Goal: Task Accomplishment & Management: Manage account settings

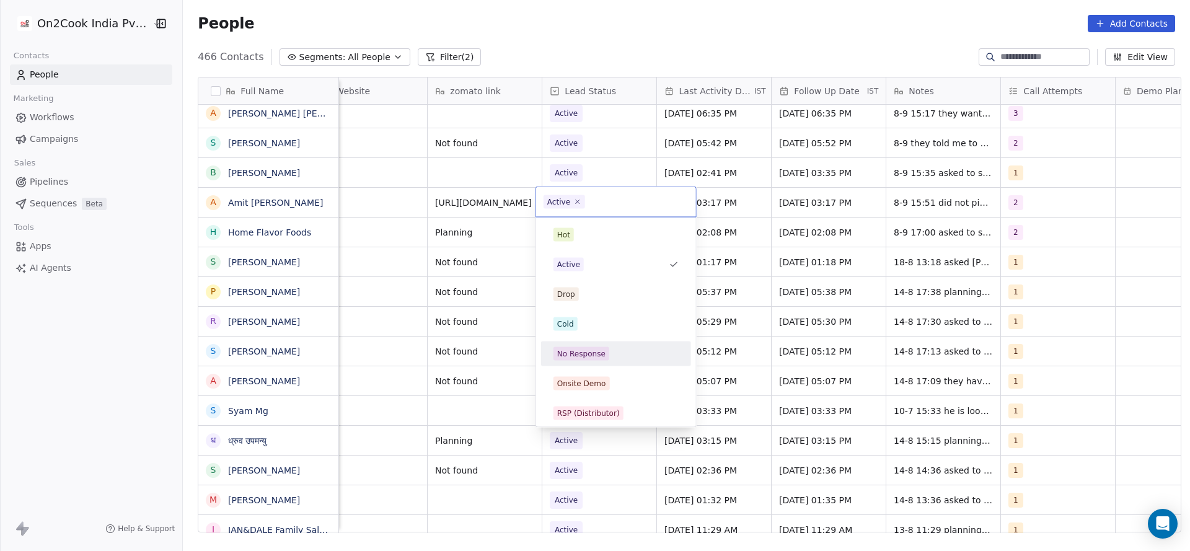
click at [595, 351] on div "No Response" at bounding box center [581, 353] width 48 height 11
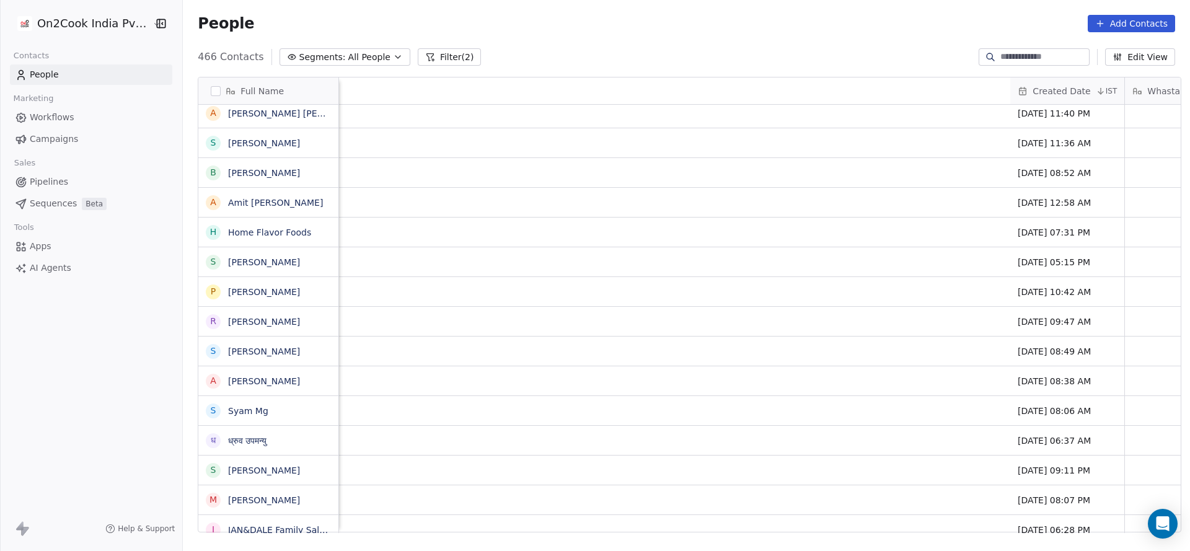
scroll to position [0, 1609]
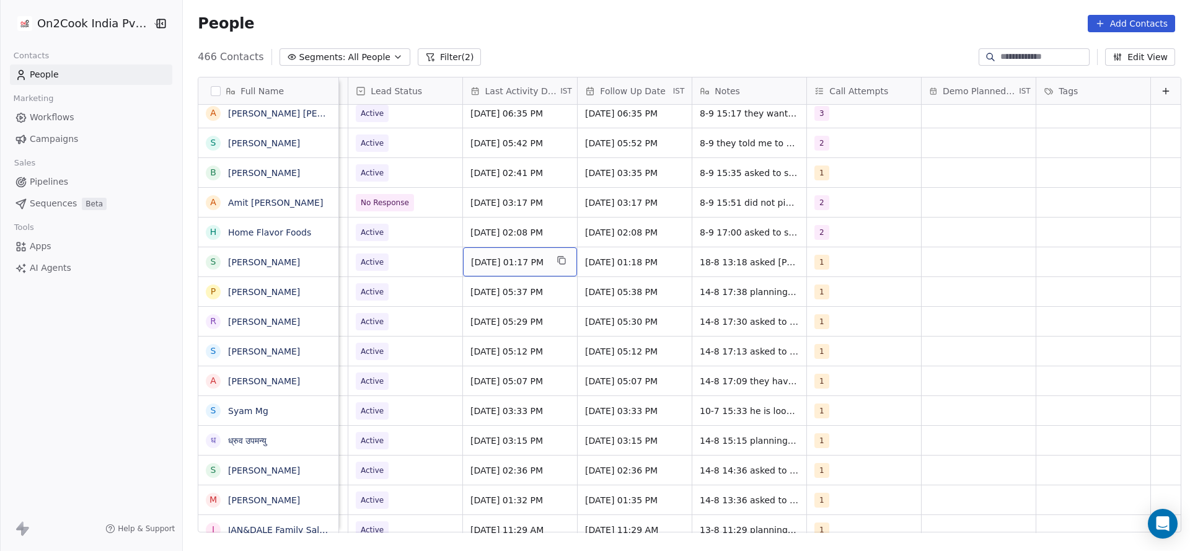
click at [471, 266] on span "Aug 18, 2025 01:17 PM" at bounding box center [509, 262] width 76 height 12
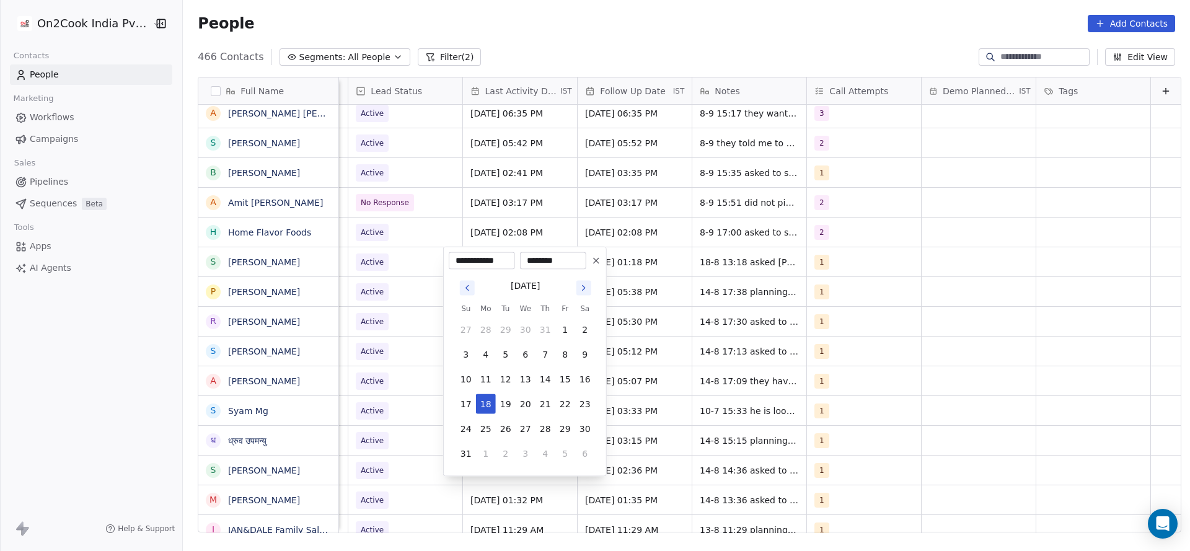
click at [555, 444] on td "5" at bounding box center [565, 454] width 20 height 20
click at [539, 445] on button "4" at bounding box center [545, 454] width 20 height 20
click at [485, 350] on button "8" at bounding box center [486, 354] width 20 height 20
type input "**********"
click at [358, 349] on html "On2Cook India Pvt. Ltd. Contacts People Marketing Workflows Campaigns Sales Pip…" at bounding box center [595, 275] width 1190 height 551
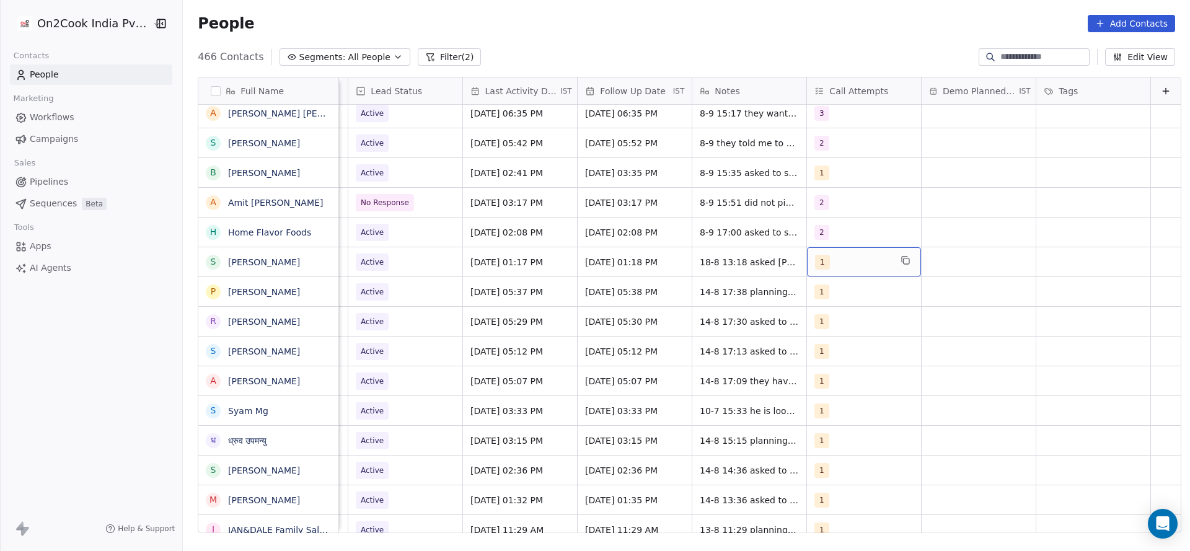
click at [815, 255] on span "1" at bounding box center [822, 262] width 15 height 15
click at [809, 326] on button "Suggestions" at bounding box center [809, 324] width 10 height 10
click at [814, 308] on div "1 2 3 4 5 6 7 8 9 10" at bounding box center [867, 428] width 150 height 292
click at [801, 293] on div "1" at bounding box center [867, 294] width 140 height 20
click at [745, 323] on html "On2Cook India Pvt. Ltd. Contacts People Marketing Workflows Campaigns Sales Pip…" at bounding box center [595, 275] width 1190 height 551
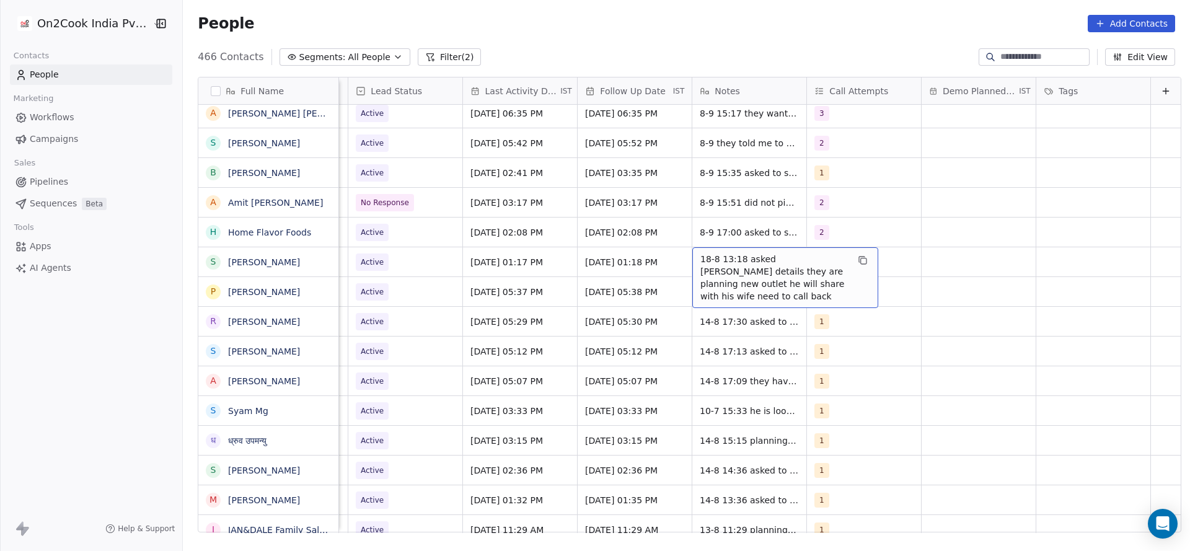
click at [714, 260] on span "18-8 13:18 asked tshare details they are planning new outlet he will share with…" at bounding box center [773, 278] width 147 height 50
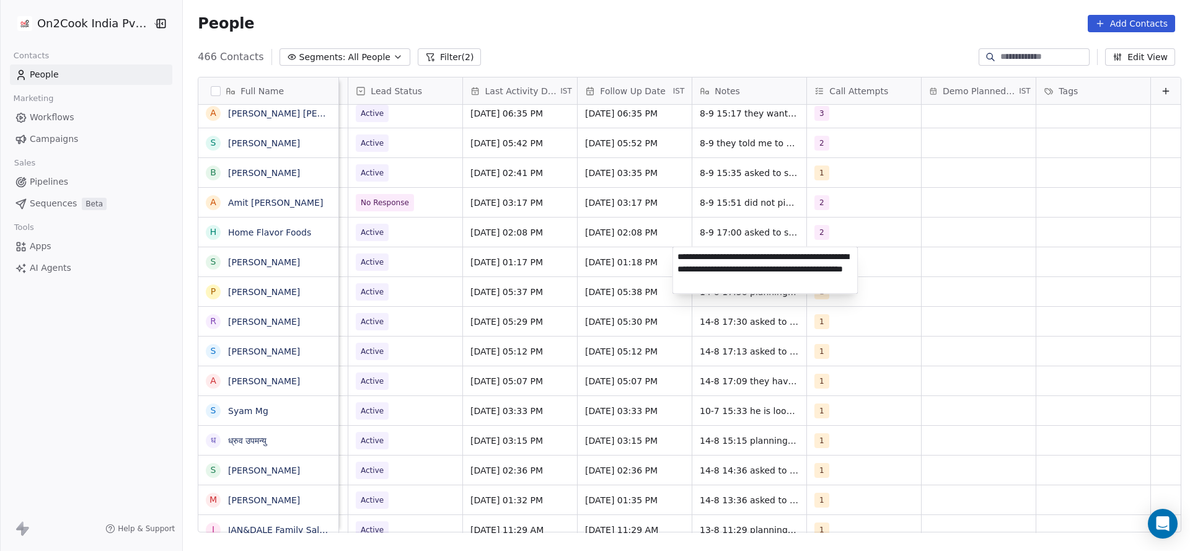
click at [677, 260] on textarea "**********" at bounding box center [765, 270] width 185 height 46
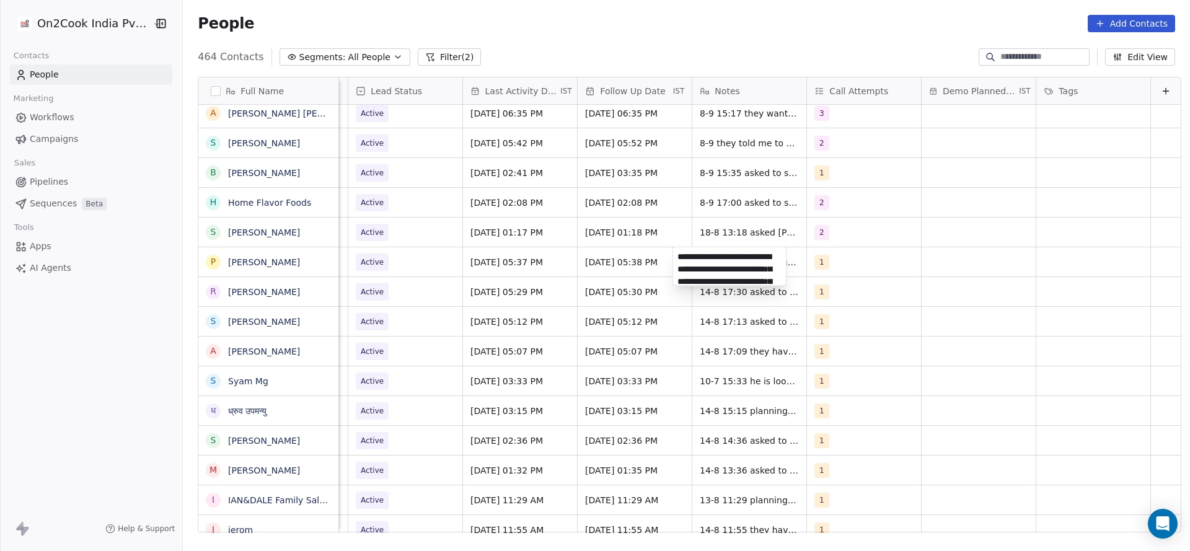
scroll to position [30, 0]
click at [675, 258] on textarea "**********" at bounding box center [729, 266] width 113 height 38
click at [680, 255] on textarea "**********" at bounding box center [729, 266] width 113 height 38
type textarea "**********"
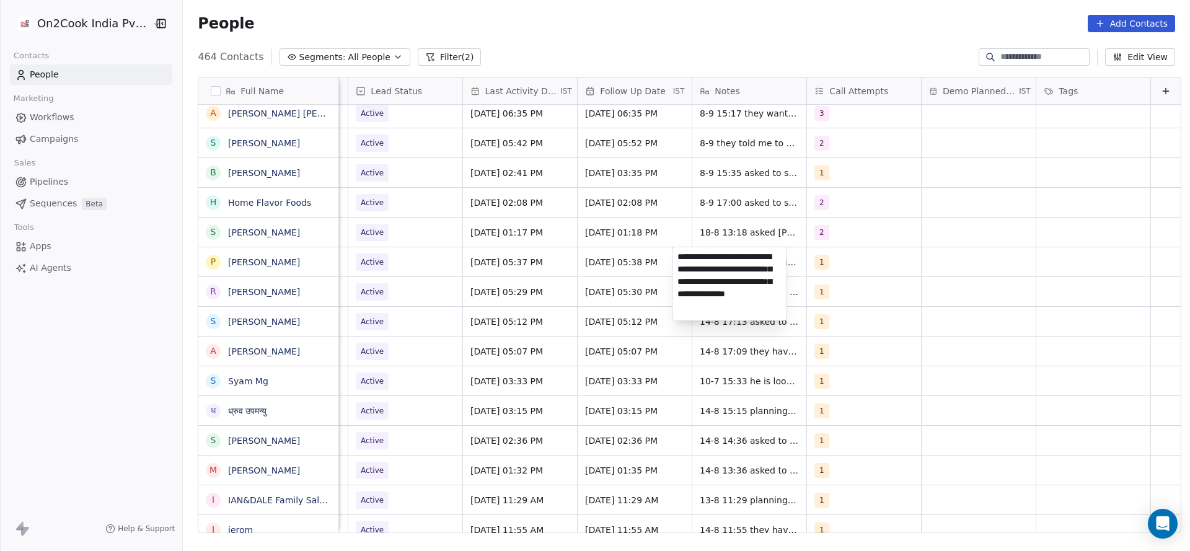
click at [673, 230] on html "On2Cook India Pvt. Ltd. Contacts People Marketing Workflows Campaigns Sales Pip…" at bounding box center [595, 275] width 1190 height 551
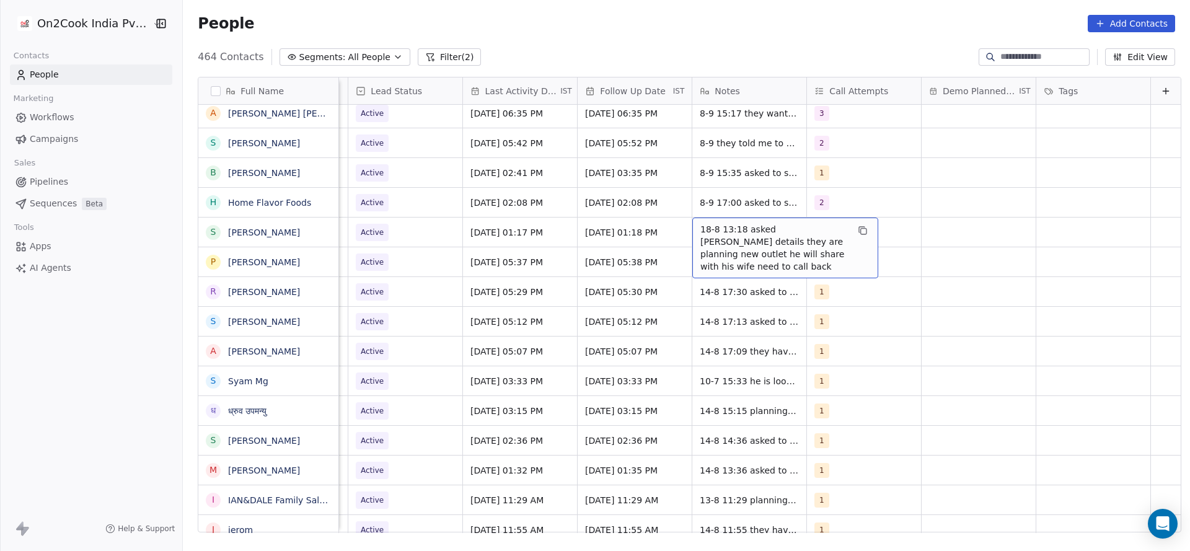
click at [712, 229] on span "18-8 13:18 asked tshare details they are planning new outlet he will share with…" at bounding box center [773, 248] width 147 height 50
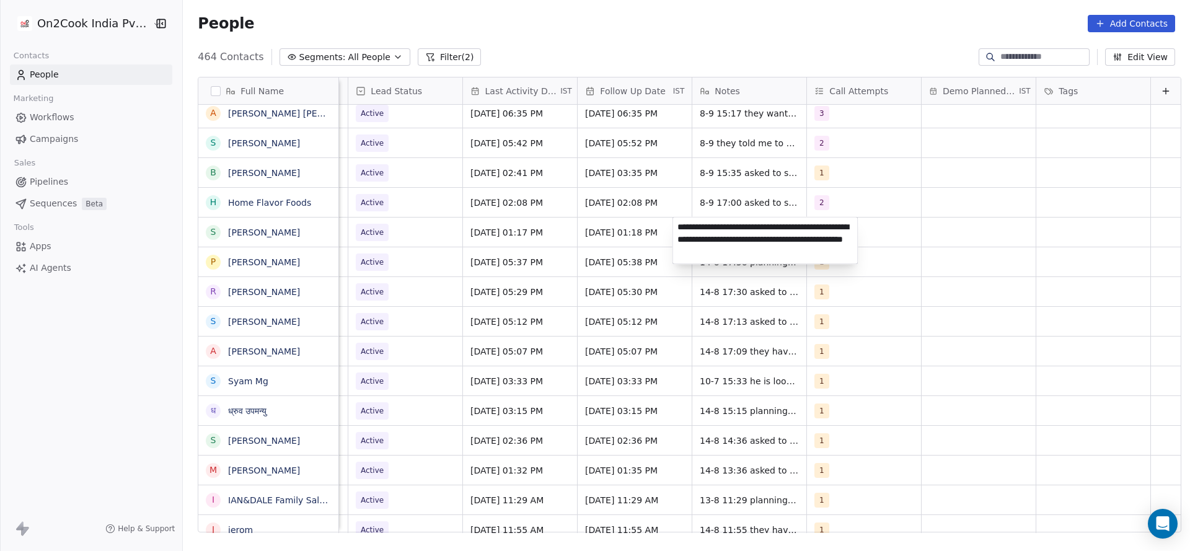
click at [678, 229] on textarea "**********" at bounding box center [765, 240] width 185 height 46
type textarea "**********"
click at [448, 286] on html "On2Cook India Pvt. Ltd. Contacts People Marketing Workflows Campaigns Sales Pip…" at bounding box center [595, 275] width 1190 height 551
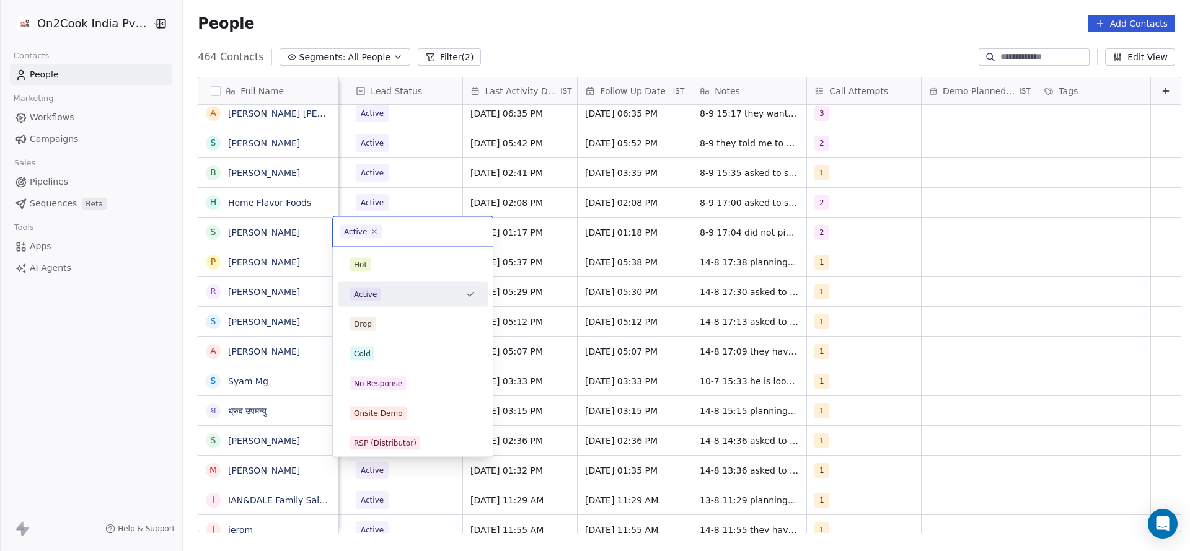
scroll to position [0, 1604]
click at [411, 386] on div "No Response" at bounding box center [412, 384] width 125 height 14
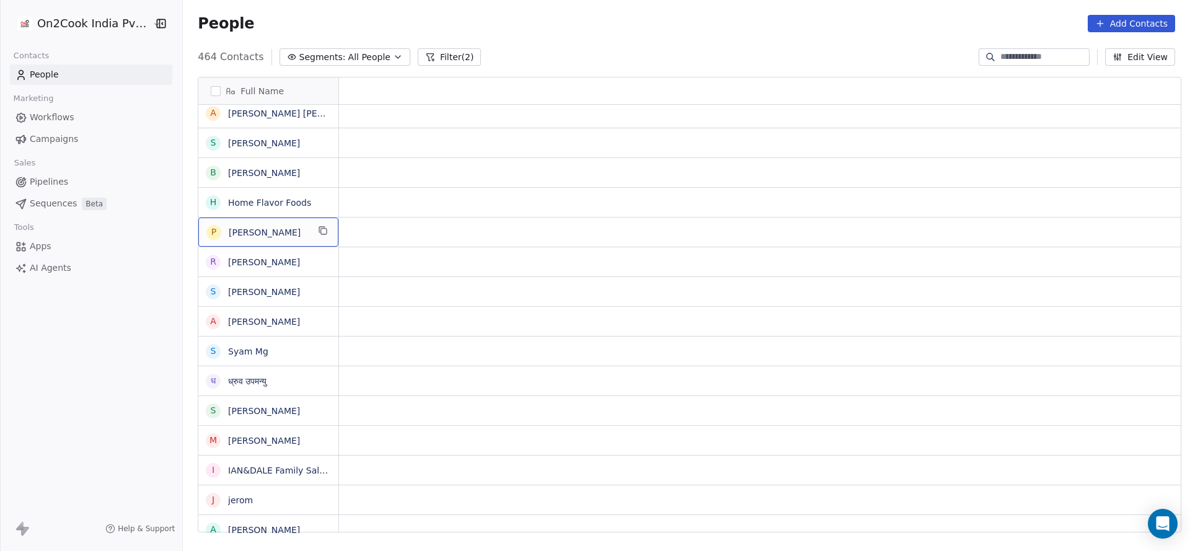
scroll to position [0, 0]
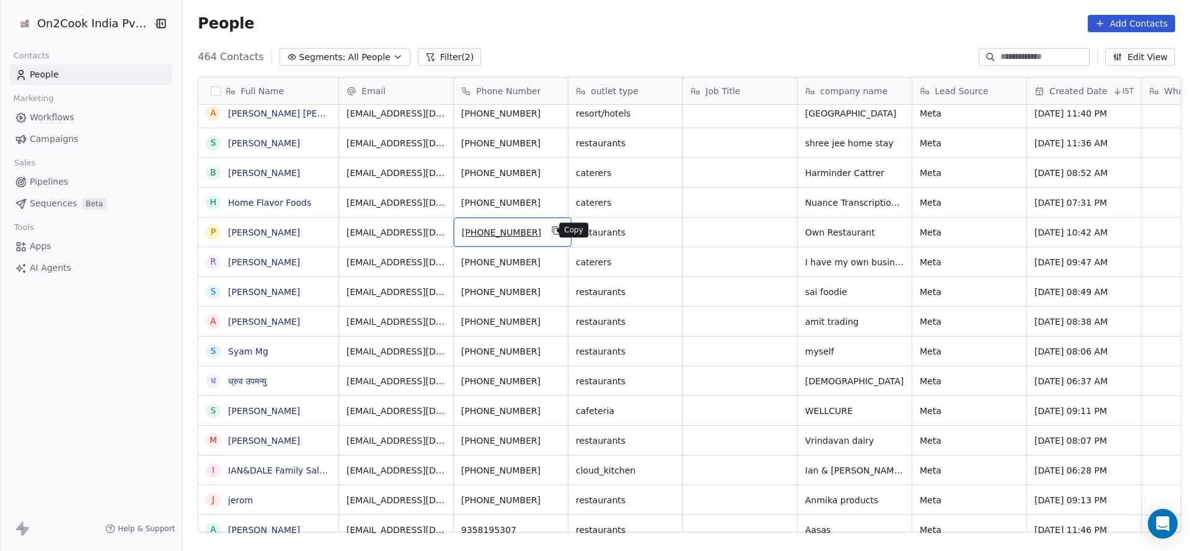
click at [551, 234] on icon "grid" at bounding box center [556, 231] width 10 height 10
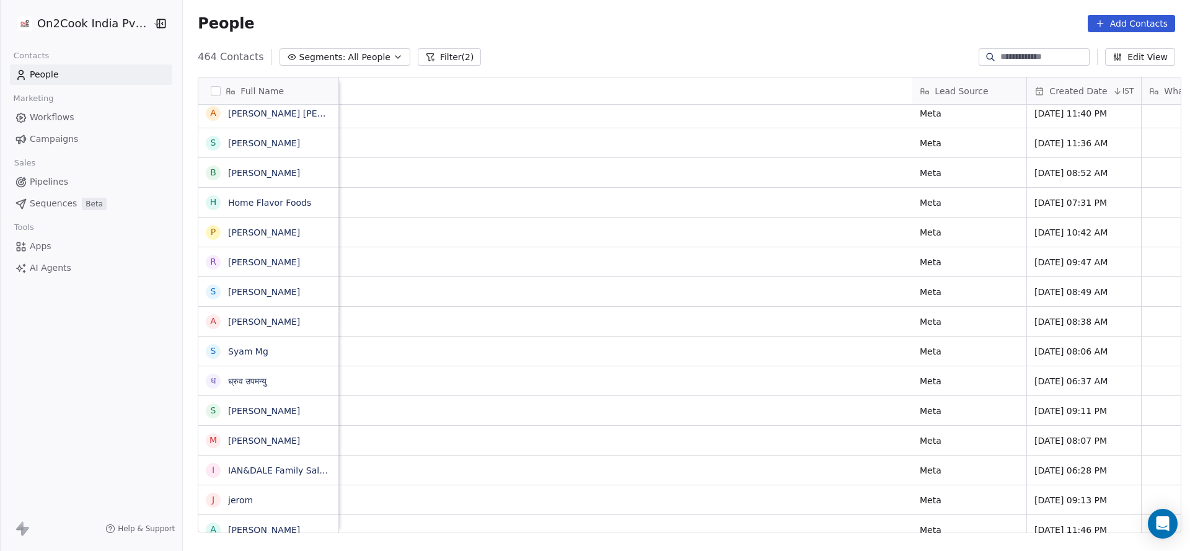
scroll to position [0, 1609]
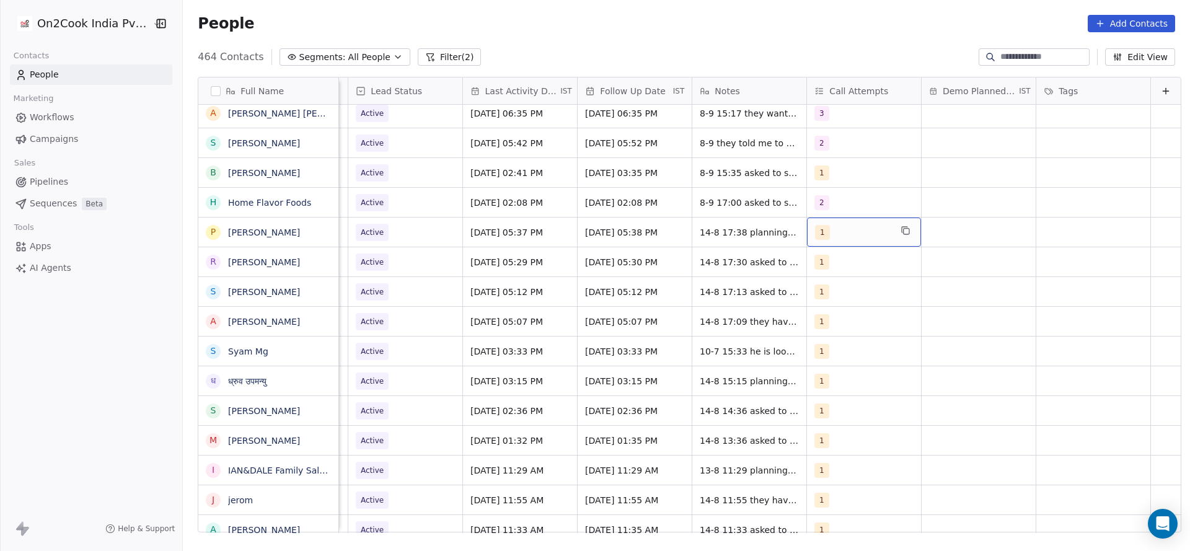
click at [840, 232] on div "1" at bounding box center [853, 232] width 76 height 15
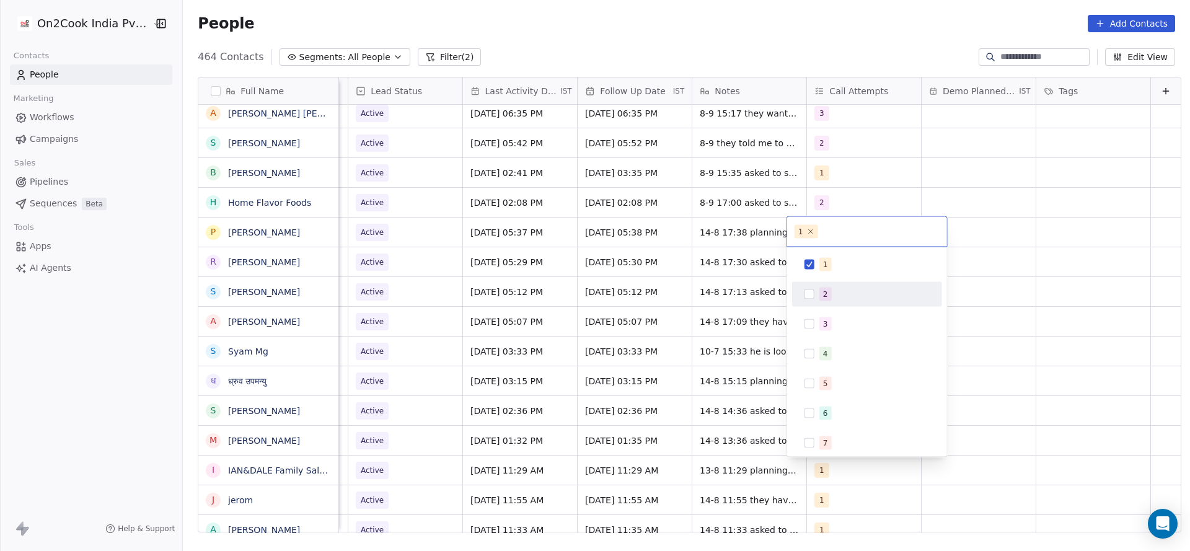
click at [823, 291] on div "2" at bounding box center [825, 294] width 5 height 11
click at [828, 263] on span "1" at bounding box center [825, 265] width 12 height 14
click at [629, 357] on html "On2Cook India Pvt. Ltd. Contacts People Marketing Workflows Campaigns Sales Pip…" at bounding box center [595, 275] width 1190 height 551
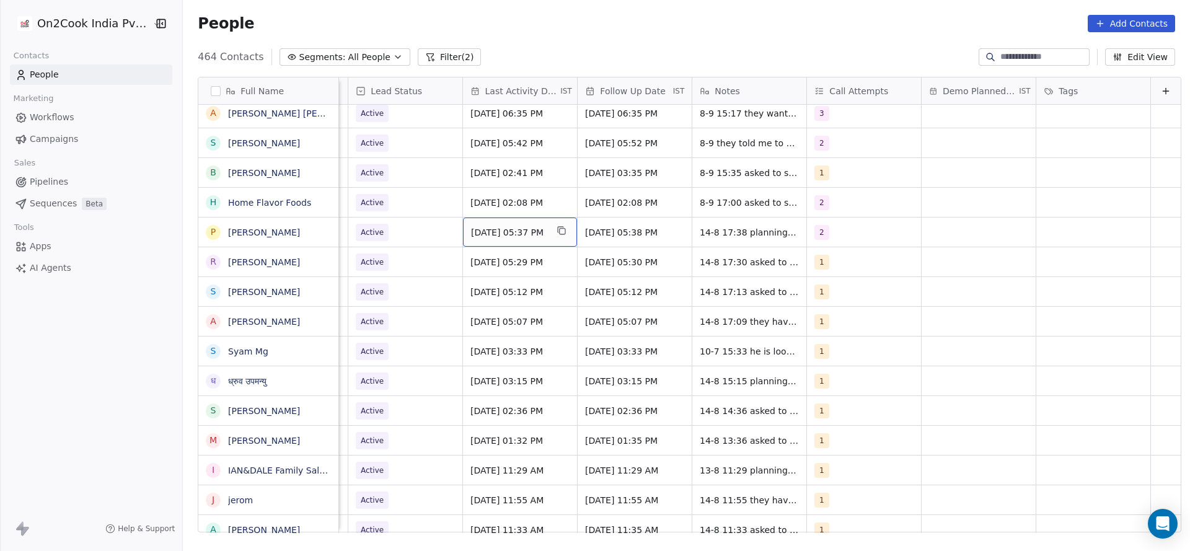
click at [527, 239] on div "Aug 14, 2025 05:37 PM" at bounding box center [520, 231] width 114 height 29
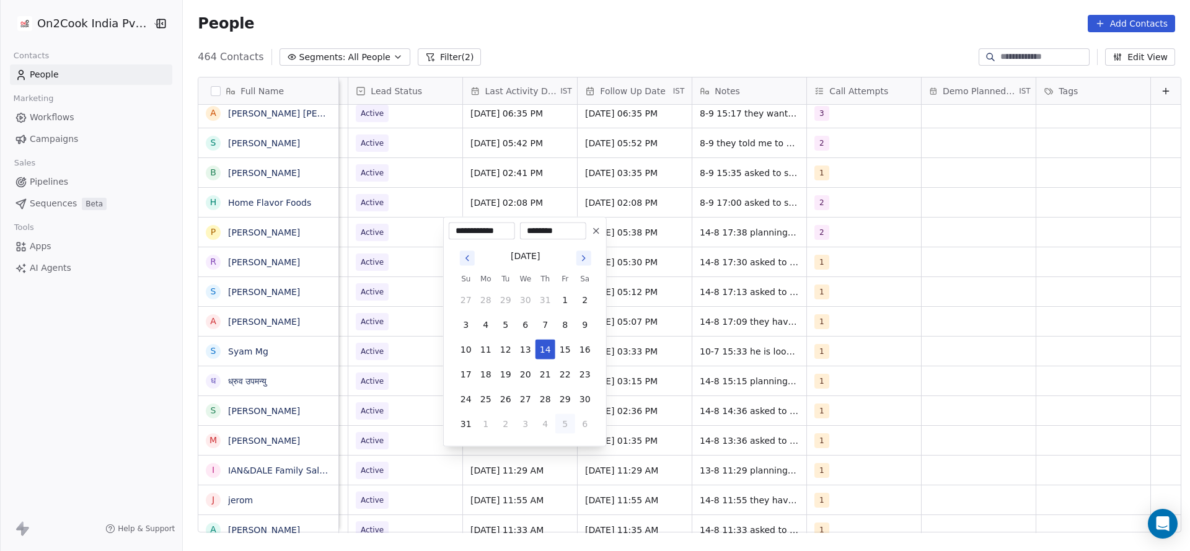
click at [563, 421] on button "5" at bounding box center [565, 424] width 20 height 20
click at [529, 326] on button "10" at bounding box center [525, 325] width 20 height 20
click at [478, 322] on button "8" at bounding box center [486, 325] width 20 height 20
type input "**********"
click at [867, 276] on html "On2Cook India Pvt. Ltd. Contacts People Marketing Workflows Campaigns Sales Pip…" at bounding box center [595, 275] width 1190 height 551
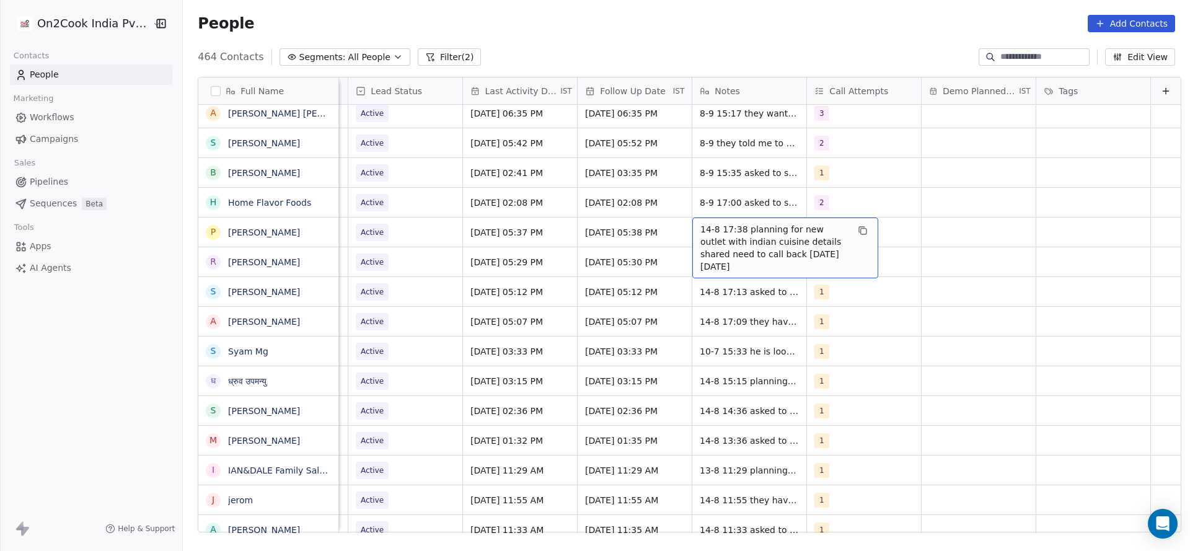
click at [712, 227] on span "14-8 17:38 planning for new outlet with indian cuisine details shared need to c…" at bounding box center [773, 248] width 147 height 50
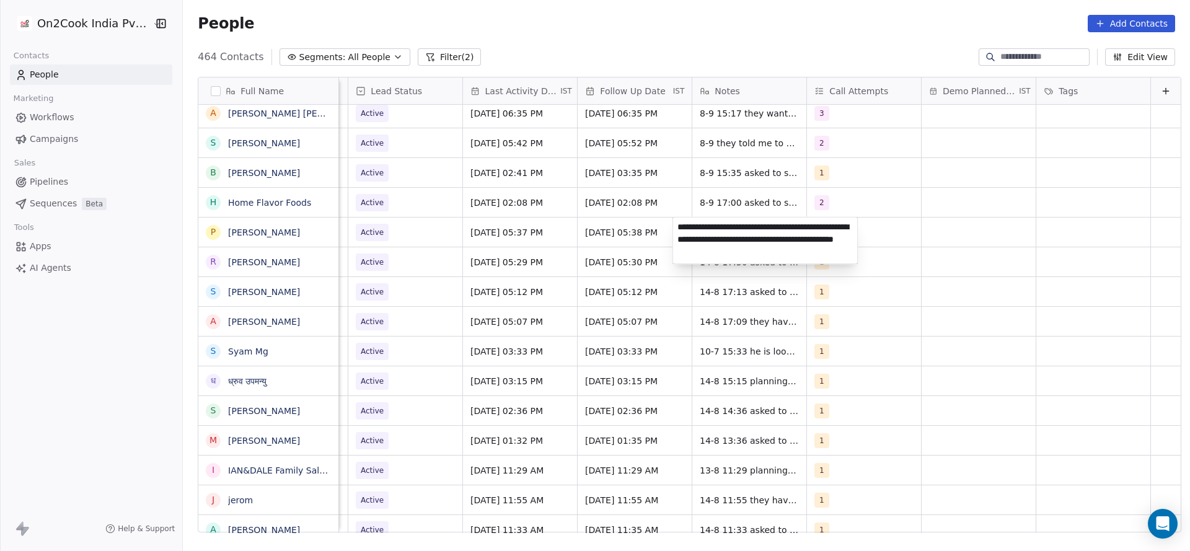
click at [677, 226] on textarea "**********" at bounding box center [765, 240] width 185 height 46
type textarea "**********"
click at [348, 257] on html "On2Cook India Pvt. Ltd. Contacts People Marketing Workflows Campaigns Sales Pip…" at bounding box center [595, 275] width 1190 height 551
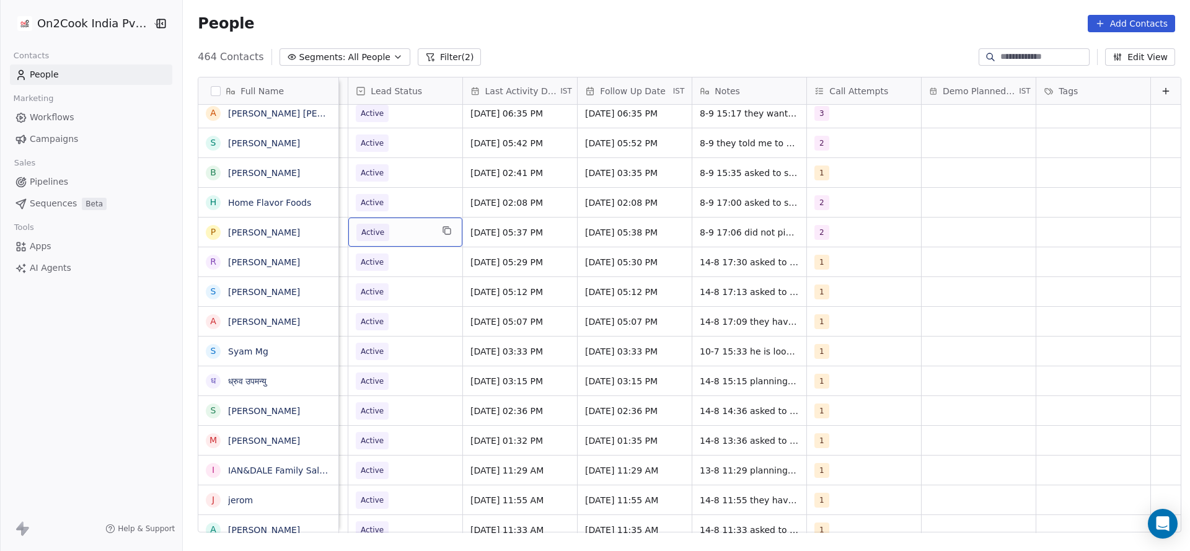
click at [382, 238] on span "Active" at bounding box center [394, 232] width 76 height 17
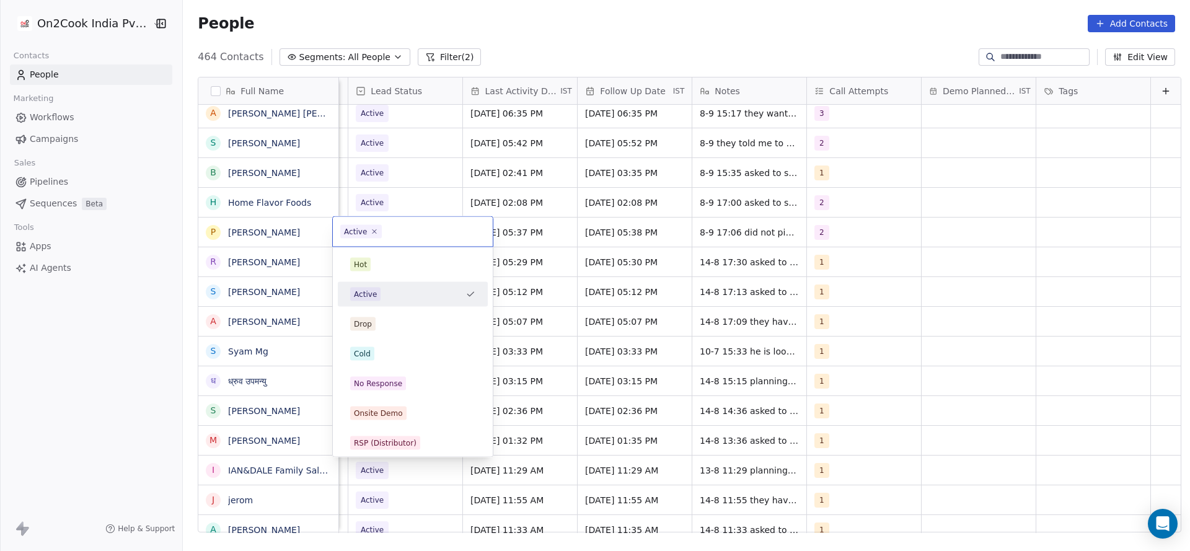
scroll to position [0, 1604]
click at [392, 387] on div "No Response" at bounding box center [378, 383] width 48 height 11
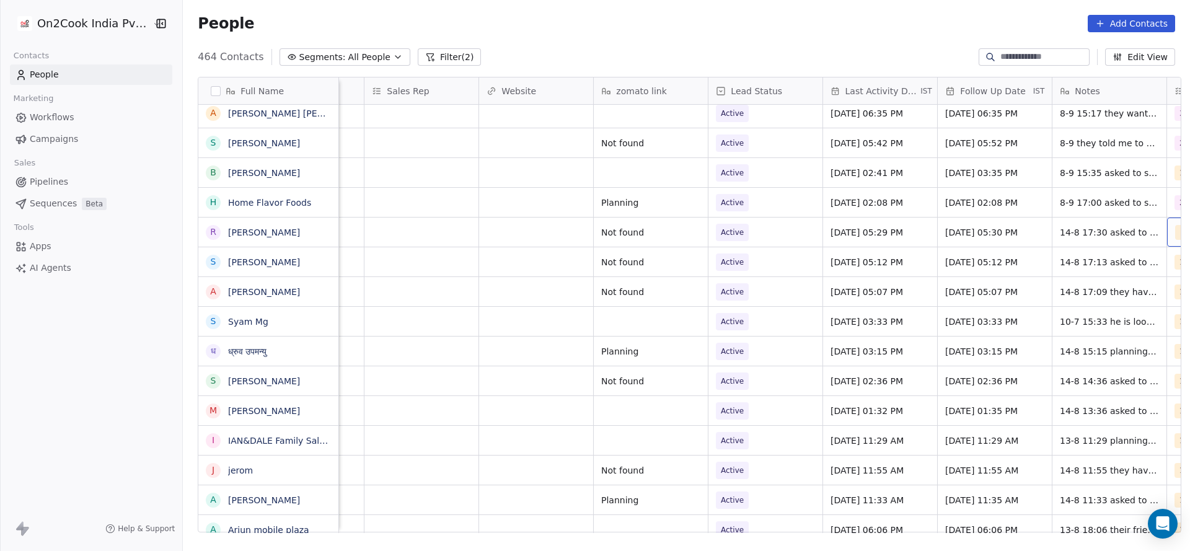
scroll to position [0, 1349]
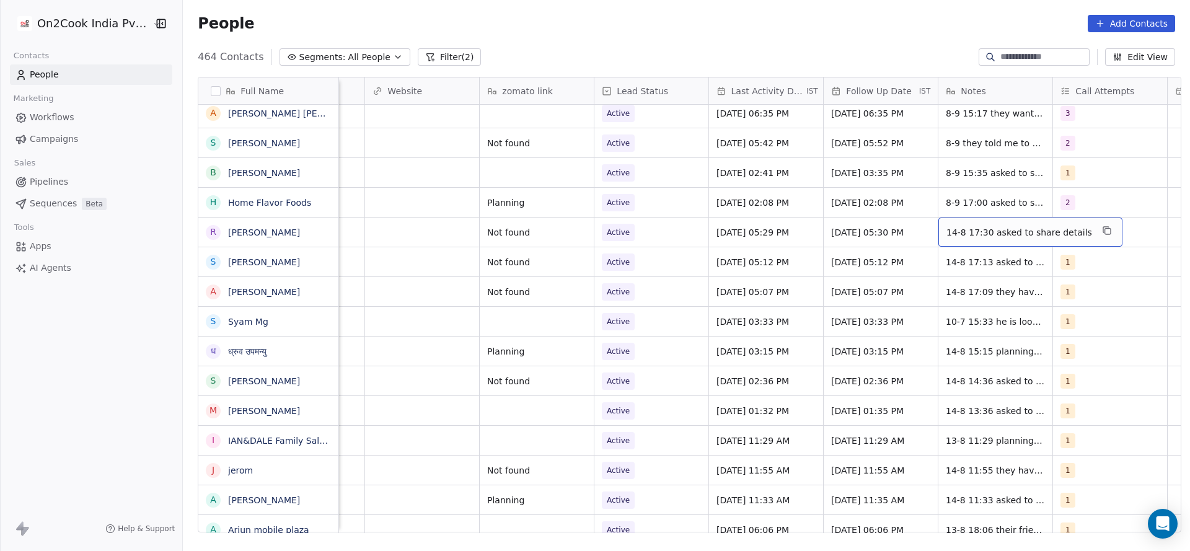
click at [938, 228] on div "14-8 17:30 asked to share details" at bounding box center [1030, 231] width 184 height 29
click at [946, 229] on span "14-8 17:30 asked to share details" at bounding box center [1019, 232] width 146 height 12
click at [934, 229] on textarea "**********" at bounding box center [1015, 236] width 166 height 38
type textarea "**********"
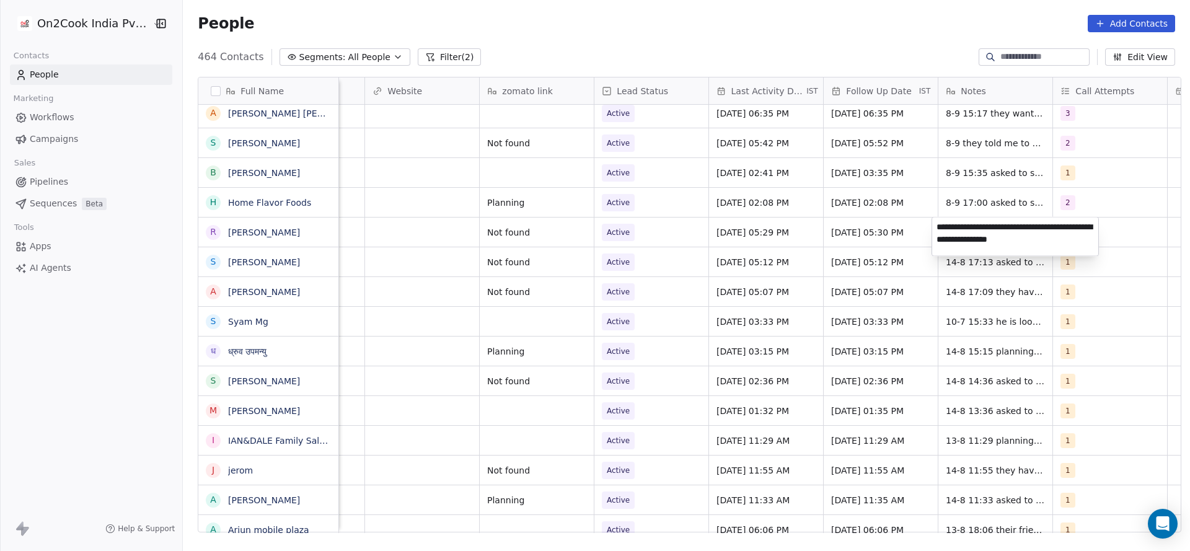
click at [761, 247] on html "On2Cook India Pvt. Ltd. Contacts People Marketing Workflows Campaigns Sales Pip…" at bounding box center [595, 275] width 1190 height 551
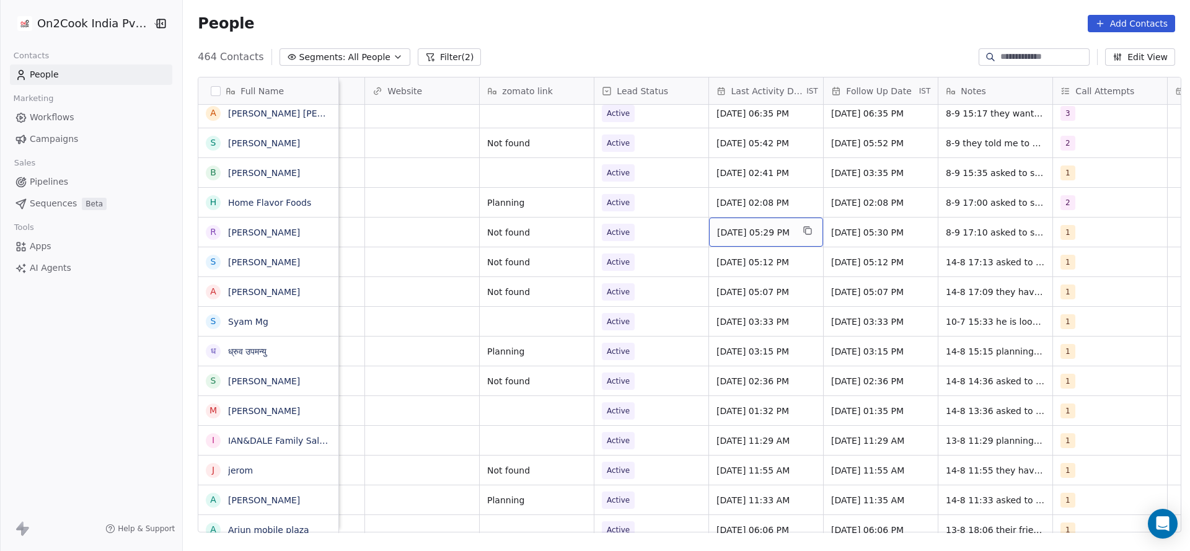
click at [751, 223] on div "Aug 14, 2025 05:29 PM" at bounding box center [766, 231] width 114 height 29
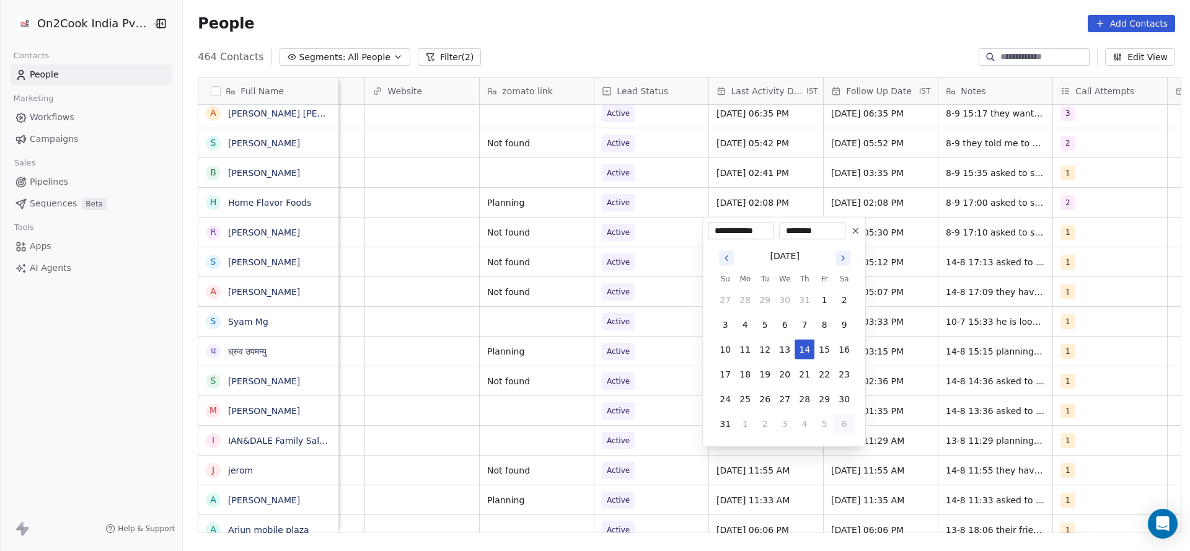
click at [836, 426] on button "6" at bounding box center [844, 424] width 20 height 20
click at [739, 325] on button "8" at bounding box center [745, 325] width 20 height 20
type input "**********"
click at [632, 325] on html "On2Cook India Pvt. Ltd. Contacts People Marketing Workflows Campaigns Sales Pip…" at bounding box center [595, 275] width 1190 height 551
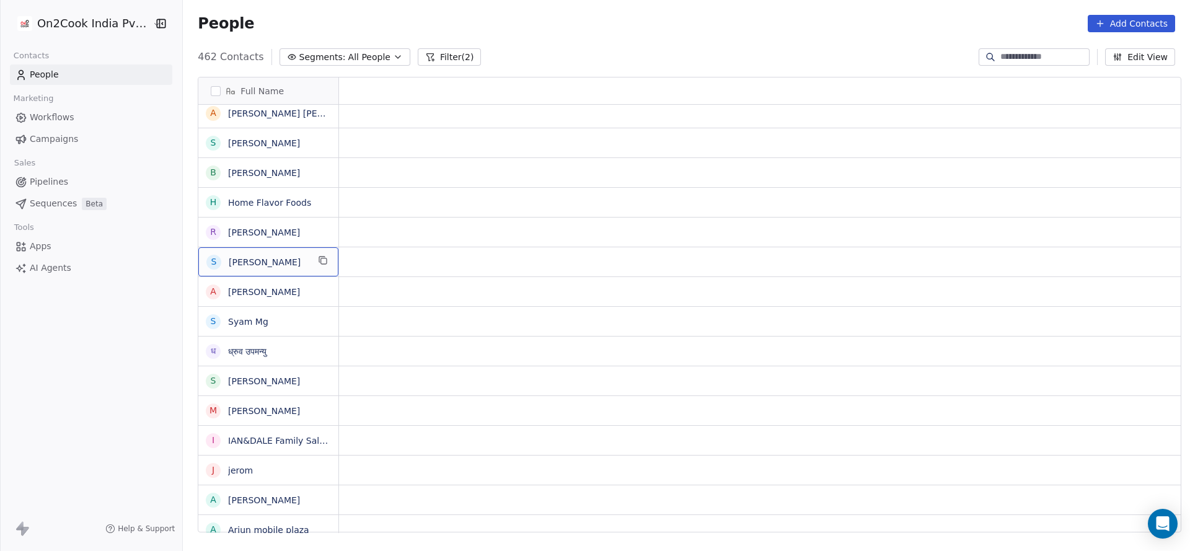
scroll to position [0, 0]
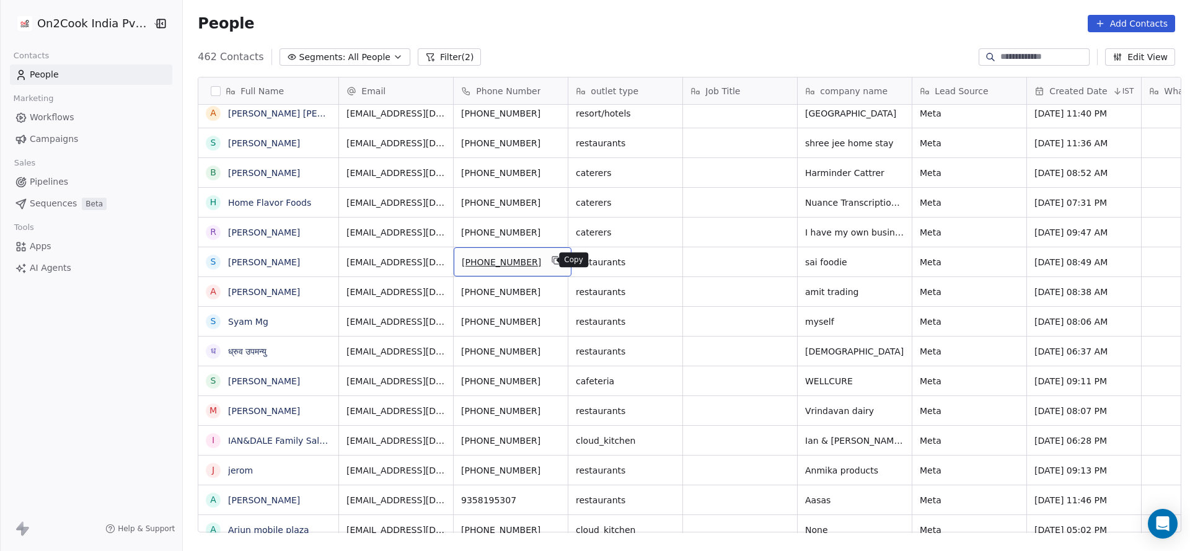
click at [554, 258] on icon "grid" at bounding box center [557, 261] width 6 height 6
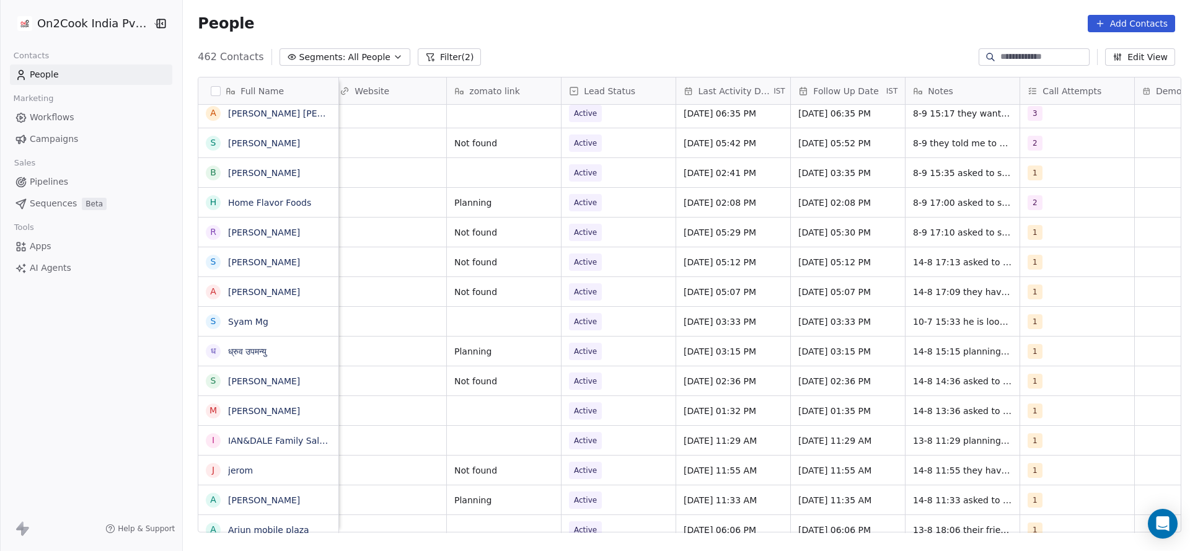
scroll to position [0, 1609]
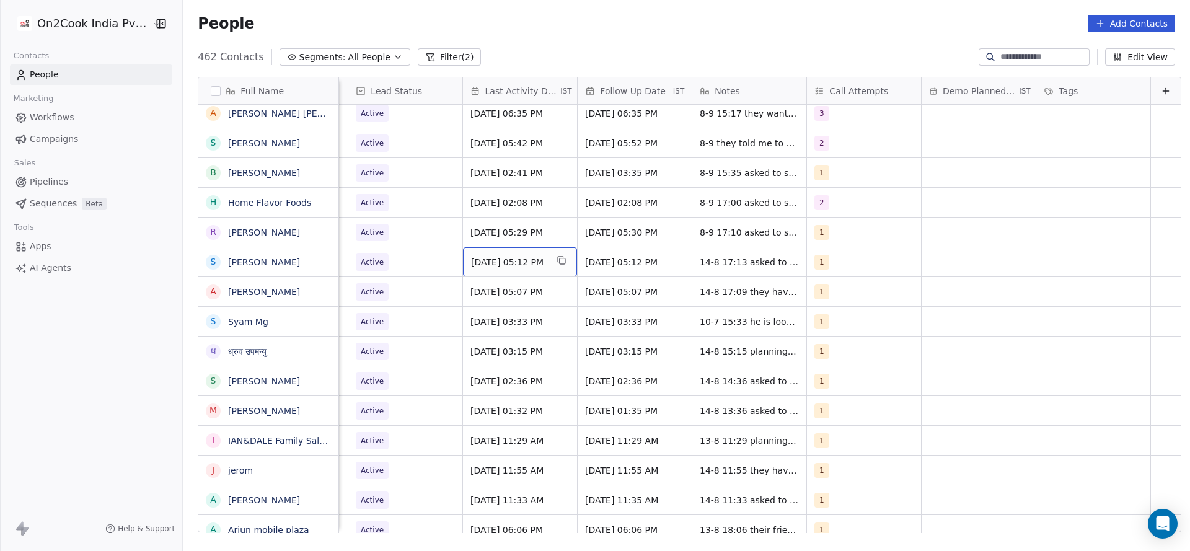
click at [479, 256] on span "Aug 14, 2025 05:12 PM" at bounding box center [509, 262] width 76 height 12
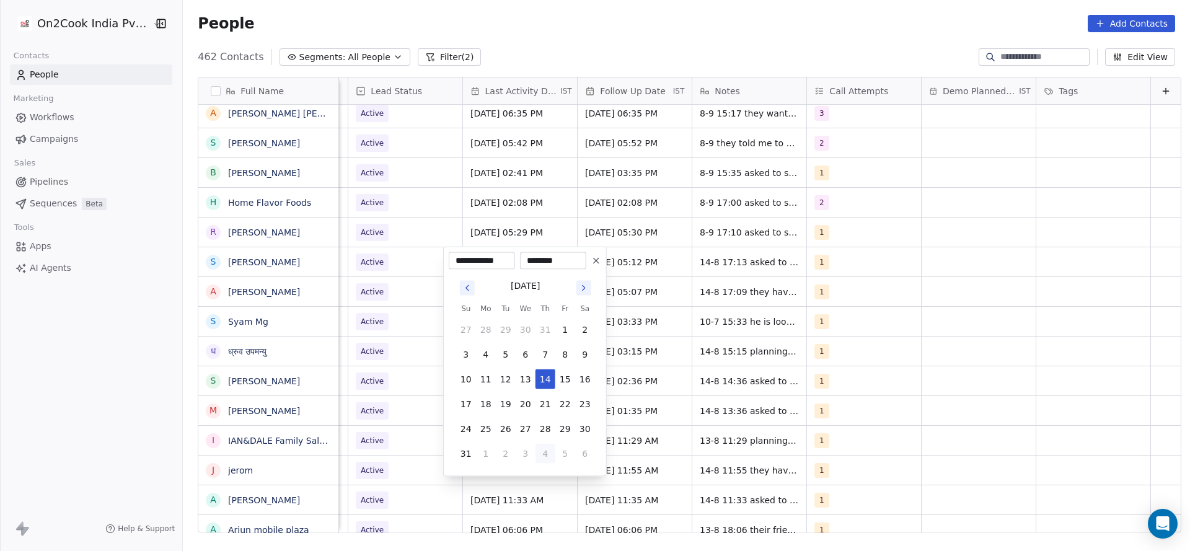
click at [548, 449] on button "4" at bounding box center [545, 454] width 20 height 20
click at [490, 351] on button "8" at bounding box center [486, 354] width 20 height 20
type input "**********"
click at [429, 370] on html "On2Cook India Pvt. Ltd. Contacts People Marketing Workflows Campaigns Sales Pip…" at bounding box center [595, 275] width 1190 height 551
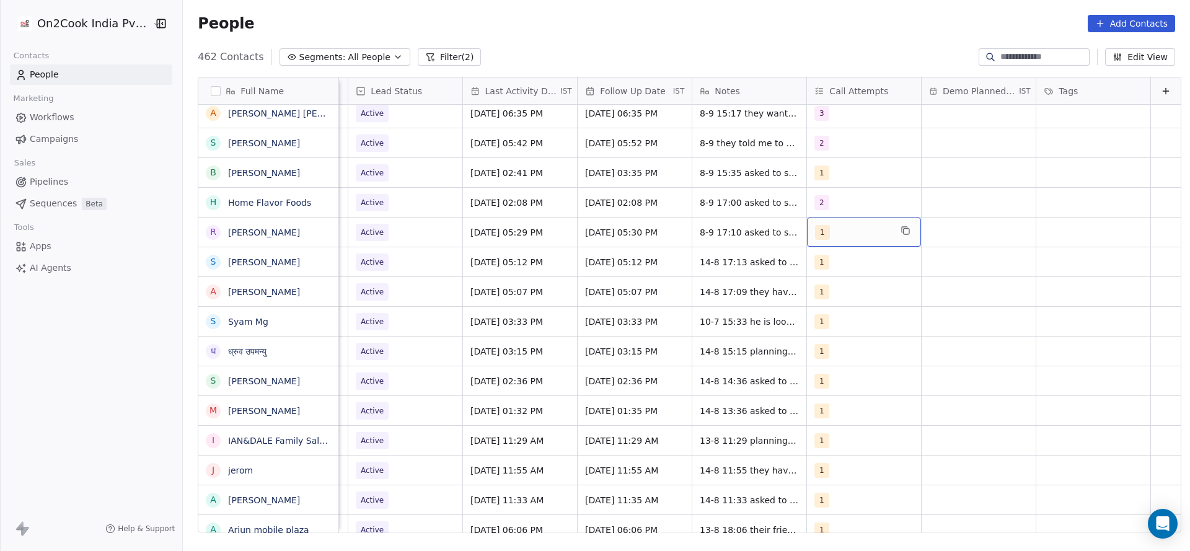
click at [815, 239] on div "1" at bounding box center [853, 232] width 76 height 15
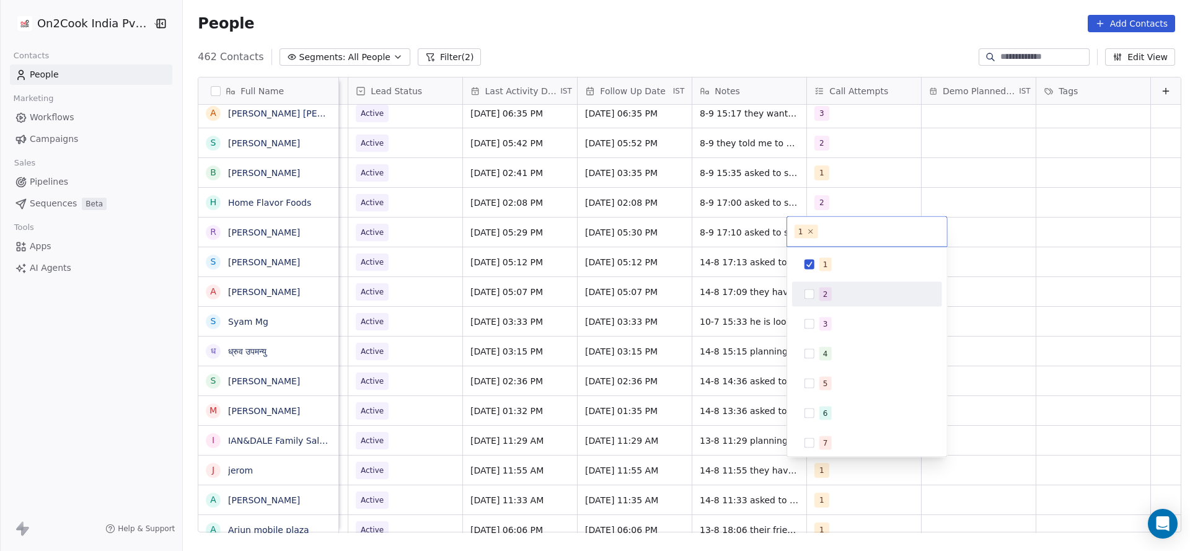
click at [828, 294] on span "2" at bounding box center [825, 294] width 12 height 14
click at [805, 257] on div "1" at bounding box center [867, 265] width 140 height 20
click at [682, 312] on html "On2Cook India Pvt. Ltd. Contacts People Marketing Workflows Campaigns Sales Pip…" at bounding box center [595, 275] width 1190 height 551
click at [807, 269] on div "1" at bounding box center [864, 261] width 114 height 29
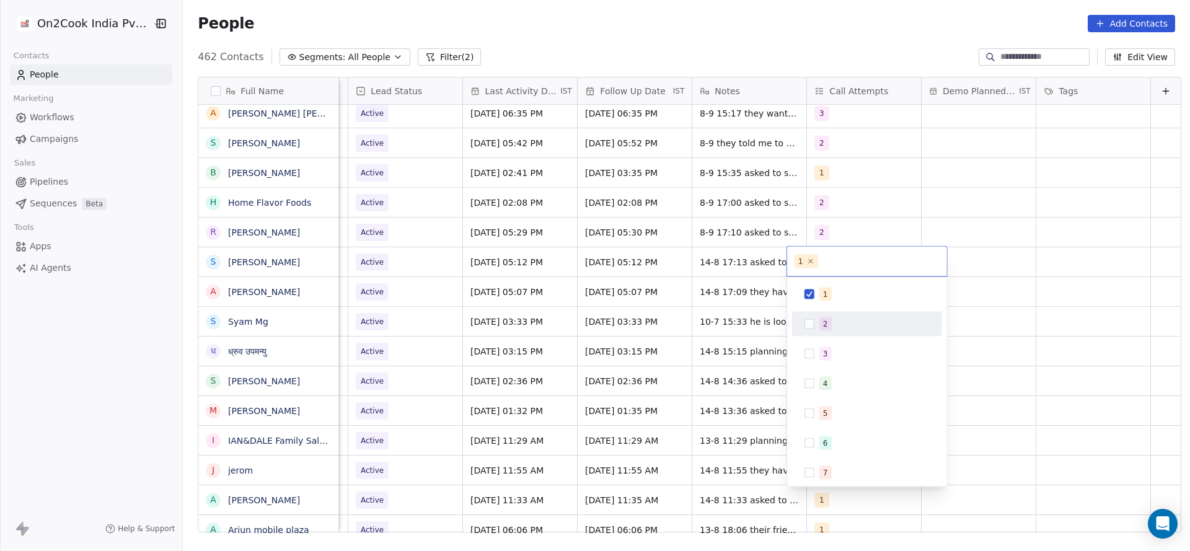
click at [807, 331] on div "2" at bounding box center [867, 324] width 140 height 20
click at [817, 296] on div "1" at bounding box center [867, 294] width 140 height 20
click at [608, 330] on html "On2Cook India Pvt. Ltd. Contacts People Marketing Workflows Campaigns Sales Pip…" at bounding box center [595, 275] width 1190 height 551
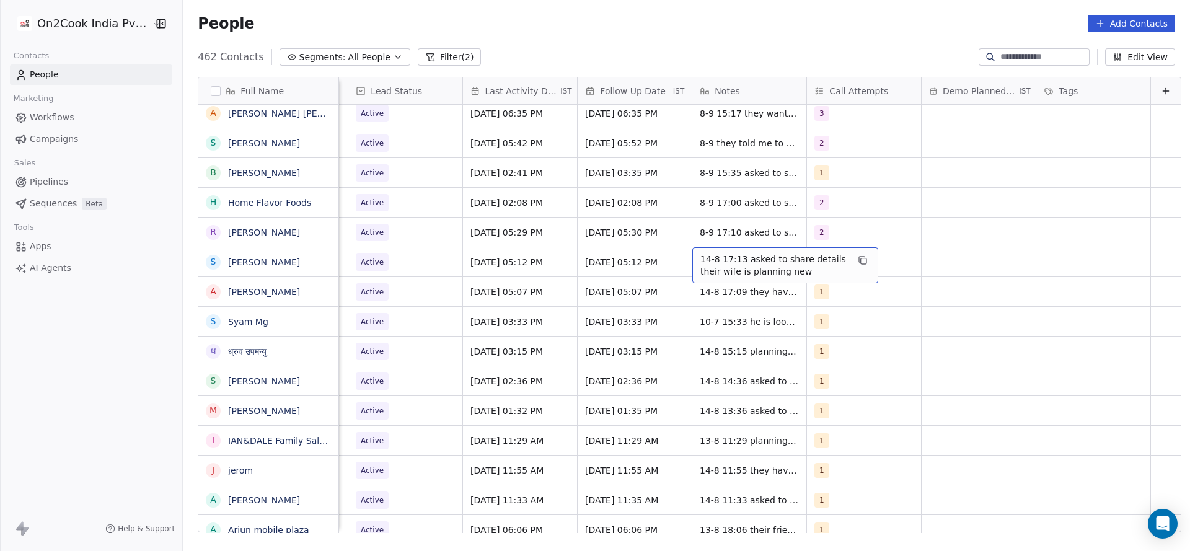
click at [701, 270] on span "14-8 17:13 asked to share details their wife is planning new" at bounding box center [773, 265] width 147 height 25
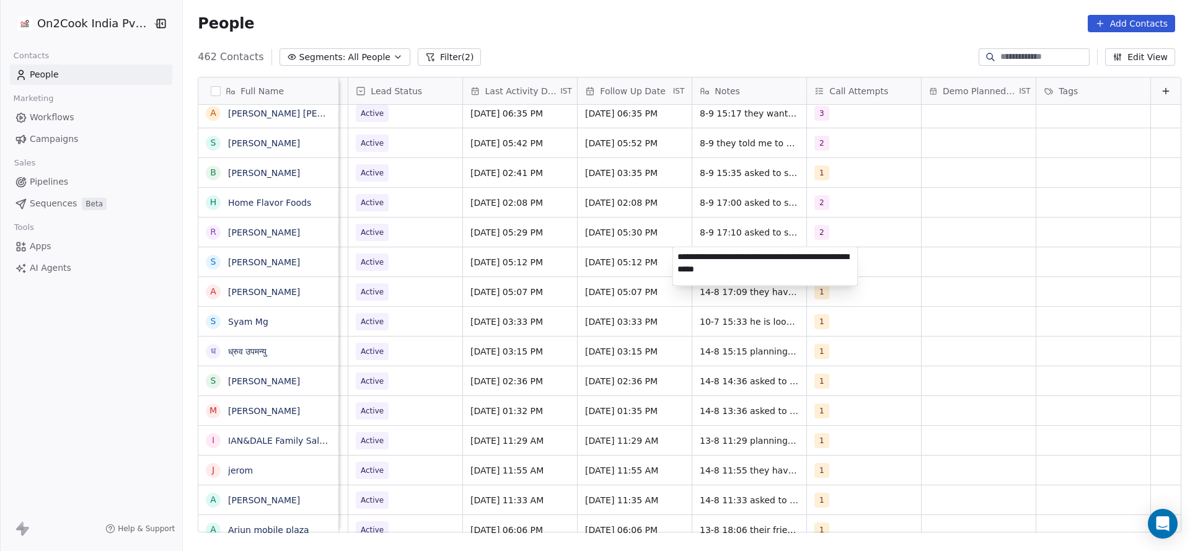
click at [671, 250] on html "On2Cook India Pvt. Ltd. Contacts People Marketing Workflows Campaigns Sales Pip…" at bounding box center [595, 275] width 1190 height 551
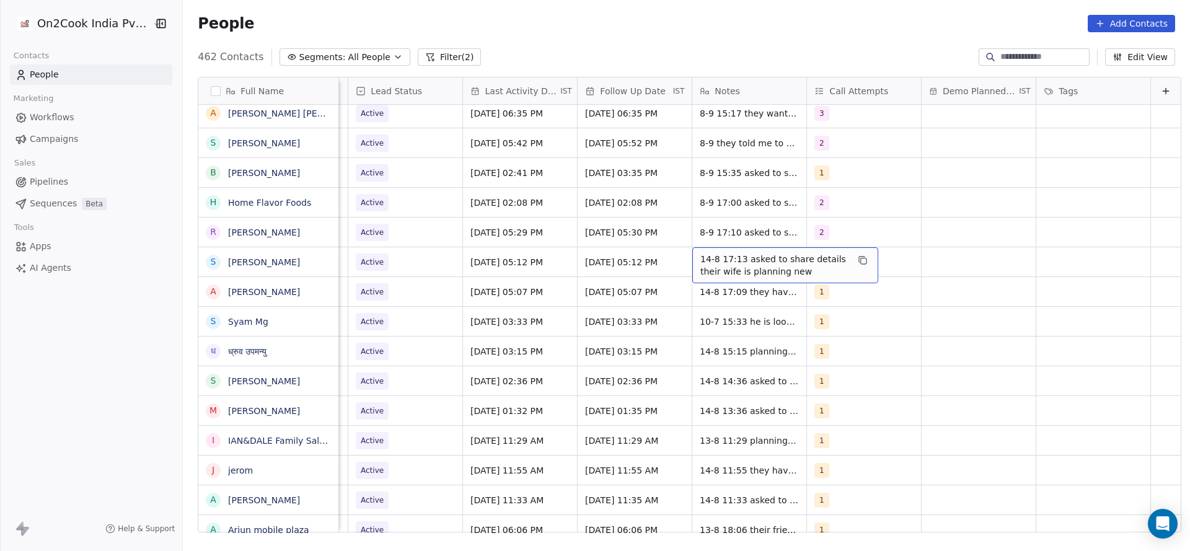
click at [692, 250] on div "14-8 17:13 asked to share details their wife is planning new" at bounding box center [785, 265] width 186 height 36
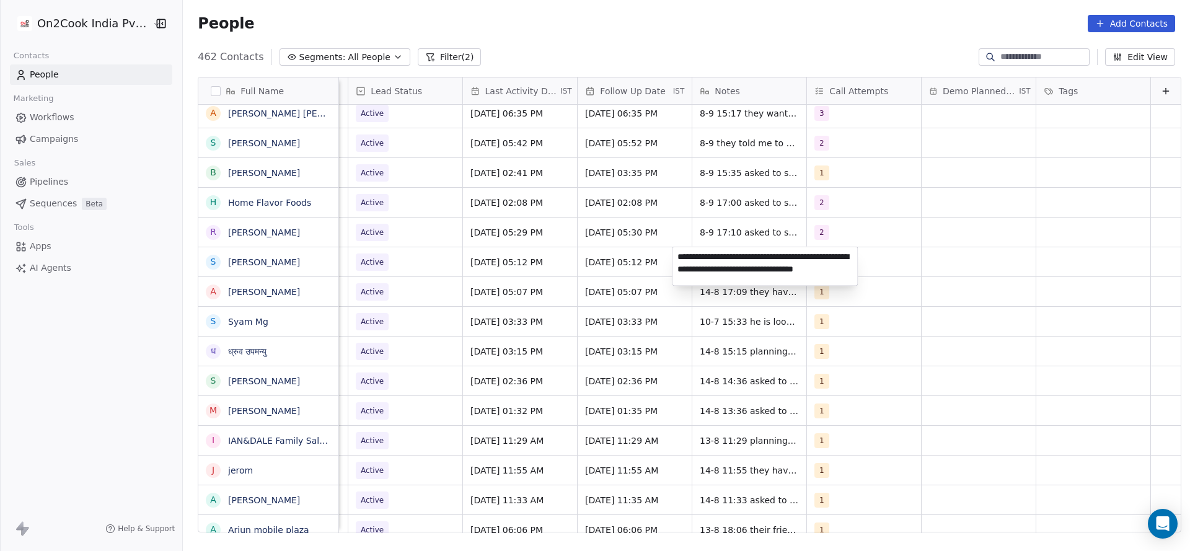
type textarea "**********"
click at [525, 302] on html "On2Cook India Pvt. Ltd. Contacts People Marketing Workflows Campaigns Sales Pip…" at bounding box center [595, 275] width 1190 height 551
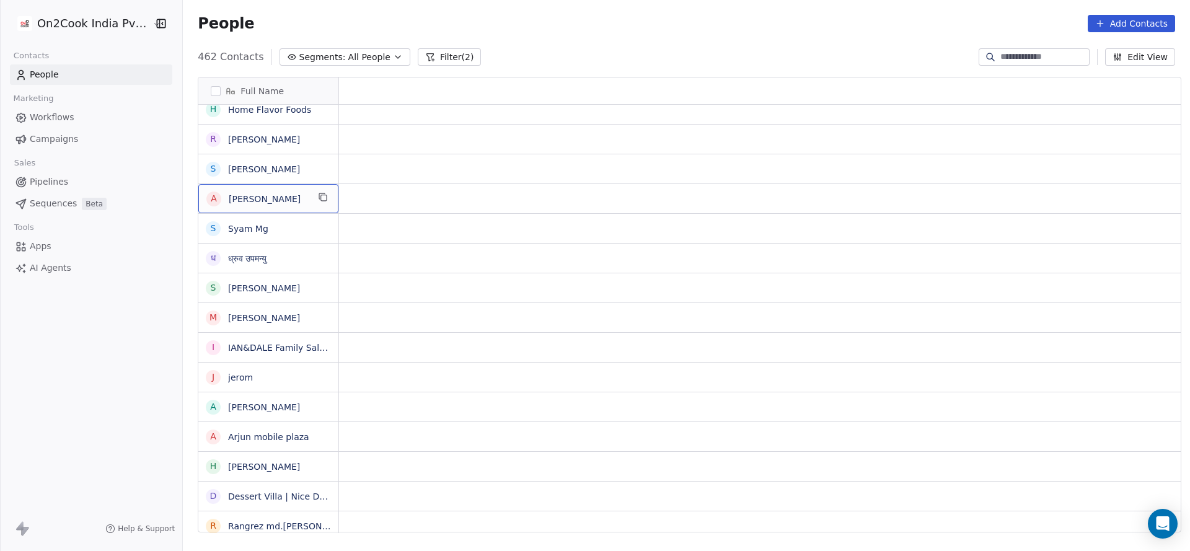
scroll to position [0, 0]
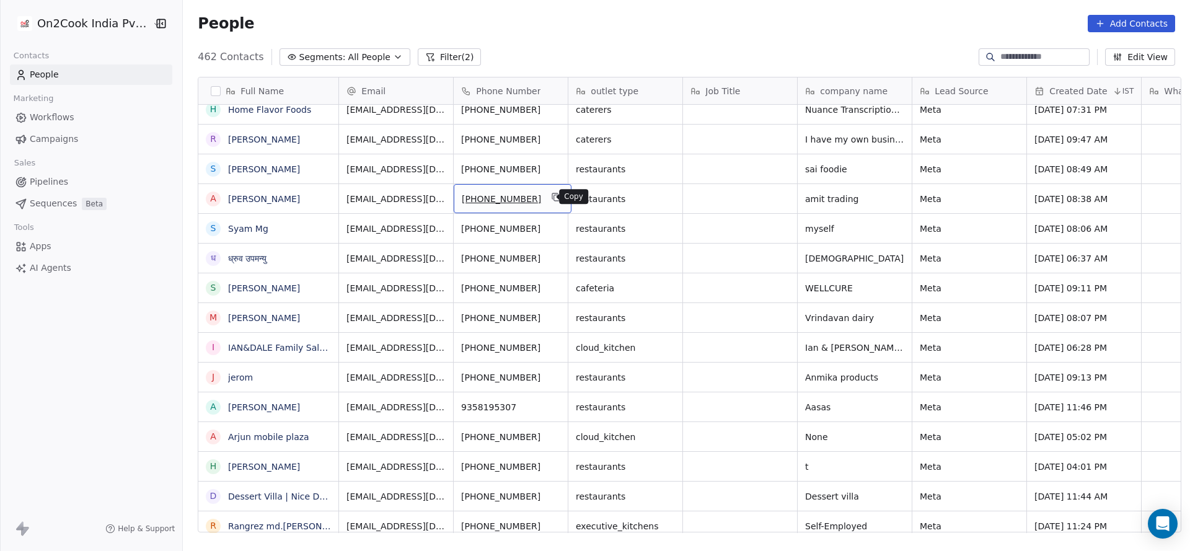
click at [551, 198] on icon "grid" at bounding box center [556, 197] width 10 height 10
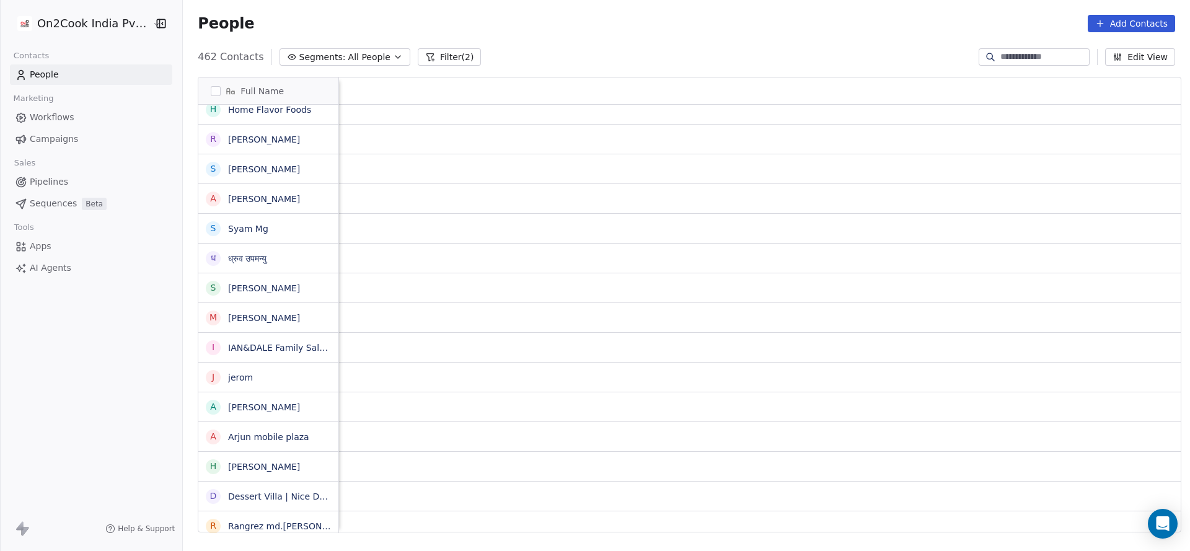
scroll to position [0, 1444]
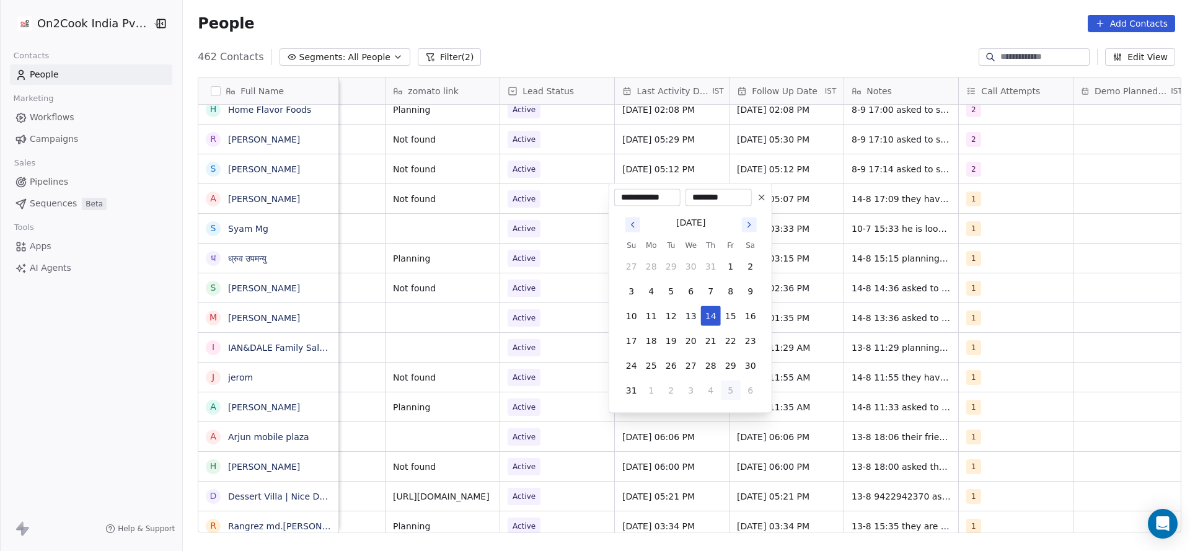
click at [728, 397] on button "5" at bounding box center [731, 390] width 20 height 20
click at [647, 287] on button "8" at bounding box center [651, 291] width 20 height 20
type input "**********"
click at [524, 306] on html "On2Cook India Pvt. Ltd. Contacts People Marketing Workflows Campaigns Sales Pip…" at bounding box center [595, 275] width 1190 height 551
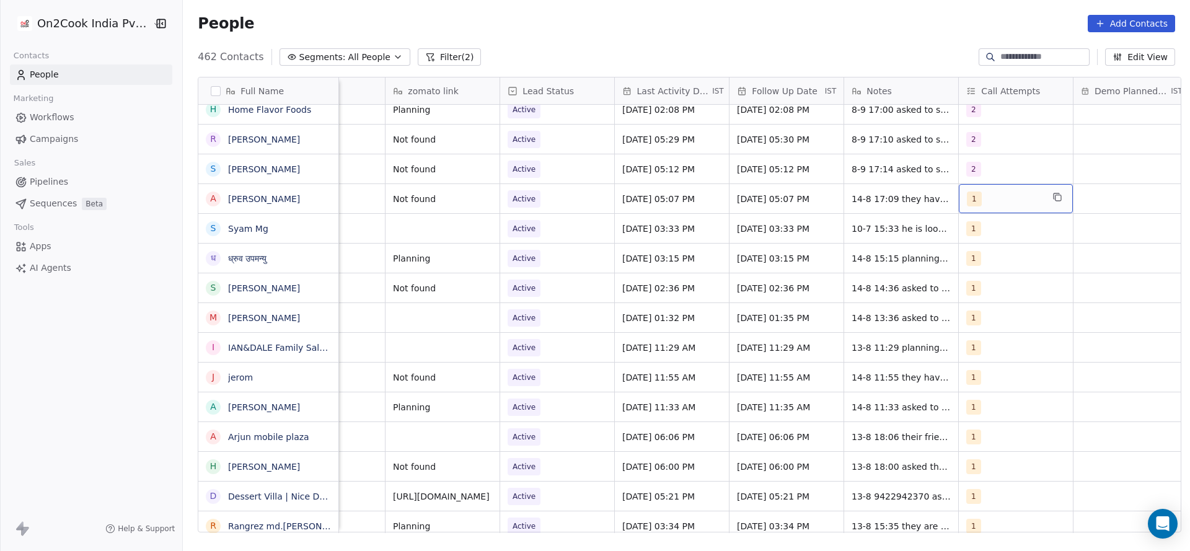
click at [991, 197] on div "1" at bounding box center [1005, 198] width 76 height 15
click at [981, 260] on div "2" at bounding box center [1032, 261] width 140 height 20
click at [986, 234] on span "1" at bounding box center [991, 231] width 12 height 14
click at [862, 261] on html "On2Cook India Pvt. Ltd. Contacts People Marketing Workflows Campaigns Sales Pip…" at bounding box center [595, 275] width 1190 height 551
click at [859, 189] on span "8-9 17:14 asked to share details 14-8 17:13 asked to share details their wife i…" at bounding box center [925, 178] width 147 height 37
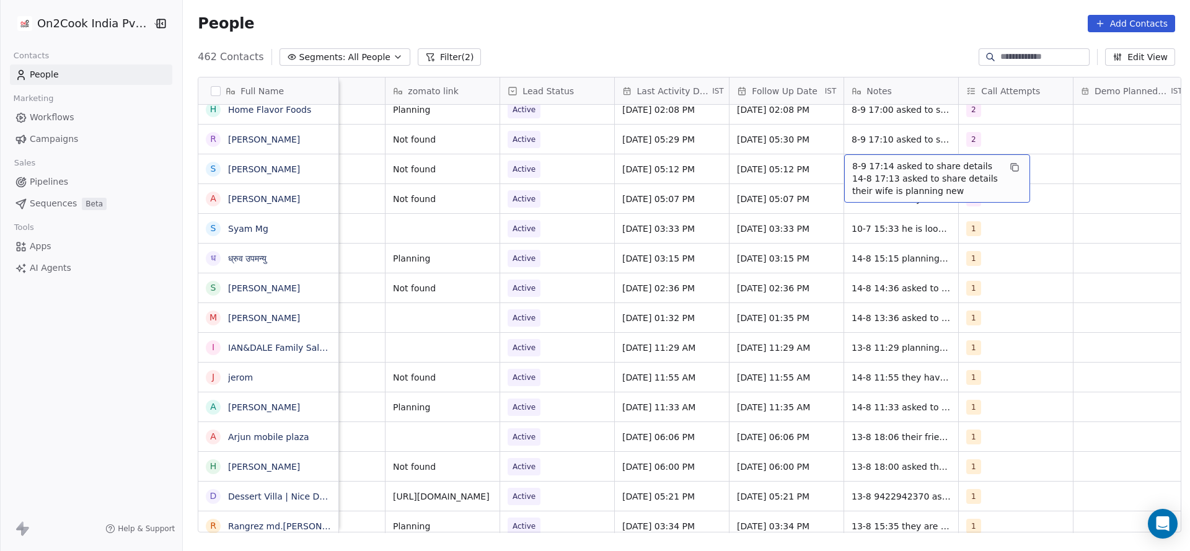
click at [859, 189] on span "8-9 17:14 asked to share details 14-8 17:13 asked to share details their wife i…" at bounding box center [925, 178] width 147 height 37
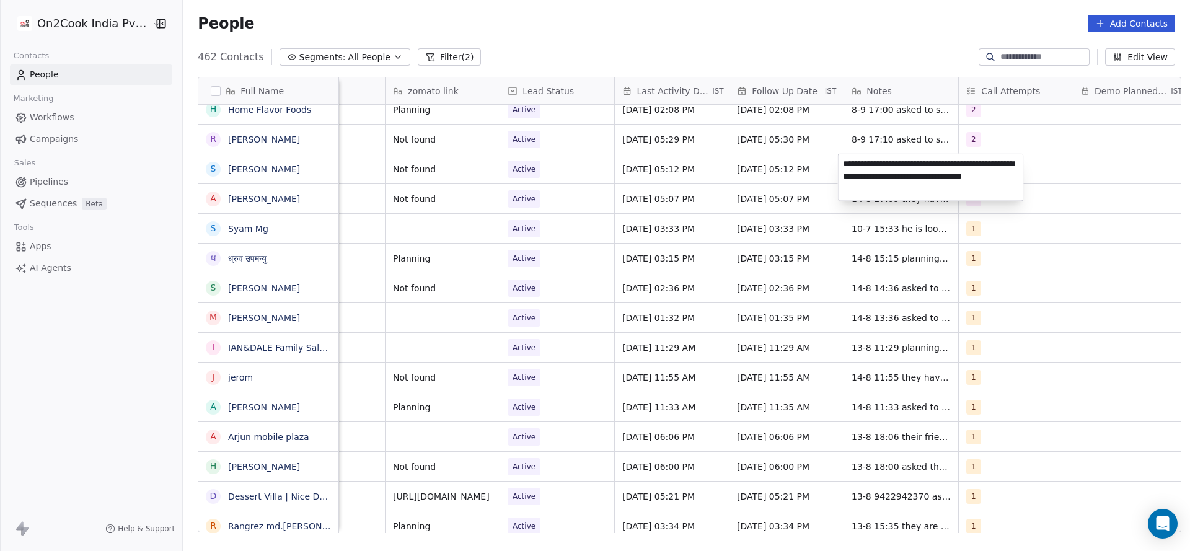
click at [794, 222] on html "On2Cook India Pvt. Ltd. Contacts People Marketing Workflows Campaigns Sales Pip…" at bounding box center [595, 275] width 1190 height 551
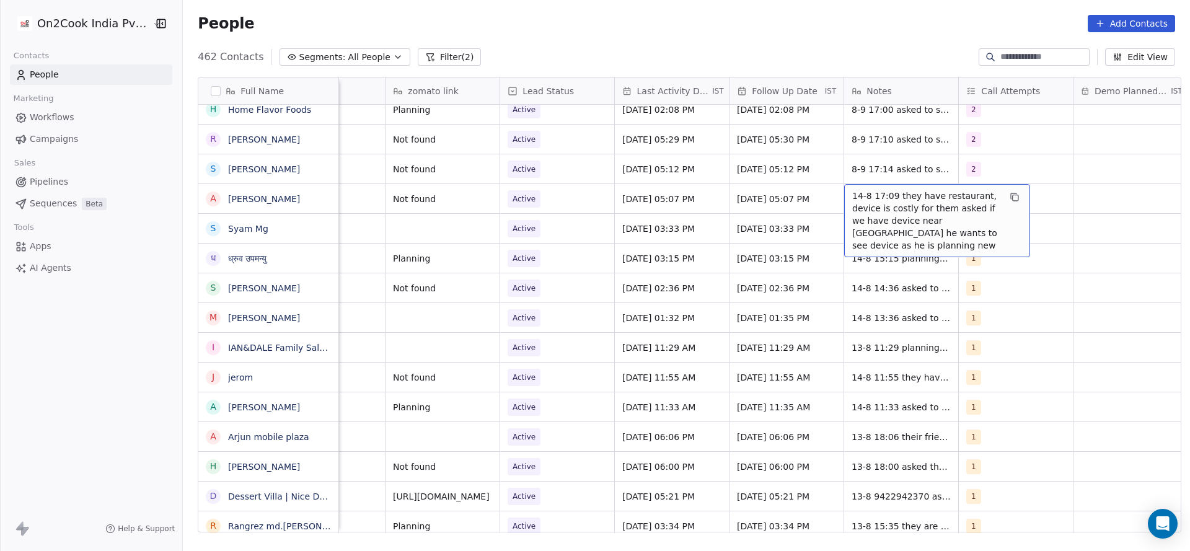
click at [856, 198] on span "14-8 17:09 they have restaurant, device is costly for them asked if we have dev…" at bounding box center [925, 221] width 147 height 62
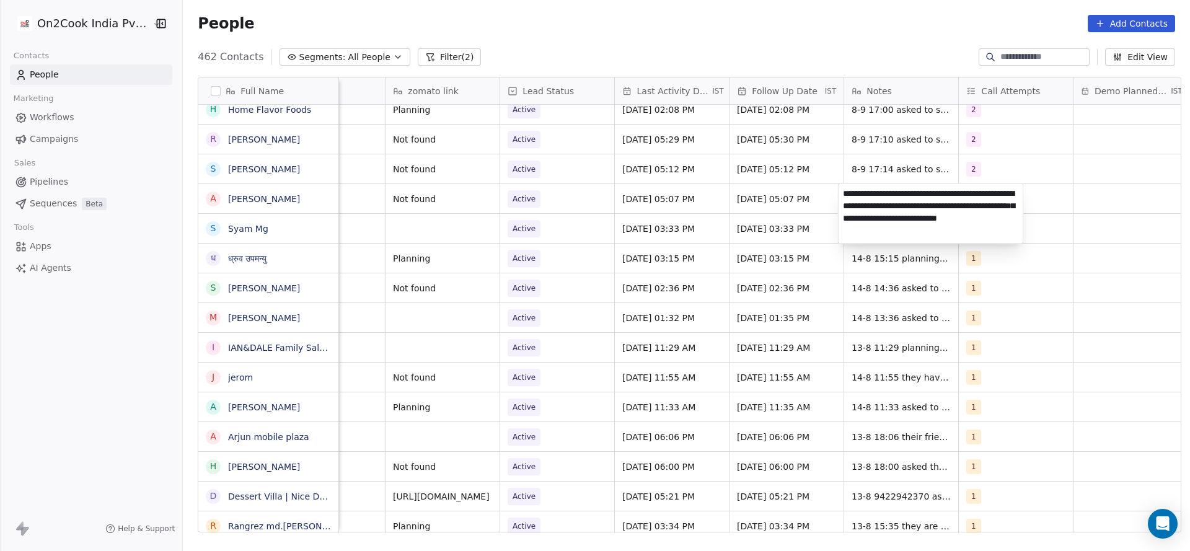
click at [844, 197] on textarea "**********" at bounding box center [930, 213] width 185 height 59
type textarea "**********"
click at [572, 340] on html "On2Cook India Pvt. Ltd. Contacts People Marketing Workflows Campaigns Sales Pip…" at bounding box center [595, 275] width 1190 height 551
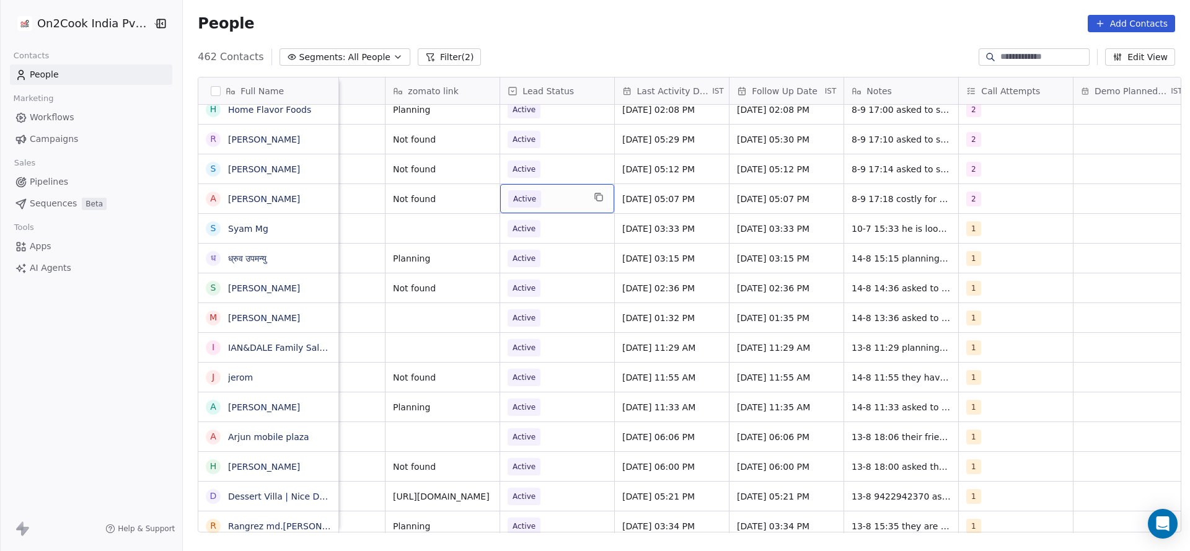
click at [556, 205] on span "Active" at bounding box center [546, 198] width 76 height 17
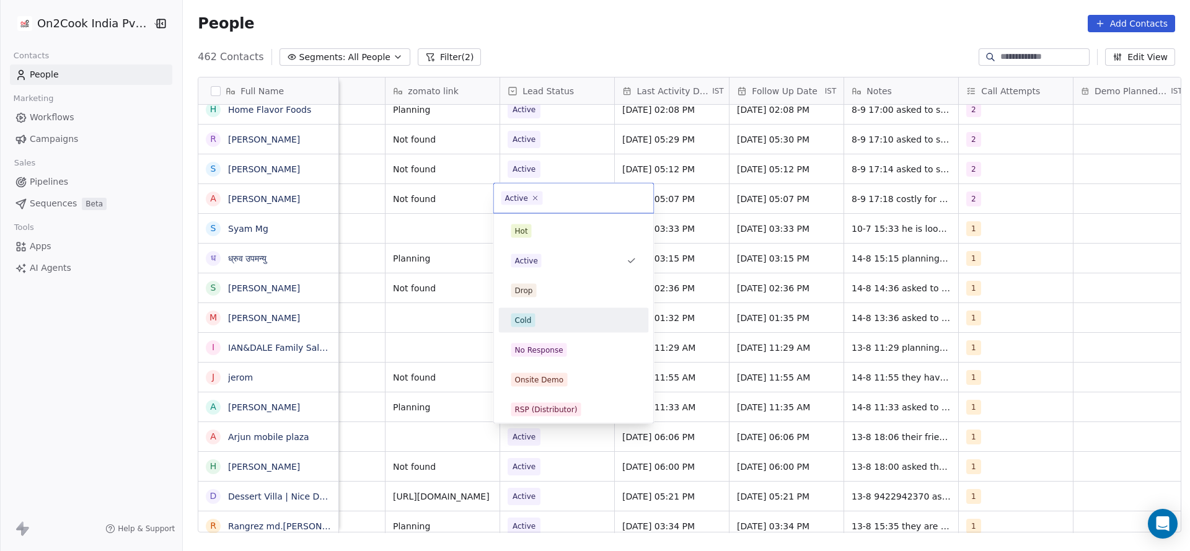
click at [558, 316] on div "Cold" at bounding box center [573, 321] width 125 height 14
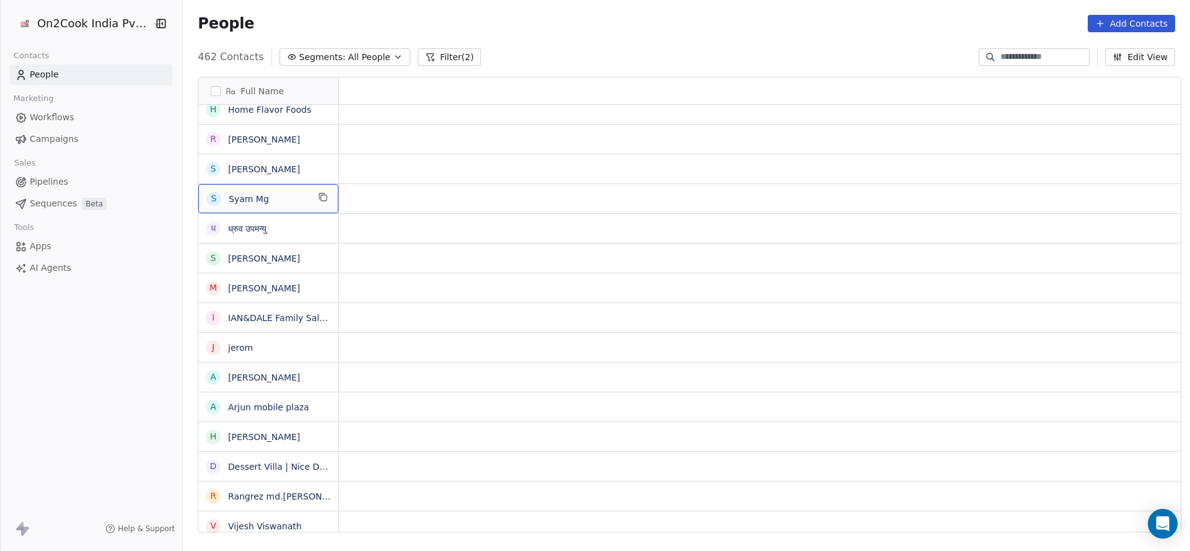
scroll to position [0, 0]
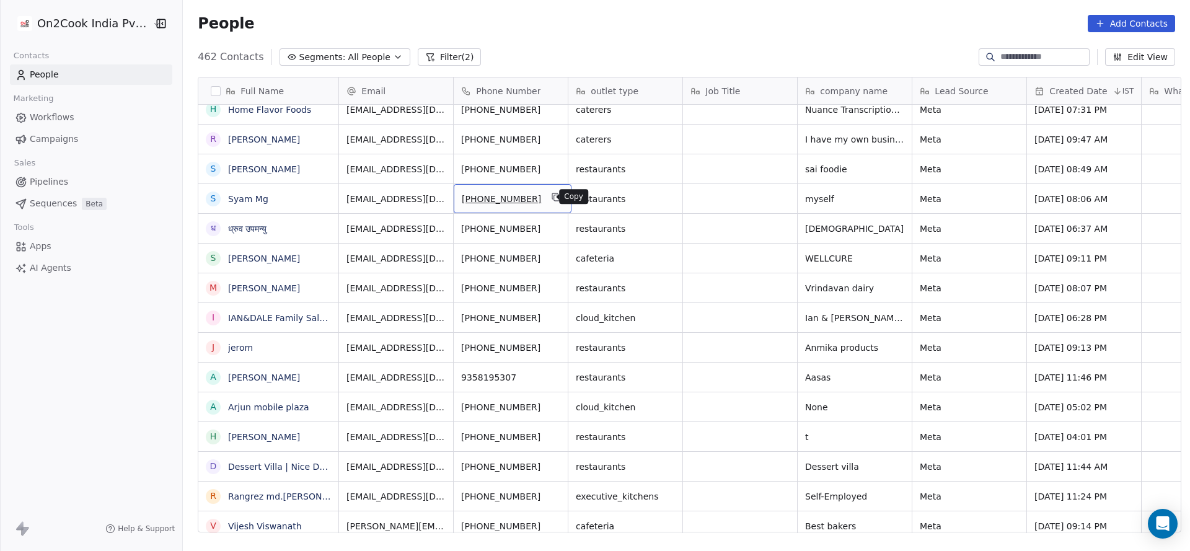
click at [551, 193] on icon "grid" at bounding box center [556, 197] width 10 height 10
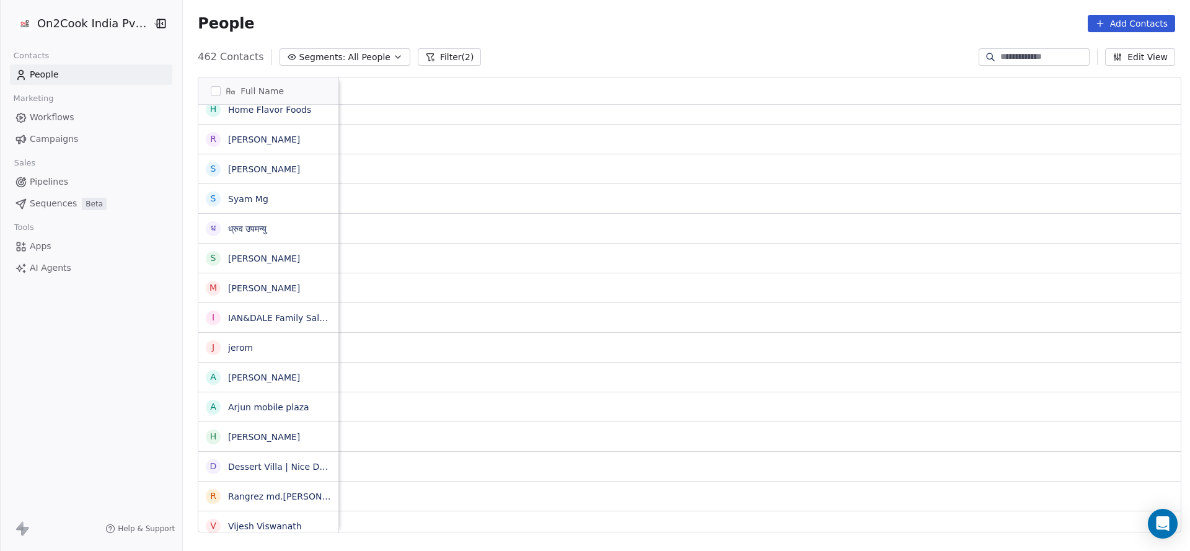
scroll to position [0, 1511]
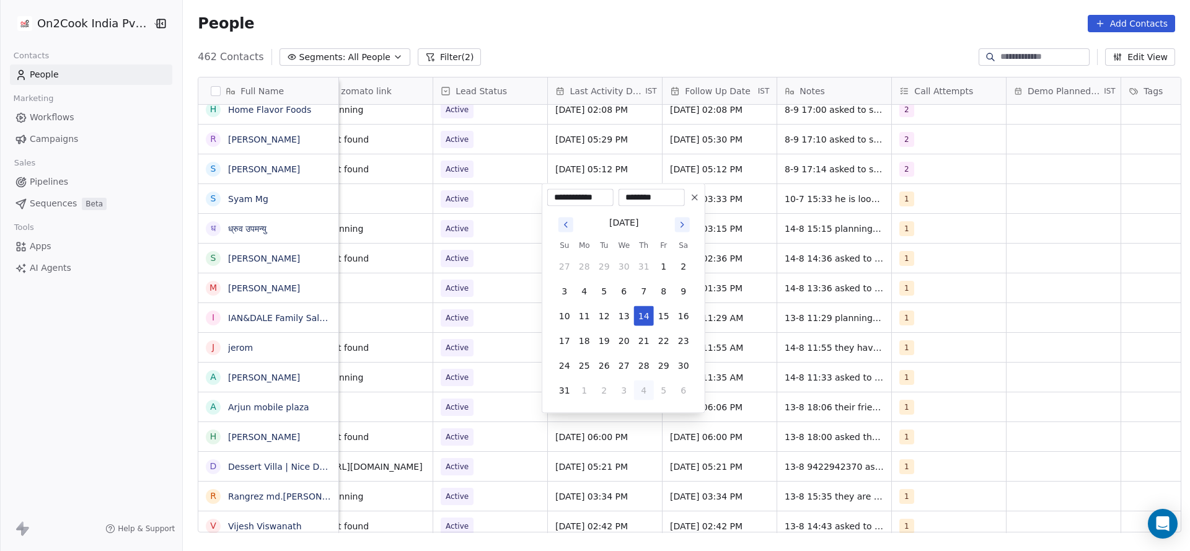
click at [654, 387] on button "5" at bounding box center [664, 390] width 20 height 20
click at [590, 297] on button "8" at bounding box center [584, 291] width 20 height 20
type input "**********"
click at [513, 299] on html "On2Cook India Pvt. Ltd. Contacts People Marketing Workflows Campaigns Sales Pip…" at bounding box center [595, 275] width 1190 height 551
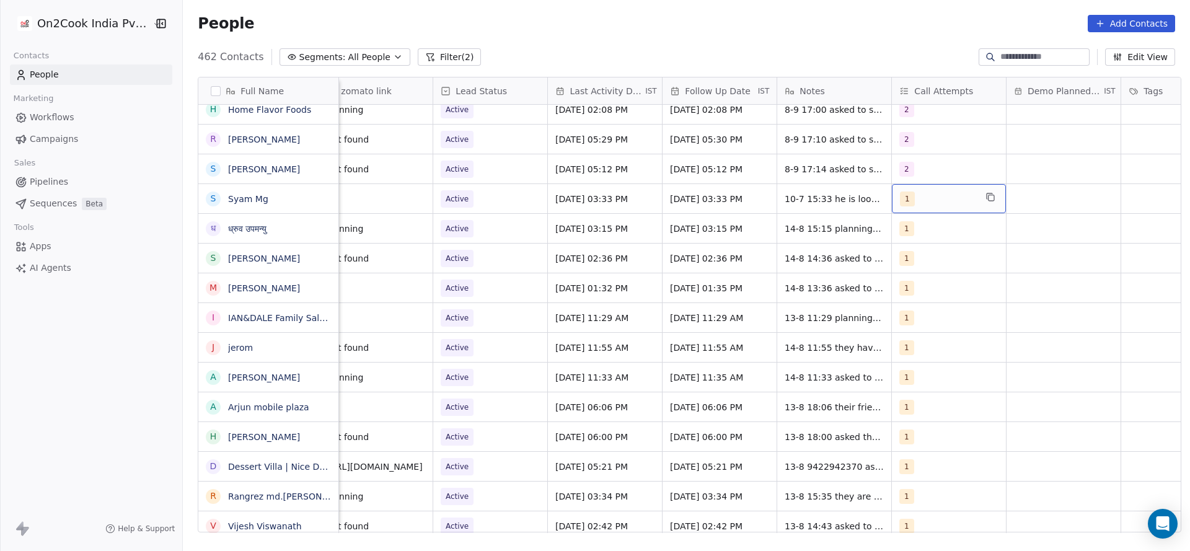
click at [921, 199] on div "1" at bounding box center [938, 198] width 76 height 15
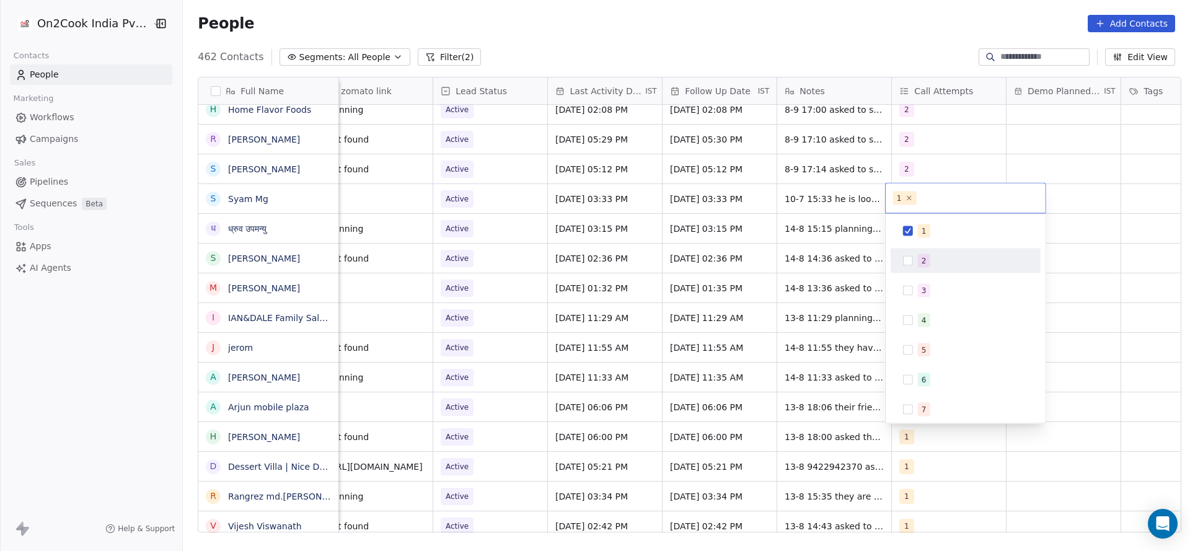
click at [914, 252] on div "2" at bounding box center [965, 261] width 140 height 20
click at [916, 240] on div "1" at bounding box center [965, 231] width 140 height 20
click at [832, 272] on html "On2Cook India Pvt. Ltd. Contacts People Marketing Workflows Campaigns Sales Pip…" at bounding box center [595, 275] width 1190 height 551
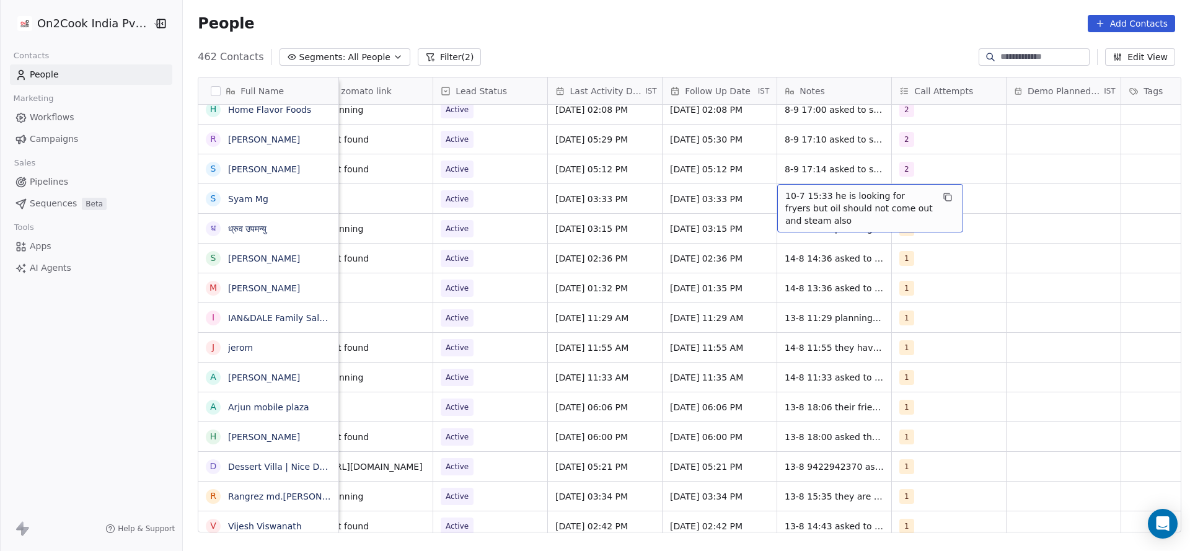
click at [815, 191] on span "10-7 15:33 he is looking for fryers but oil should not come out and steam also" at bounding box center [858, 208] width 147 height 37
click at [777, 190] on textarea "**********" at bounding box center [863, 207] width 185 height 46
type textarea "**********"
click at [579, 253] on html "On2Cook India Pvt. Ltd. Contacts People Marketing Workflows Campaigns Sales Pip…" at bounding box center [595, 275] width 1190 height 551
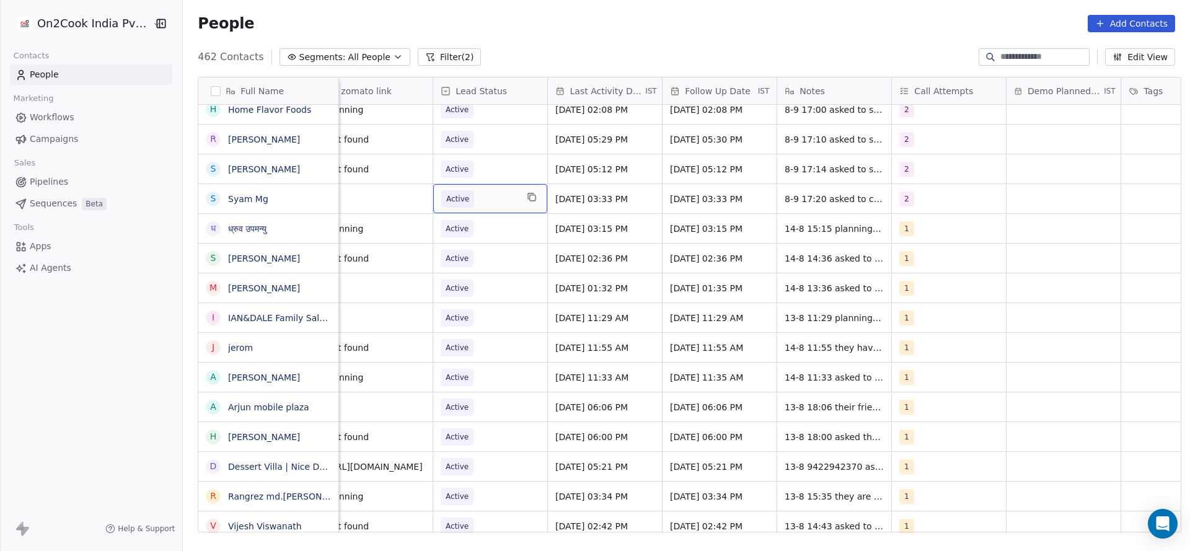
click at [496, 209] on div "Active" at bounding box center [490, 198] width 114 height 29
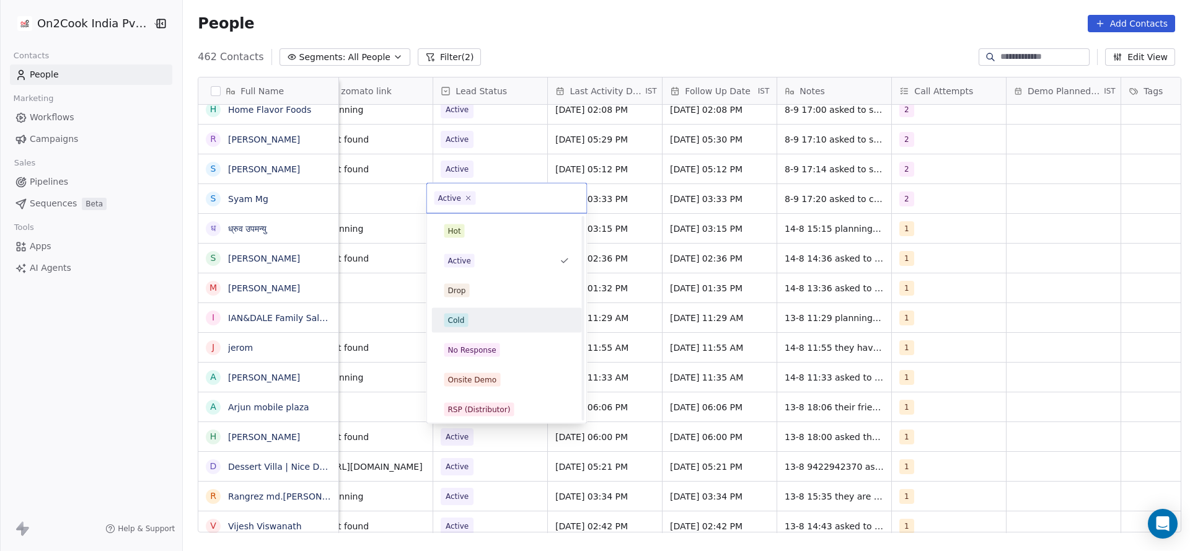
scroll to position [93, 0]
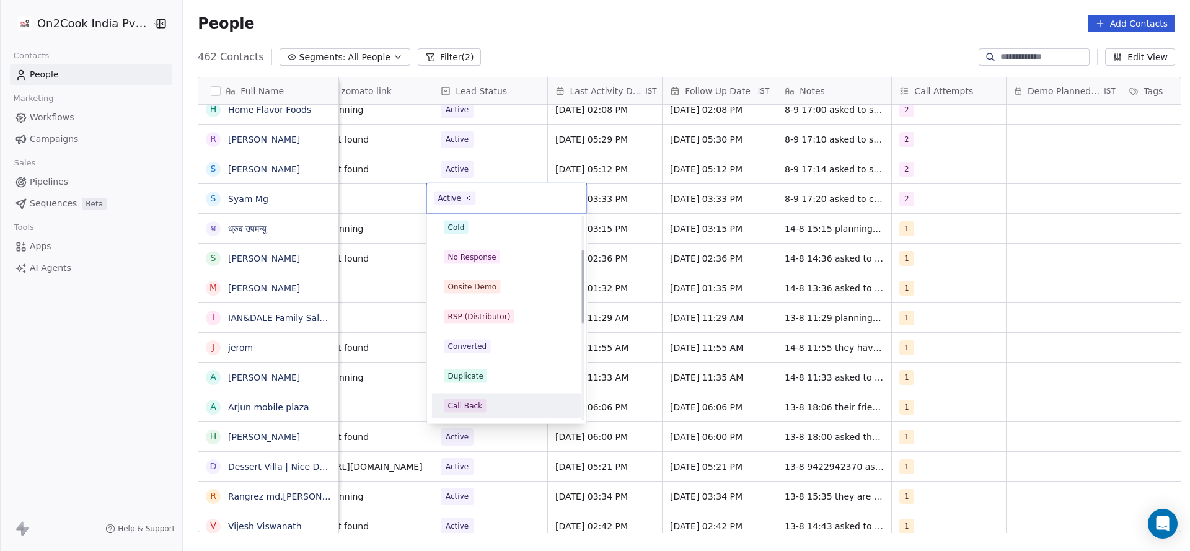
click at [483, 409] on div "Call Back" at bounding box center [506, 406] width 125 height 14
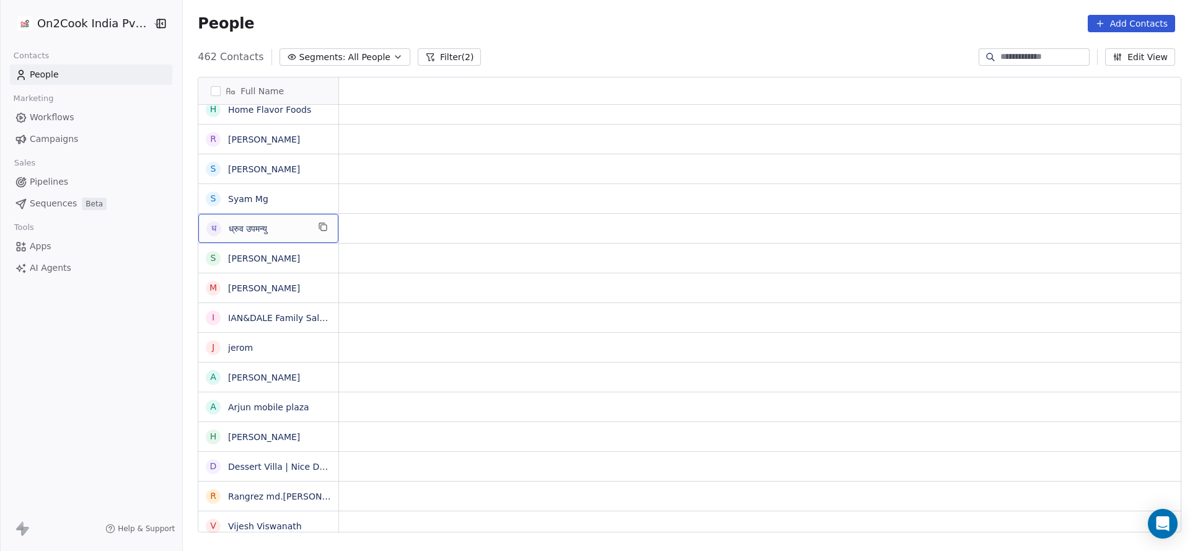
scroll to position [0, 0]
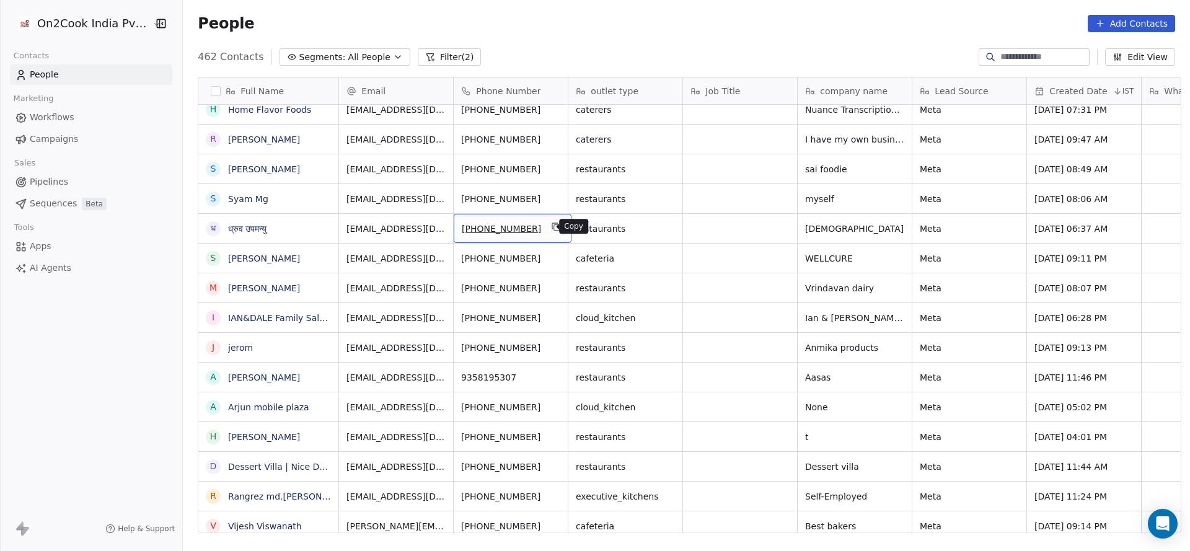
click at [551, 230] on icon "grid" at bounding box center [556, 227] width 10 height 10
drag, startPoint x: 579, startPoint y: 532, endPoint x: 716, endPoint y: 534, distance: 136.9
click at [714, 534] on div "Full Name R Rahul Gupta V Vimal Bhatia A AD MOMOS P Pradyuman Pandey K Kuldeep …" at bounding box center [686, 309] width 1007 height 485
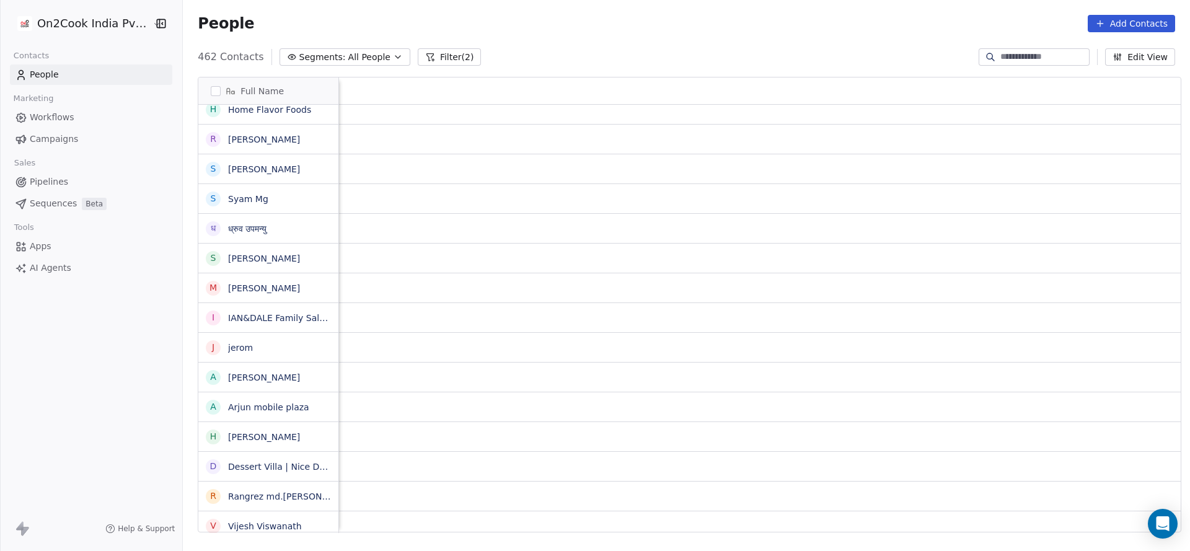
scroll to position [0, 1419]
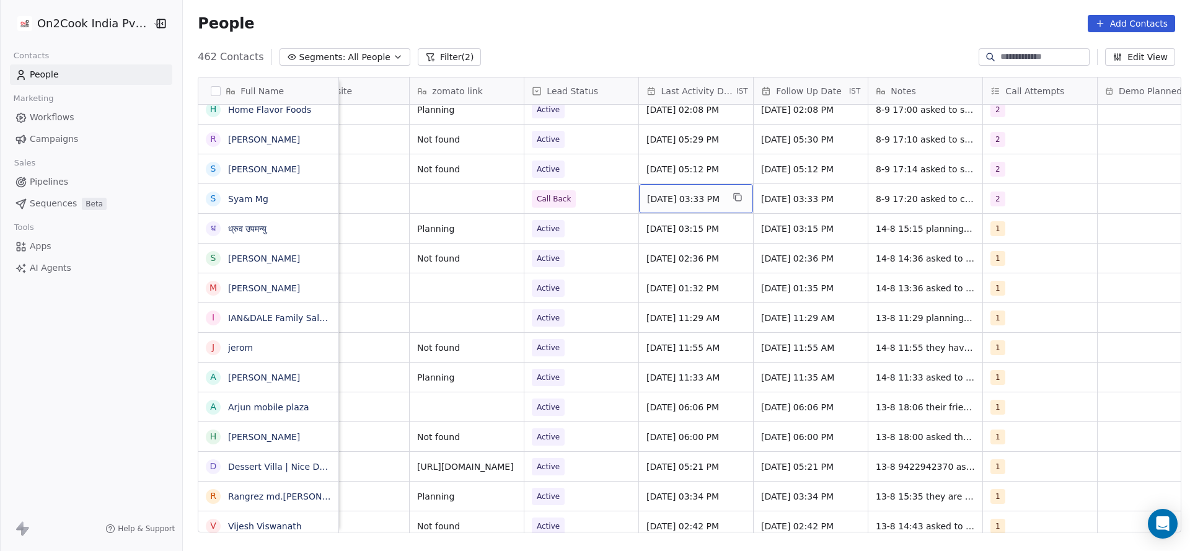
click at [673, 204] on span "Sep 08, 2025 03:33 PM" at bounding box center [685, 199] width 76 height 12
click at [586, 252] on html "On2Cook India Pvt. Ltd. Contacts People Marketing Workflows Campaigns Sales Pip…" at bounding box center [595, 275] width 1190 height 551
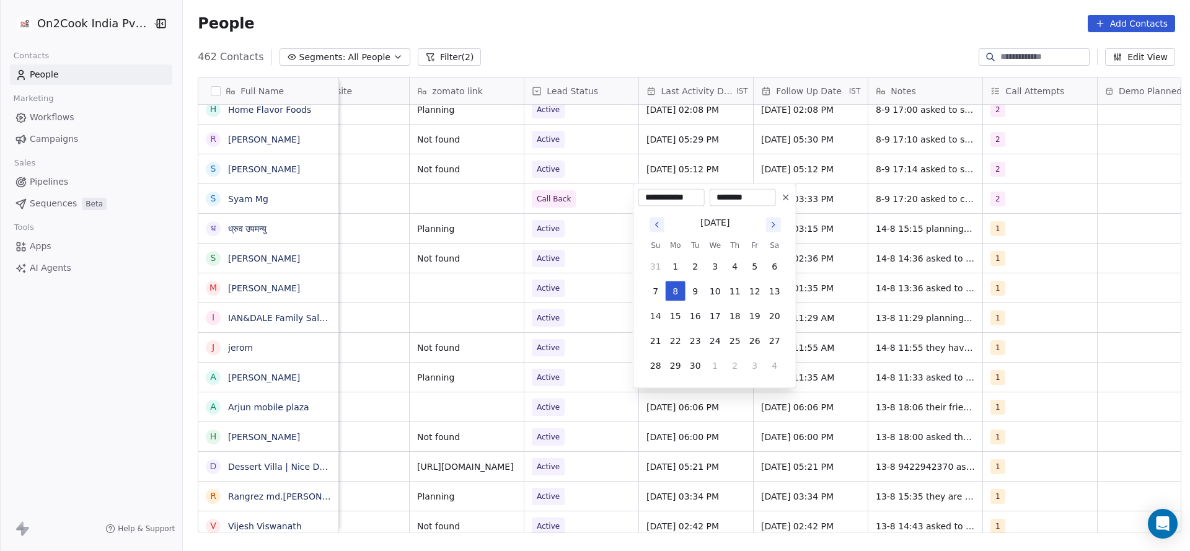
click at [506, 241] on html "On2Cook India Pvt. Ltd. Contacts People Marketing Workflows Campaigns Sales Pip…" at bounding box center [595, 275] width 1190 height 551
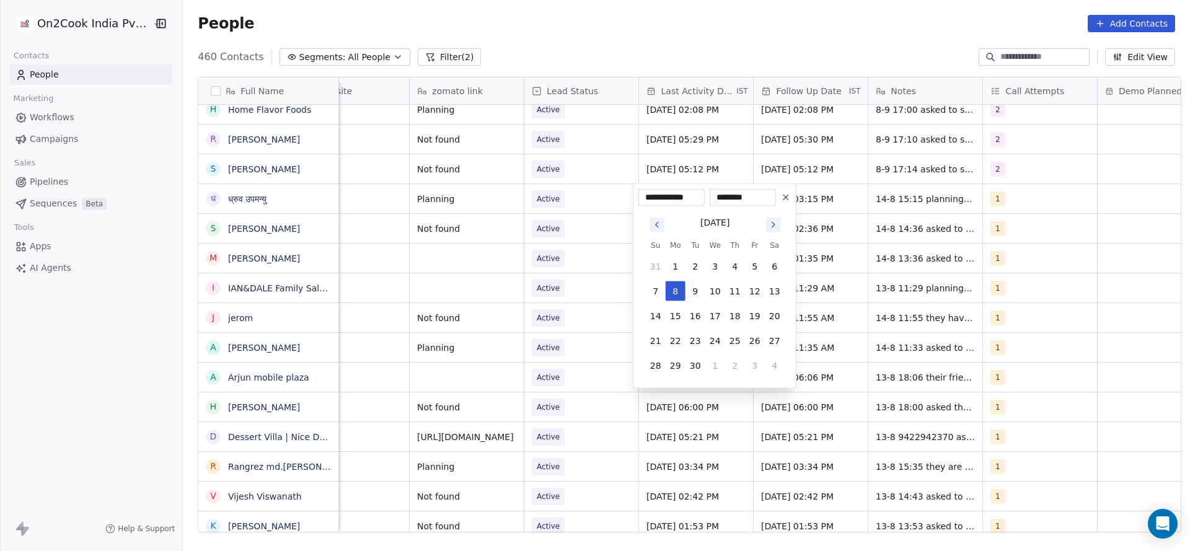
click at [579, 242] on html "On2Cook India Pvt. Ltd. Contacts People Marketing Workflows Campaigns Sales Pip…" at bounding box center [595, 275] width 1190 height 551
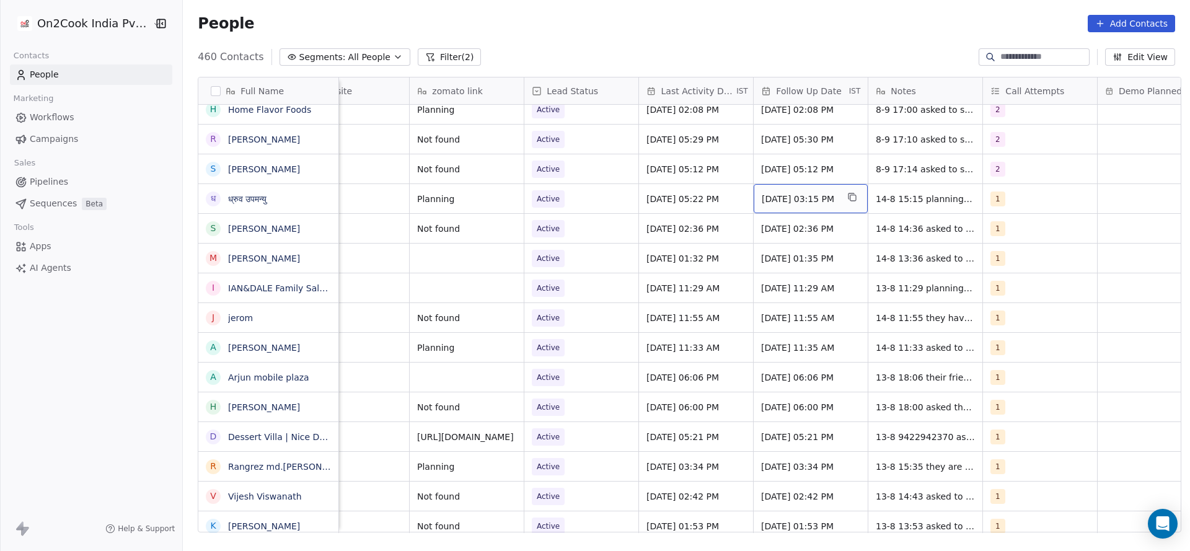
click at [780, 203] on span "28/08/2025 03:15 PM" at bounding box center [799, 199] width 76 height 12
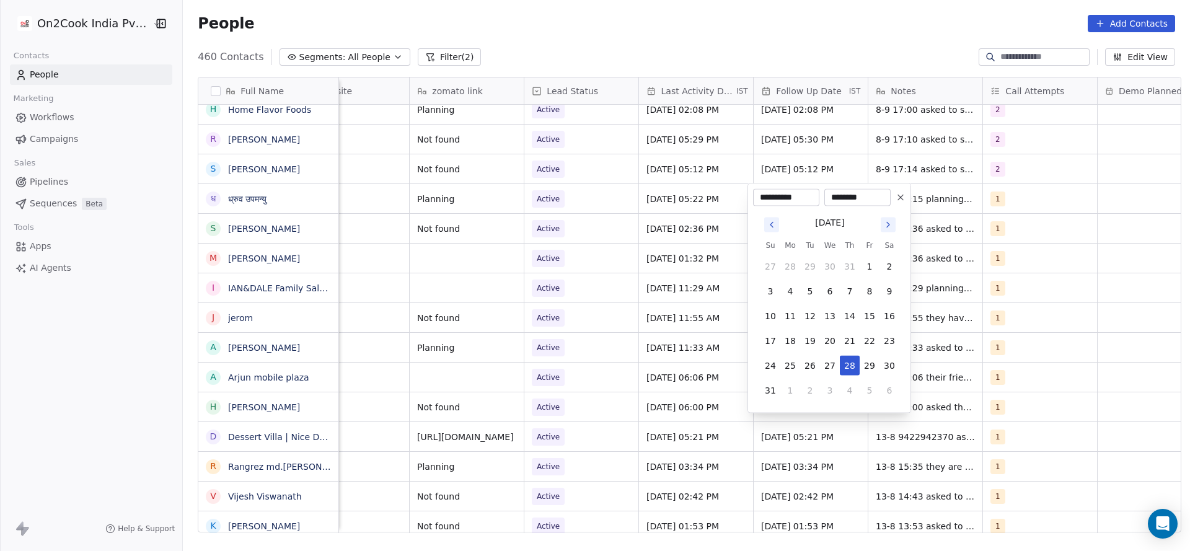
click at [963, 214] on html "On2Cook India Pvt. Ltd. Contacts People Marketing Workflows Campaigns Sales Pip…" at bounding box center [595, 275] width 1190 height 551
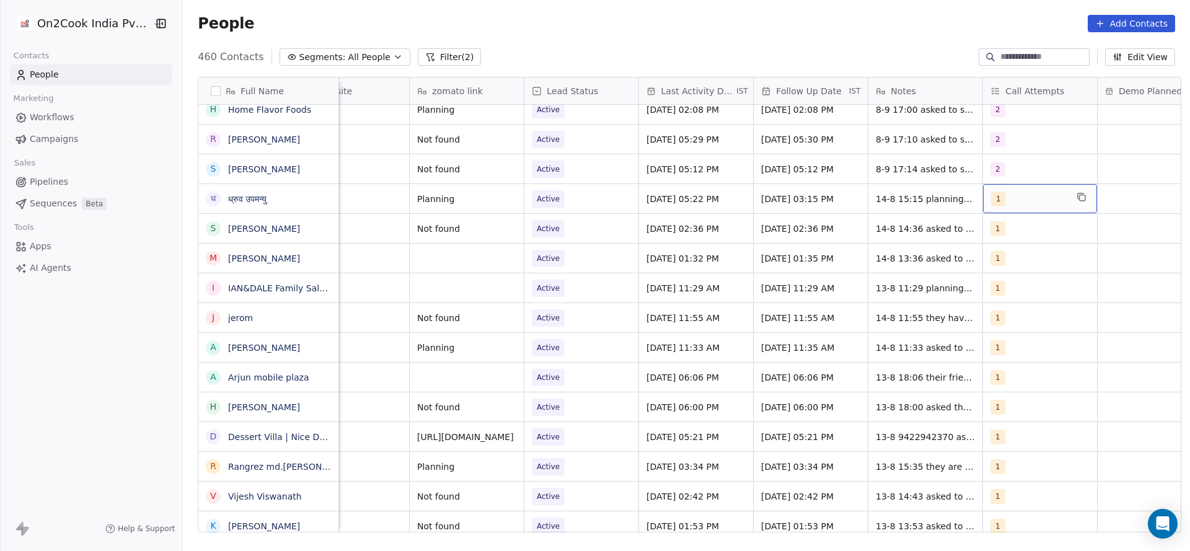
click at [1027, 197] on div "1" at bounding box center [1029, 198] width 76 height 15
click at [1014, 255] on div "2" at bounding box center [1014, 260] width 5 height 11
click at [1019, 230] on span "1" at bounding box center [1015, 231] width 12 height 14
click at [853, 201] on html "On2Cook India Pvt. Ltd. Contacts People Marketing Workflows Campaigns Sales Pip…" at bounding box center [595, 275] width 1190 height 551
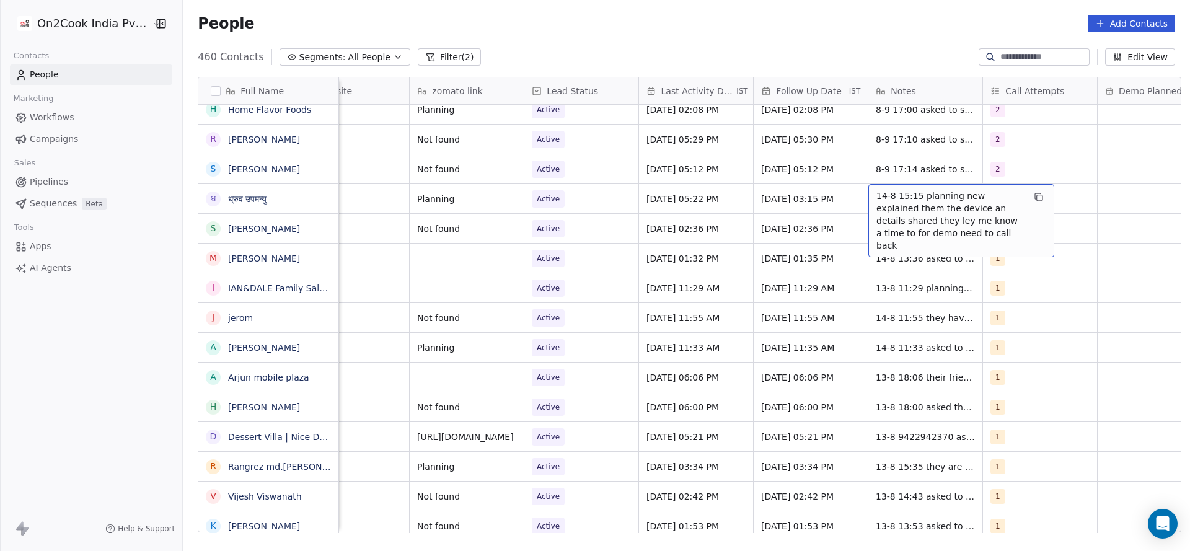
click at [894, 186] on div "14-8 15:15 planning new explained them the device an details shared they ley me…" at bounding box center [961, 220] width 186 height 73
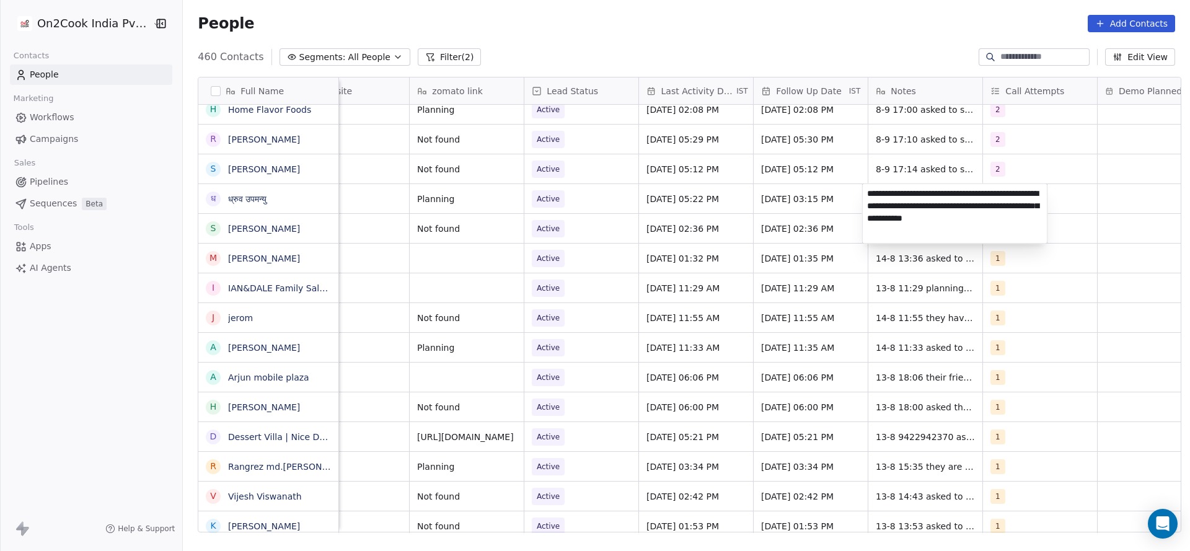
click at [864, 194] on textarea "**********" at bounding box center [954, 213] width 185 height 59
type textarea "**********"
click at [714, 294] on html "On2Cook India Pvt. Ltd. Contacts People Marketing Workflows Campaigns Sales Pip…" at bounding box center [595, 275] width 1190 height 551
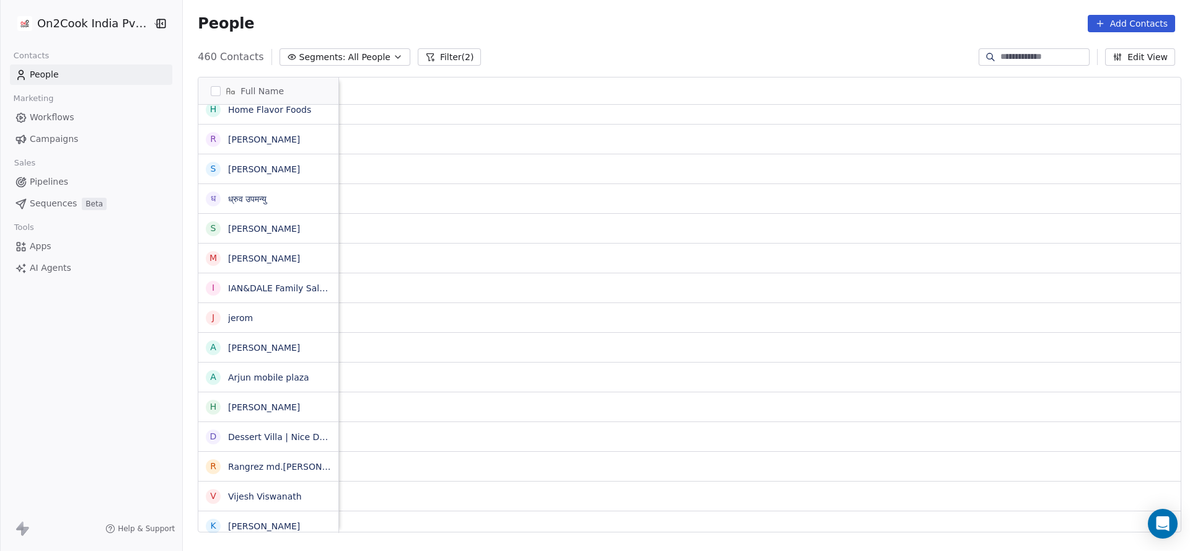
scroll to position [0, 1609]
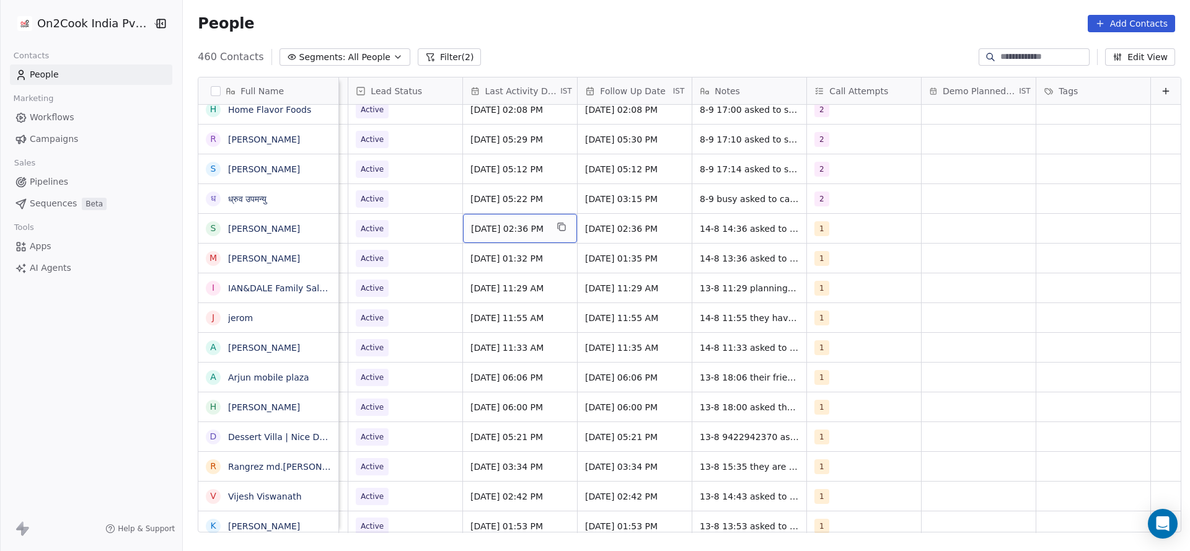
click at [491, 227] on span "Aug 14, 2025 02:36 PM" at bounding box center [509, 228] width 76 height 12
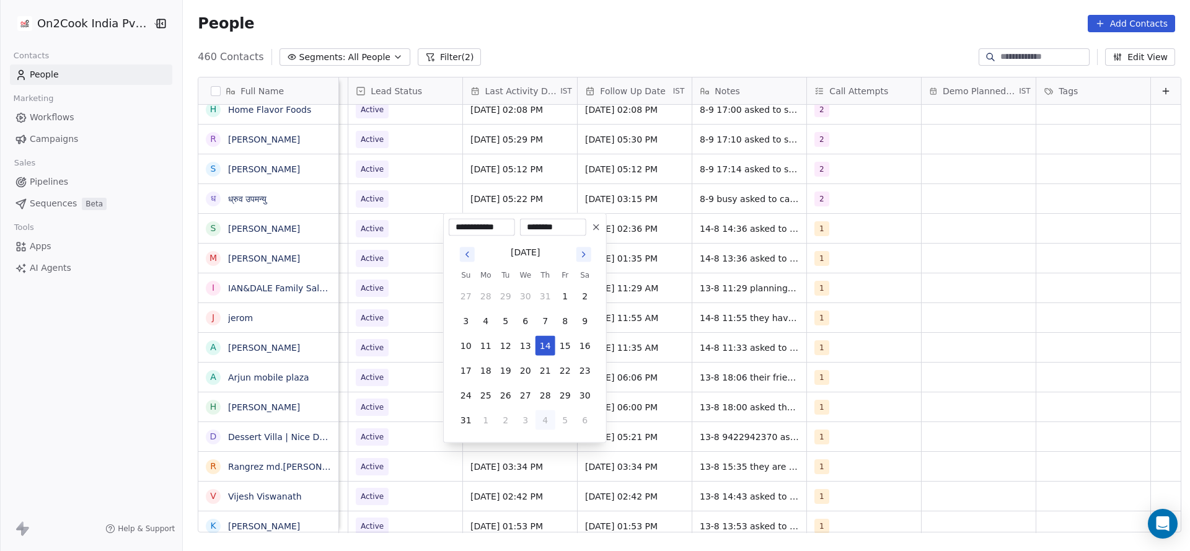
click at [548, 425] on button "4" at bounding box center [545, 420] width 20 height 20
click at [489, 316] on button "8" at bounding box center [486, 321] width 20 height 20
type input "**********"
click at [375, 336] on html "On2Cook India Pvt. Ltd. Contacts People Marketing Workflows Campaigns Sales Pip…" at bounding box center [595, 275] width 1190 height 551
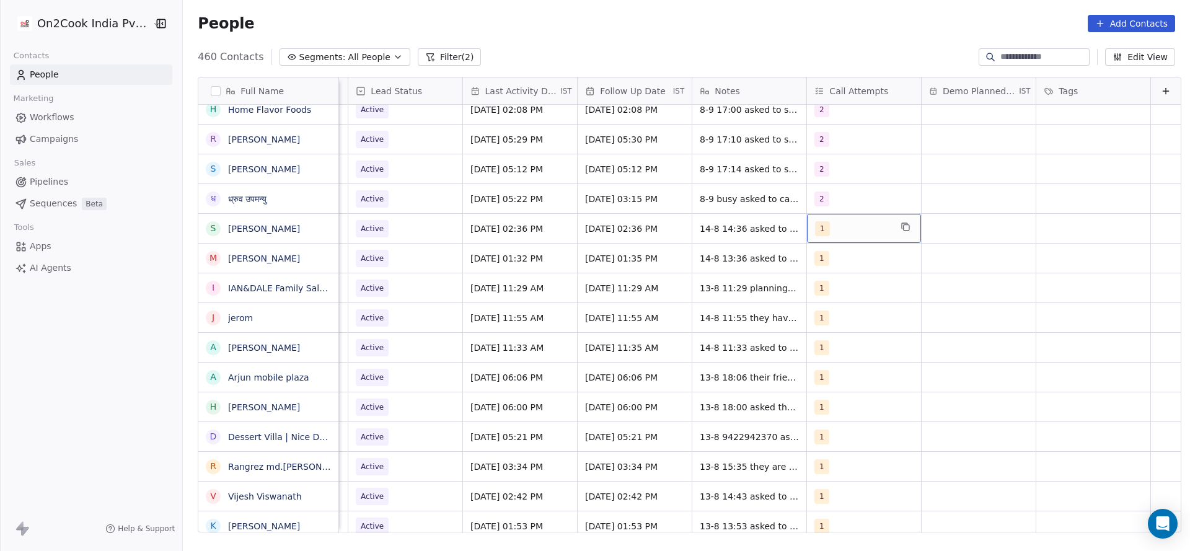
click at [826, 217] on div "1" at bounding box center [864, 228] width 114 height 29
click at [822, 292] on span "2" at bounding box center [825, 291] width 12 height 14
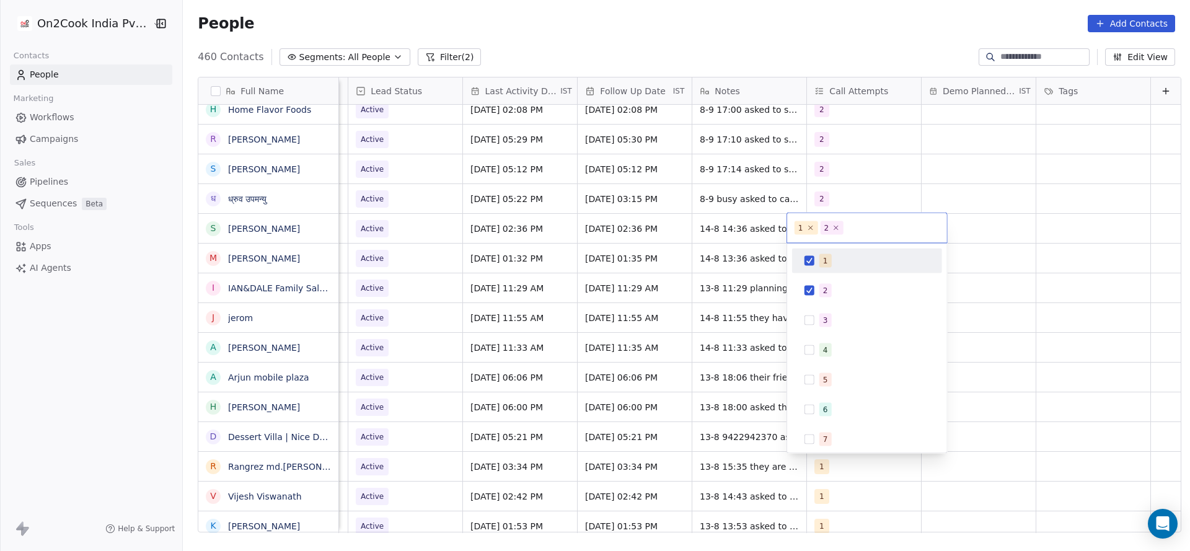
click at [832, 255] on div "1" at bounding box center [874, 261] width 110 height 14
click at [738, 286] on html "On2Cook India Pvt. Ltd. Contacts People Marketing Workflows Campaigns Sales Pip…" at bounding box center [595, 275] width 1190 height 551
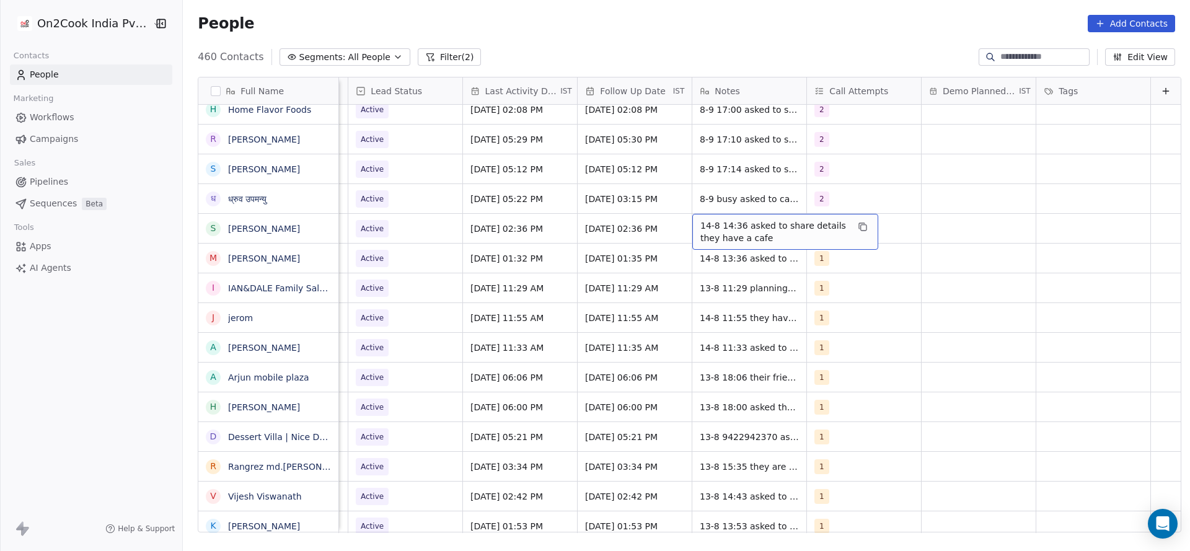
click at [700, 232] on span "14-8 14:36 asked to share details they have a cafe" at bounding box center [773, 231] width 147 height 25
click at [677, 227] on textarea "**********" at bounding box center [765, 233] width 185 height 38
type textarea "**********"
click at [585, 225] on html "On2Cook India Pvt. Ltd. Contacts People Marketing Workflows Campaigns Sales Pip…" at bounding box center [595, 275] width 1190 height 551
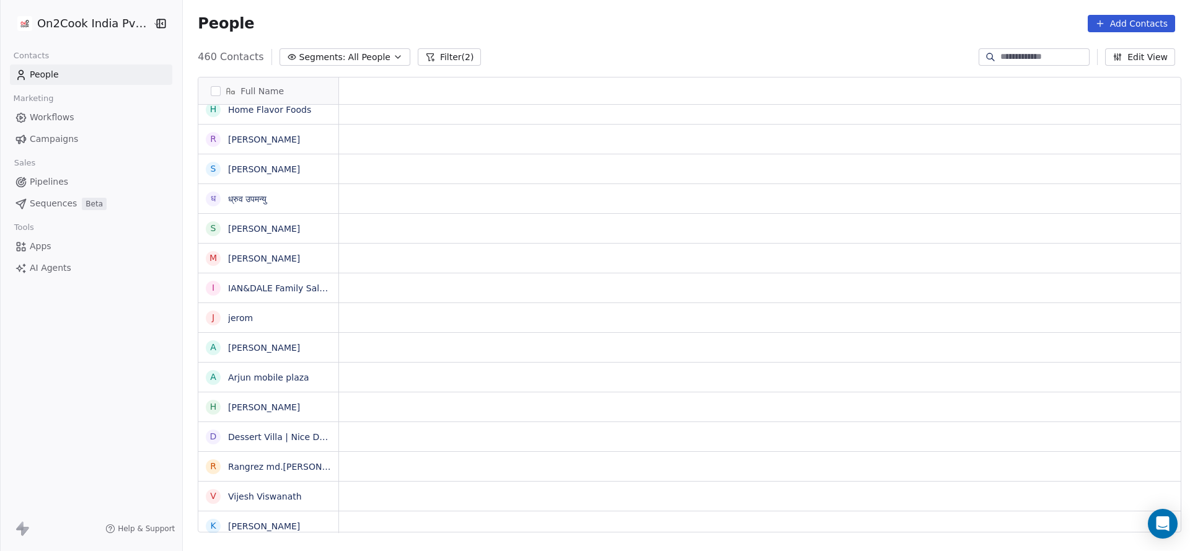
scroll to position [0, 0]
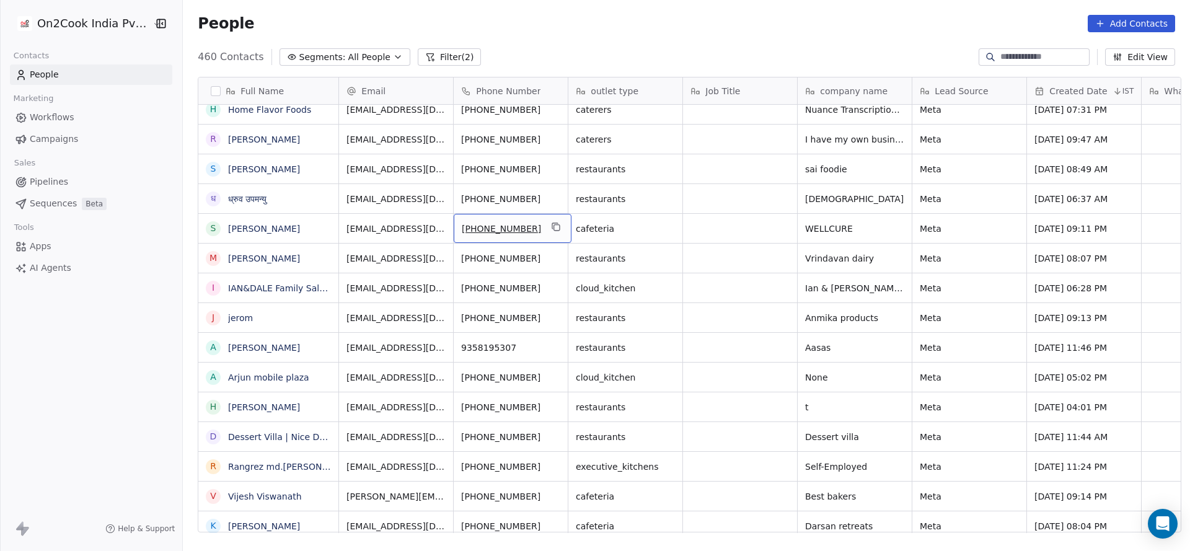
click at [536, 221] on div "[PHONE_NUMBER]" at bounding box center [513, 228] width 118 height 29
click at [551, 223] on icon "grid" at bounding box center [556, 227] width 10 height 10
click at [551, 258] on icon "grid" at bounding box center [556, 257] width 10 height 10
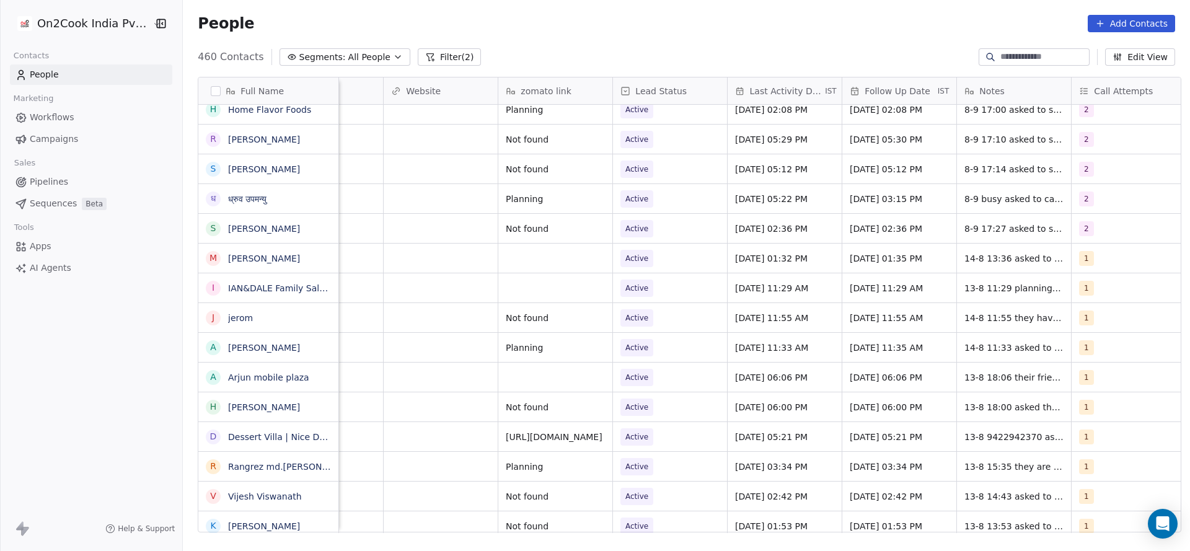
scroll to position [0, 1609]
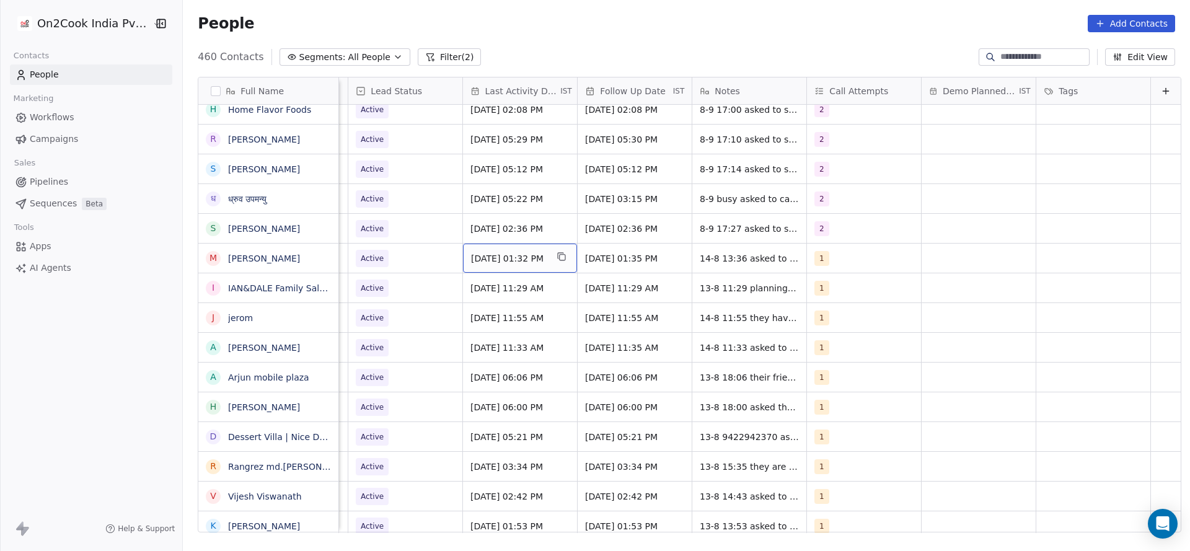
click at [501, 249] on div "Aug 14, 2025 01:32 PM" at bounding box center [520, 257] width 114 height 29
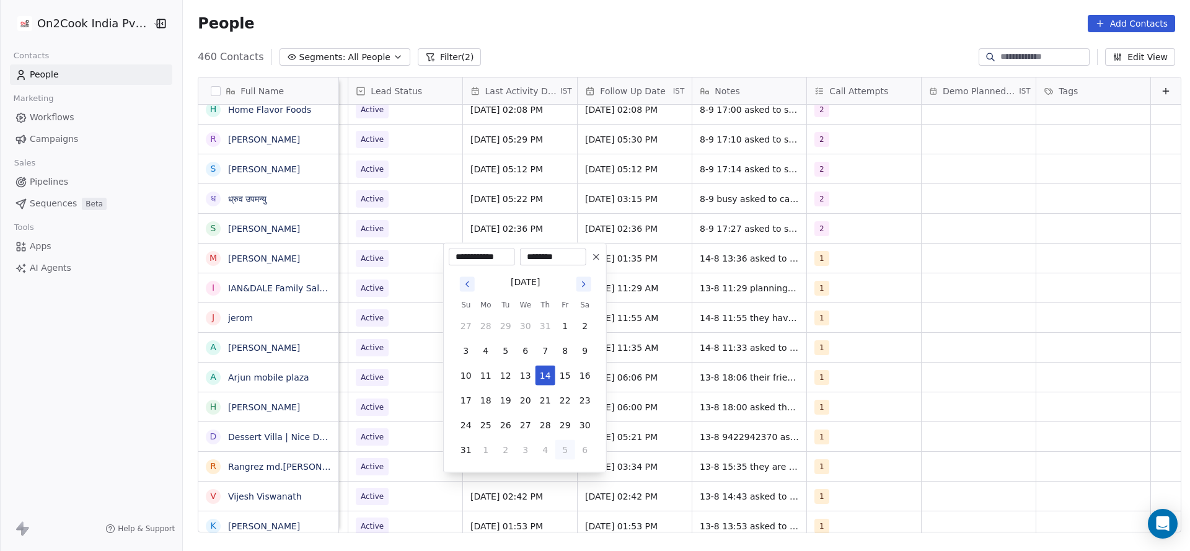
click at [572, 450] on button "5" at bounding box center [565, 450] width 20 height 20
click at [488, 349] on button "8" at bounding box center [486, 351] width 20 height 20
type input "**********"
click at [398, 351] on html "On2Cook India Pvt. Ltd. Contacts People Marketing Workflows Campaigns Sales Pip…" at bounding box center [595, 275] width 1190 height 551
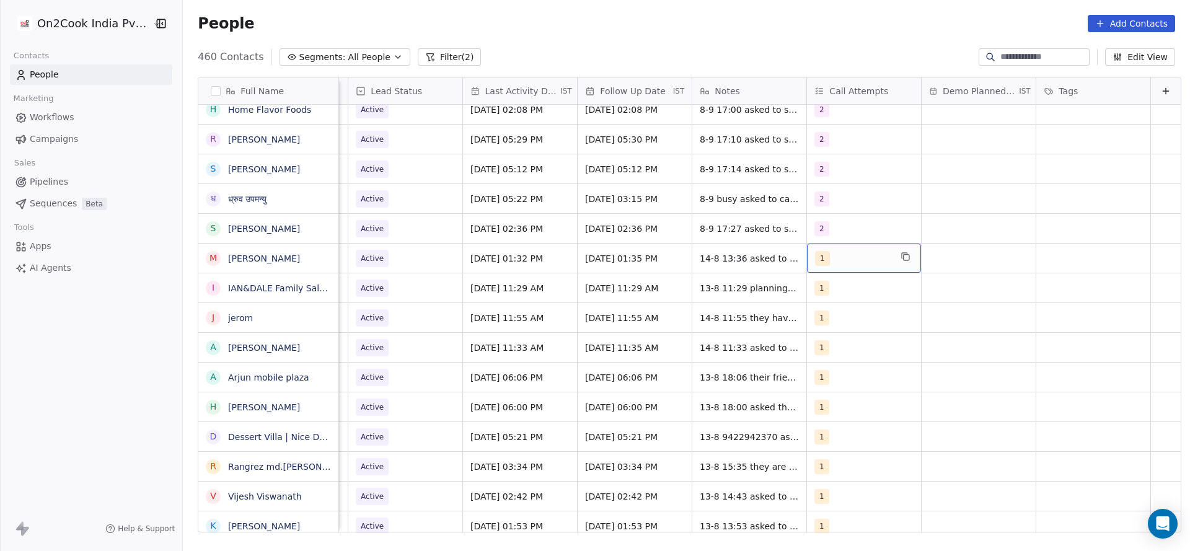
click at [828, 259] on div "1" at bounding box center [853, 258] width 76 height 15
click at [819, 318] on span "2" at bounding box center [825, 321] width 12 height 14
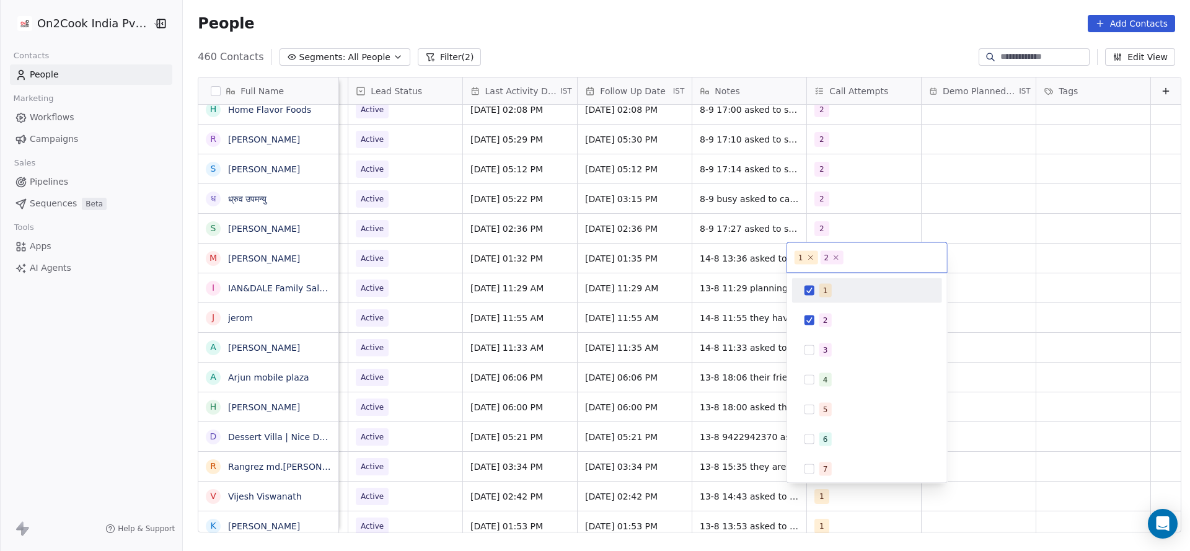
click at [820, 292] on span "1" at bounding box center [825, 291] width 12 height 14
click at [770, 301] on html "On2Cook India Pvt. Ltd. Contacts People Marketing Workflows Campaigns Sales Pip…" at bounding box center [595, 275] width 1190 height 551
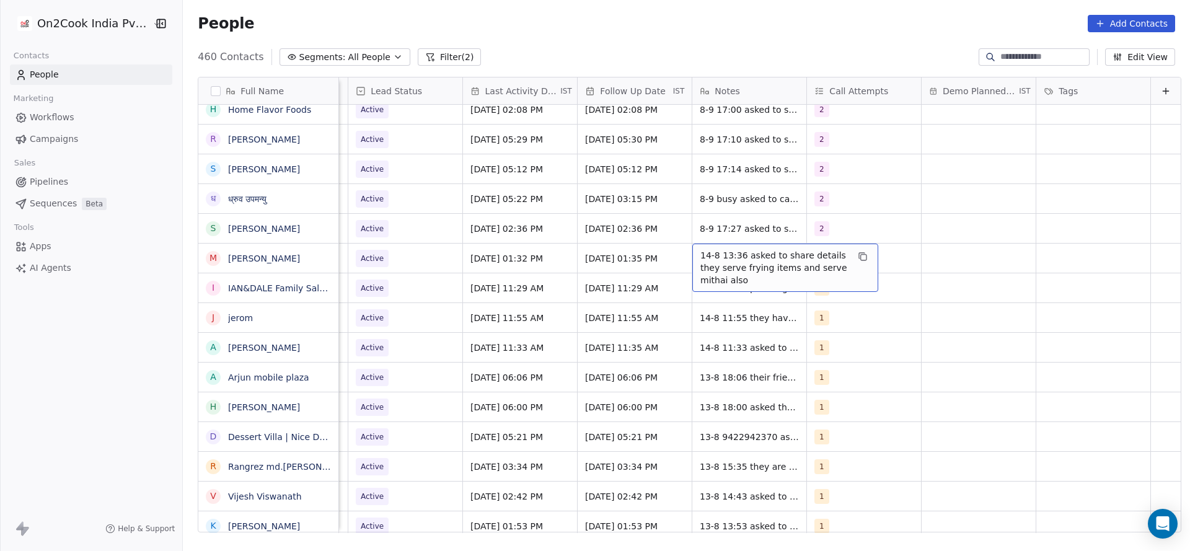
click at [700, 258] on span "14-8 13:36 asked to share details they serve frying items and serve mithai also" at bounding box center [773, 267] width 147 height 37
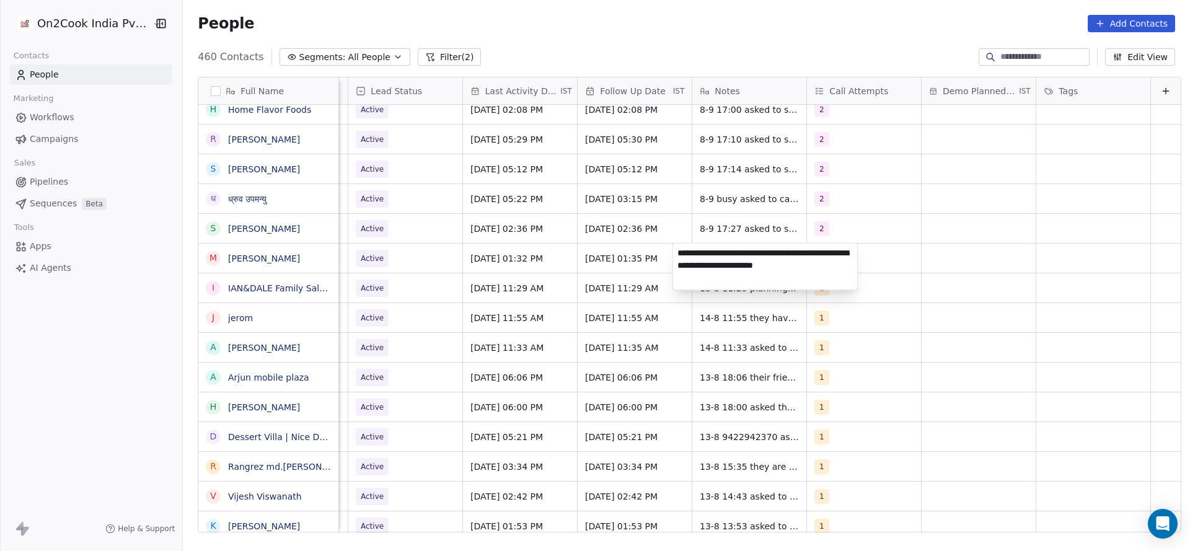
click at [675, 253] on textarea "**********" at bounding box center [765, 266] width 185 height 46
type textarea "**********"
click at [449, 286] on html "On2Cook India Pvt. Ltd. Contacts People Marketing Workflows Campaigns Sales Pip…" at bounding box center [595, 275] width 1190 height 551
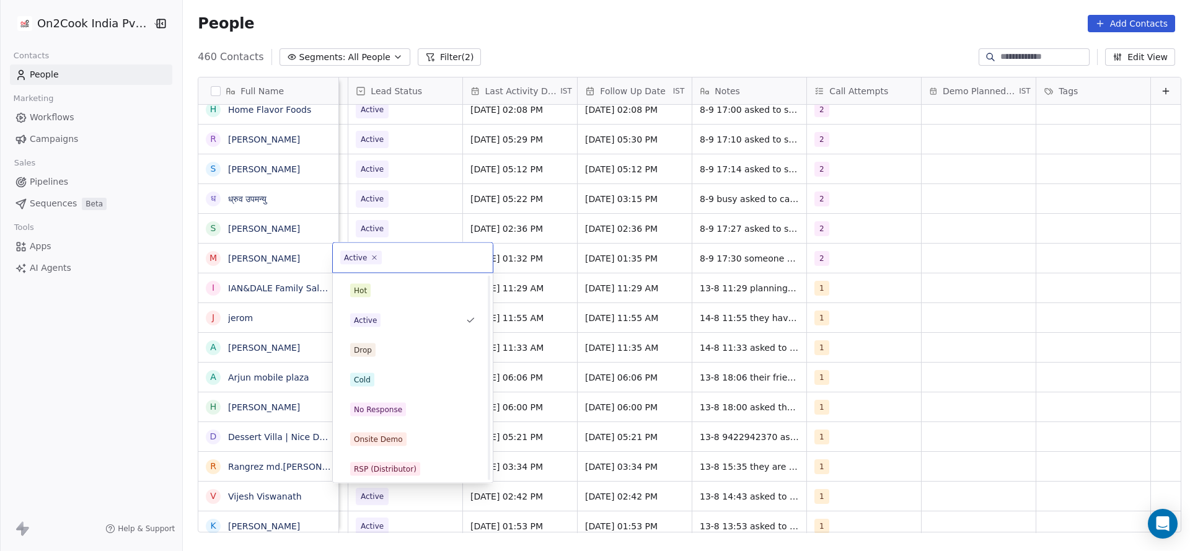
scroll to position [93, 0]
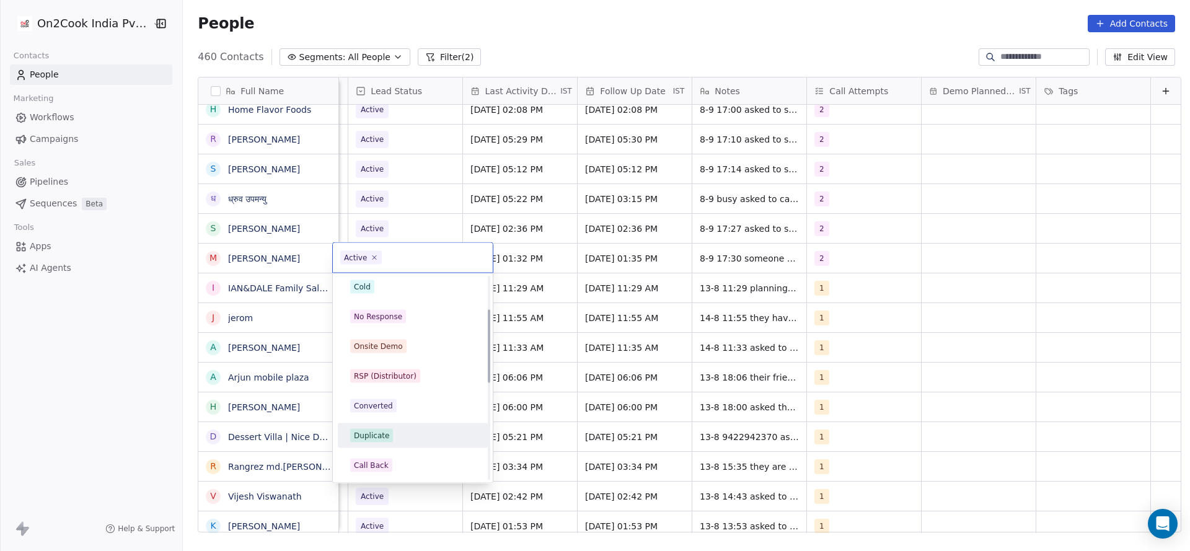
click at [412, 452] on div "Hot Active Drop Cold No Response Onsite Demo RSP (Distributor) Converted Duplic…" at bounding box center [413, 465] width 150 height 560
click at [408, 458] on div "Call Back" at bounding box center [412, 465] width 125 height 14
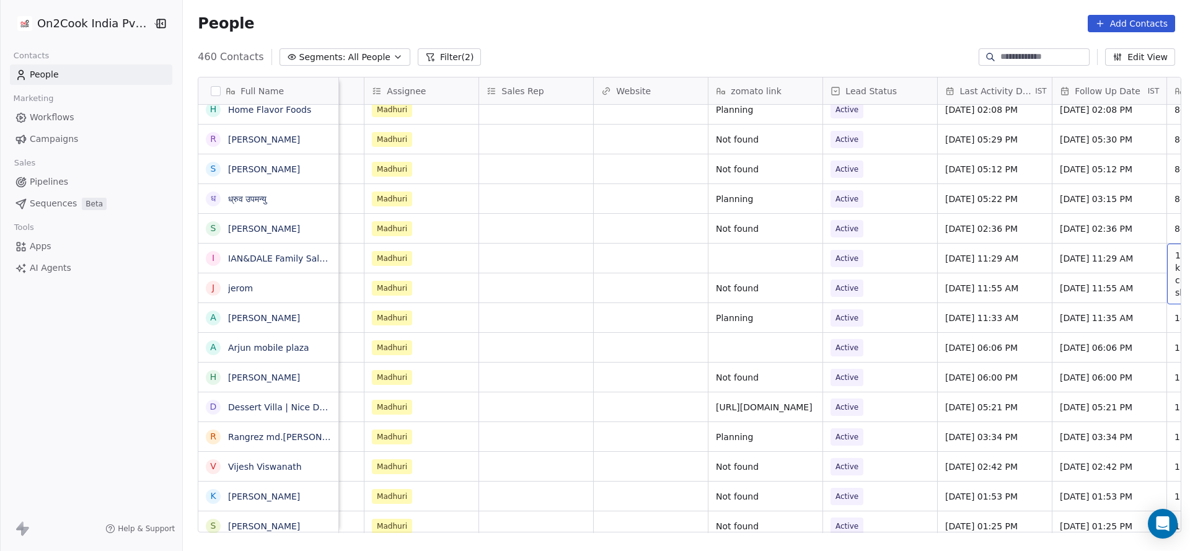
scroll to position [0, 1349]
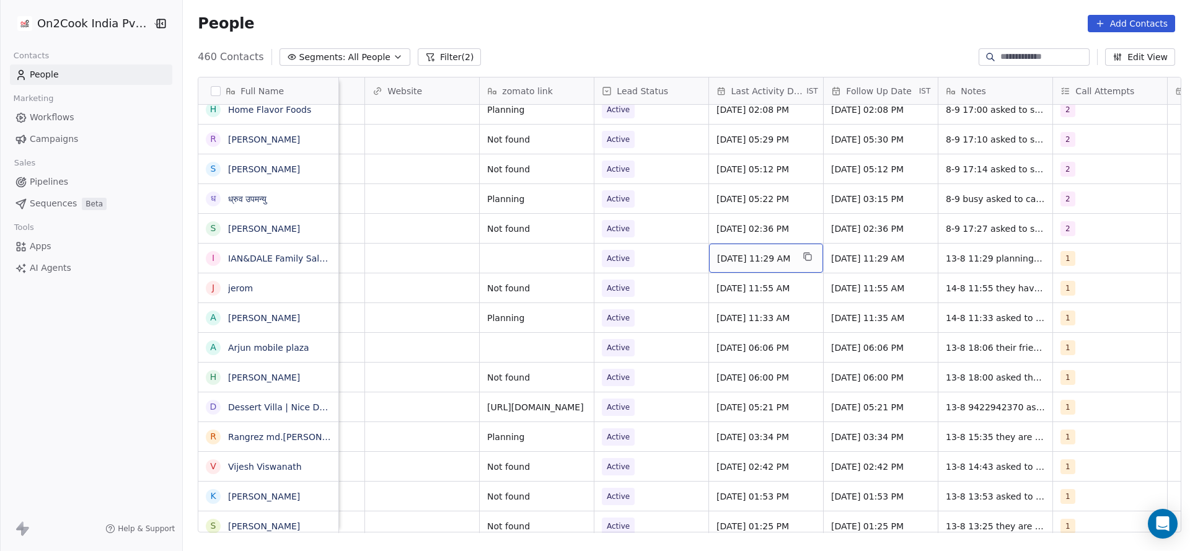
click at [775, 257] on span "Aug 13, 2025 11:29 AM" at bounding box center [755, 258] width 76 height 12
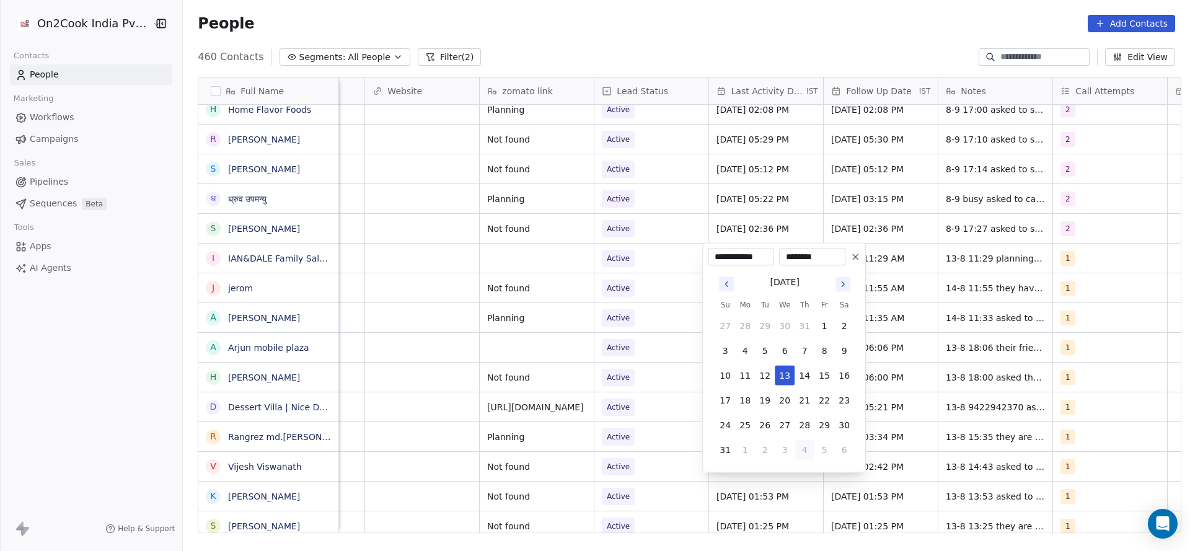
click at [812, 452] on button "4" at bounding box center [804, 450] width 20 height 20
click at [751, 348] on button "8" at bounding box center [745, 351] width 20 height 20
type input "**********"
click at [652, 359] on html "On2Cook India Pvt. Ltd. Contacts People Marketing Workflows Campaigns Sales Pip…" at bounding box center [595, 275] width 1190 height 551
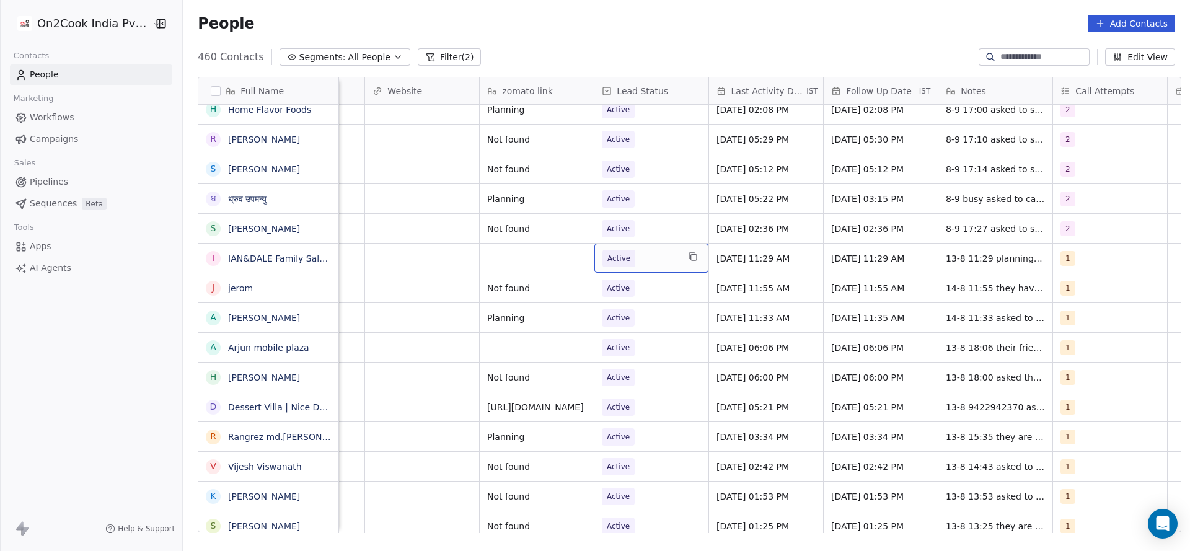
click at [628, 258] on span "Active" at bounding box center [640, 258] width 76 height 17
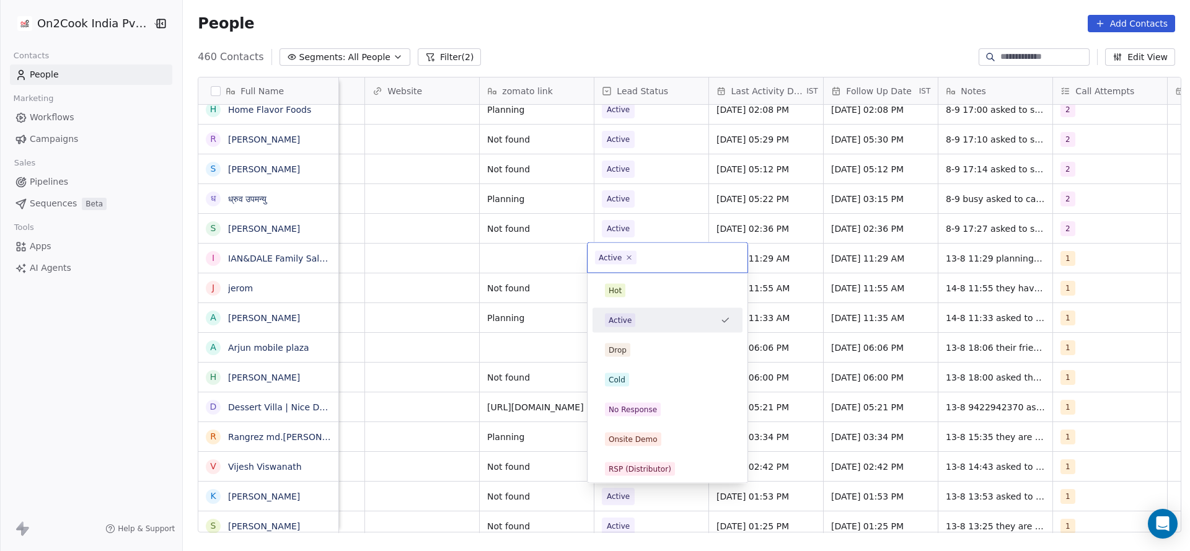
click at [892, 258] on html "On2Cook India Pvt. Ltd. Contacts People Marketing Workflows Campaigns Sales Pip…" at bounding box center [595, 275] width 1190 height 551
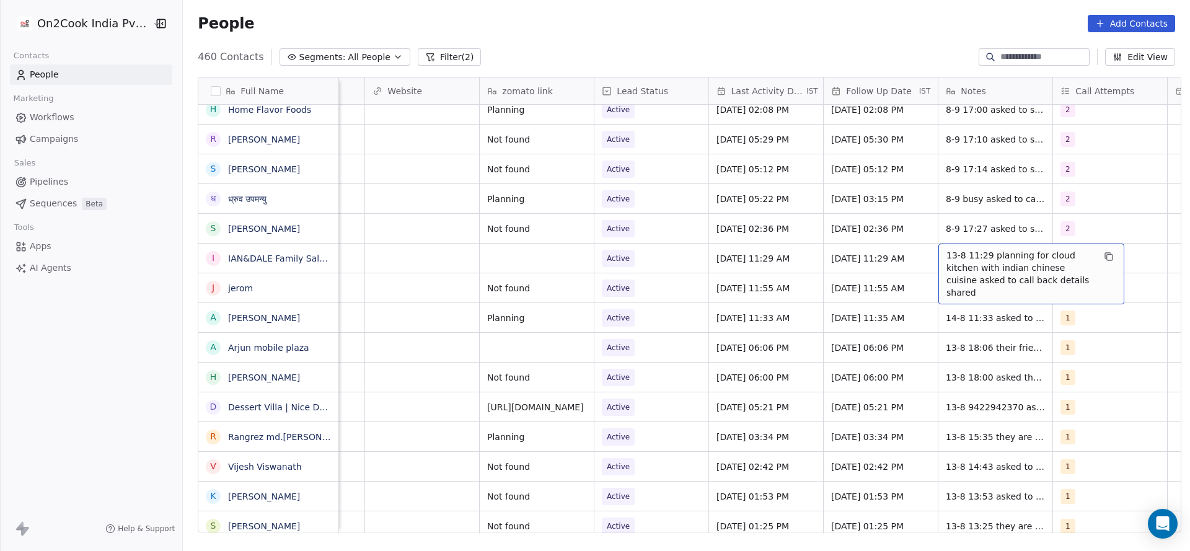
click at [974, 261] on span "13-8 11:29 planning for cloud kitchen with indian chinese cuisine asked to call…" at bounding box center [1019, 274] width 147 height 50
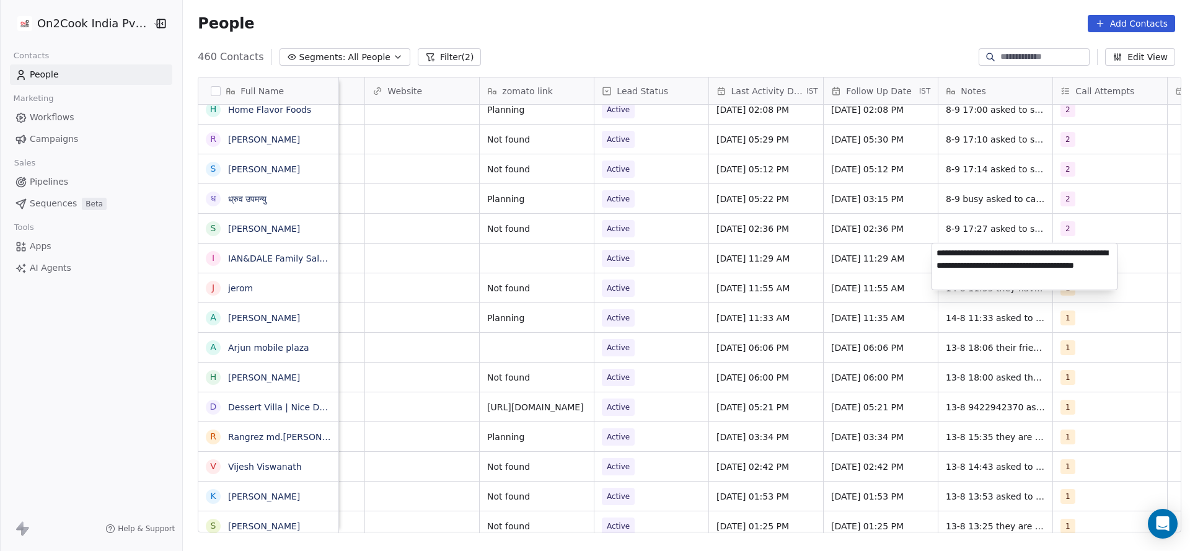
click at [934, 255] on textarea "**********" at bounding box center [1024, 266] width 185 height 46
type textarea "**********"
click at [778, 281] on html "On2Cook India Pvt. Ltd. Contacts People Marketing Workflows Campaigns Sales Pip…" at bounding box center [595, 275] width 1190 height 551
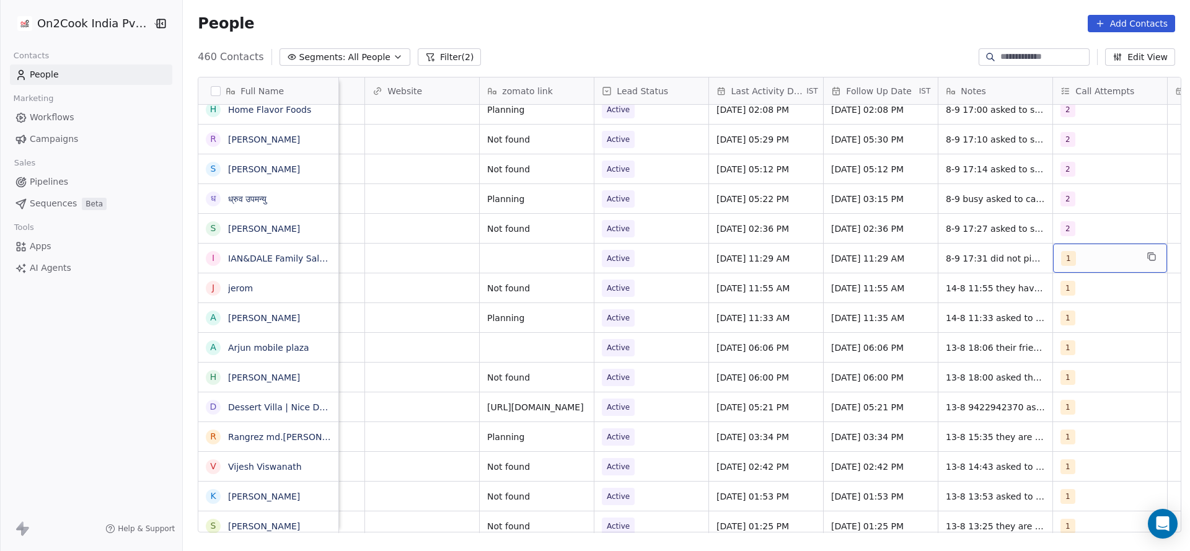
click at [1089, 260] on div "1" at bounding box center [1099, 258] width 76 height 15
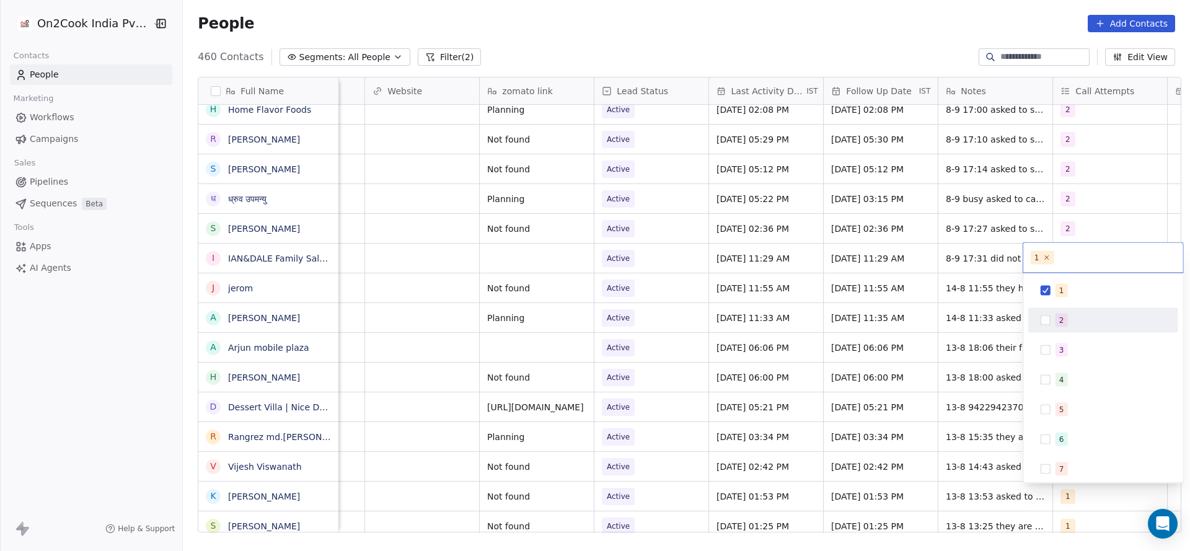
click at [1058, 317] on span "2" at bounding box center [1061, 321] width 12 height 14
drag, startPoint x: 1065, startPoint y: 288, endPoint x: 980, endPoint y: 320, distance: 90.8
click at [980, 320] on html "On2Cook India Pvt. Ltd. Contacts People Marketing Workflows Campaigns Sales Pip…" at bounding box center [595, 275] width 1190 height 551
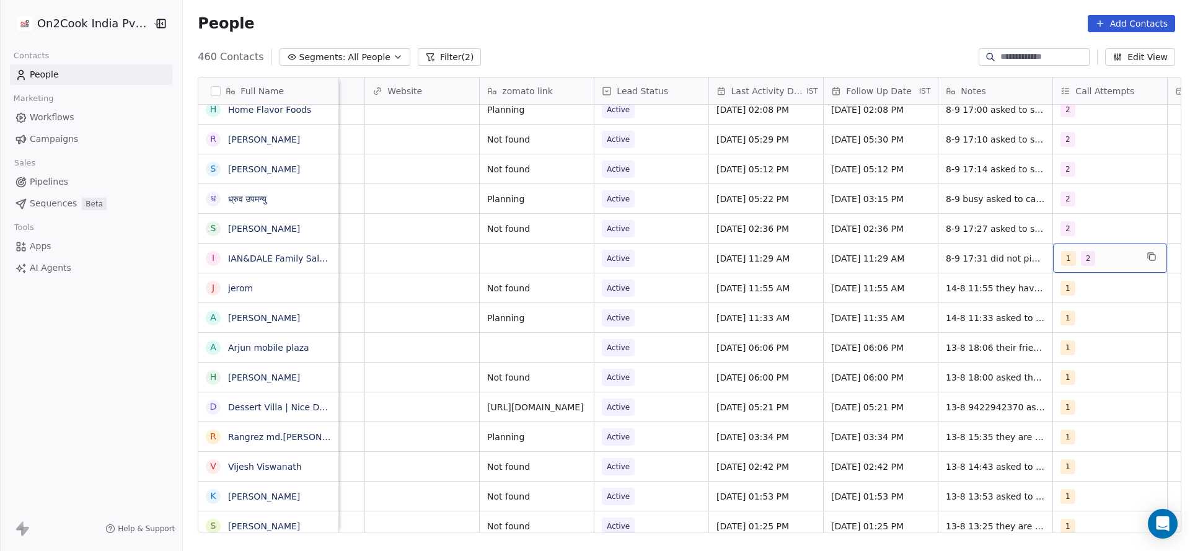
click at [1081, 261] on span "2" at bounding box center [1088, 258] width 15 height 15
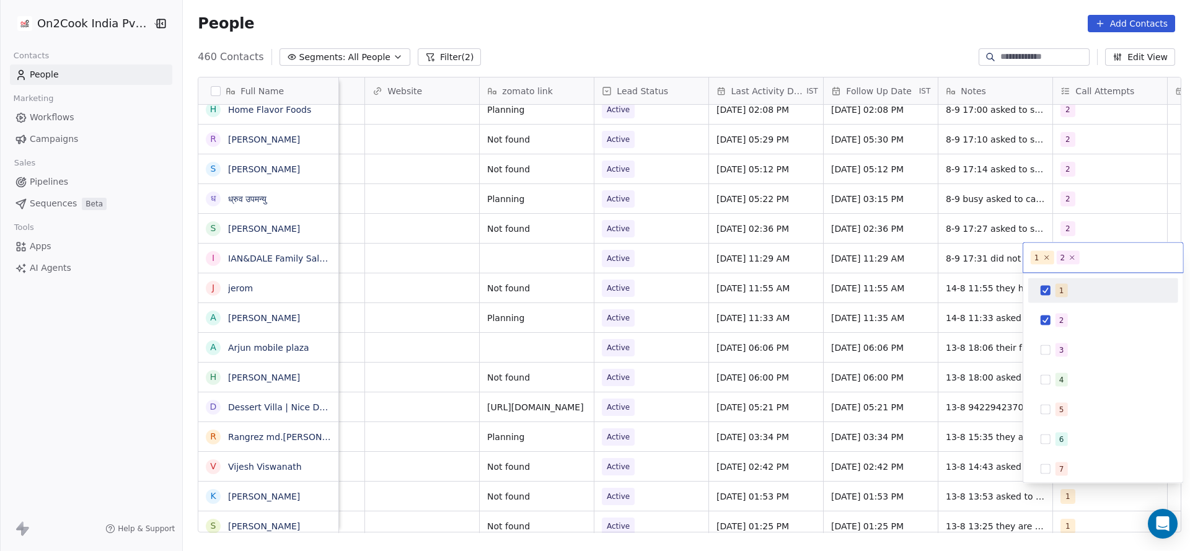
click at [1052, 283] on div "1" at bounding box center [1103, 291] width 140 height 20
click at [852, 311] on html "On2Cook India Pvt. Ltd. Contacts People Marketing Workflows Campaigns Sales Pip…" at bounding box center [595, 275] width 1190 height 551
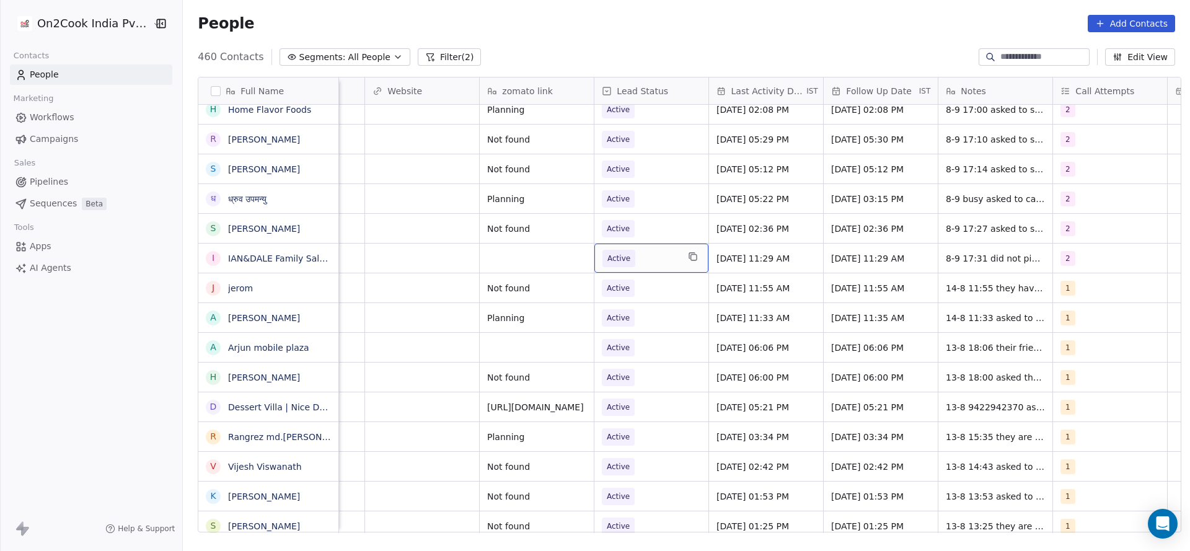
click at [634, 254] on span "Active" at bounding box center [640, 258] width 76 height 17
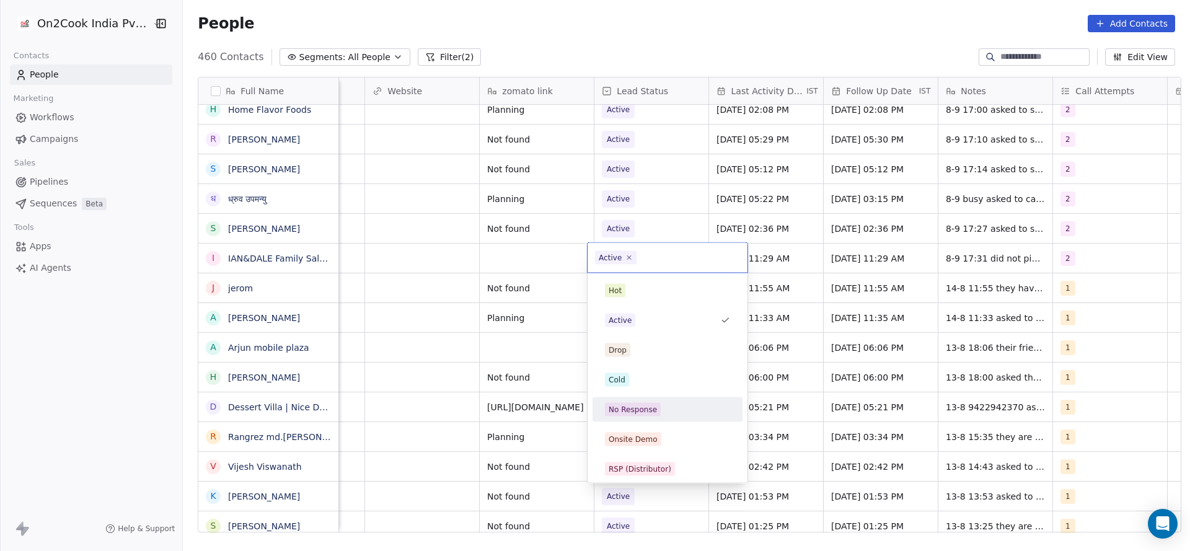
click at [631, 401] on div "No Response" at bounding box center [667, 410] width 140 height 20
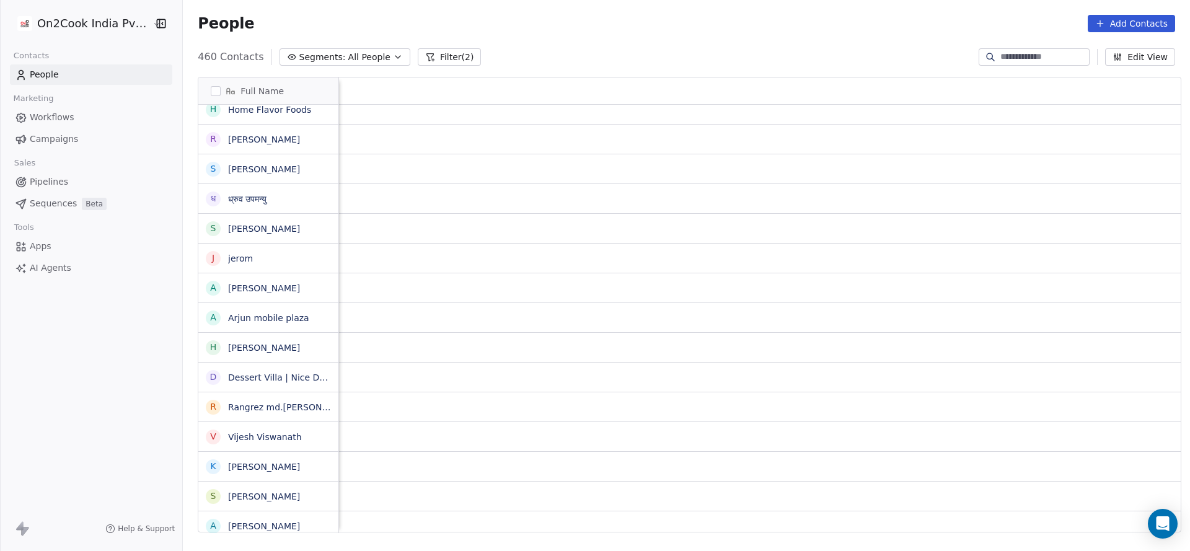
scroll to position [0, 1312]
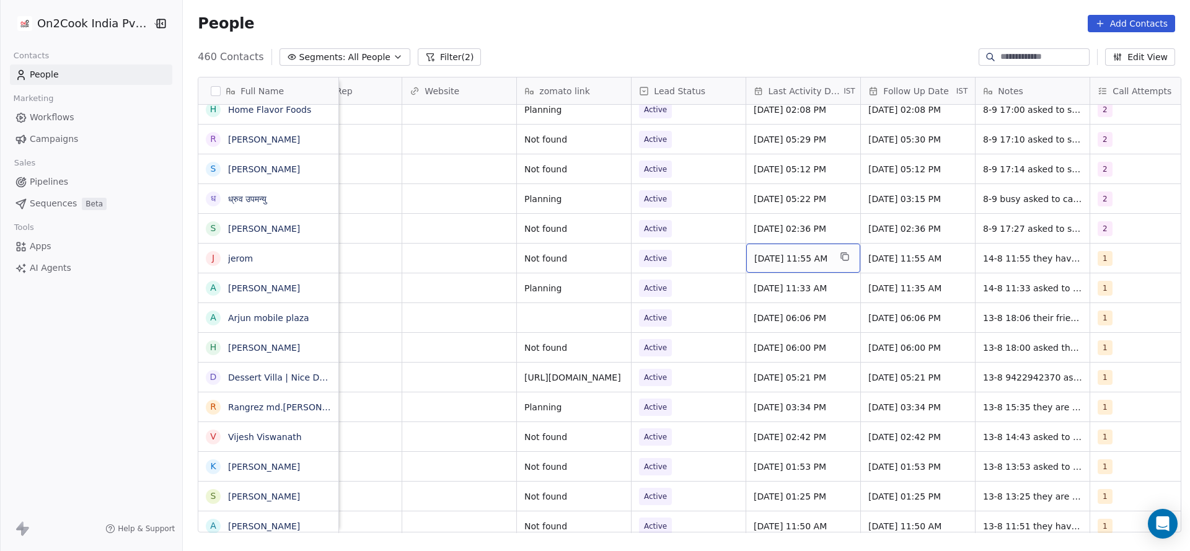
click at [814, 258] on span "Aug 14, 2025 11:55 AM" at bounding box center [792, 258] width 76 height 12
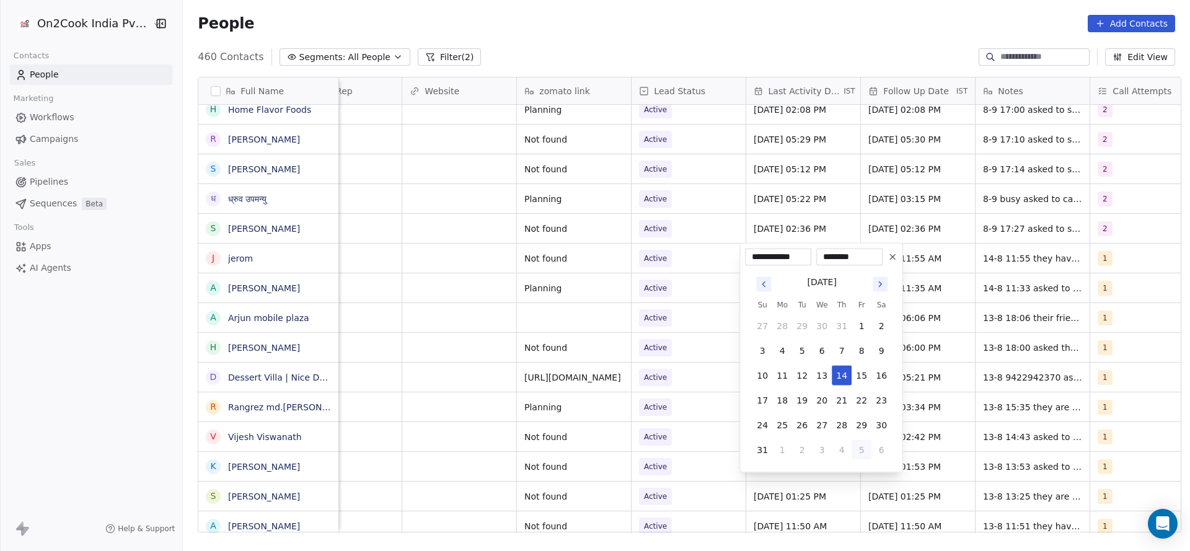
click at [854, 448] on button "5" at bounding box center [861, 450] width 20 height 20
click at [782, 344] on button "8" at bounding box center [782, 351] width 20 height 20
type input "**********"
click at [669, 358] on html "On2Cook India Pvt. Ltd. Contacts People Marketing Workflows Campaigns Sales Pip…" at bounding box center [595, 275] width 1190 height 551
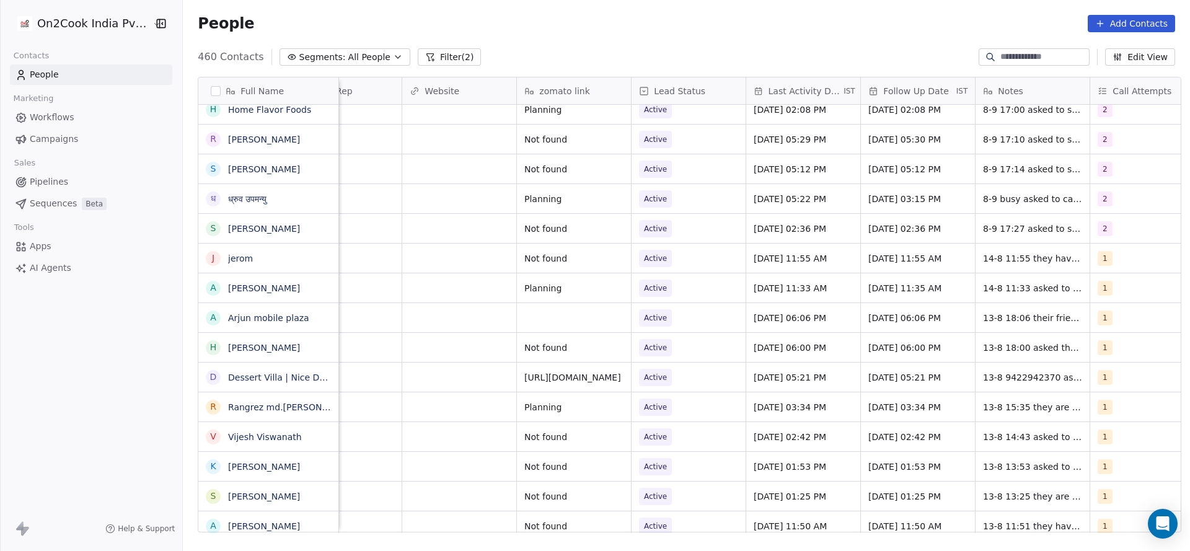
scroll to position [0, 1592]
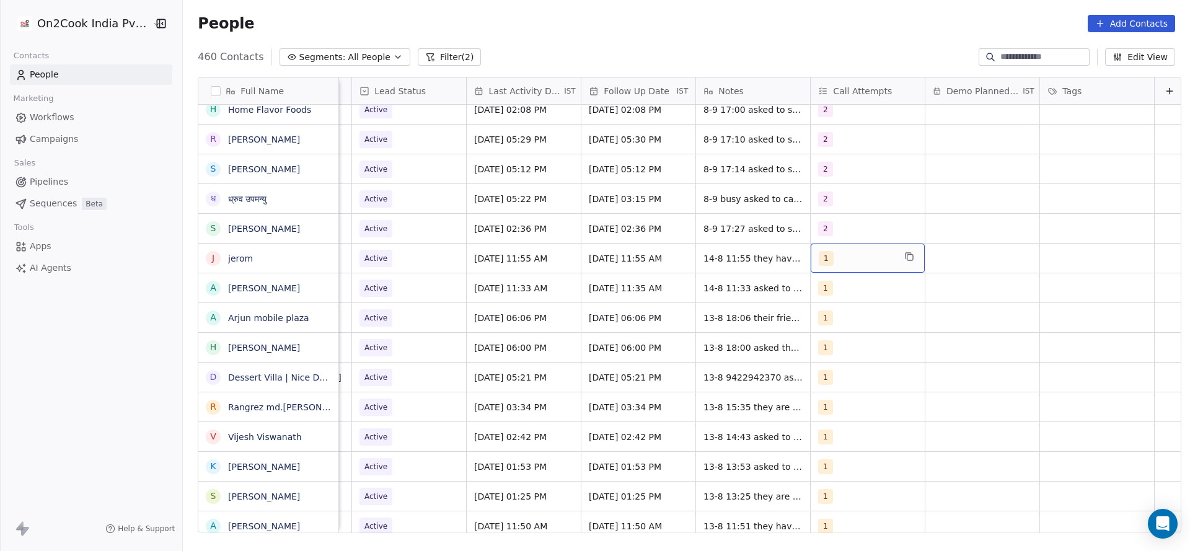
click at [833, 258] on div "1" at bounding box center [856, 258] width 76 height 15
click at [824, 318] on button "Suggestions" at bounding box center [827, 320] width 10 height 10
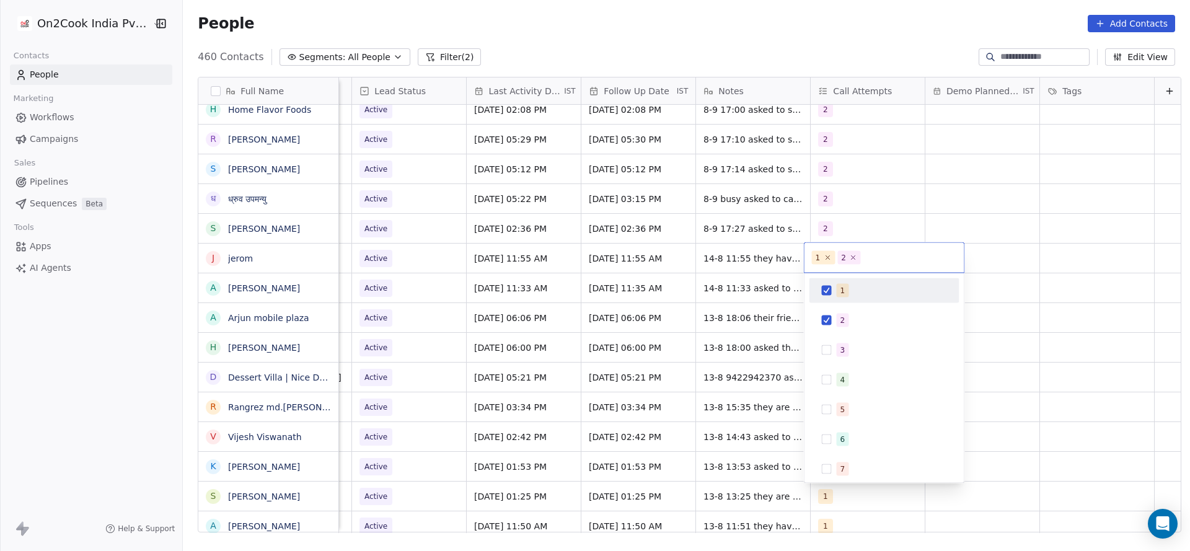
click at [826, 301] on div "1" at bounding box center [884, 290] width 150 height 25
click at [675, 324] on html "On2Cook India Pvt. Ltd. Contacts People Marketing Workflows Campaigns Sales Pip…" at bounding box center [595, 275] width 1190 height 551
click at [843, 283] on div "1" at bounding box center [856, 288] width 76 height 15
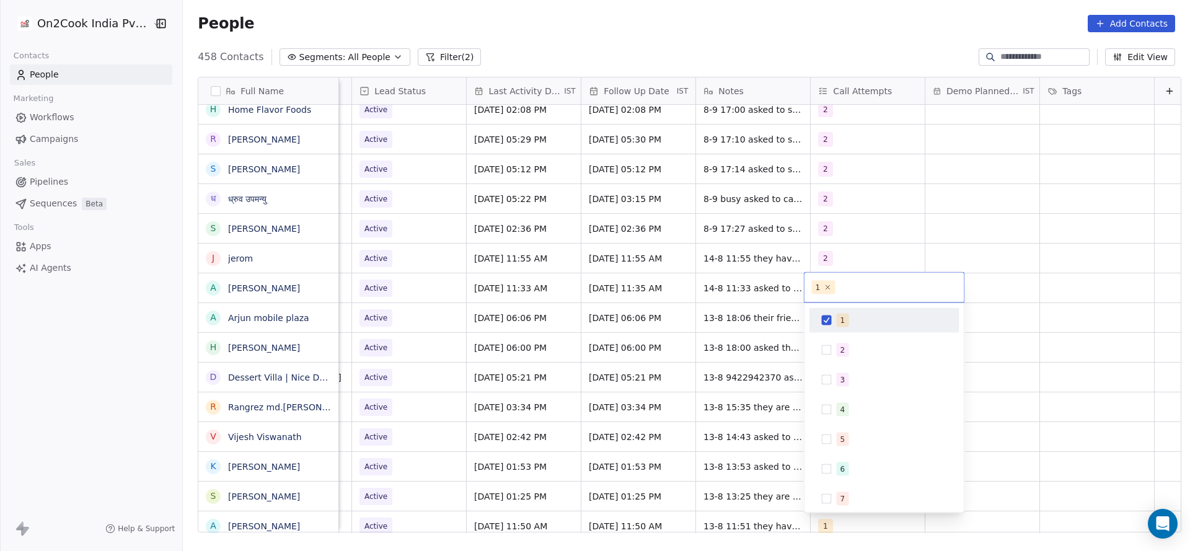
click at [684, 274] on html "On2Cook India Pvt. Ltd. Contacts People Marketing Workflows Campaigns Sales Pip…" at bounding box center [595, 275] width 1190 height 551
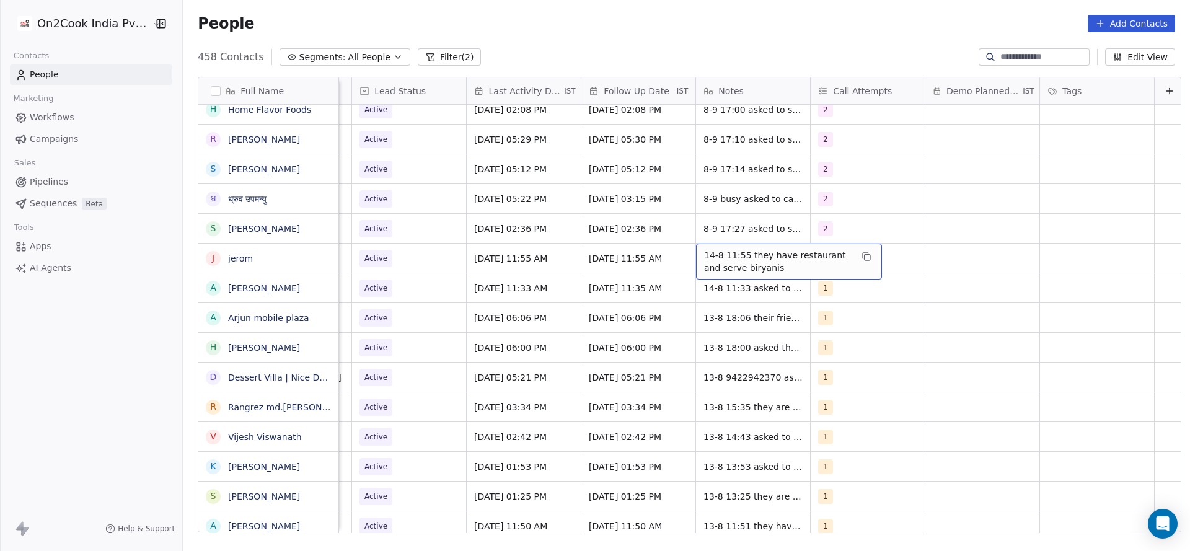
click at [711, 257] on span "14-8 11:55 they have restaurant and serve biryanis" at bounding box center [777, 261] width 147 height 25
click at [685, 253] on html "On2Cook India Pvt. Ltd. Contacts People Marketing Workflows Campaigns Sales Pip…" at bounding box center [595, 275] width 1190 height 551
click at [704, 253] on span "14-8 11:55 they have restaurant and serve biryanis" at bounding box center [777, 261] width 147 height 25
type textarea "**********"
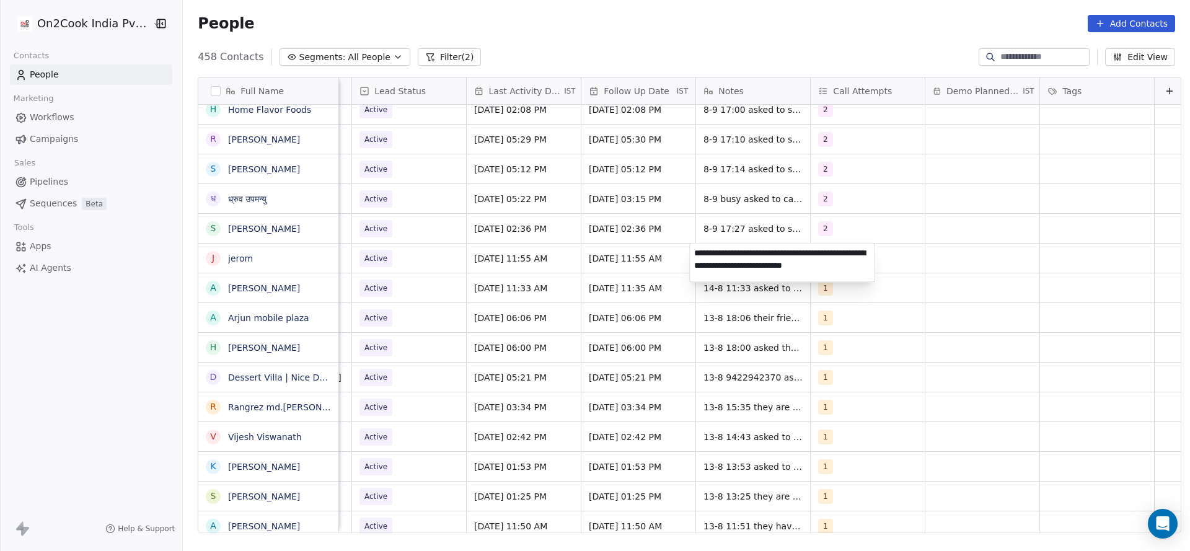
click at [398, 305] on html "On2Cook India Pvt. Ltd. Contacts People Marketing Workflows Campaigns Sales Pip…" at bounding box center [595, 275] width 1190 height 551
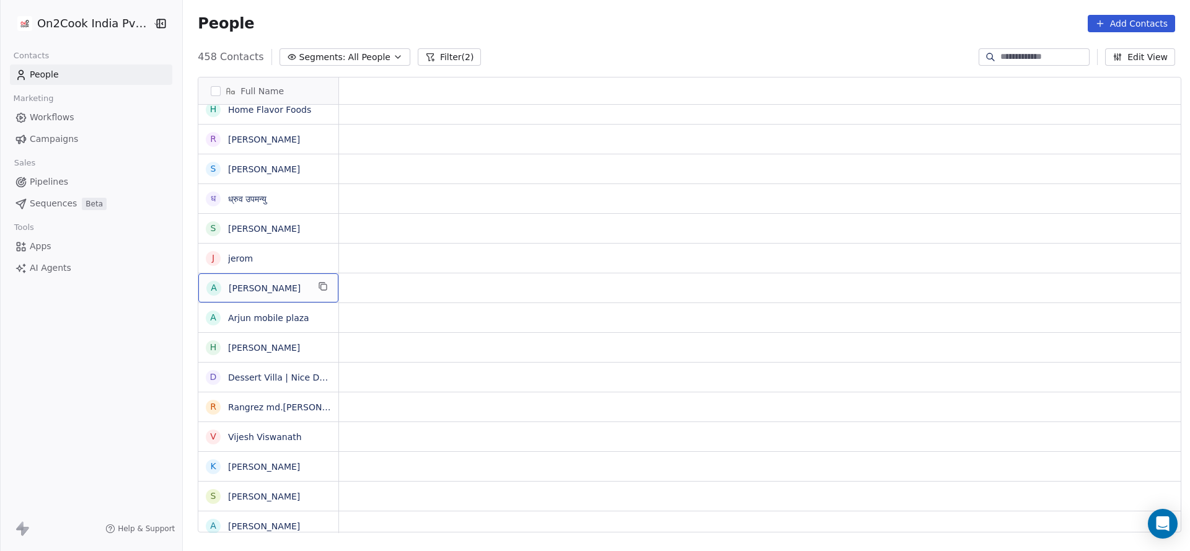
scroll to position [0, 0]
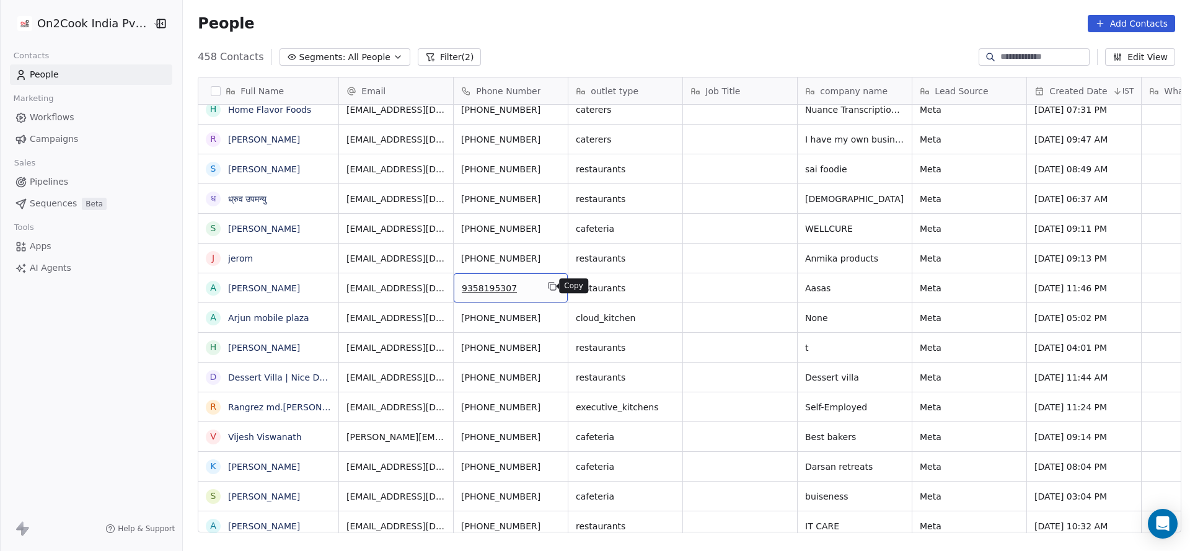
click at [547, 281] on icon "grid" at bounding box center [552, 286] width 10 height 10
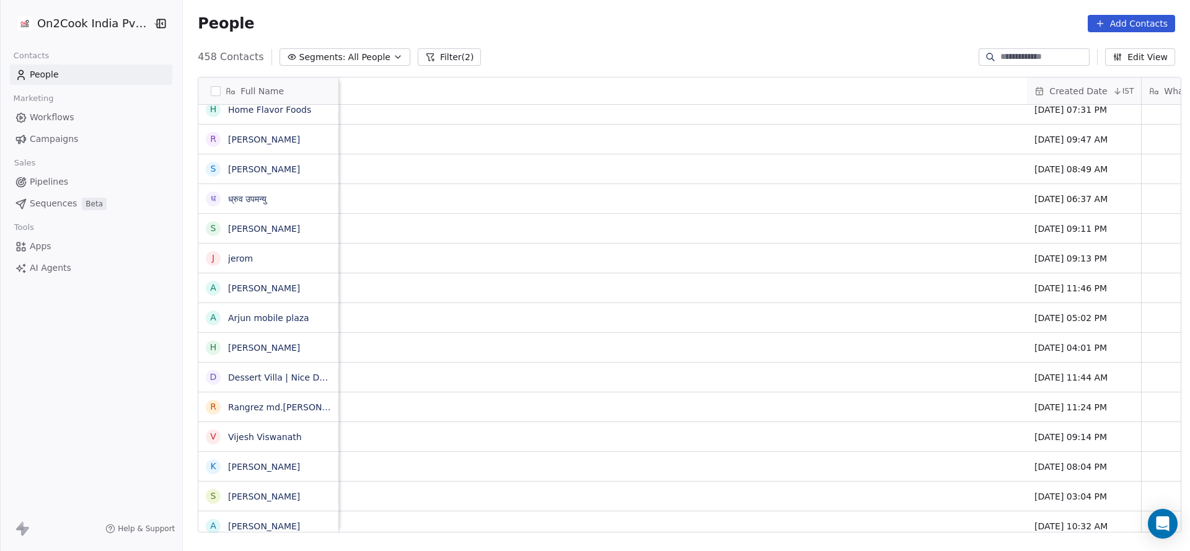
scroll to position [0, 1609]
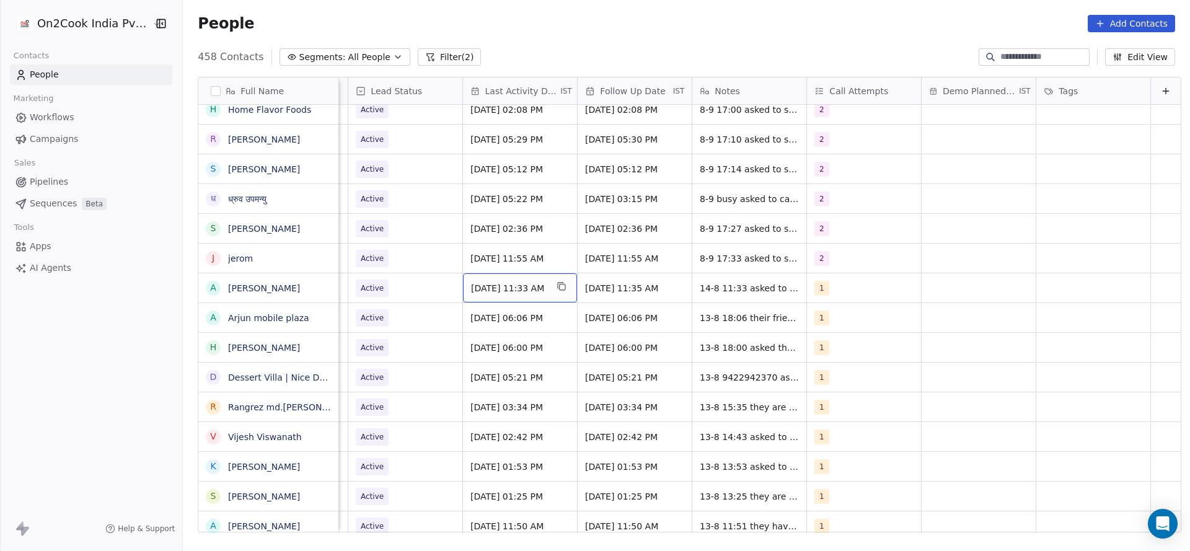
click at [471, 286] on span "Aug 14, 2025 11:33 AM" at bounding box center [509, 288] width 76 height 12
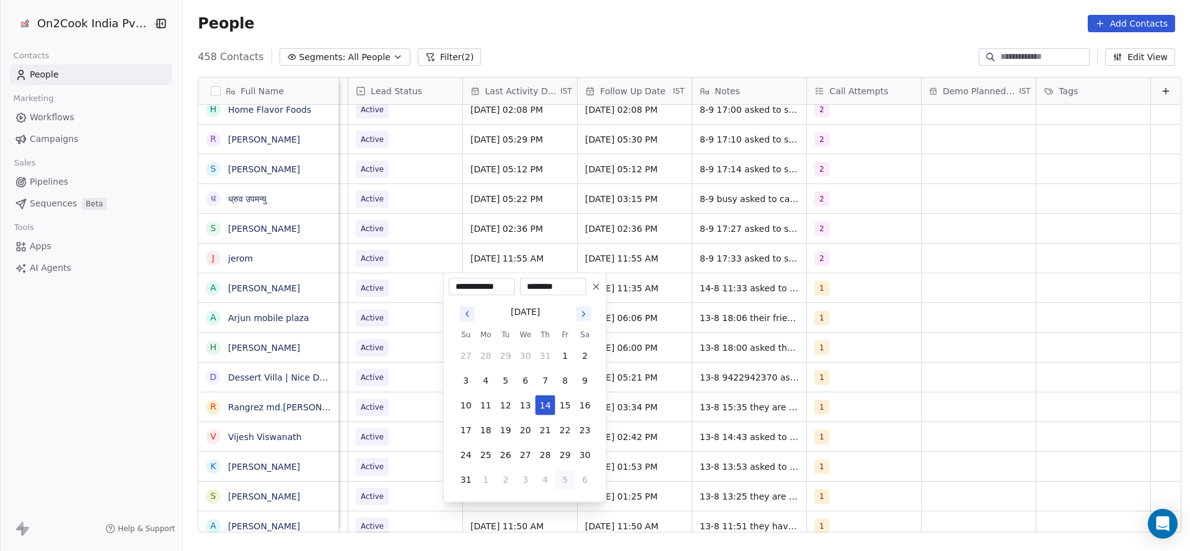
click at [564, 485] on button "5" at bounding box center [565, 480] width 20 height 20
click at [485, 383] on button "8" at bounding box center [486, 381] width 20 height 20
type input "**********"
click at [395, 388] on html "On2Cook India Pvt. Ltd. Contacts People Marketing Workflows Campaigns Sales Pip…" at bounding box center [595, 275] width 1190 height 551
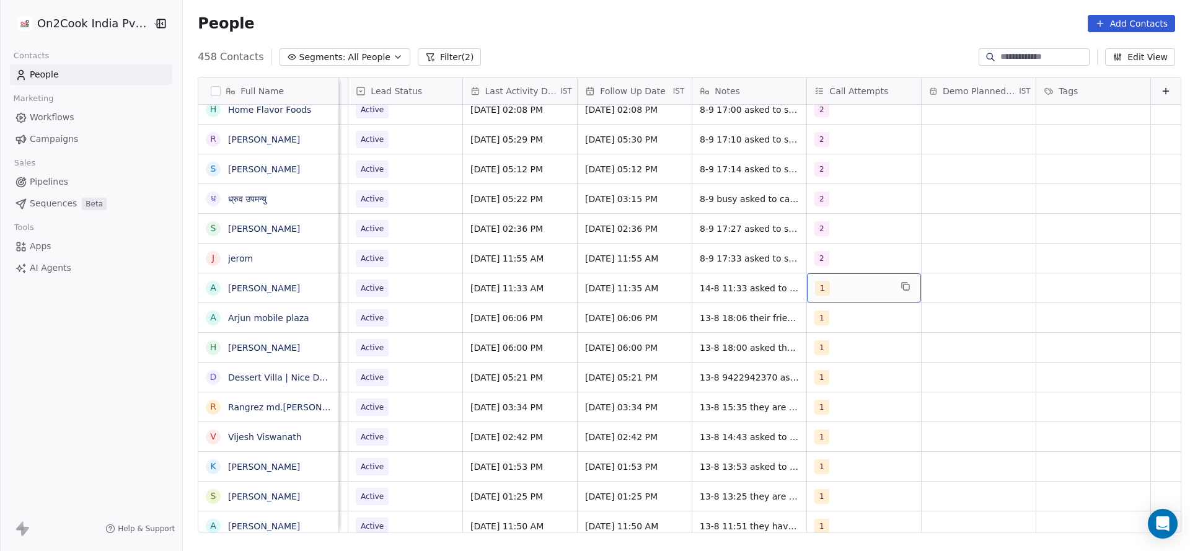
click at [840, 284] on div "1" at bounding box center [853, 288] width 76 height 15
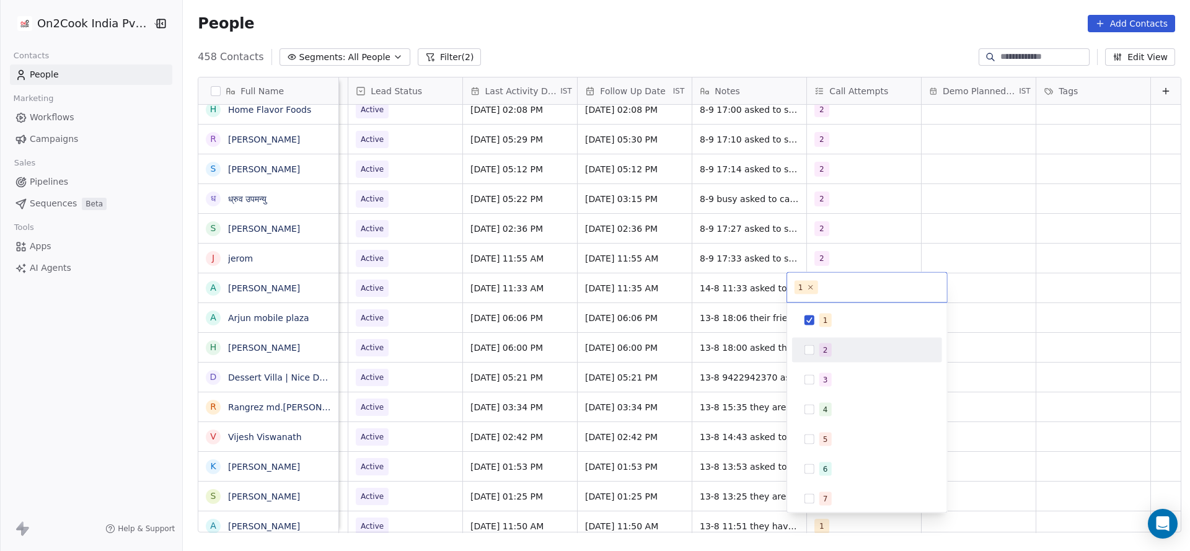
click at [824, 349] on div "2" at bounding box center [825, 349] width 5 height 11
click at [804, 326] on div "1" at bounding box center [867, 320] width 140 height 20
click at [635, 332] on html "On2Cook India Pvt. Ltd. Contacts People Marketing Workflows Campaigns Sales Pip…" at bounding box center [595, 275] width 1190 height 551
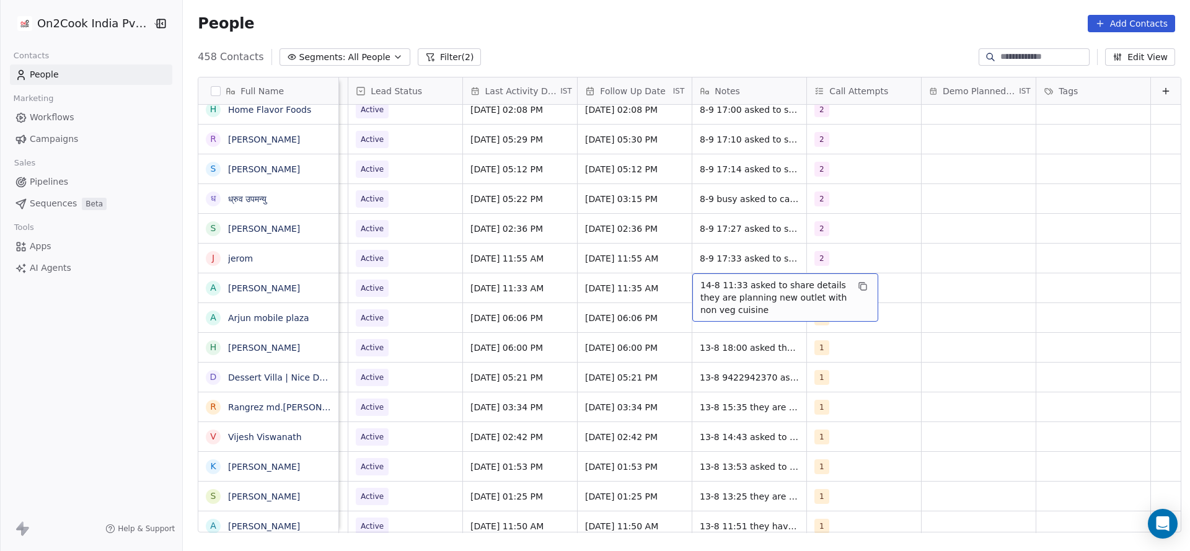
click at [700, 281] on span "14-8 11:33 asked to share details they are planning new outlet with non veg cui…" at bounding box center [773, 297] width 147 height 37
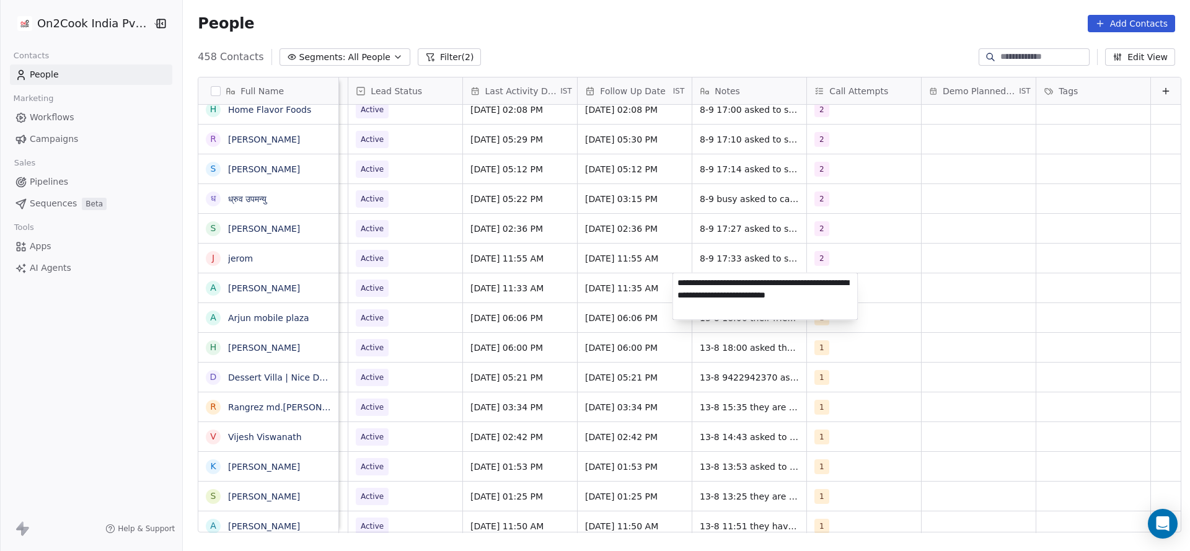
click at [677, 281] on textarea "**********" at bounding box center [765, 296] width 185 height 46
type textarea "**********"
click at [485, 314] on html "On2Cook India Pvt. Ltd. Contacts People Marketing Workflows Campaigns Sales Pip…" at bounding box center [595, 275] width 1190 height 551
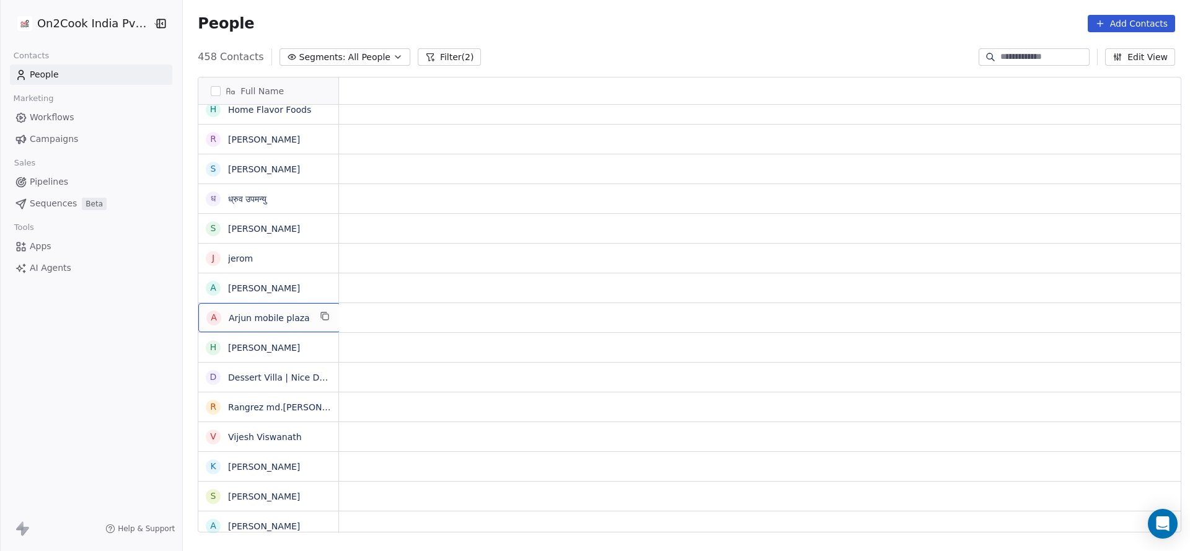
scroll to position [0, 0]
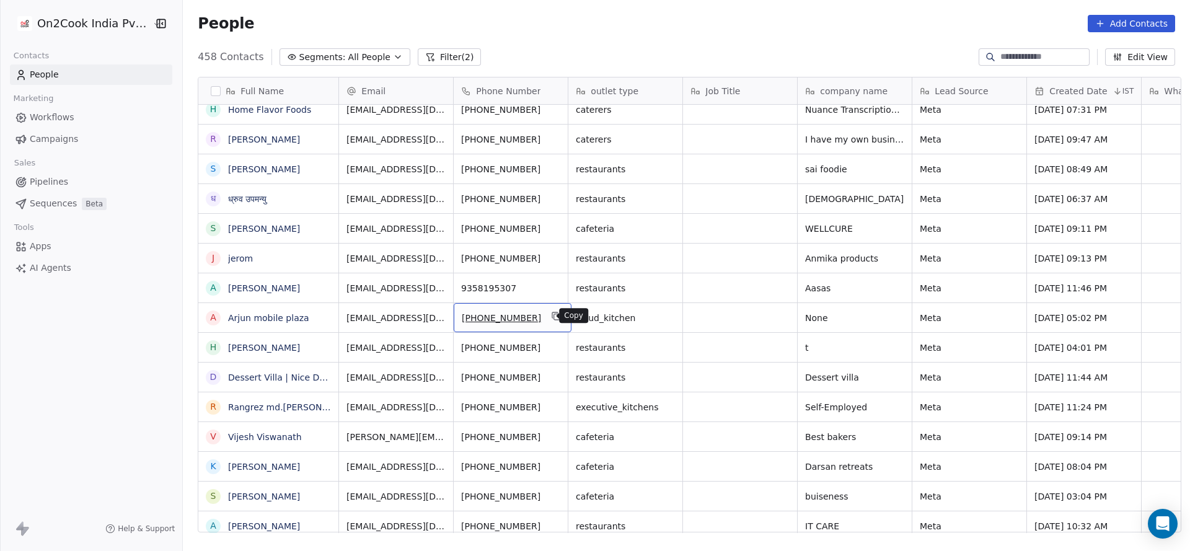
click at [551, 317] on icon "grid" at bounding box center [556, 316] width 10 height 10
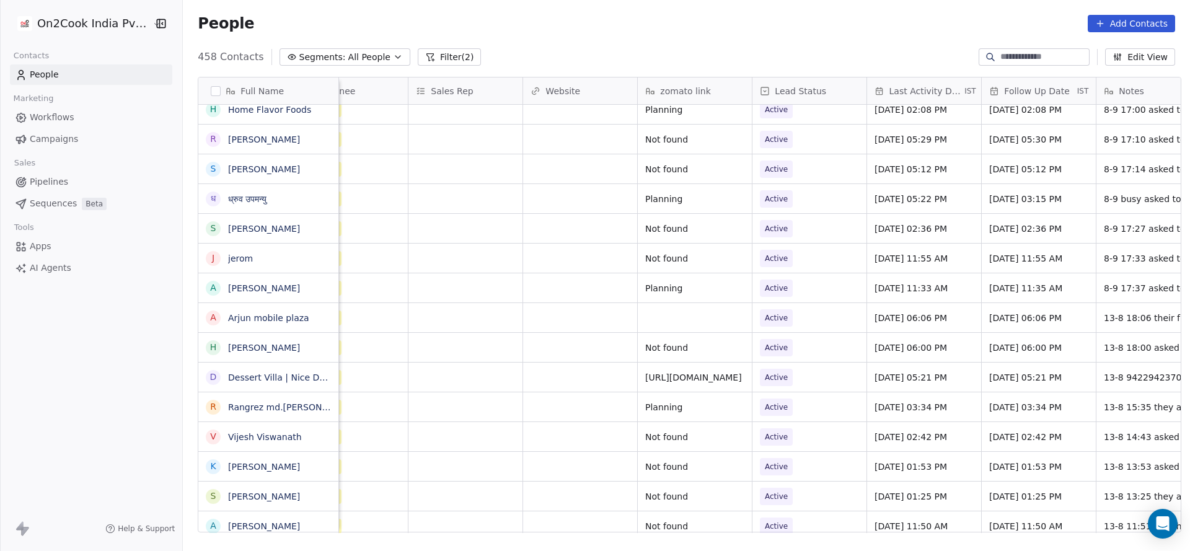
scroll to position [0, 1609]
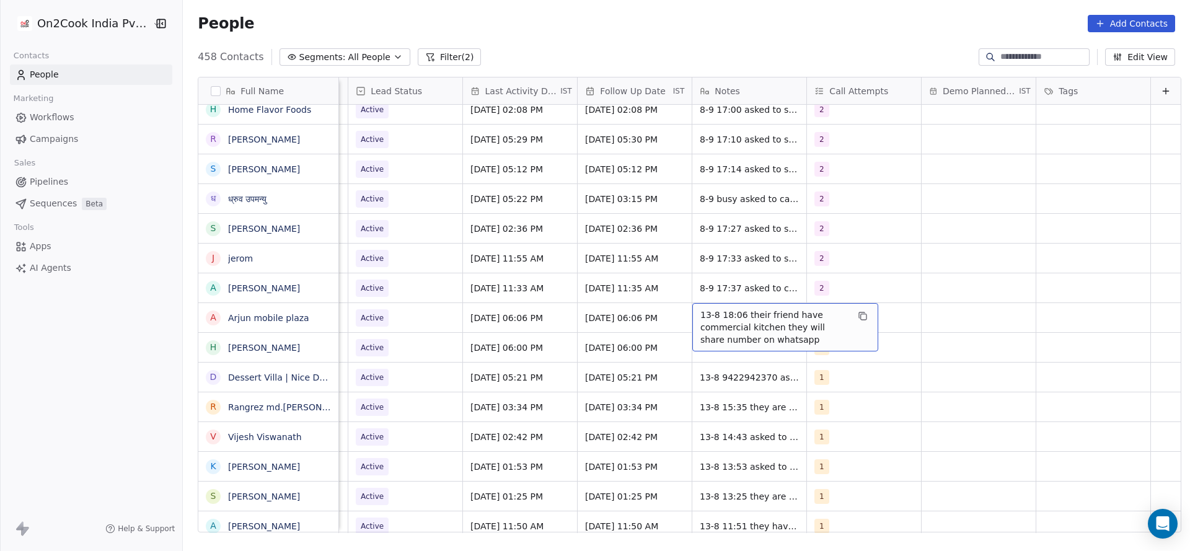
click at [483, 320] on span "Aug 13, 2025 06:06 PM" at bounding box center [509, 318] width 76 height 12
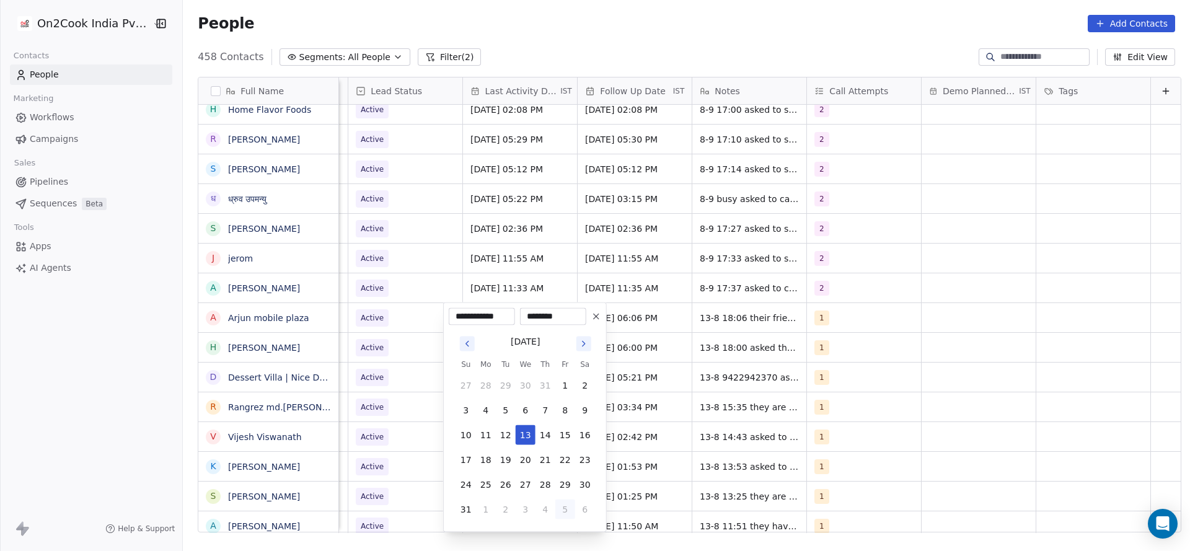
click at [563, 505] on button "5" at bounding box center [565, 509] width 20 height 20
click at [481, 411] on button "8" at bounding box center [486, 410] width 20 height 20
type input "**********"
click at [348, 392] on html "On2Cook India Pvt. Ltd. Contacts People Marketing Workflows Campaigns Sales Pip…" at bounding box center [595, 275] width 1190 height 551
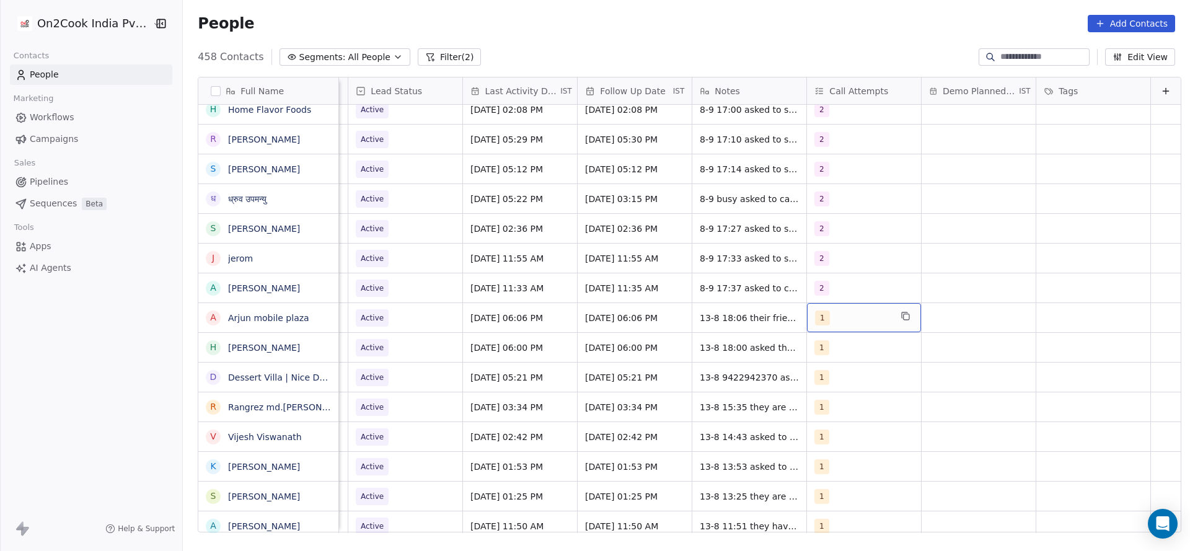
click at [840, 310] on div "1" at bounding box center [853, 317] width 76 height 15
click at [810, 380] on button "Suggestions" at bounding box center [809, 380] width 10 height 10
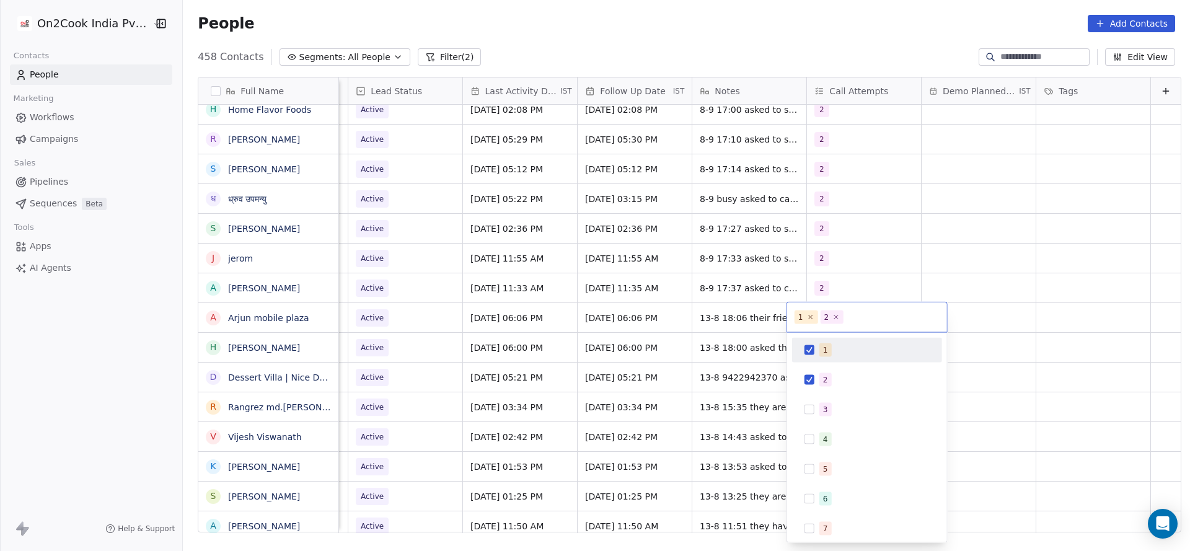
click at [825, 342] on div "1" at bounding box center [867, 350] width 140 height 20
click at [779, 359] on html "On2Cook India Pvt. Ltd. Contacts People Marketing Workflows Campaigns Sales Pip…" at bounding box center [595, 275] width 1190 height 551
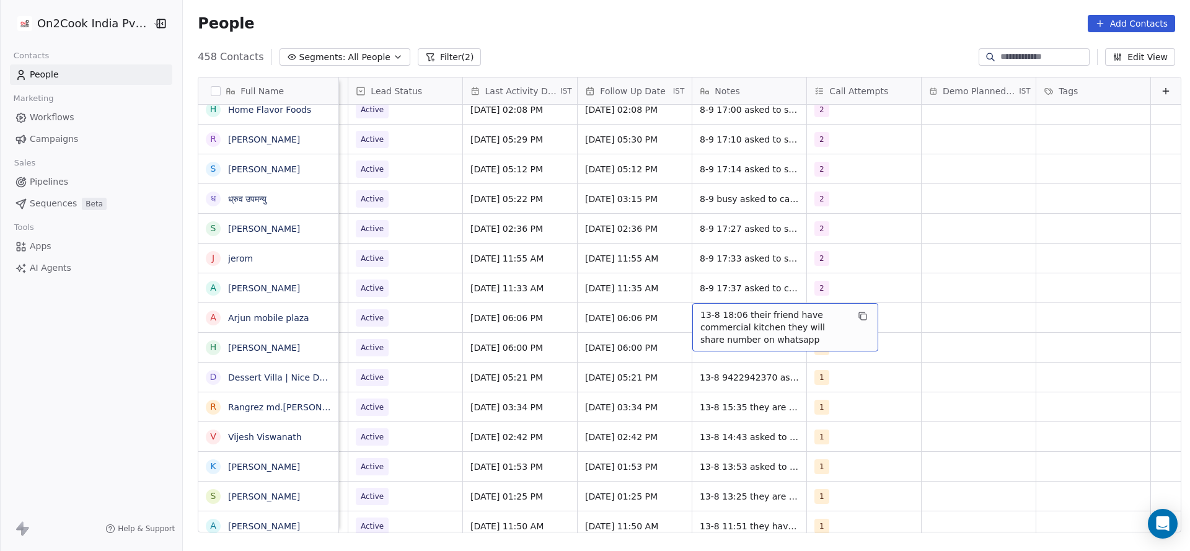
click at [700, 321] on span "13-8 18:06 their friend have commercial kitchen they will share number on whats…" at bounding box center [773, 327] width 147 height 37
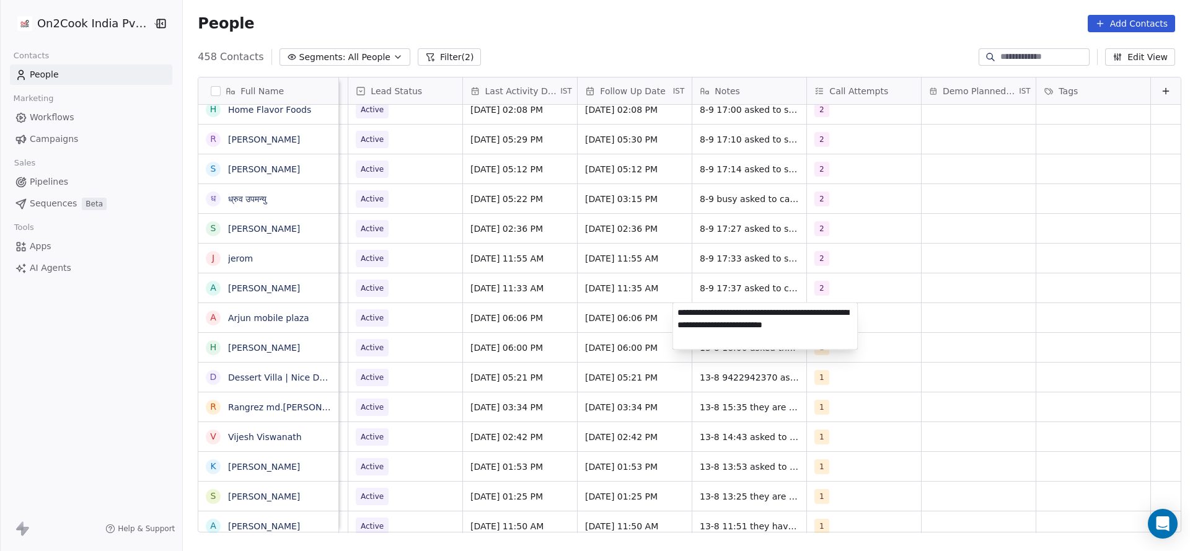
click at [678, 310] on textarea "**********" at bounding box center [765, 326] width 185 height 46
type textarea "**********"
click at [495, 336] on html "On2Cook India Pvt. Ltd. Contacts People Marketing Workflows Campaigns Sales Pip…" at bounding box center [595, 275] width 1190 height 551
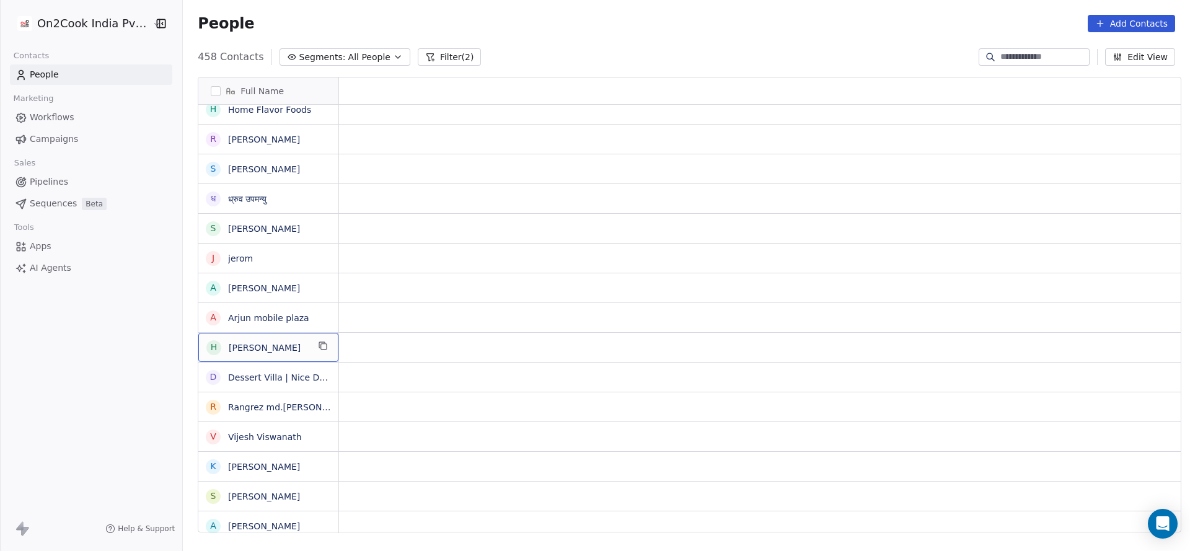
scroll to position [0, 0]
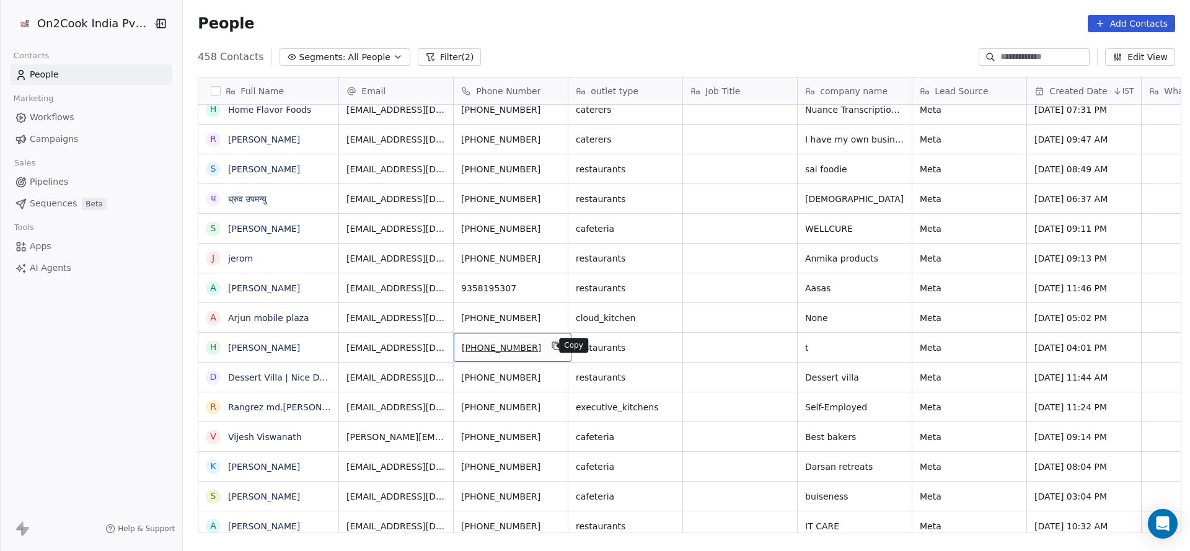
click at [551, 344] on icon "grid" at bounding box center [556, 346] width 10 height 10
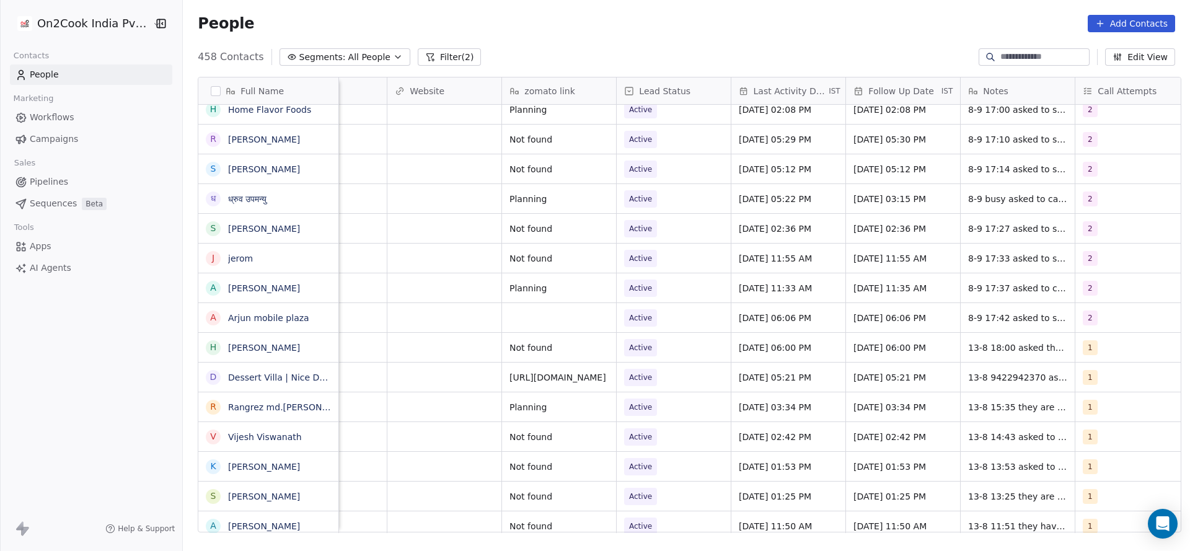
scroll to position [0, 1609]
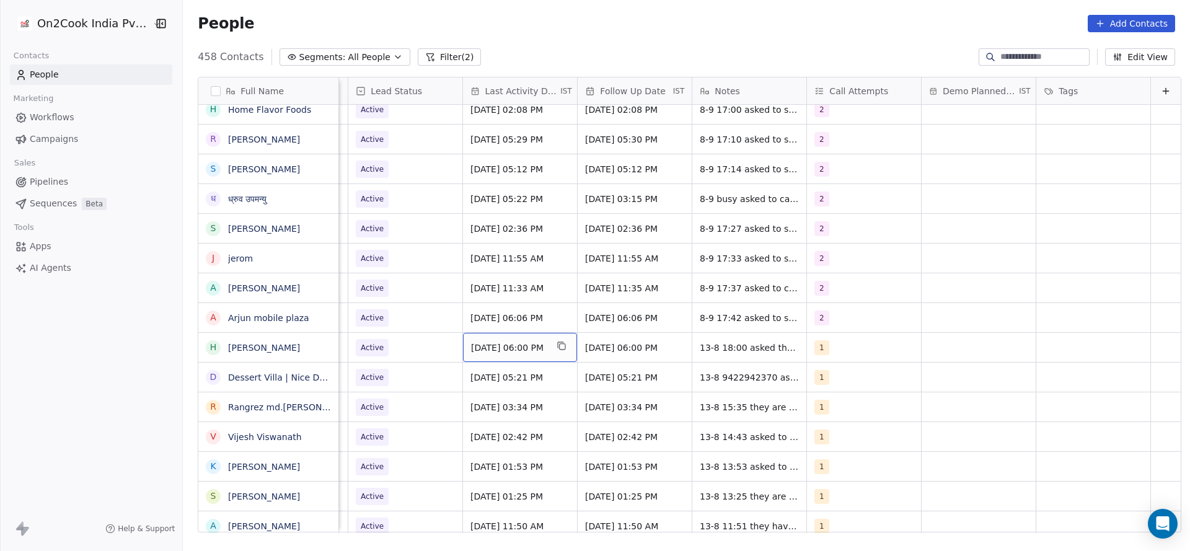
click at [475, 339] on div "Aug 13, 2025 06:00 PM" at bounding box center [520, 347] width 114 height 29
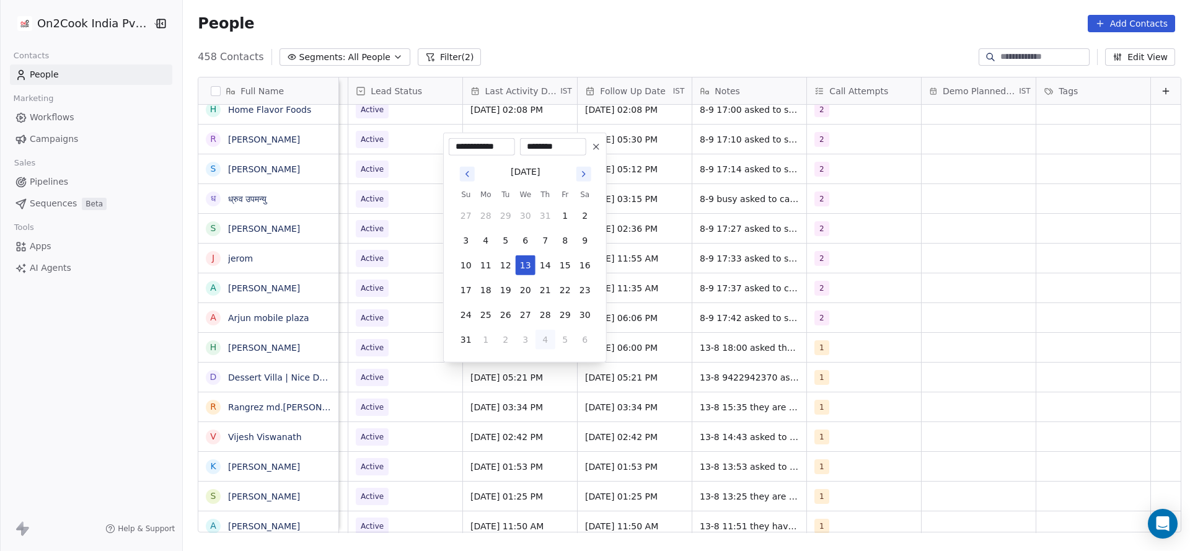
click at [550, 336] on button "4" at bounding box center [545, 340] width 20 height 20
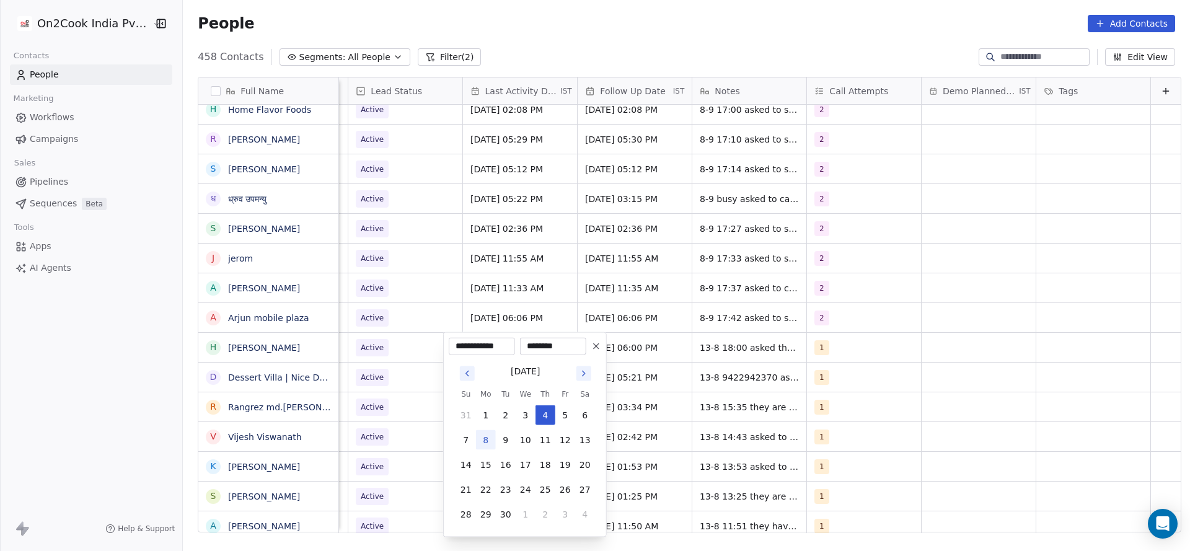
click at [478, 435] on button "8" at bounding box center [486, 440] width 20 height 20
type input "**********"
drag, startPoint x: 399, startPoint y: 420, endPoint x: 350, endPoint y: 349, distance: 86.4
click at [398, 419] on html "On2Cook India Pvt. Ltd. Contacts People Marketing Workflows Campaigns Sales Pip…" at bounding box center [595, 275] width 1190 height 551
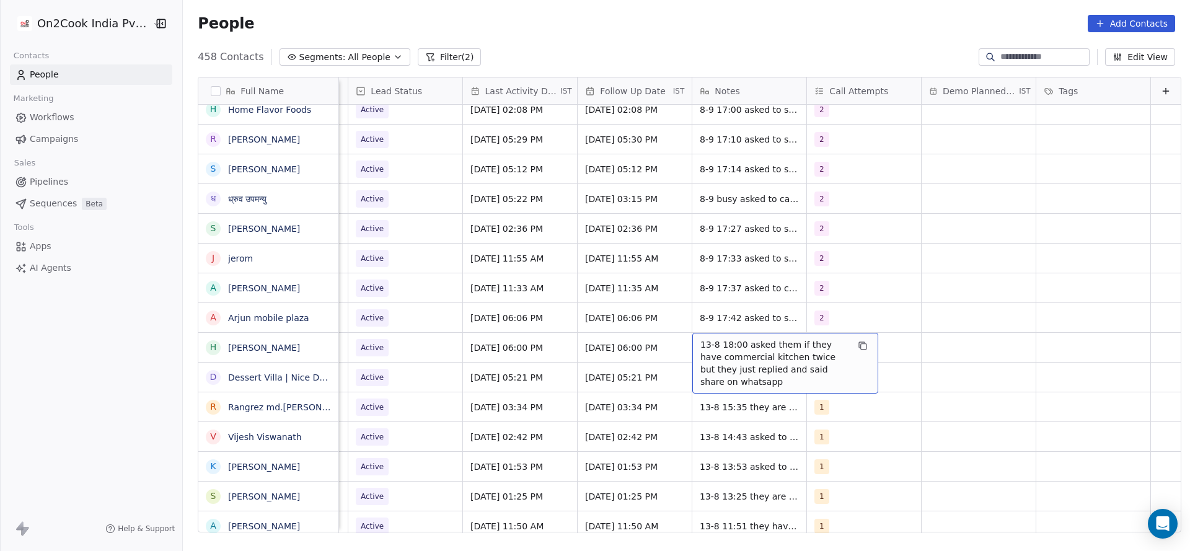
click at [703, 346] on span "13-8 18:00 asked them if they have commercial kitchen twice but they just repli…" at bounding box center [773, 363] width 147 height 50
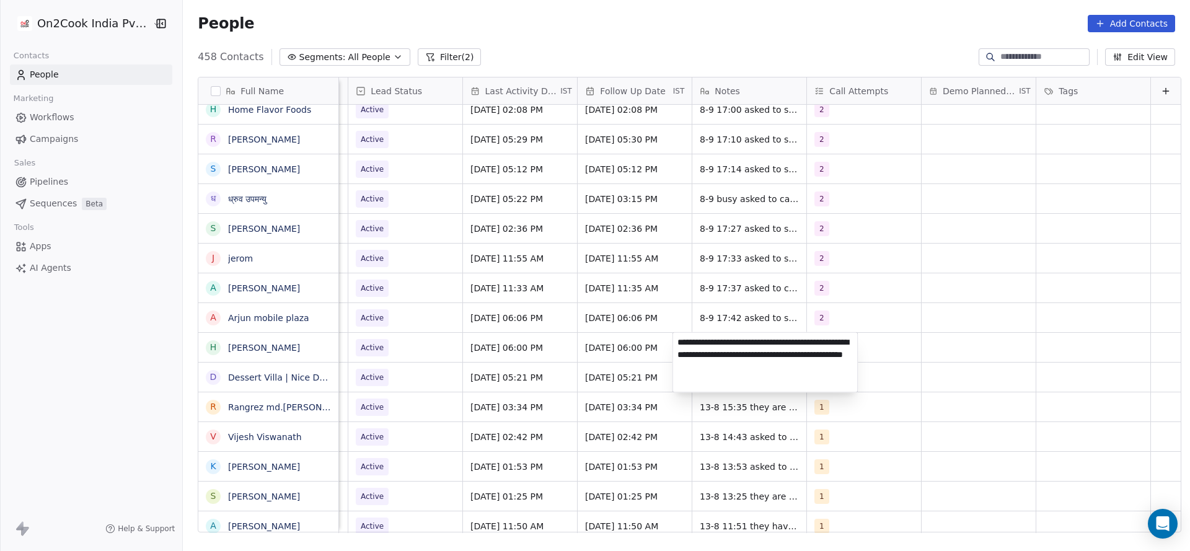
click at [673, 342] on textarea "**********" at bounding box center [765, 362] width 185 height 59
type textarea "**********"
click at [536, 405] on html "On2Cook India Pvt. Ltd. Contacts People Marketing Workflows Campaigns Sales Pip…" at bounding box center [595, 275] width 1190 height 551
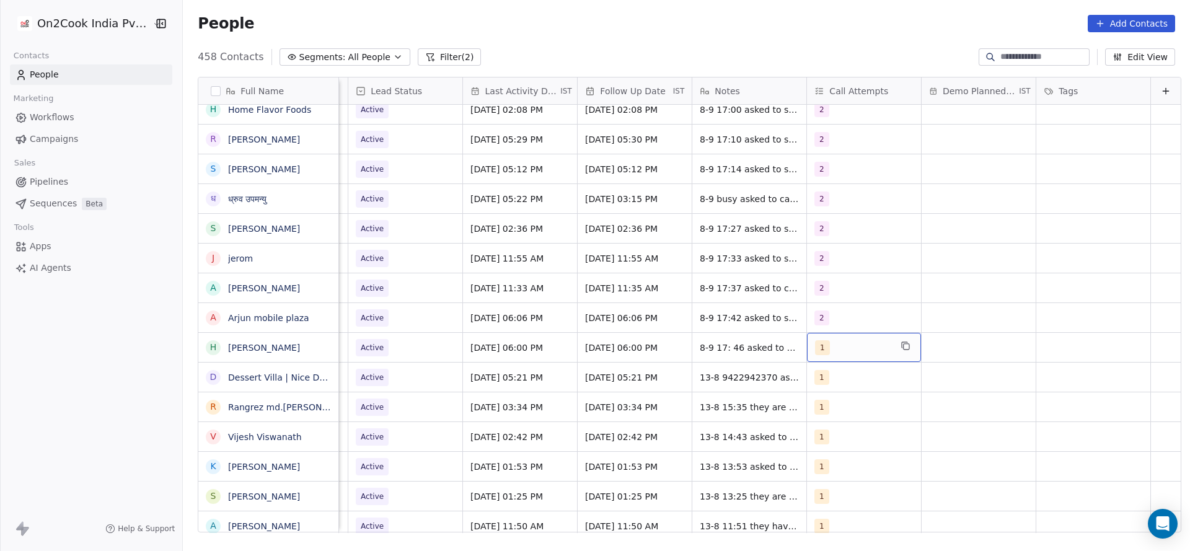
click at [852, 344] on div "1" at bounding box center [853, 347] width 76 height 15
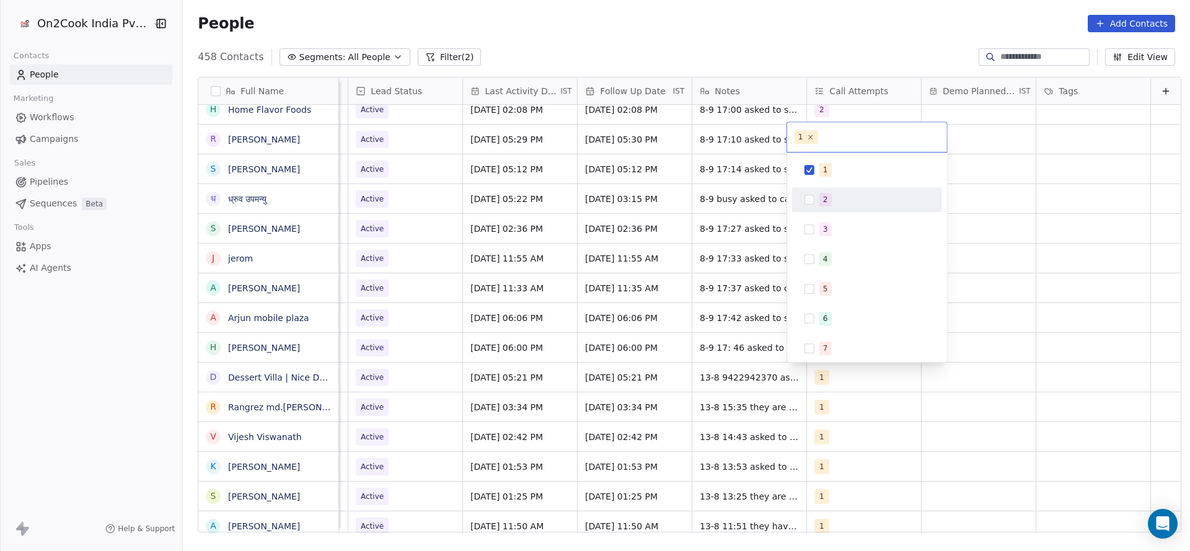
click at [828, 203] on span "2" at bounding box center [825, 200] width 12 height 14
click at [825, 180] on div "1" at bounding box center [867, 169] width 150 height 25
click at [745, 261] on html "On2Cook India Pvt. Ltd. Contacts People Marketing Workflows Campaigns Sales Pip…" at bounding box center [595, 275] width 1190 height 551
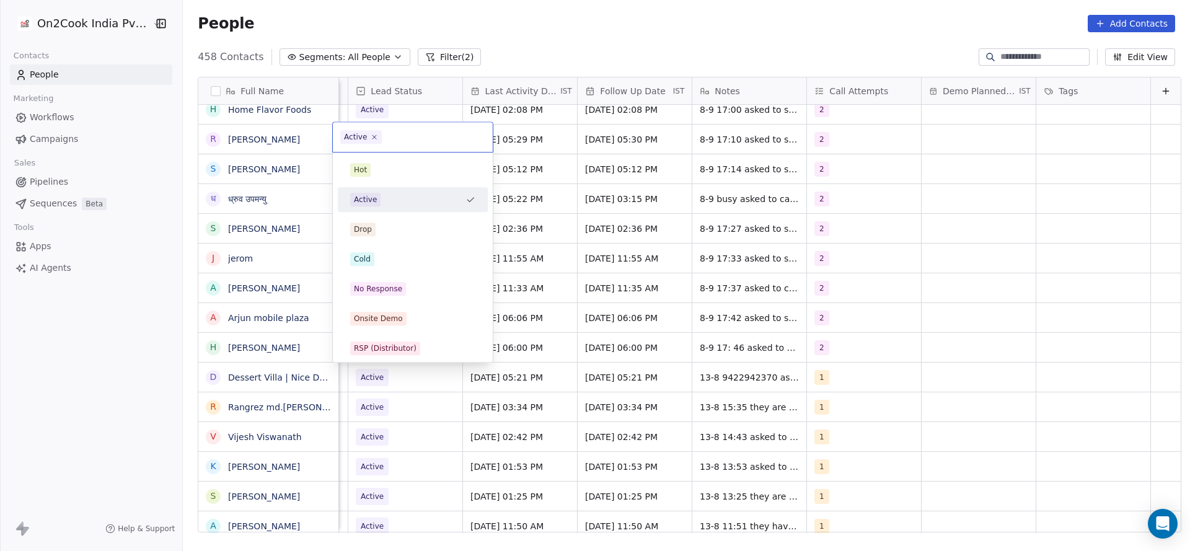
scroll to position [0, 1604]
click at [372, 270] on div "Cold" at bounding box center [413, 259] width 150 height 25
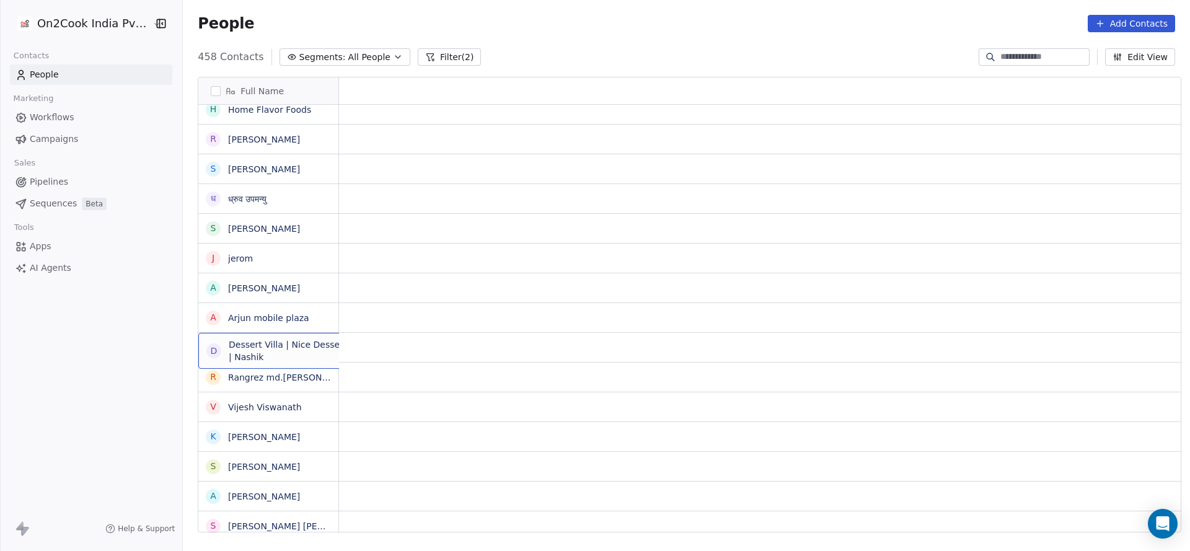
scroll to position [0, 0]
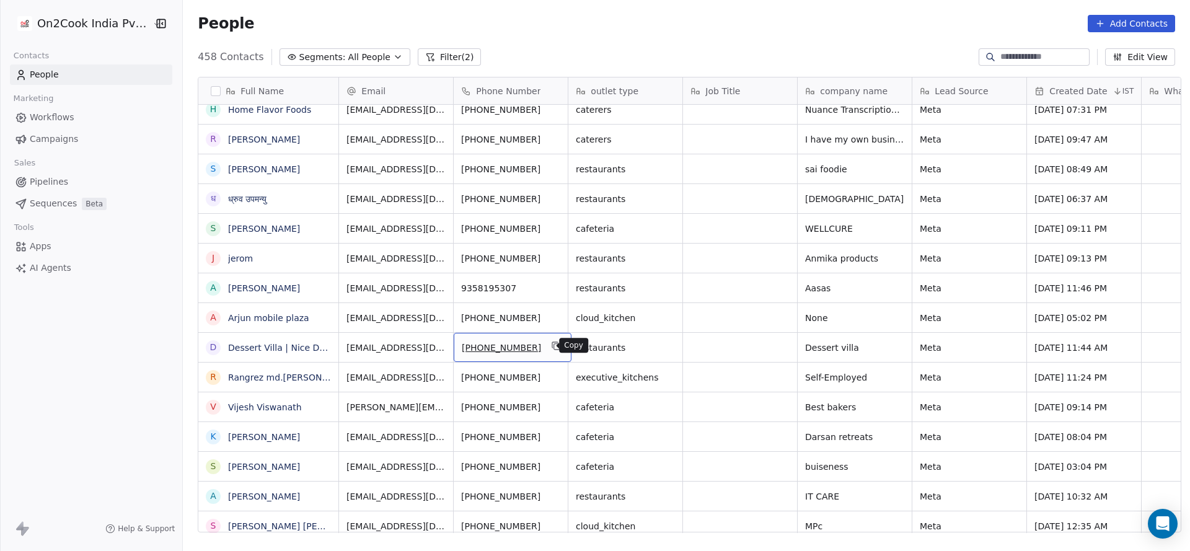
click at [554, 344] on icon "grid" at bounding box center [557, 347] width 6 height 6
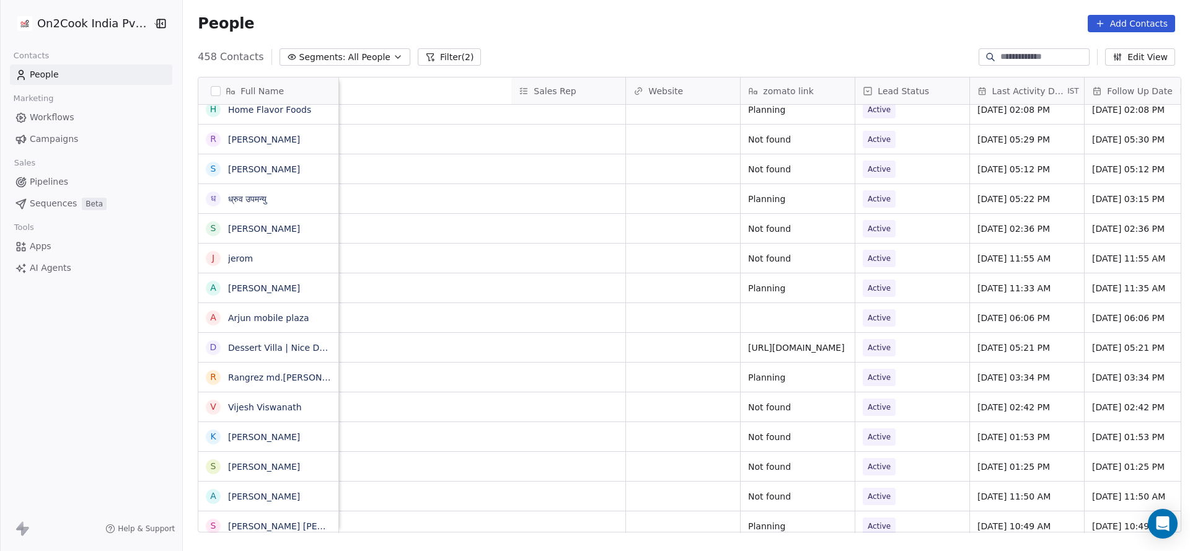
scroll to position [0, 1609]
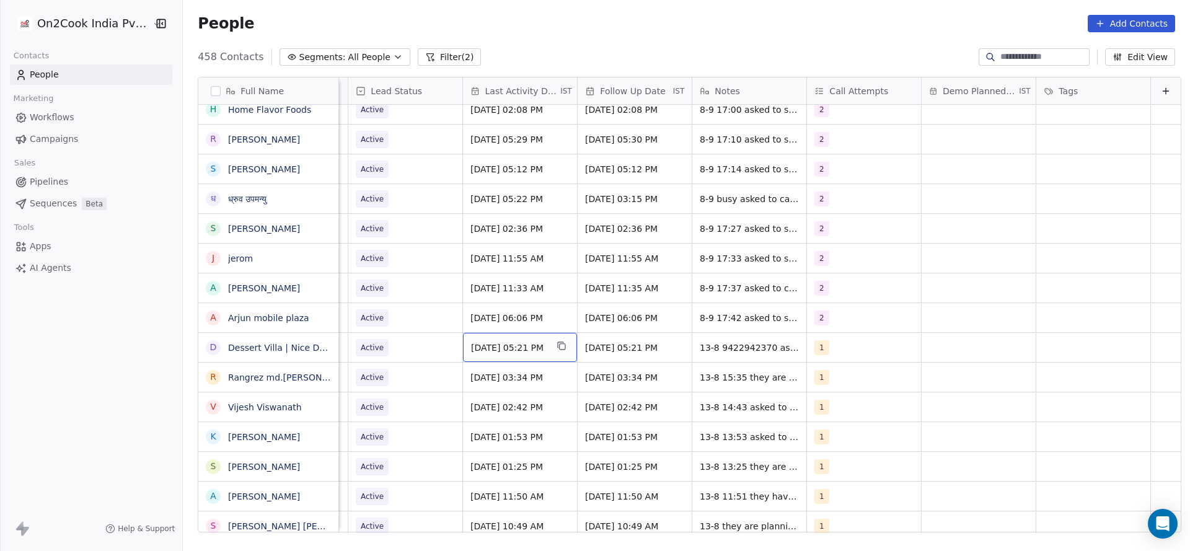
click at [515, 351] on span "Aug 13, 2025 05:21 PM" at bounding box center [509, 347] width 76 height 12
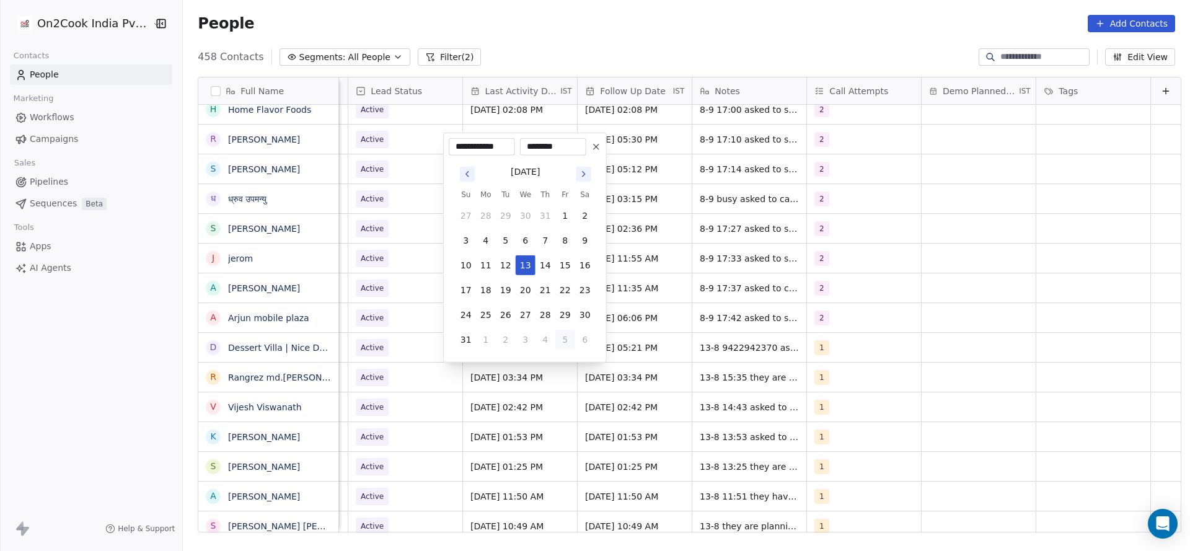
click at [561, 342] on button "5" at bounding box center [565, 340] width 20 height 20
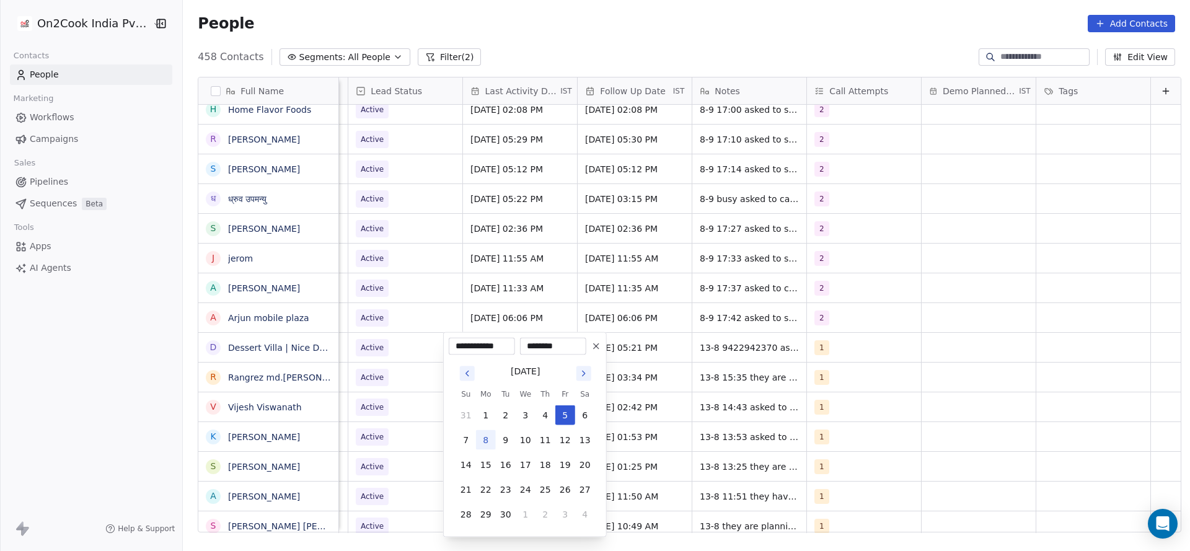
click at [489, 436] on button "8" at bounding box center [486, 440] width 20 height 20
type input "**********"
click at [790, 372] on html "On2Cook India Pvt. Ltd. Contacts People Marketing Workflows Campaigns Sales Pip…" at bounding box center [595, 275] width 1190 height 551
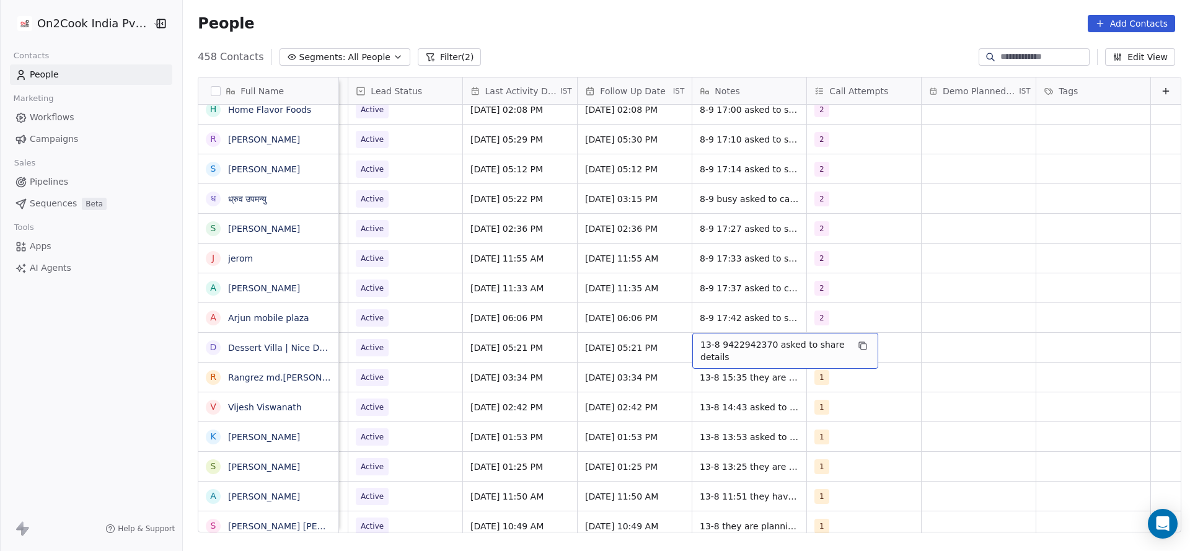
click at [716, 342] on span "13-8 9422942370 asked to share details" at bounding box center [773, 350] width 147 height 25
click at [714, 346] on textarea "**********" at bounding box center [765, 352] width 185 height 38
click at [503, 379] on html "On2Cook India Pvt. Ltd. Contacts People Marketing Workflows Campaigns Sales Pip…" at bounding box center [595, 275] width 1190 height 551
click at [838, 351] on div "1" at bounding box center [853, 347] width 76 height 15
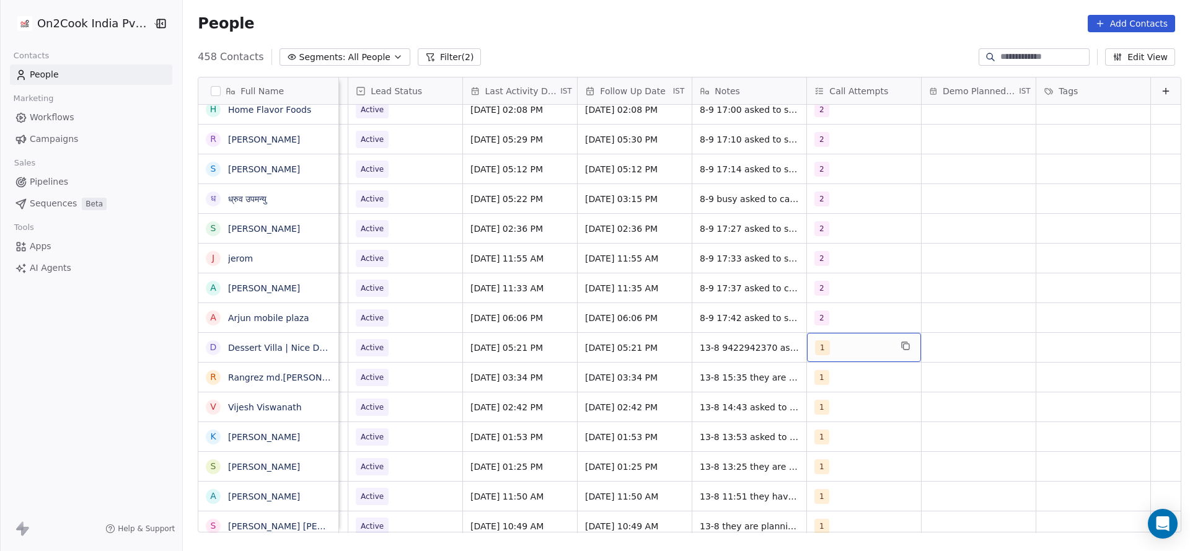
click at [838, 351] on div "1" at bounding box center [853, 347] width 76 height 15
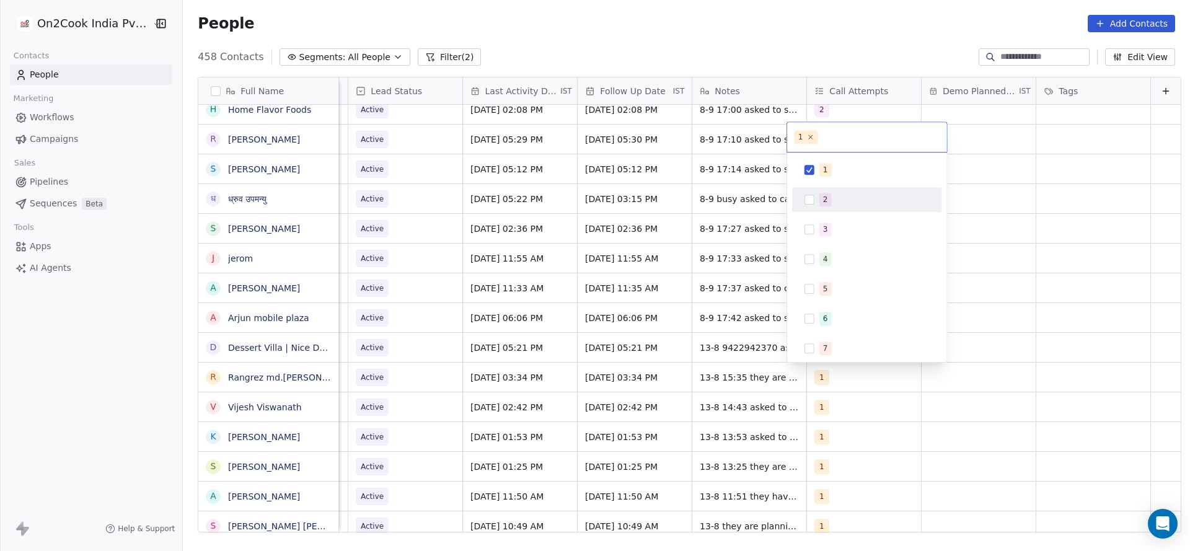
click at [819, 204] on span "2" at bounding box center [825, 200] width 12 height 14
click at [823, 171] on div "1" at bounding box center [825, 169] width 5 height 11
click at [743, 281] on html "On2Cook India Pvt. Ltd. Contacts People Marketing Workflows Campaigns Sales Pip…" at bounding box center [595, 275] width 1190 height 551
click at [842, 375] on div "1" at bounding box center [853, 377] width 76 height 15
click at [616, 403] on html "On2Cook India Pvt. Ltd. Contacts People Marketing Workflows Campaigns Sales Pip…" at bounding box center [595, 275] width 1190 height 551
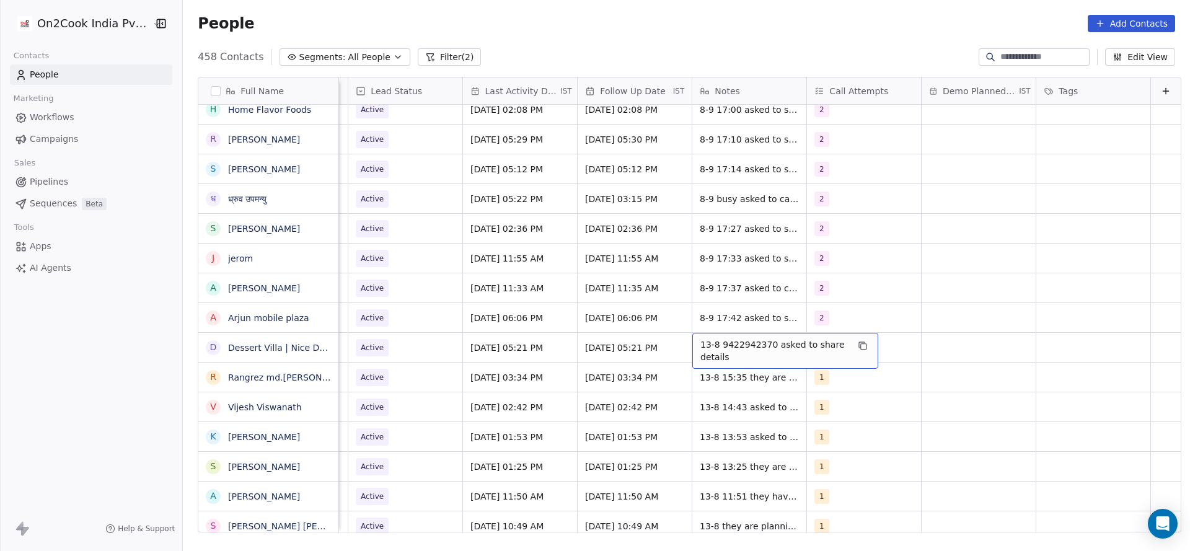
click at [700, 346] on span "13-8 9422942370 asked to share details" at bounding box center [773, 350] width 147 height 25
click at [673, 338] on textarea "**********" at bounding box center [765, 352] width 185 height 38
type textarea "**********"
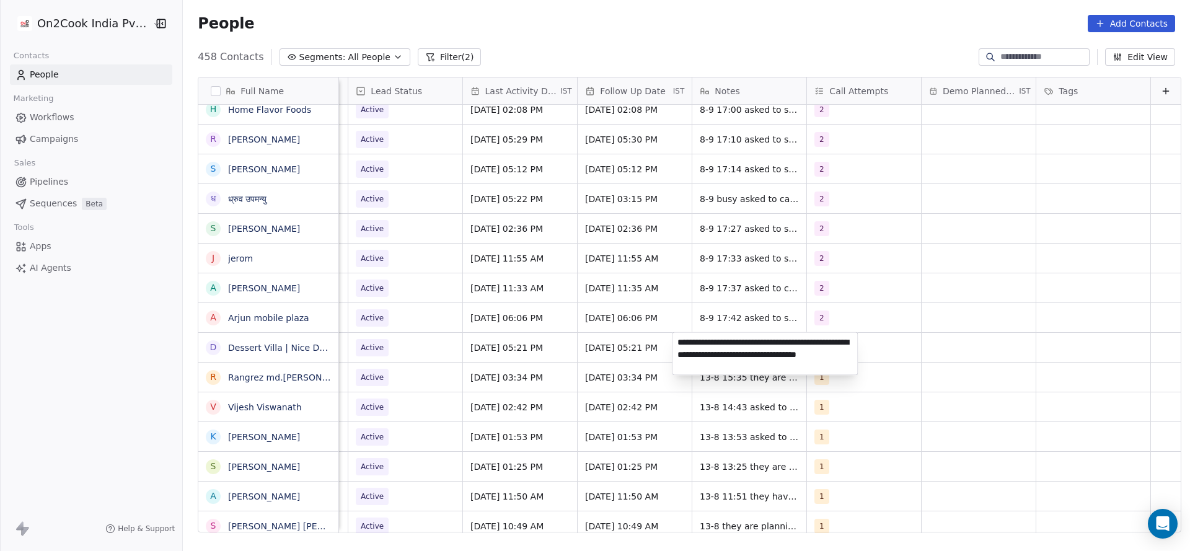
click at [477, 386] on html "On2Cook India Pvt. Ltd. Contacts People Marketing Workflows Campaigns Sales Pip…" at bounding box center [595, 275] width 1190 height 551
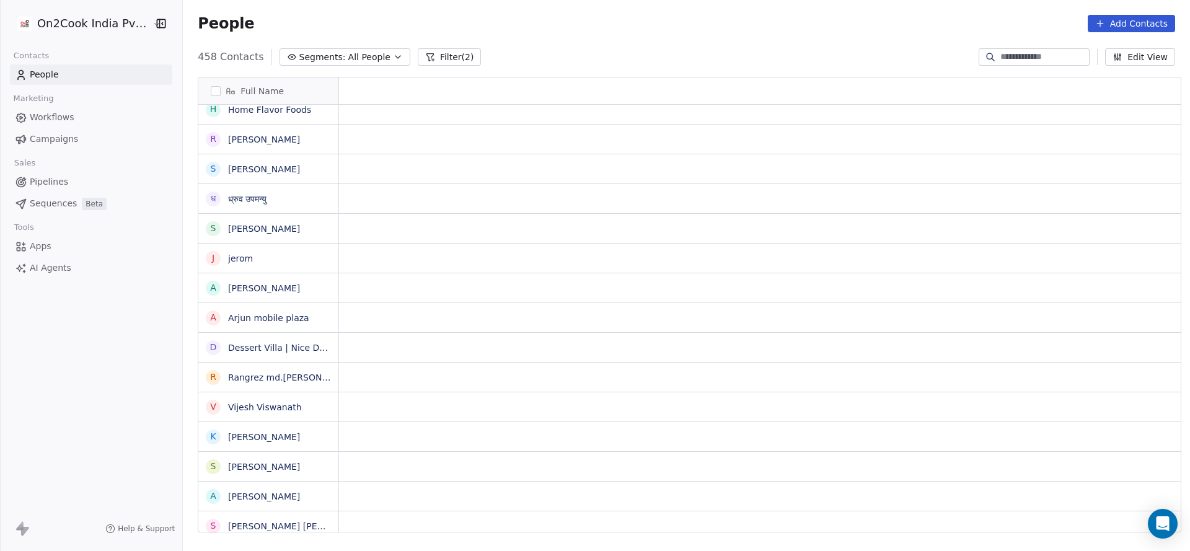
scroll to position [0, 0]
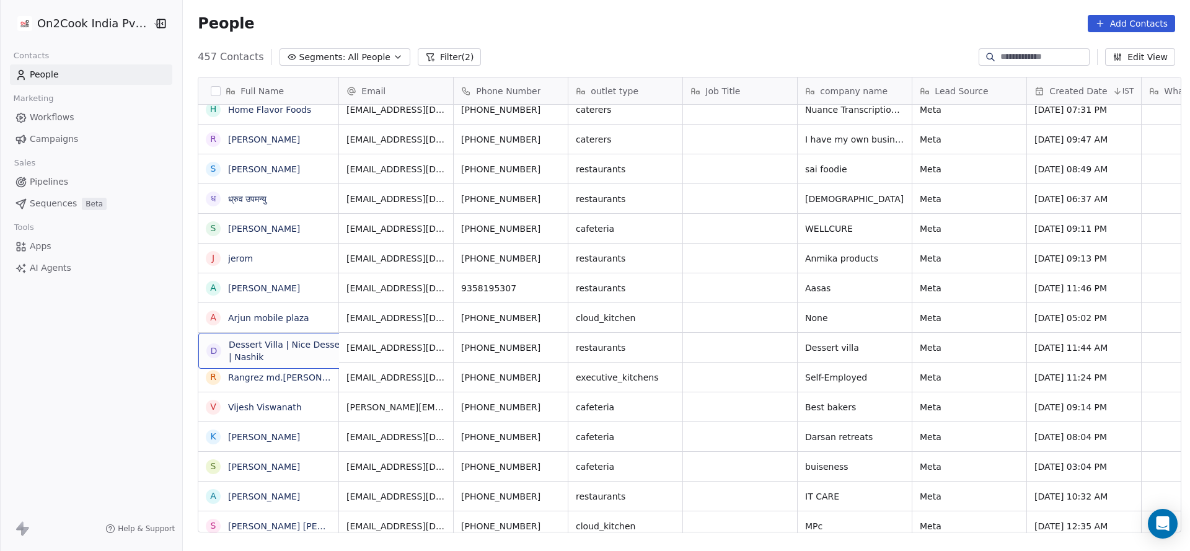
click at [269, 360] on span "Dessert Villa | Nice Desserts | Nashik" at bounding box center [291, 350] width 125 height 25
drag, startPoint x: 195, startPoint y: 341, endPoint x: 346, endPoint y: 342, distance: 150.6
click at [346, 342] on textarea "**********" at bounding box center [285, 352] width 185 height 38
click at [591, 327] on html "On2Cook India Pvt. Ltd. Contacts People Marketing Workflows Campaigns Sales Pip…" at bounding box center [595, 275] width 1190 height 551
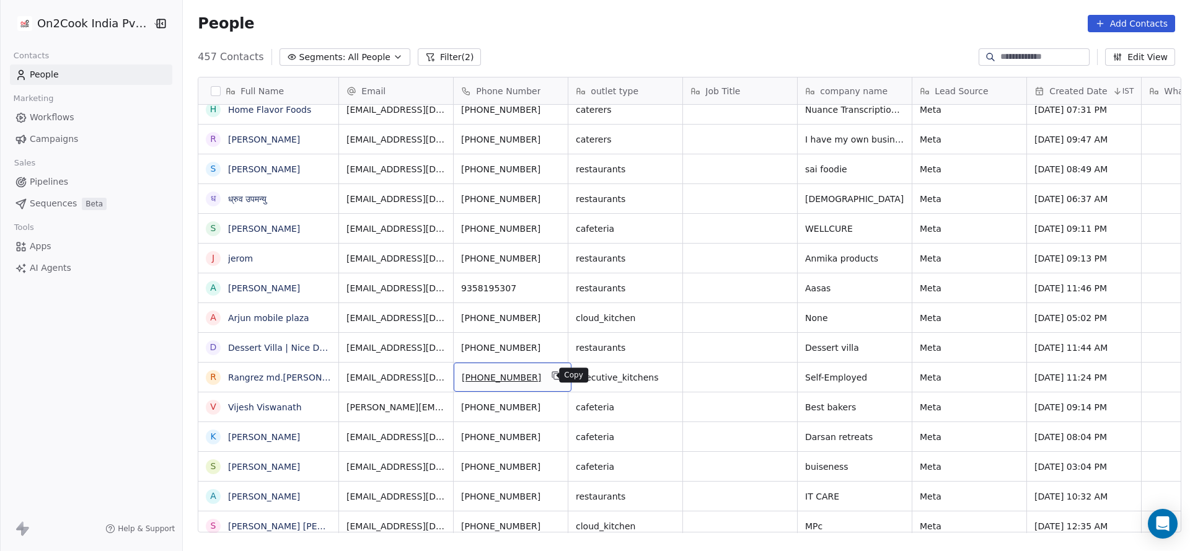
click at [554, 374] on icon "grid" at bounding box center [557, 377] width 6 height 6
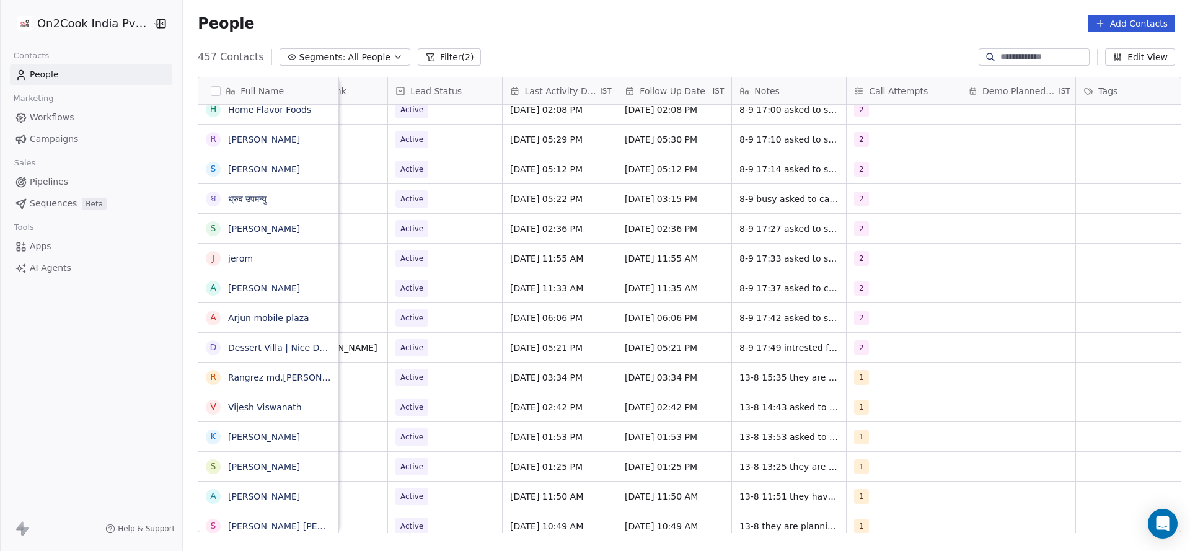
scroll to position [0, 1578]
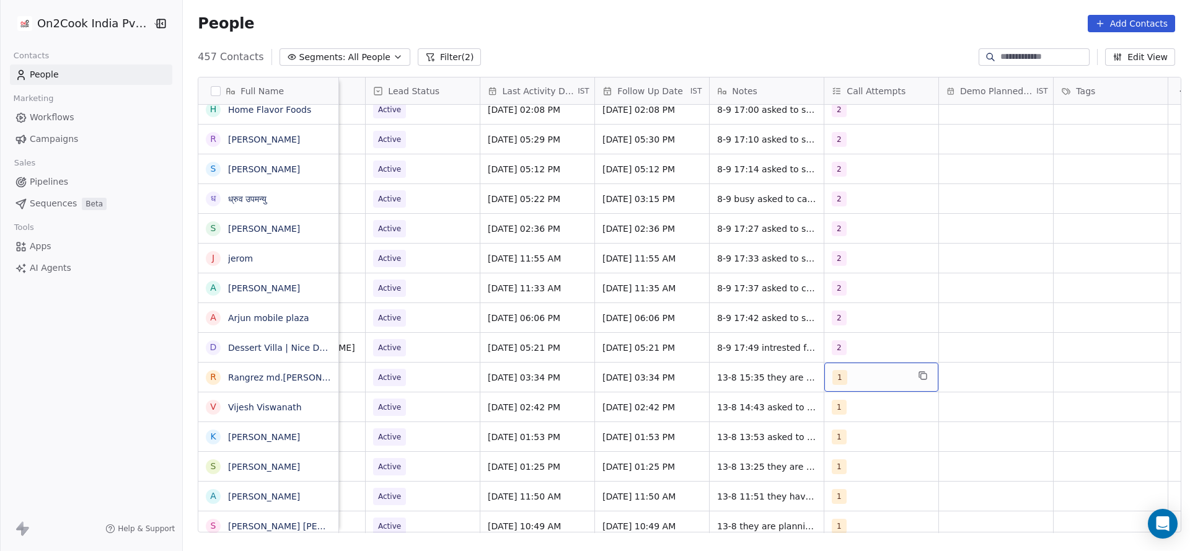
click at [870, 382] on div "1" at bounding box center [870, 377] width 76 height 15
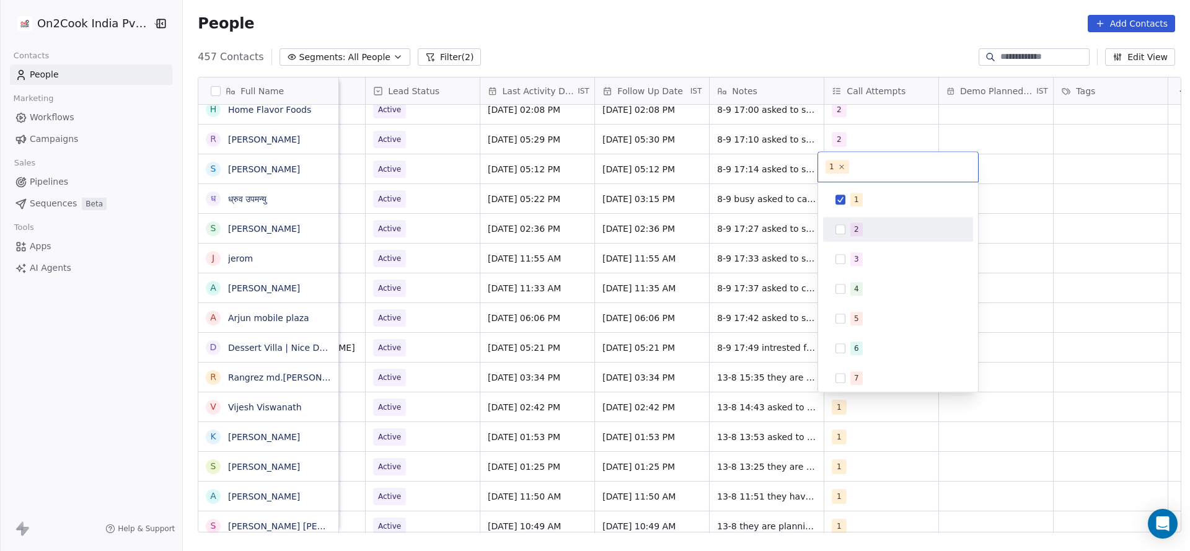
click at [852, 232] on span "2" at bounding box center [856, 229] width 12 height 14
click at [855, 197] on div "1" at bounding box center [856, 199] width 5 height 11
click at [766, 292] on html "On2Cook India Pvt. Ltd. Contacts People Marketing Workflows Campaigns Sales Pip…" at bounding box center [595, 275] width 1190 height 551
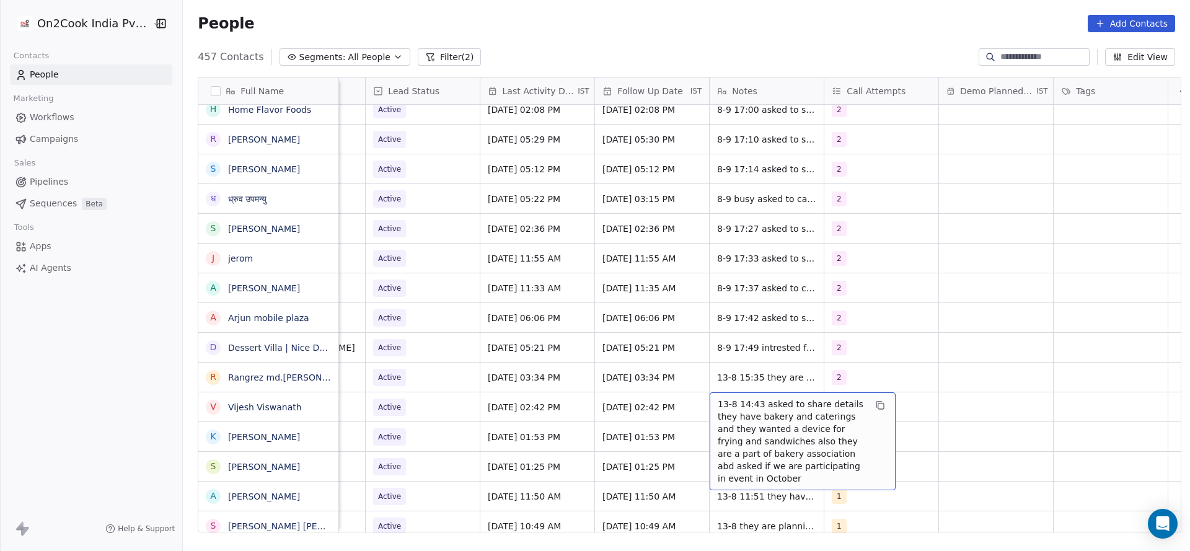
scroll to position [1055, 0]
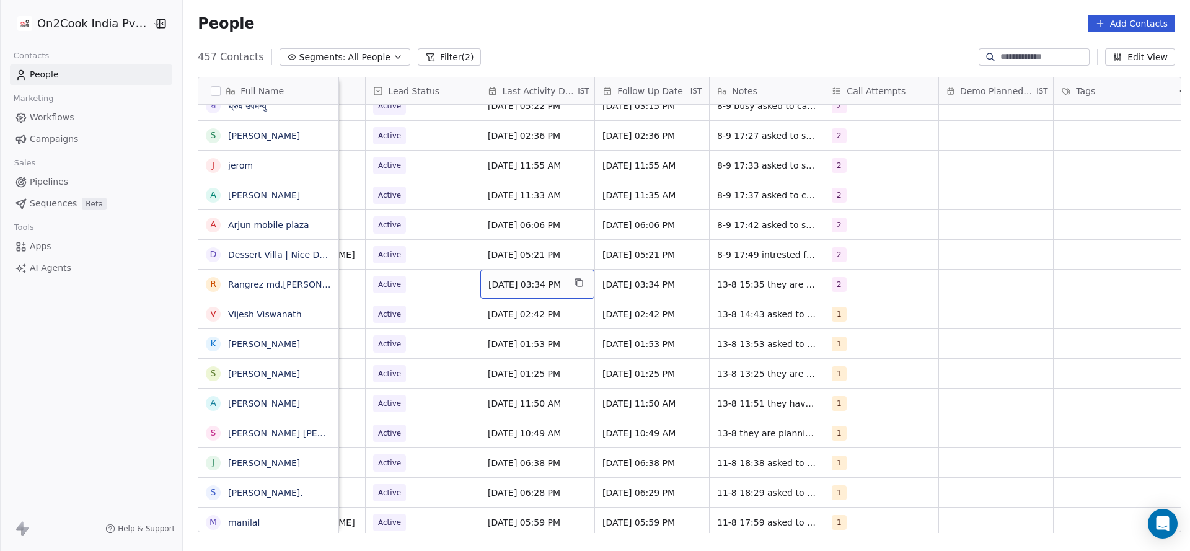
click at [530, 291] on div "Aug 13, 2025 03:34 PM" at bounding box center [537, 284] width 114 height 29
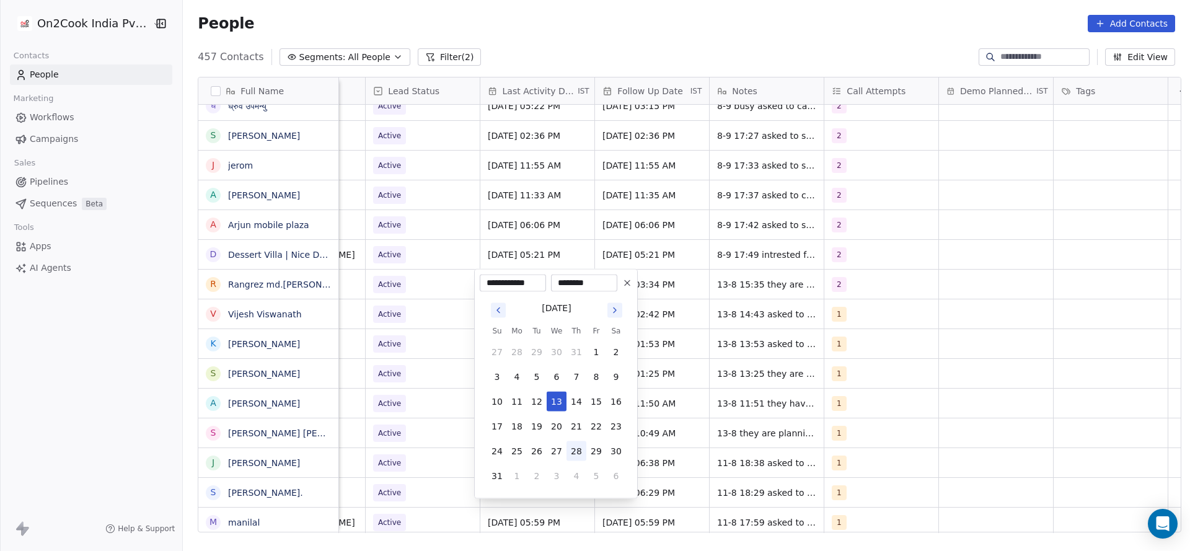
click at [579, 447] on button "28" at bounding box center [576, 451] width 20 height 20
click at [563, 476] on button "3" at bounding box center [556, 476] width 20 height 20
click at [498, 379] on button "7" at bounding box center [497, 377] width 20 height 20
click at [516, 377] on button "8" at bounding box center [517, 377] width 20 height 20
type input "**********"
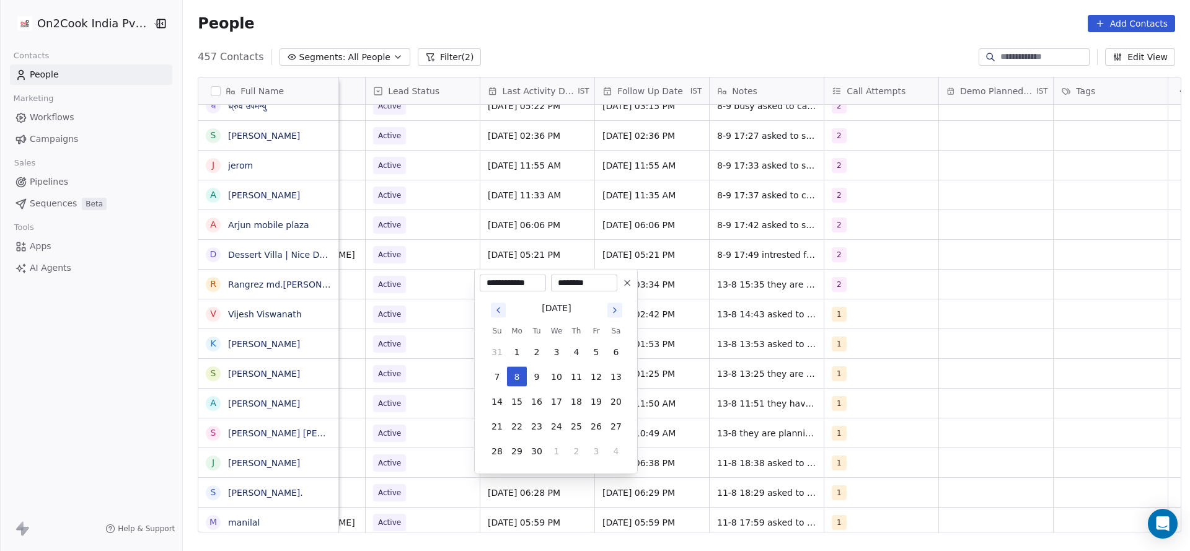
click at [440, 396] on html "On2Cook India Pvt. Ltd. Contacts People Marketing Workflows Campaigns Sales Pip…" at bounding box center [595, 275] width 1190 height 551
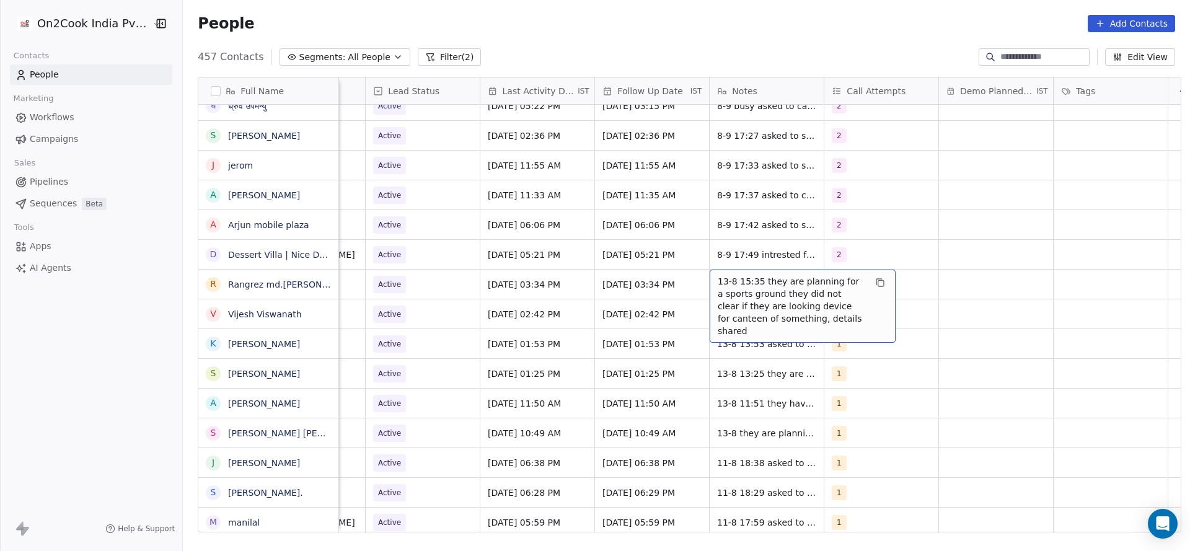
click at [735, 284] on span "13-8 15:35 they are planning for a sports ground they did not clear if they are…" at bounding box center [790, 306] width 147 height 62
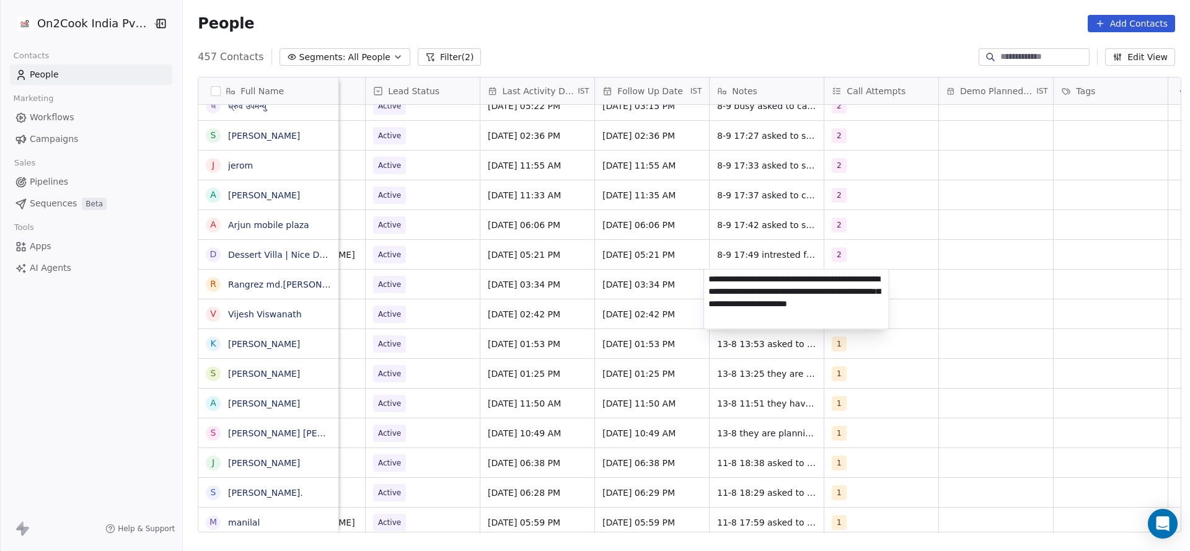
click at [711, 279] on textarea "**********" at bounding box center [796, 299] width 185 height 59
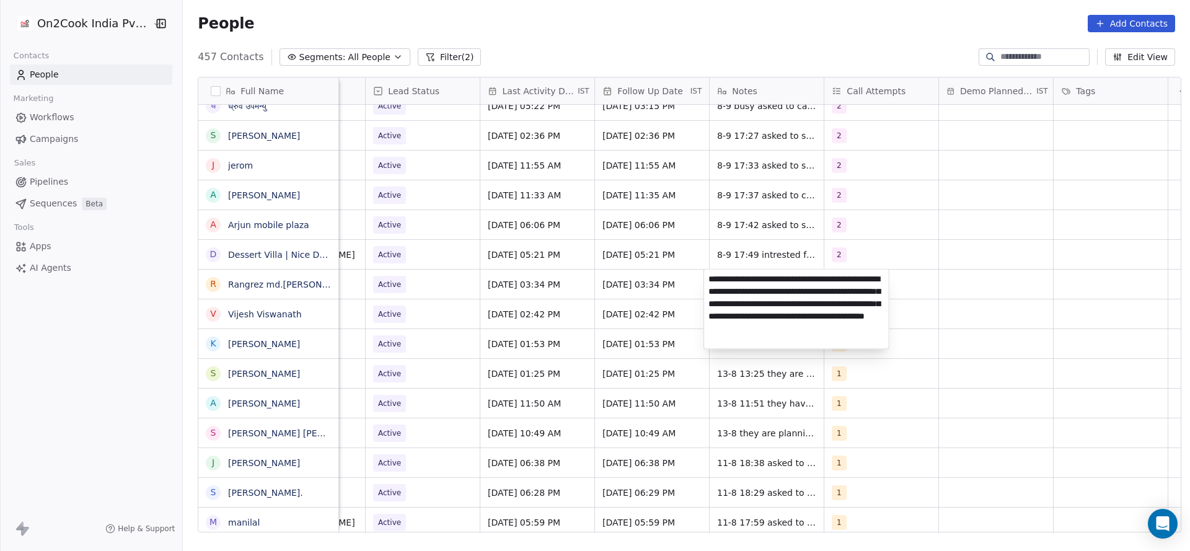
type textarea "**********"
click at [524, 320] on html "On2Cook India Pvt. Ltd. Contacts People Marketing Workflows Campaigns Sales Pip…" at bounding box center [595, 275] width 1190 height 551
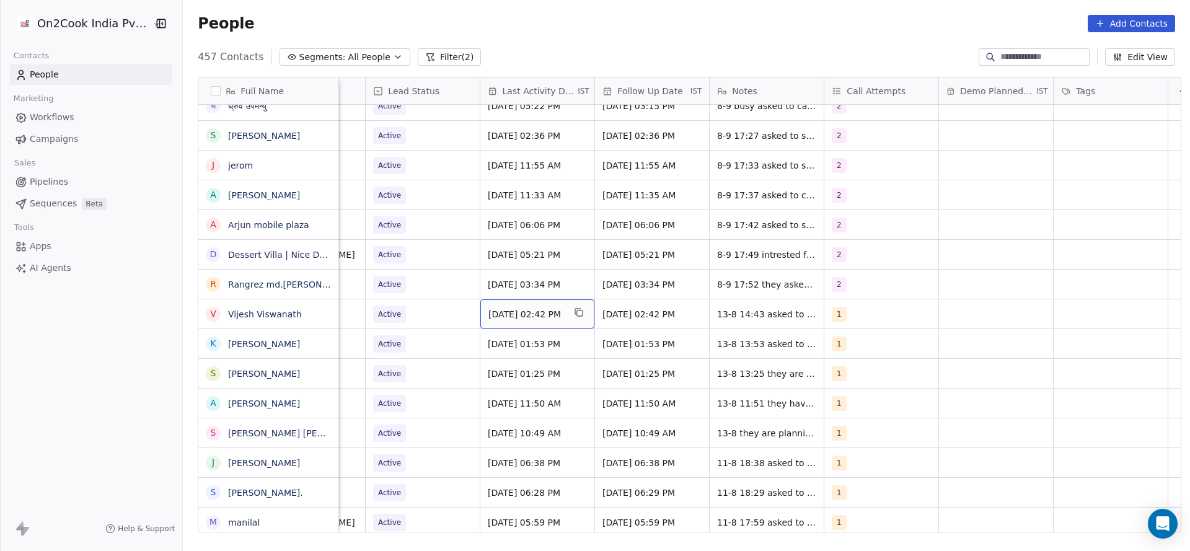
click at [520, 314] on span "Aug 13, 2025 02:42 PM" at bounding box center [526, 314] width 76 height 12
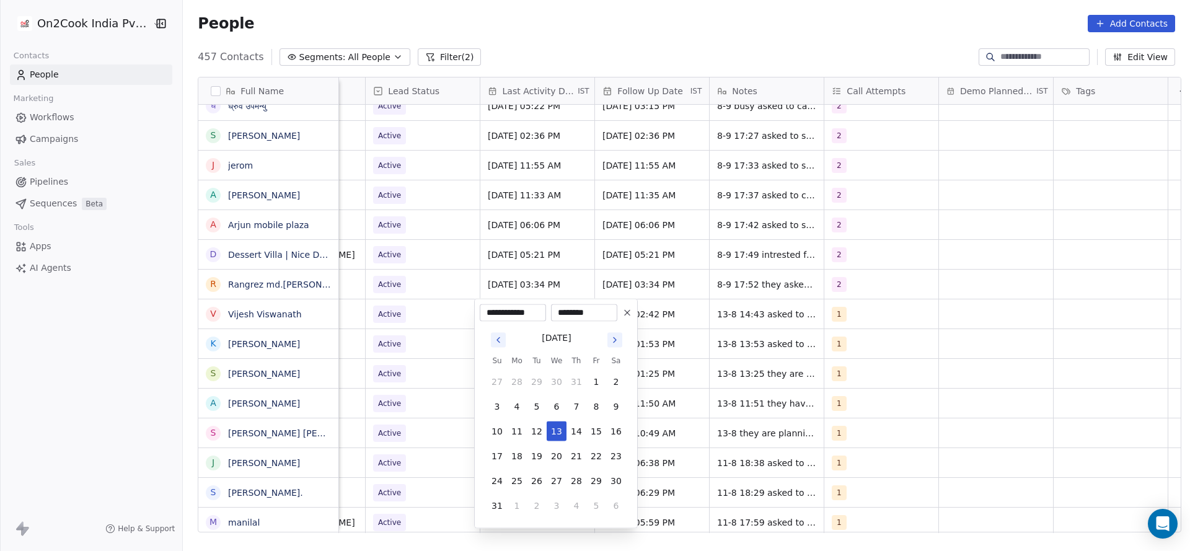
click at [476, 329] on div "**********" at bounding box center [556, 414] width 164 height 230
click at [428, 337] on html "On2Cook India Pvt. Ltd. Contacts People Marketing Workflows Campaigns Sales Pip…" at bounding box center [595, 275] width 1190 height 551
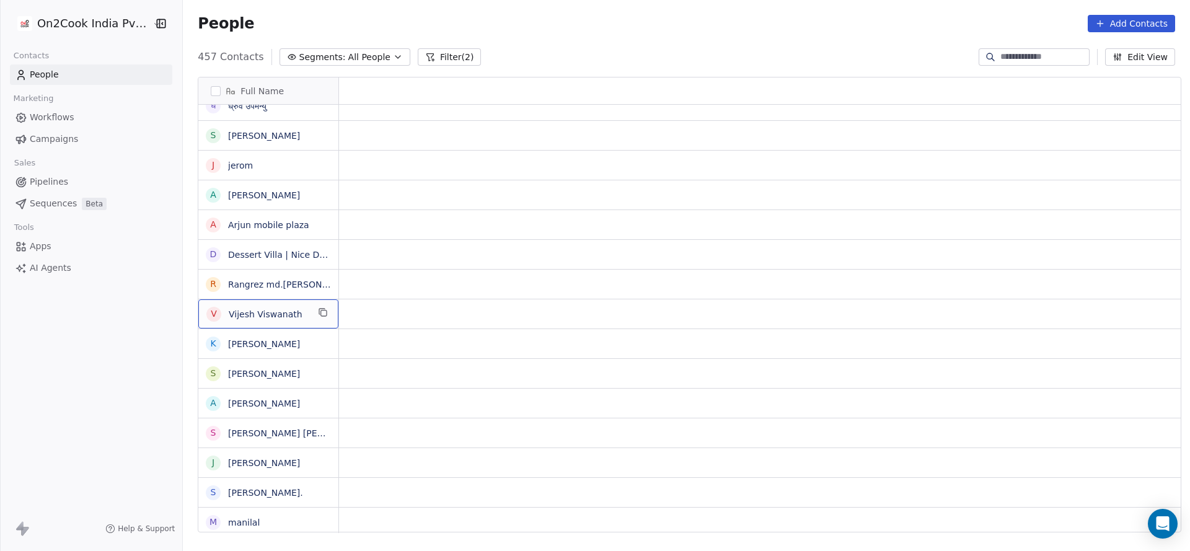
scroll to position [0, 0]
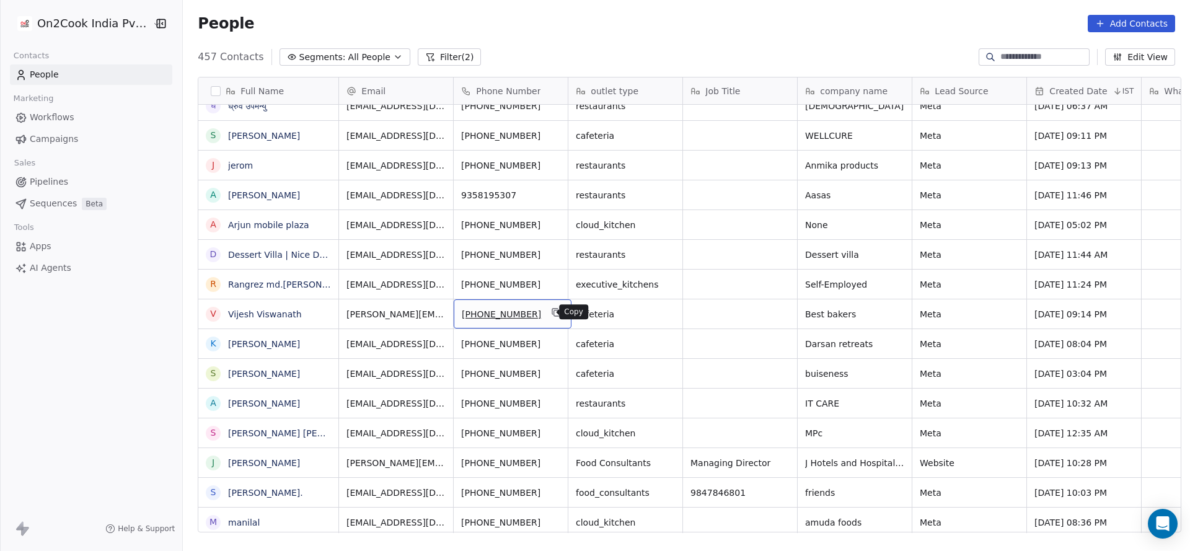
click at [551, 313] on button "grid" at bounding box center [556, 312] width 15 height 15
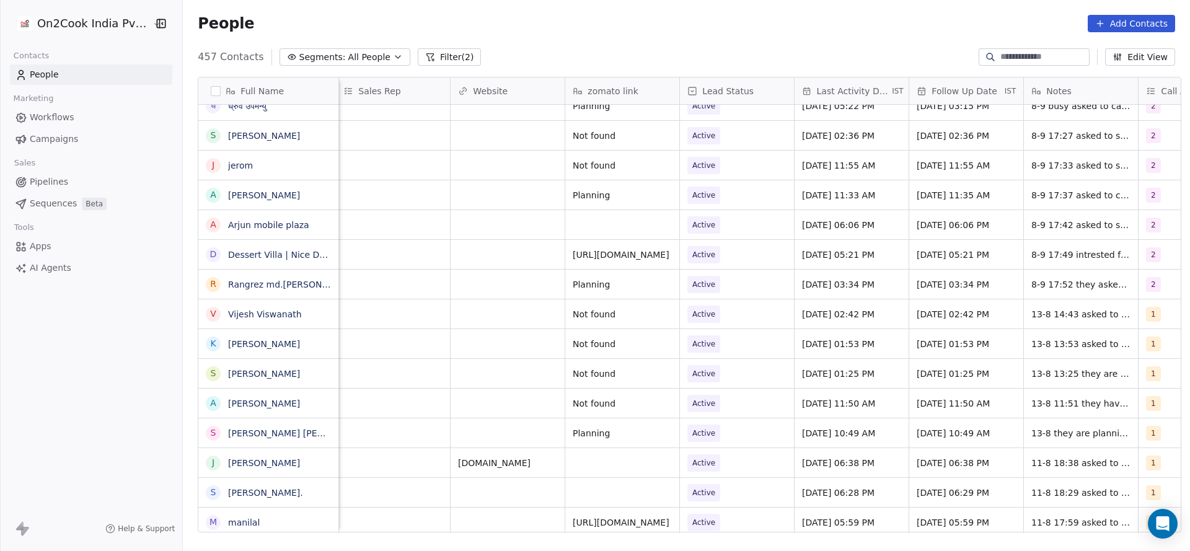
scroll to position [0, 1555]
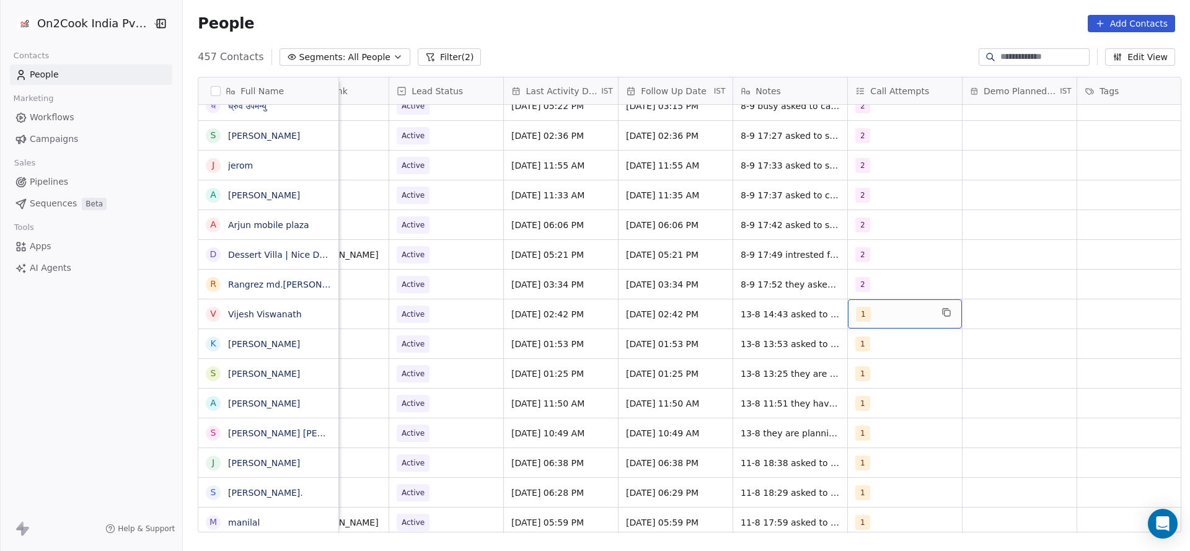
click at [913, 311] on div "1" at bounding box center [894, 314] width 76 height 15
click at [870, 380] on div "2" at bounding box center [921, 376] width 140 height 20
click at [875, 346] on span "1" at bounding box center [880, 347] width 12 height 14
click at [784, 372] on html "On2Cook India Pvt. Ltd. Contacts People Marketing Workflows Campaigns Sales Pip…" at bounding box center [595, 275] width 1190 height 551
click at [566, 316] on span "Aug 13, 2025 02:42 PM" at bounding box center [550, 314] width 76 height 12
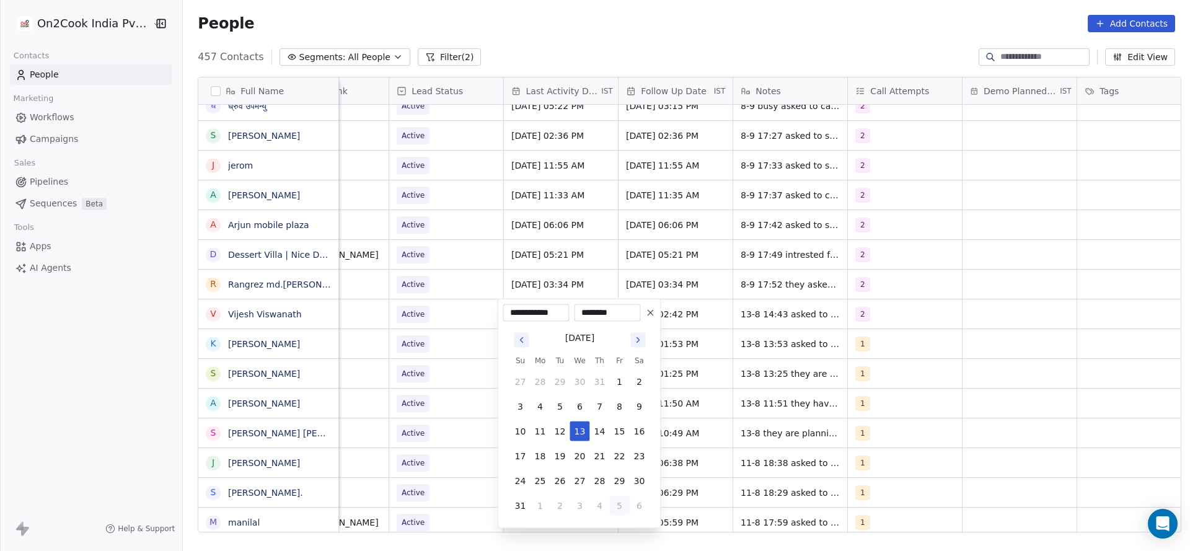
click at [622, 498] on button "5" at bounding box center [620, 506] width 20 height 20
drag, startPoint x: 534, startPoint y: 400, endPoint x: 446, endPoint y: 401, distance: 88.0
click at [535, 400] on button "8" at bounding box center [540, 407] width 20 height 20
type input "**********"
click at [439, 400] on html "On2Cook India Pvt. Ltd. Contacts People Marketing Workflows Campaigns Sales Pip…" at bounding box center [595, 275] width 1190 height 551
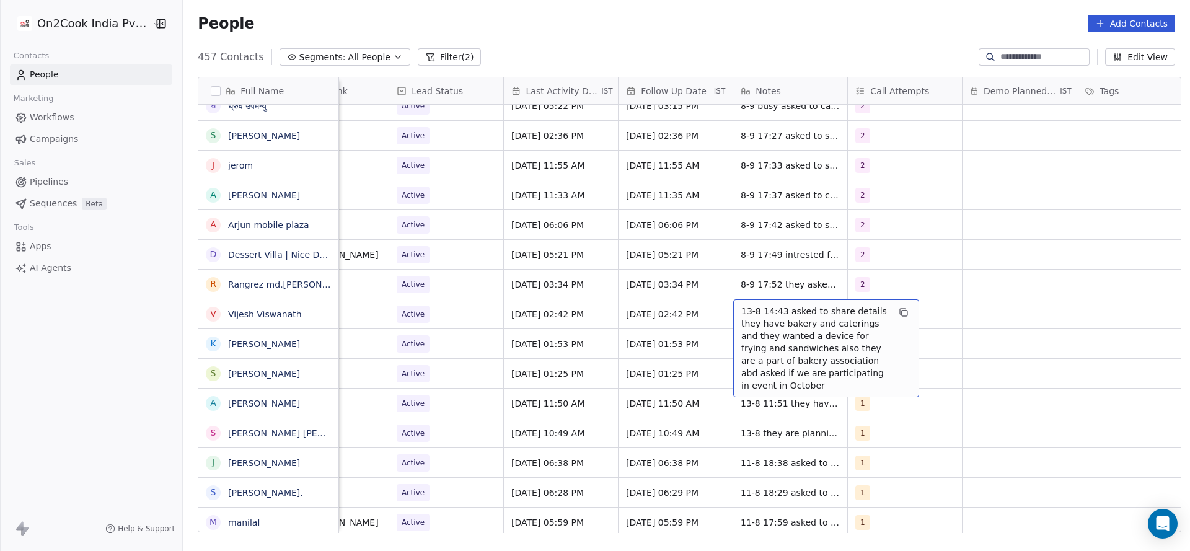
click at [744, 310] on span "13-8 14:43 asked to share details they have bakery and caterings and they wante…" at bounding box center [814, 348] width 147 height 87
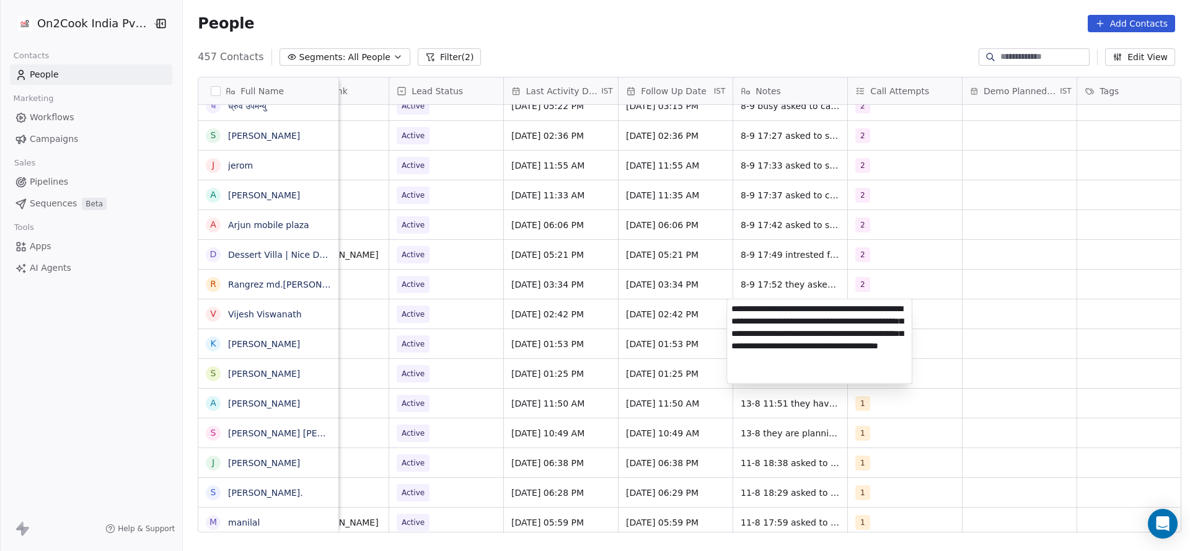
click at [734, 310] on textarea "**********" at bounding box center [819, 341] width 185 height 84
type textarea "**********"
click at [633, 335] on html "On2Cook India Pvt. Ltd. Contacts People Marketing Workflows Campaigns Sales Pip…" at bounding box center [595, 275] width 1190 height 551
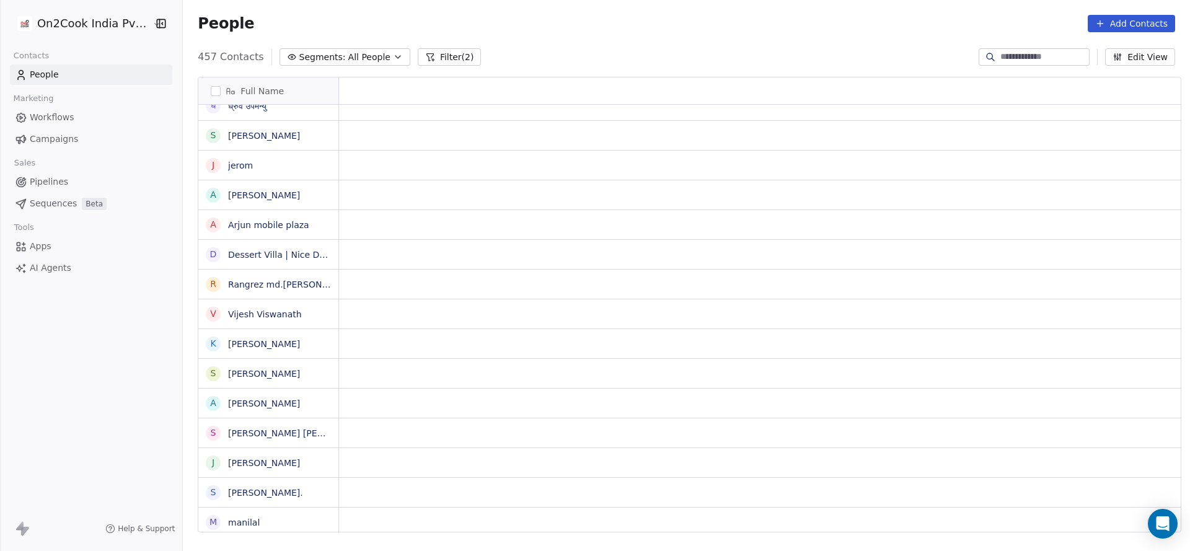
scroll to position [0, 0]
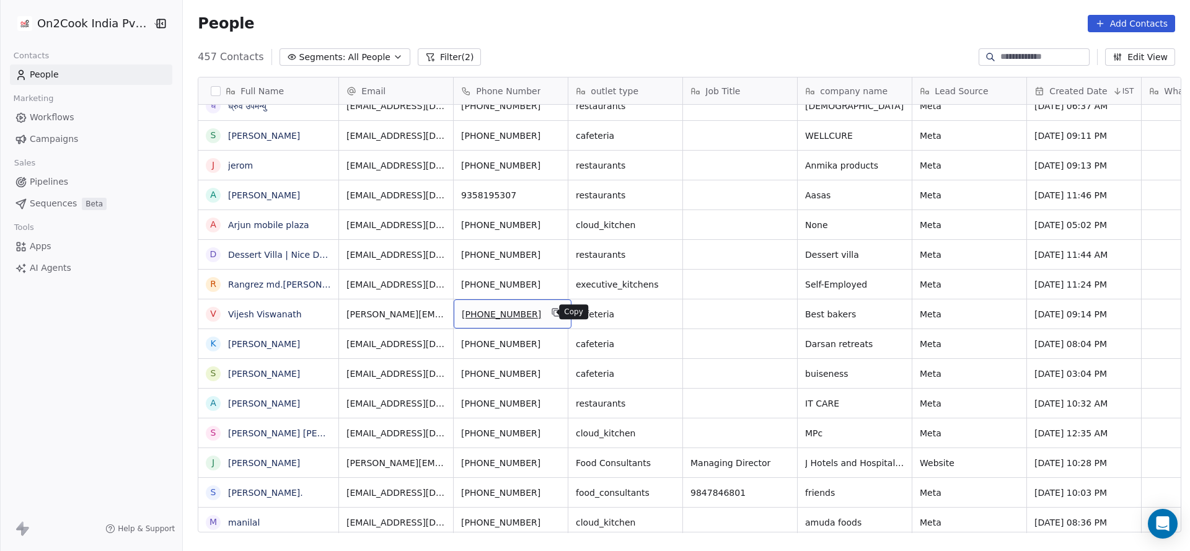
click at [551, 312] on icon "grid" at bounding box center [556, 312] width 10 height 10
click at [554, 341] on icon "grid" at bounding box center [557, 343] width 6 height 6
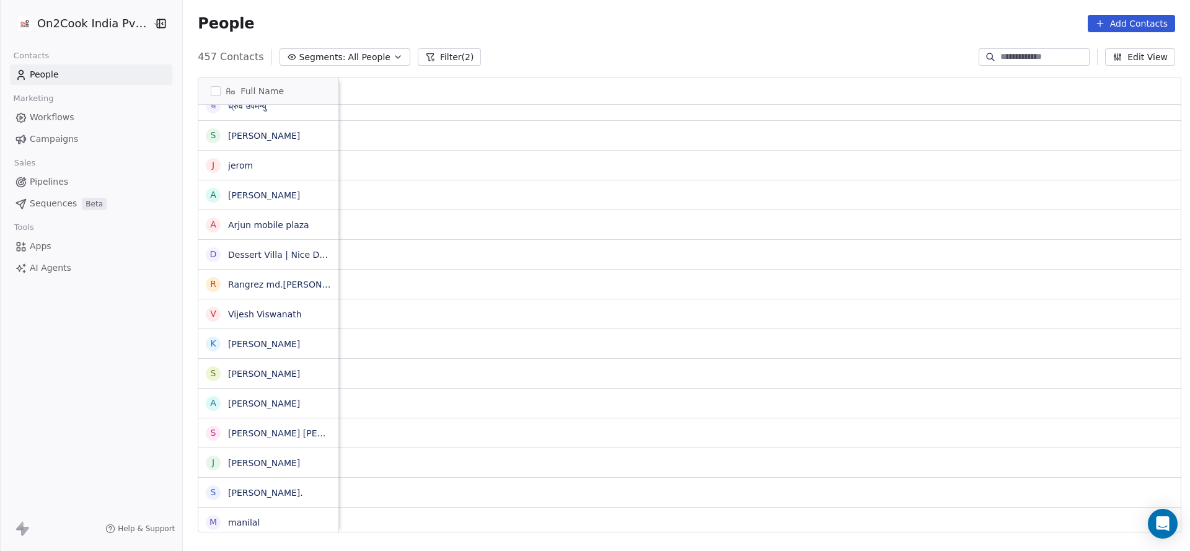
scroll to position [0, 1318]
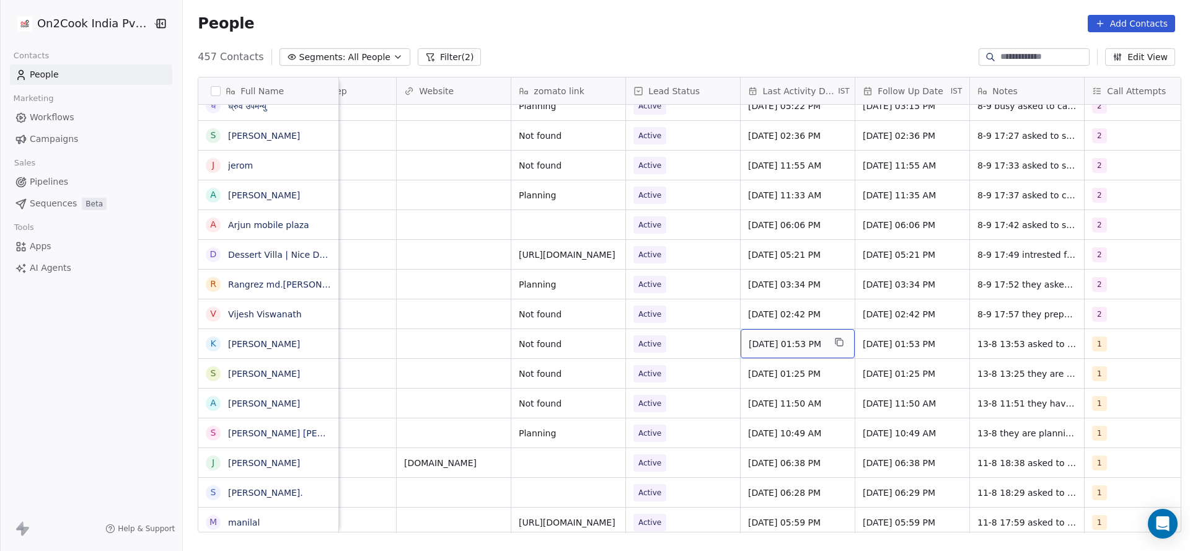
click at [783, 343] on span "Aug 13, 2025 01:53 PM" at bounding box center [786, 344] width 76 height 12
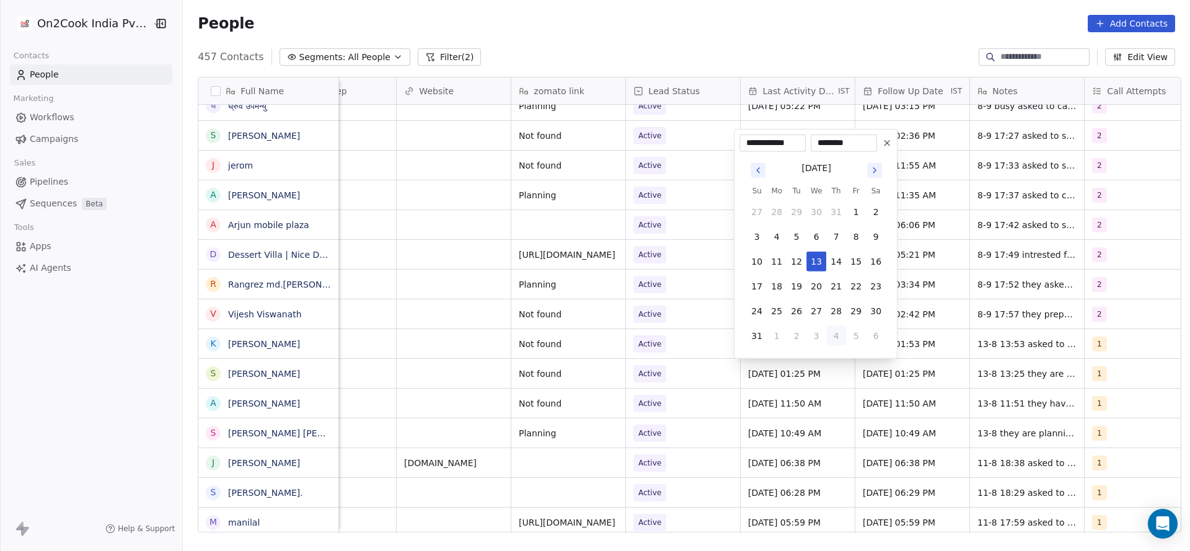
click at [844, 328] on button "4" at bounding box center [836, 336] width 20 height 20
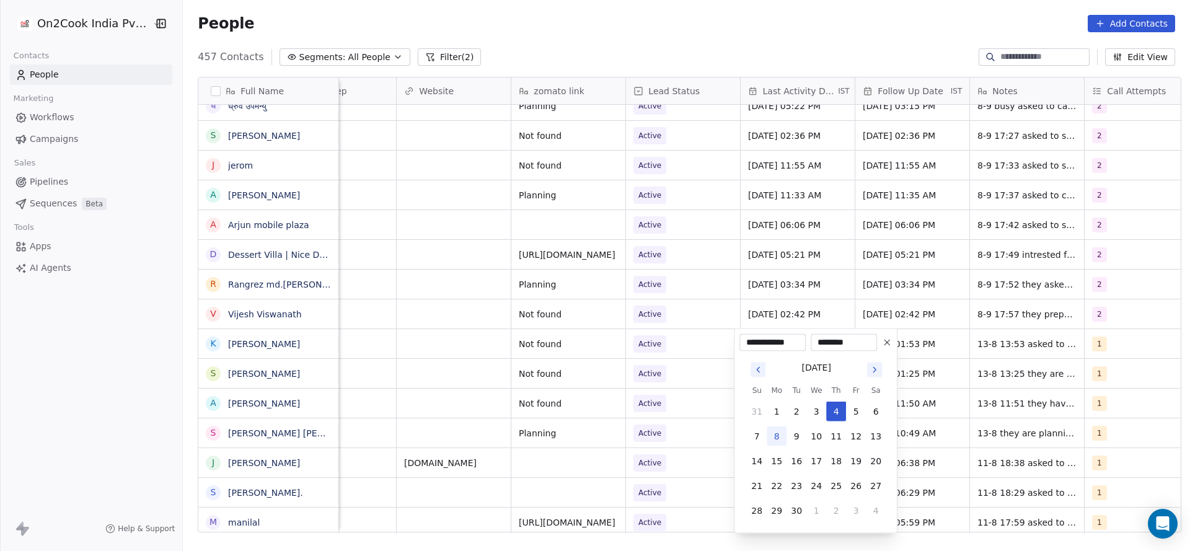
click at [777, 429] on button "8" at bounding box center [776, 436] width 20 height 20
type input "**********"
click at [630, 433] on html "On2Cook India Pvt. Ltd. Contacts People Marketing Workflows Campaigns Sales Pip…" at bounding box center [595, 275] width 1190 height 551
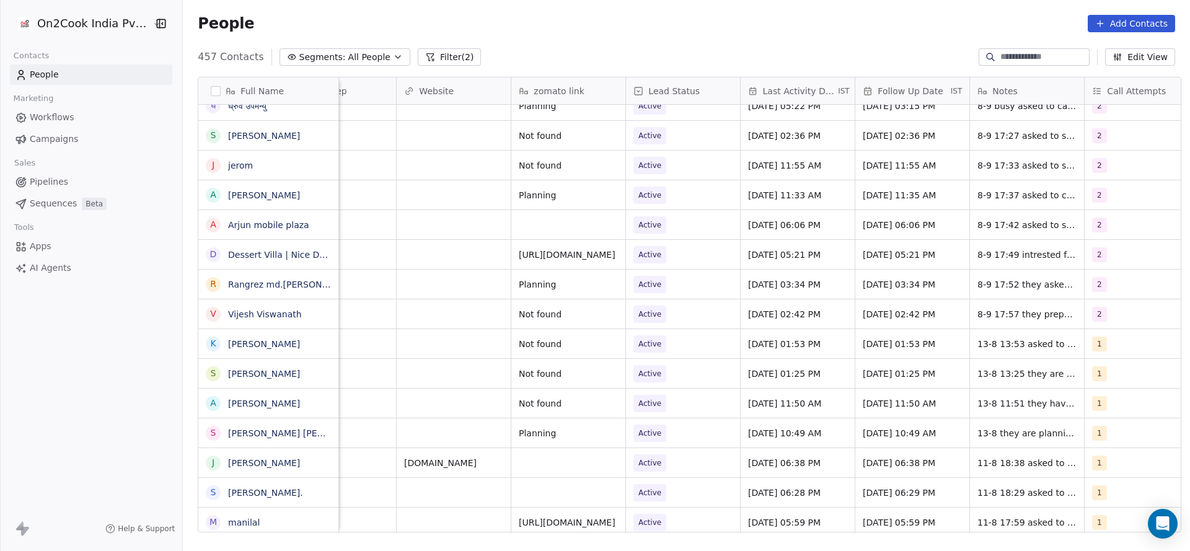
scroll to position [0, 1609]
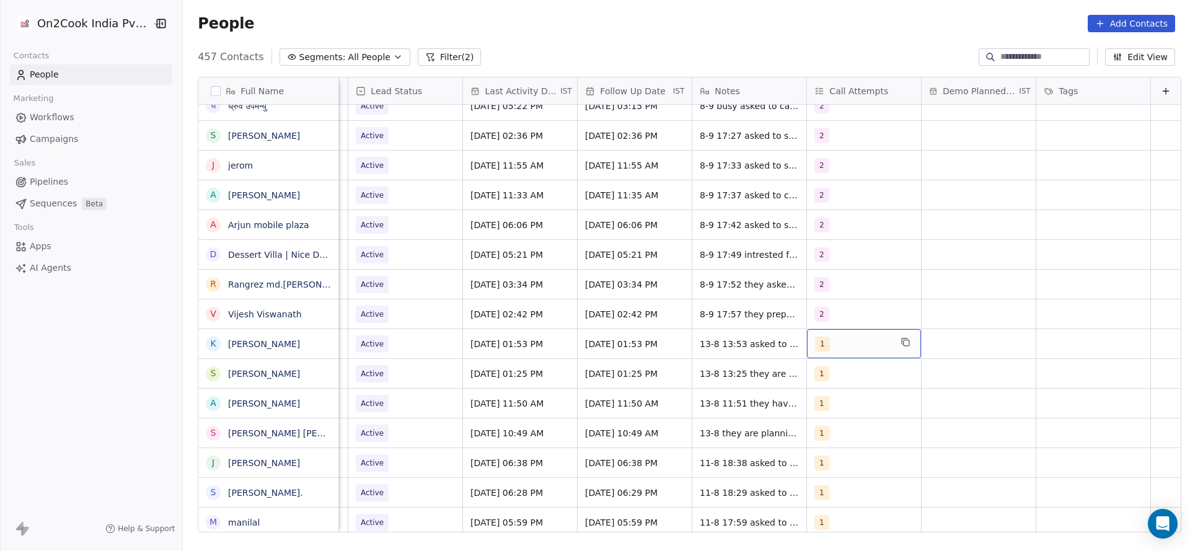
click at [827, 346] on div "1" at bounding box center [853, 343] width 76 height 15
click at [818, 188] on div "2" at bounding box center [867, 196] width 140 height 20
click at [823, 167] on div "1" at bounding box center [825, 165] width 5 height 11
click at [615, 296] on html "On2Cook India Pvt. Ltd. Contacts People Marketing Workflows Campaigns Sales Pip…" at bounding box center [595, 275] width 1190 height 551
click at [700, 336] on span "13-8 13:53 asked to share details they are planning for new outlet, did not sha…" at bounding box center [773, 360] width 147 height 50
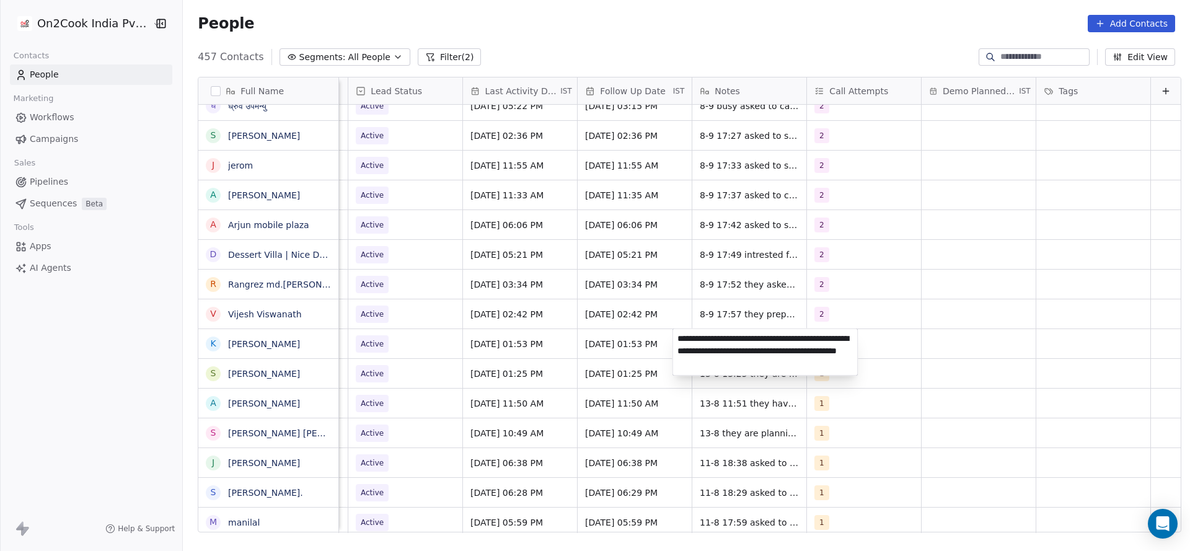
click at [679, 340] on textarea "**********" at bounding box center [765, 352] width 185 height 46
type textarea "**********"
click at [447, 362] on html "On2Cook India Pvt. Ltd. Contacts People Marketing Workflows Campaigns Sales Pip…" at bounding box center [595, 275] width 1190 height 551
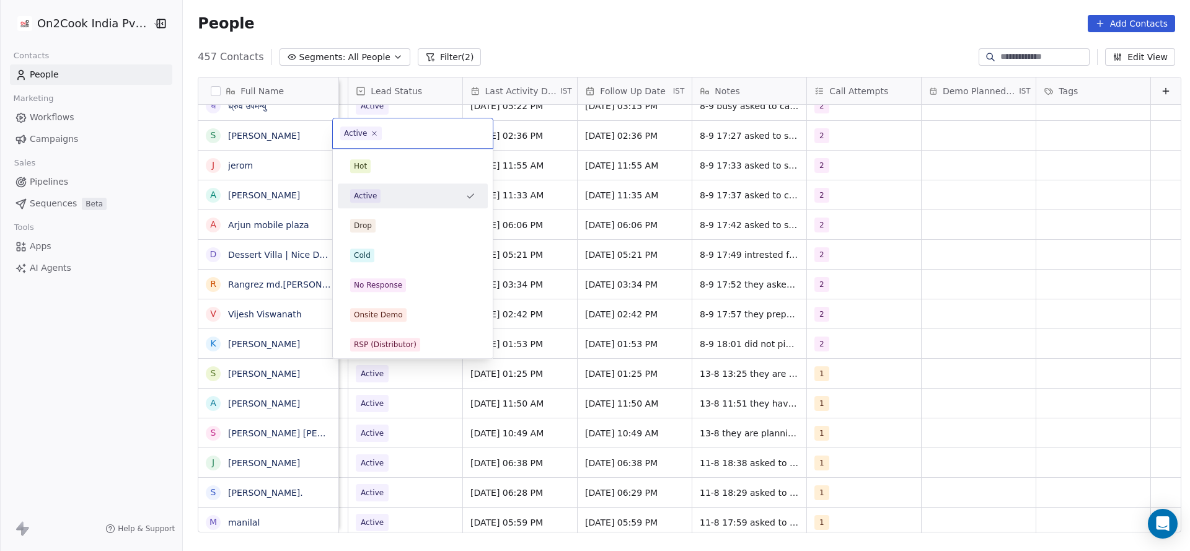
scroll to position [0, 1604]
click at [384, 284] on div "No Response" at bounding box center [378, 284] width 48 height 11
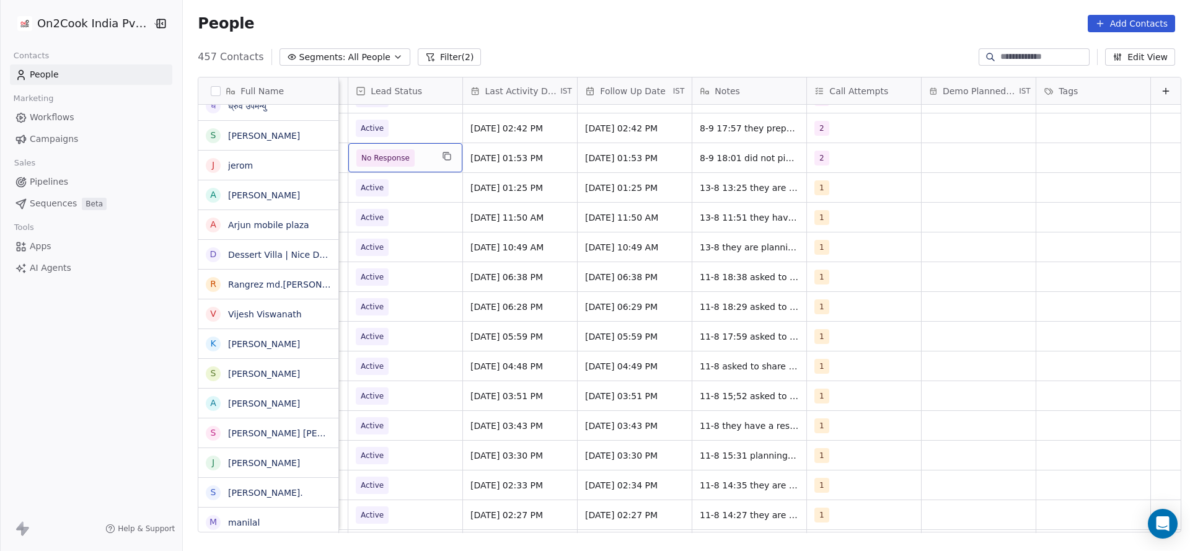
scroll to position [1241, 0]
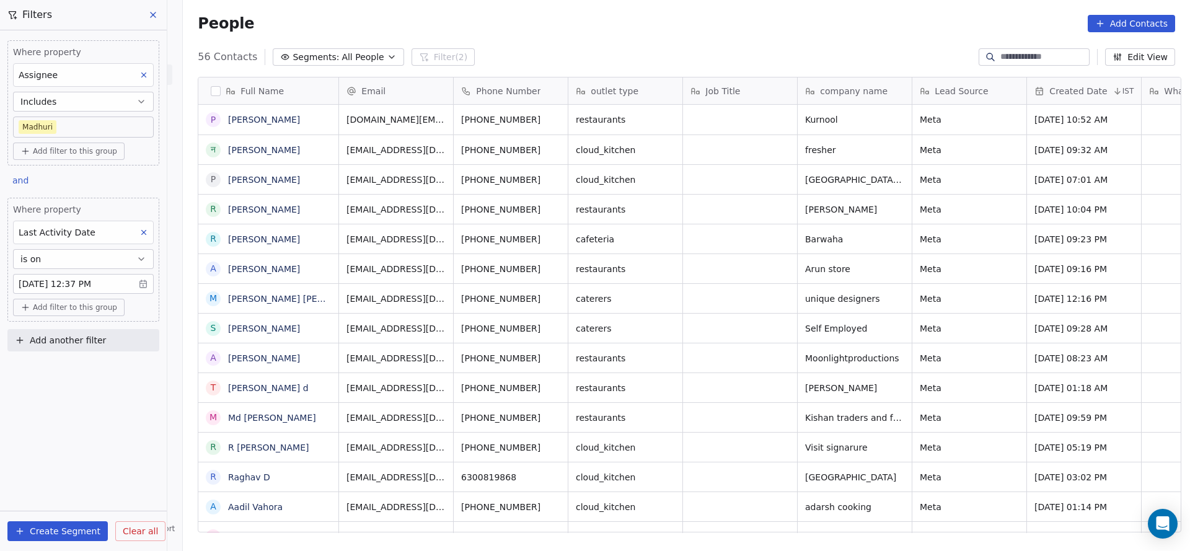
scroll to position [470, 998]
click at [112, 123] on body "On2Cook India Pvt. Ltd. Contacts People Marketing Workflows Campaigns Sales Pip…" at bounding box center [595, 275] width 1190 height 551
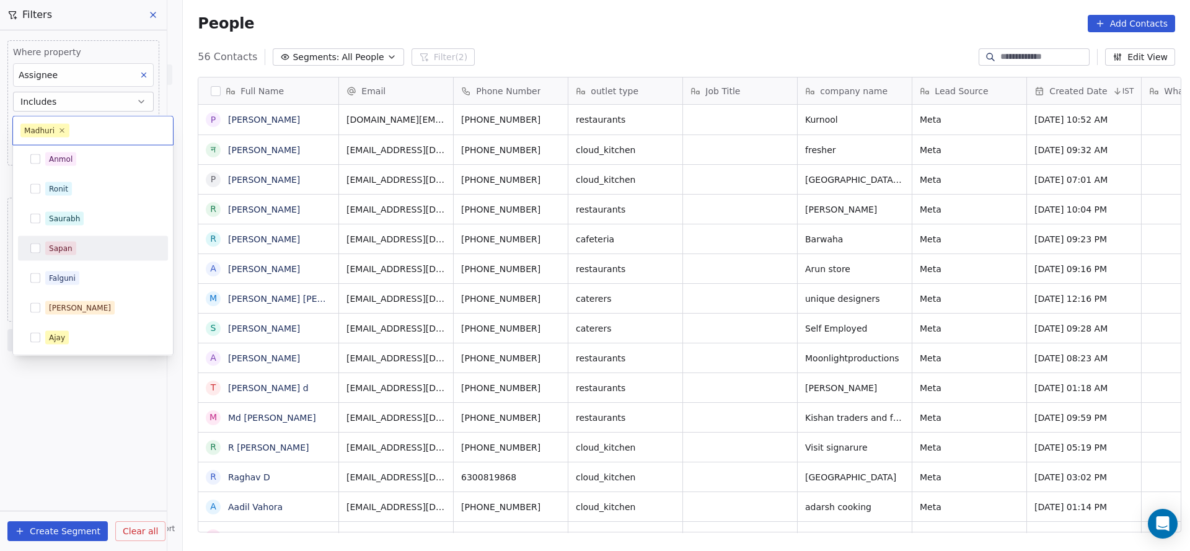
scroll to position [182, 0]
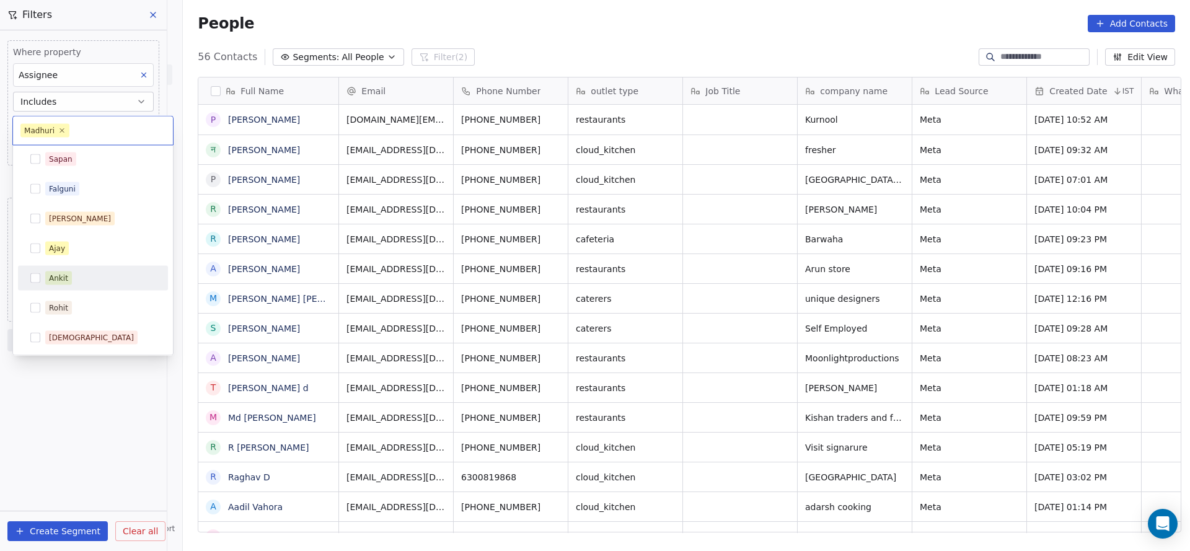
click at [66, 283] on span "Ankit" at bounding box center [58, 278] width 27 height 14
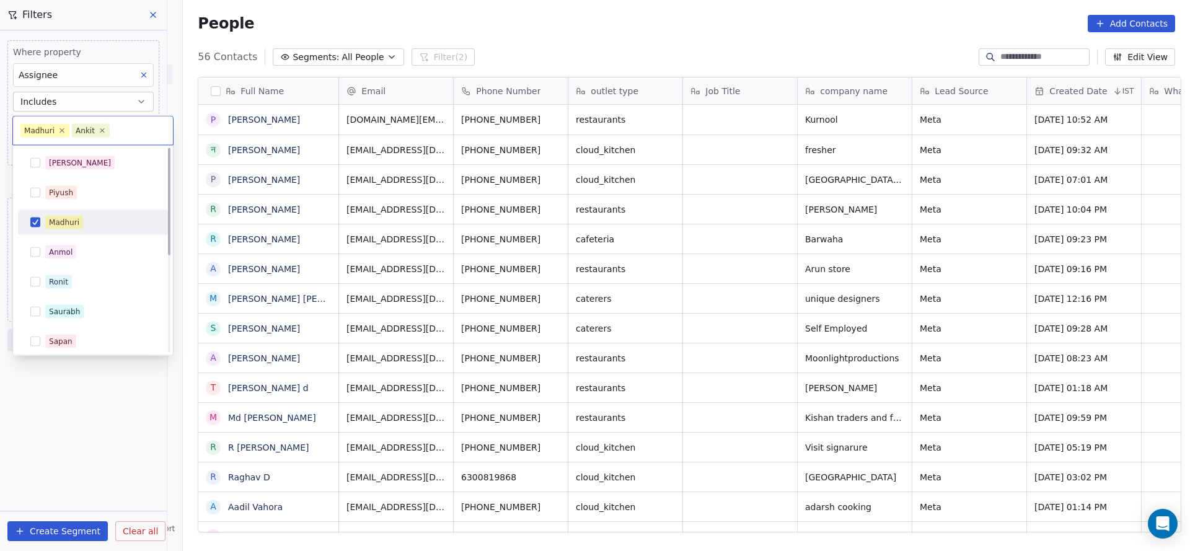
click at [72, 216] on span "Madhuri" at bounding box center [64, 223] width 38 height 14
click at [634, 195] on html "On2Cook India Pvt. Ltd. Contacts People Marketing Workflows Campaigns Sales Pip…" at bounding box center [595, 275] width 1190 height 551
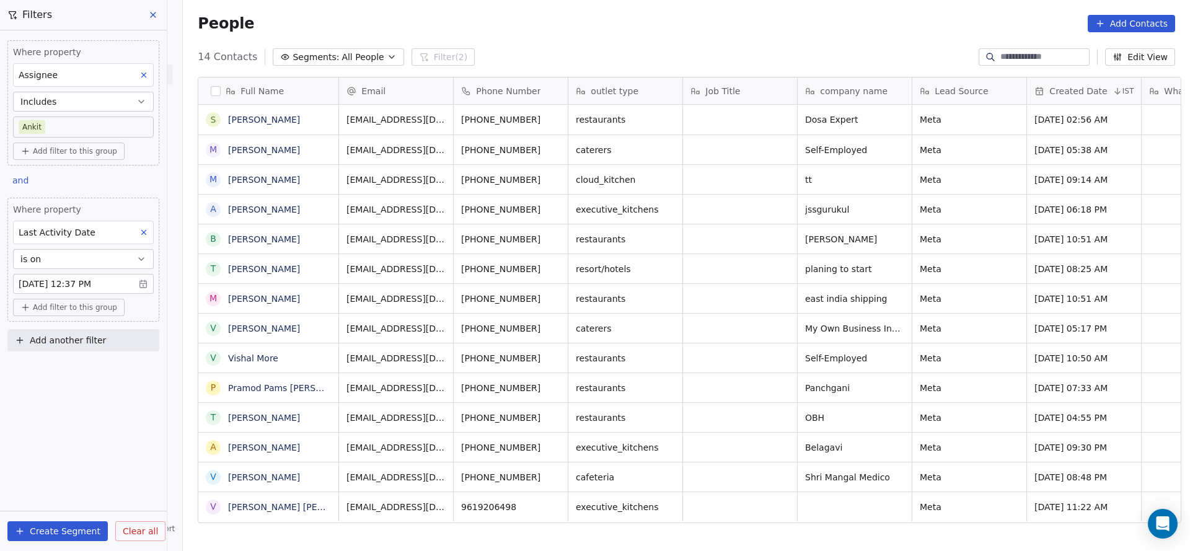
scroll to position [470, 998]
click at [105, 132] on body "On2Cook India Pvt. Ltd. Contacts People Marketing Workflows Campaigns Sales Pip…" at bounding box center [595, 275] width 1190 height 551
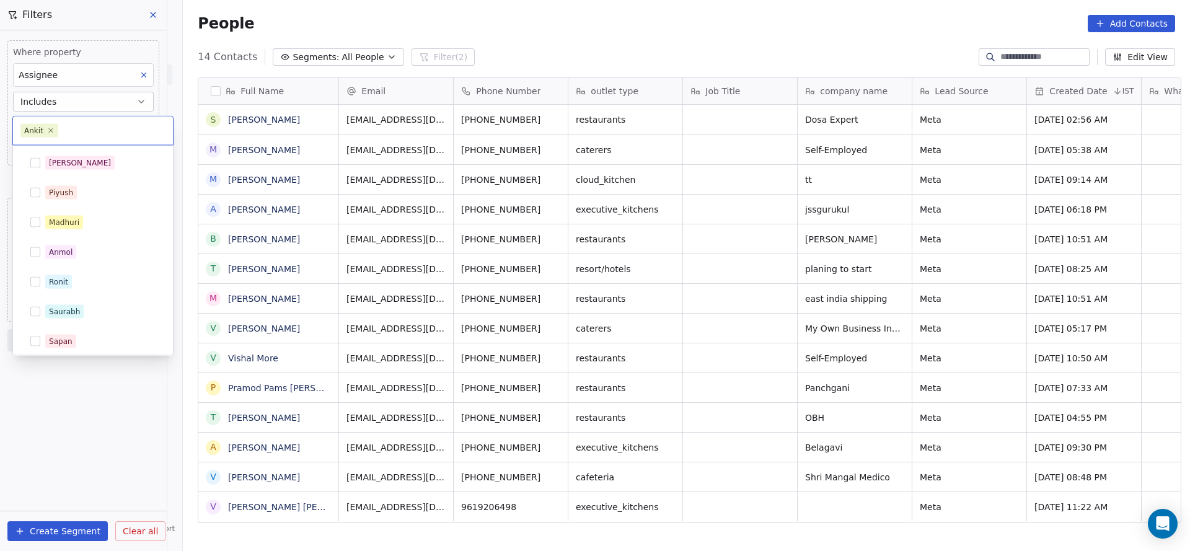
scroll to position [123, 0]
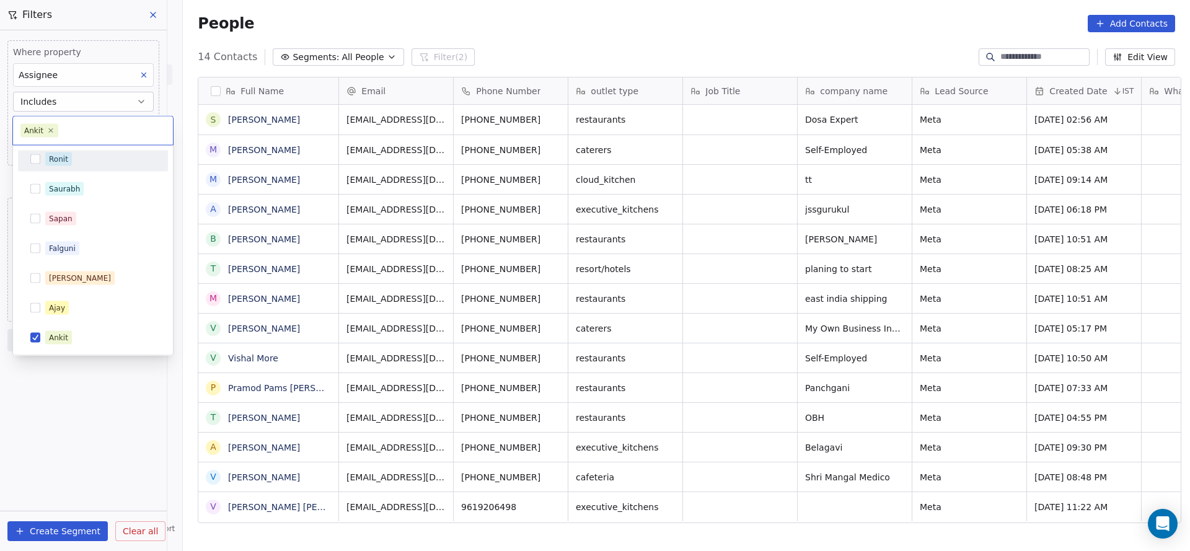
click at [80, 169] on div "Ronit" at bounding box center [93, 159] width 150 height 25
click at [75, 329] on div "Ankit" at bounding box center [93, 338] width 140 height 20
click at [625, 274] on html "On2Cook India Pvt. Ltd. Contacts People Marketing Workflows Campaigns Sales Pip…" at bounding box center [595, 275] width 1190 height 551
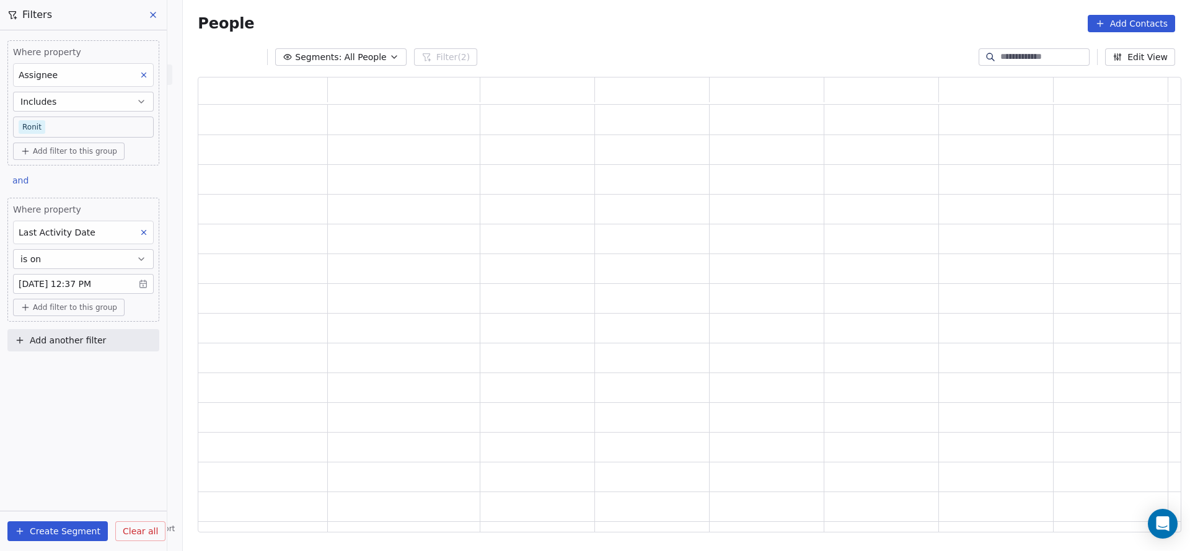
scroll to position [441, 968]
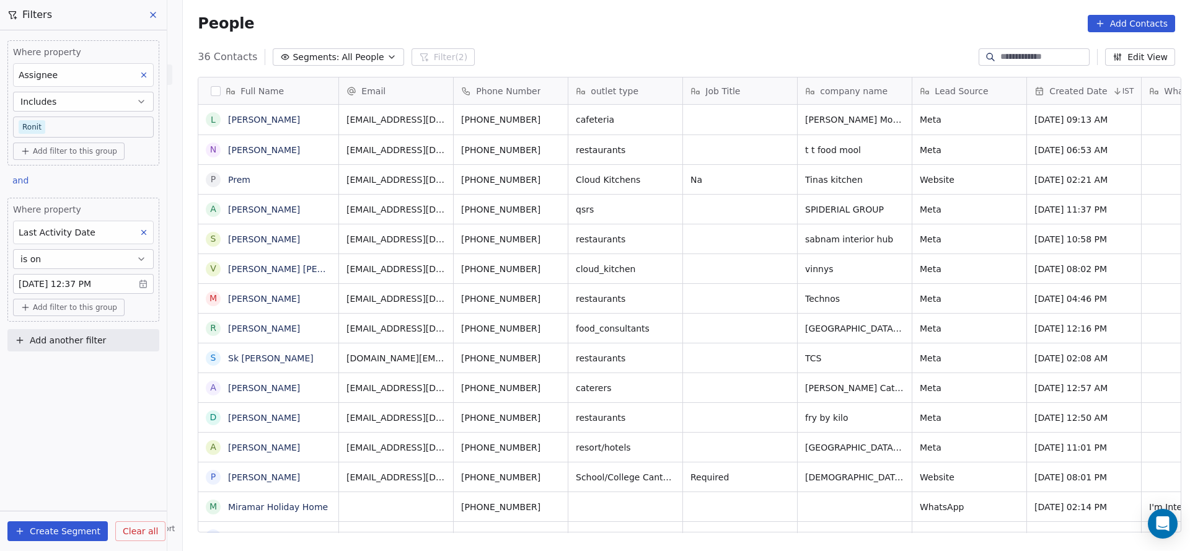
click at [55, 128] on body "On2Cook India Pvt. Ltd. Contacts People Marketing Workflows Campaigns Sales Pip…" at bounding box center [595, 275] width 1190 height 551
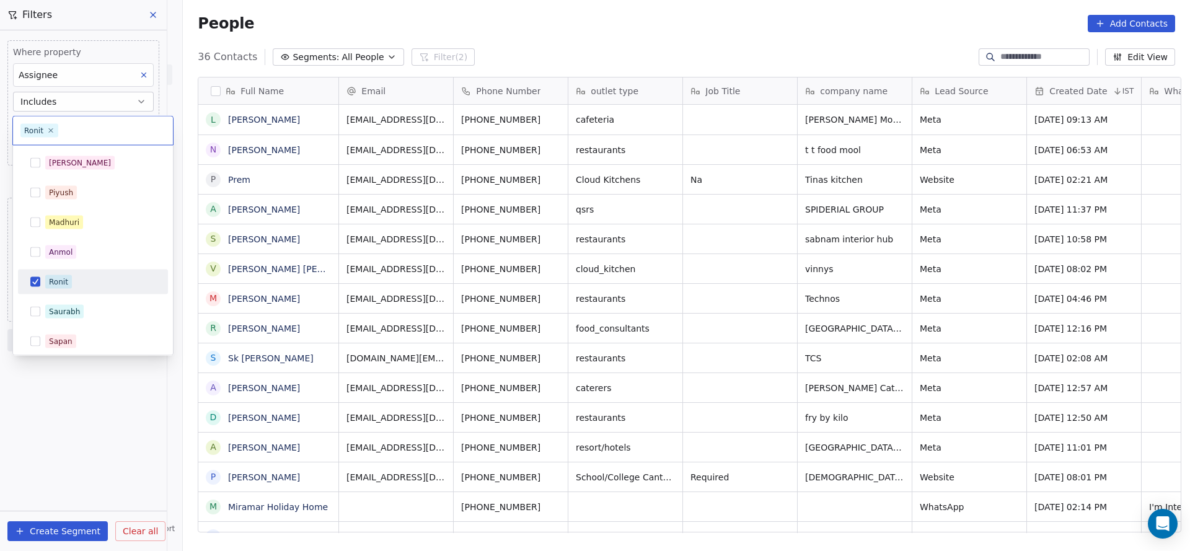
scroll to position [470, 998]
click at [98, 167] on div "[PERSON_NAME]" at bounding box center [100, 163] width 110 height 14
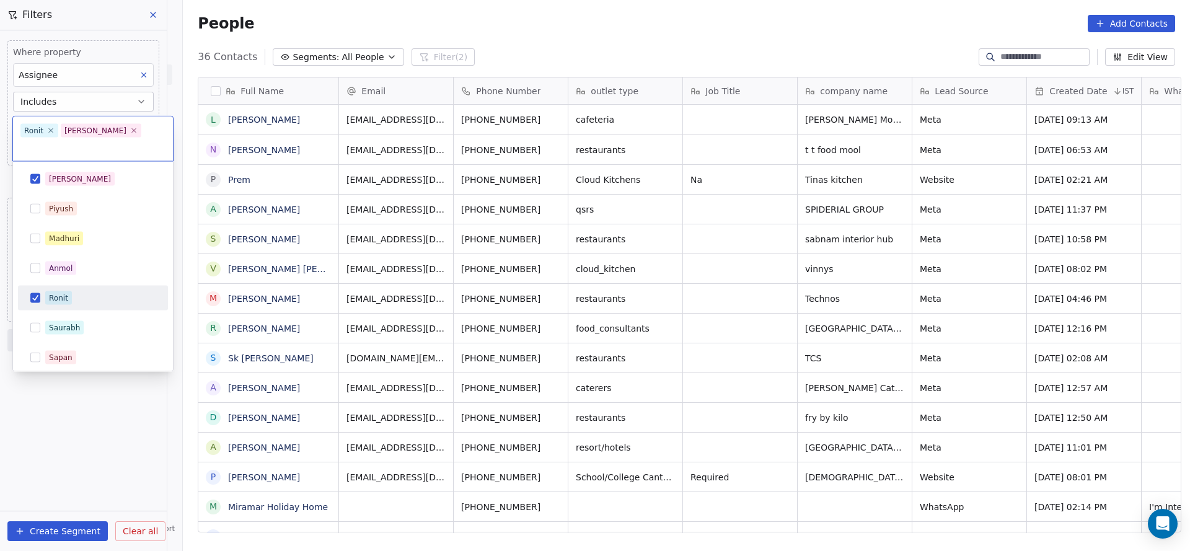
click at [74, 291] on div "Ronit" at bounding box center [100, 298] width 110 height 14
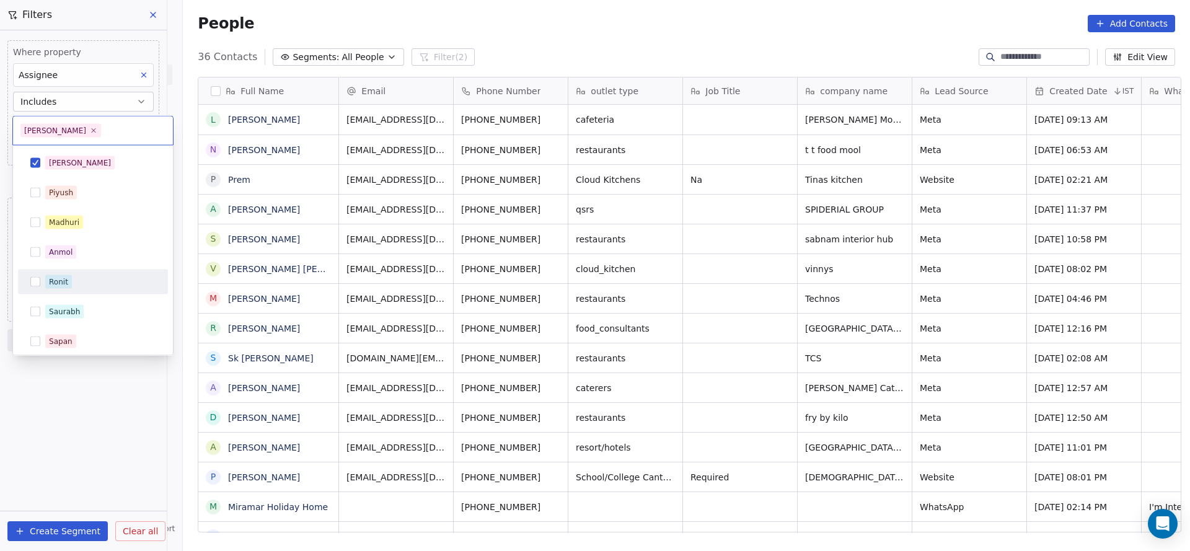
click at [754, 260] on html "On2Cook India Pvt. Ltd. Contacts People Marketing Workflows Campaigns Sales Pip…" at bounding box center [595, 275] width 1190 height 551
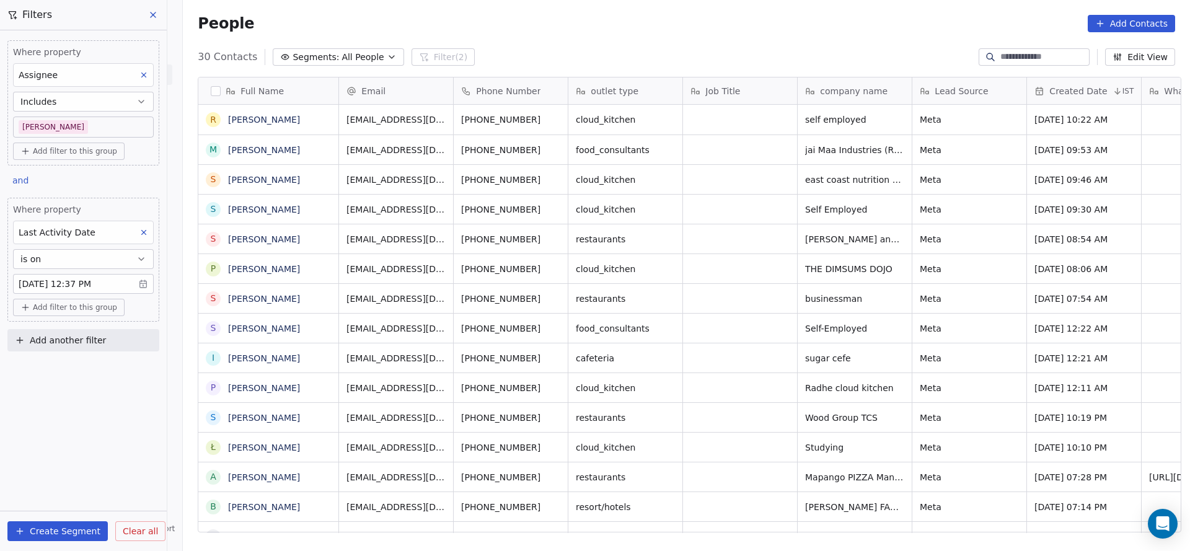
click at [64, 123] on body "On2Cook India Pvt. Ltd. Contacts People Marketing Workflows Campaigns Sales Pip…" at bounding box center [595, 275] width 1190 height 551
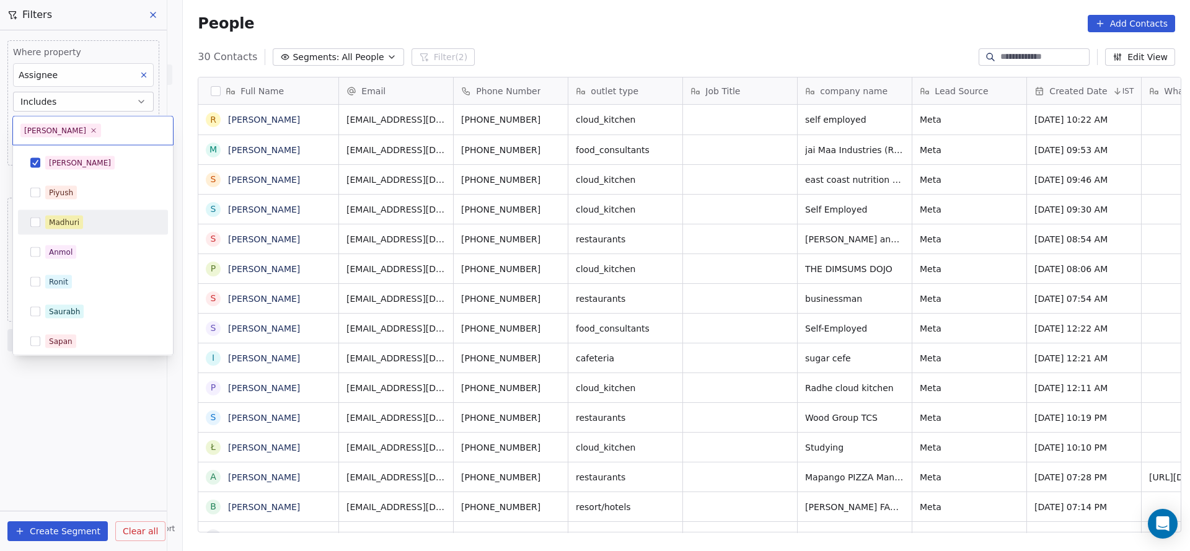
click at [91, 221] on div "Madhuri" at bounding box center [100, 223] width 110 height 14
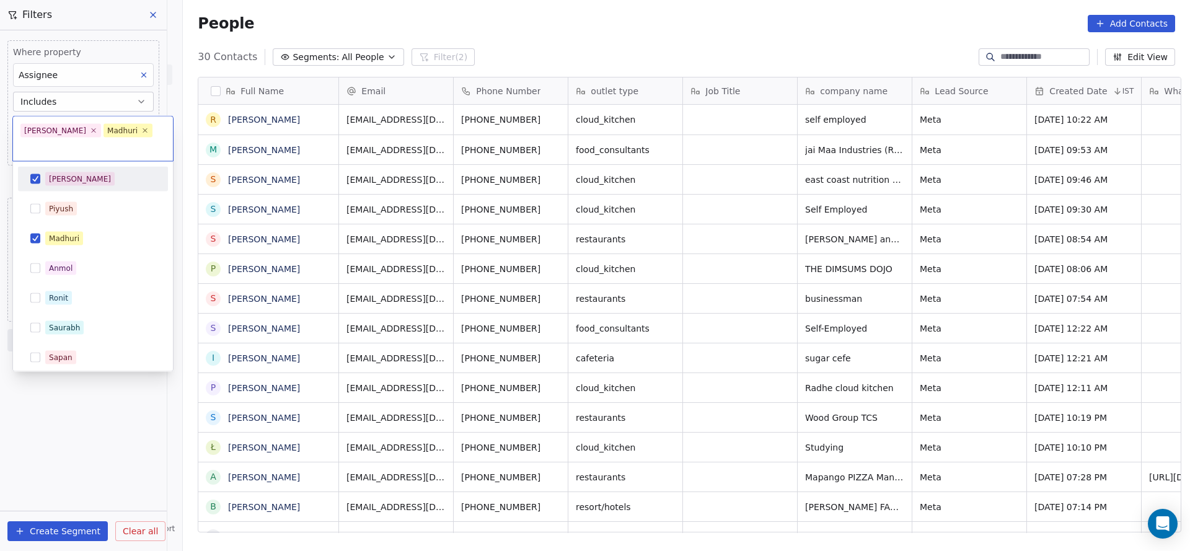
click at [90, 172] on div "[PERSON_NAME]" at bounding box center [100, 179] width 110 height 14
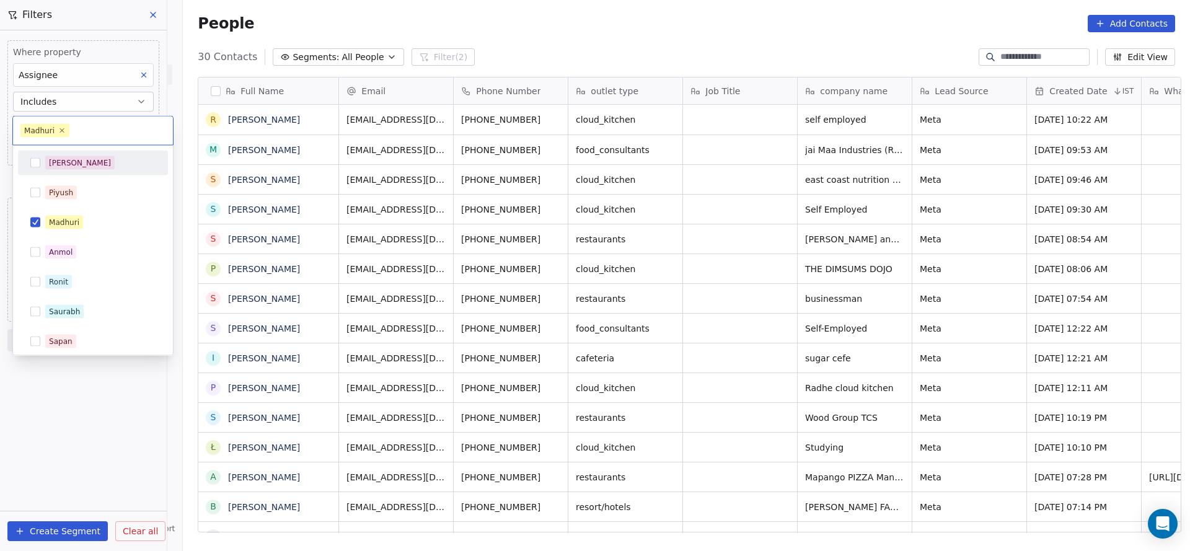
click at [686, 236] on html "On2Cook India Pvt. Ltd. Contacts People Marketing Workflows Campaigns Sales Pip…" at bounding box center [595, 275] width 1190 height 551
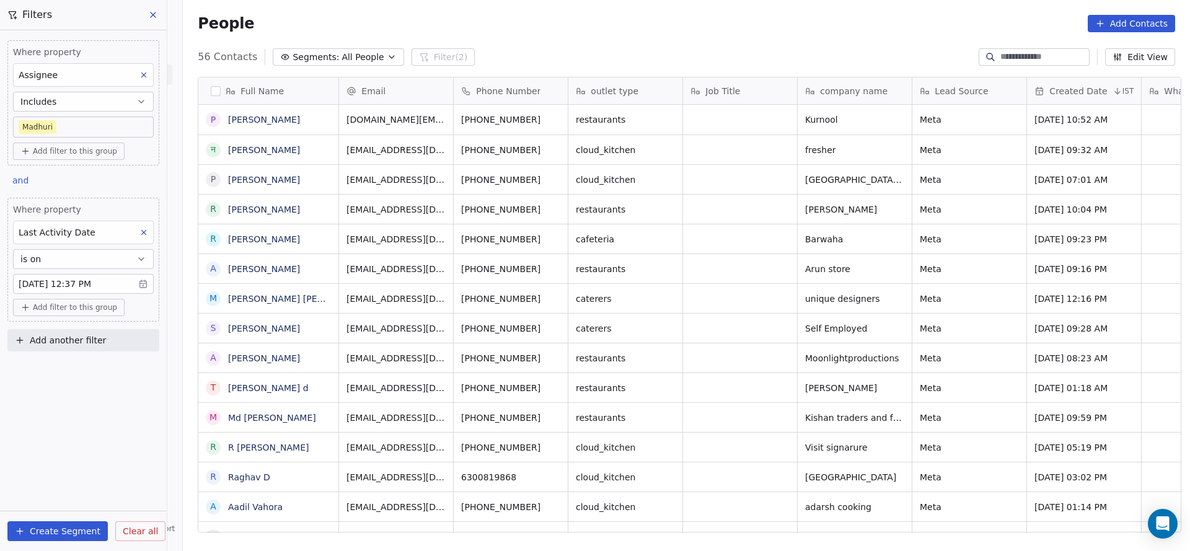
click at [89, 129] on body "On2Cook India Pvt. Ltd. Contacts People Marketing Workflows Campaigns Sales Pip…" at bounding box center [595, 275] width 1190 height 551
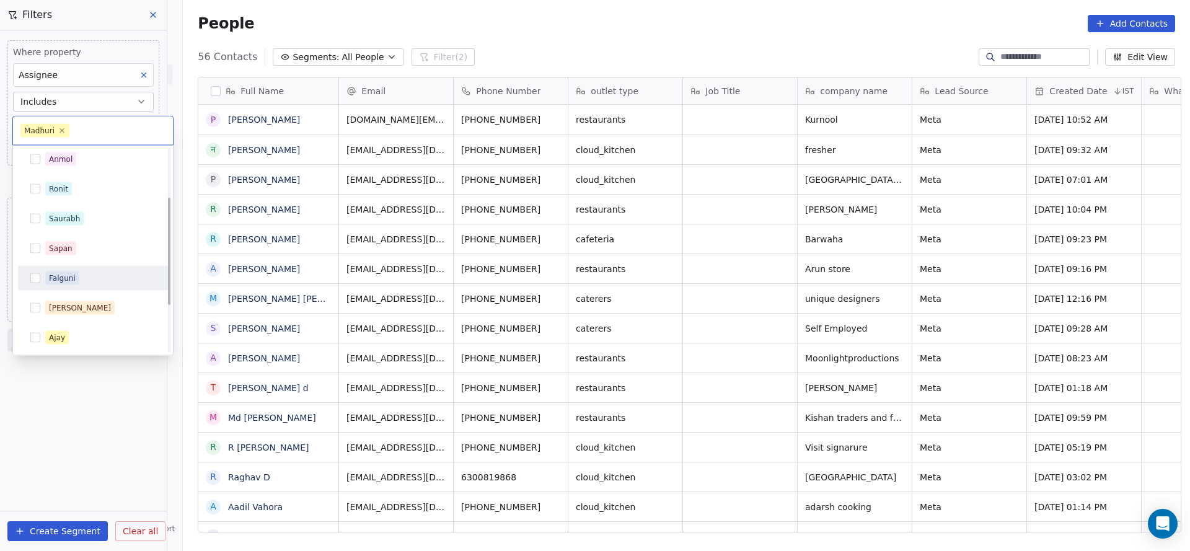
scroll to position [182, 0]
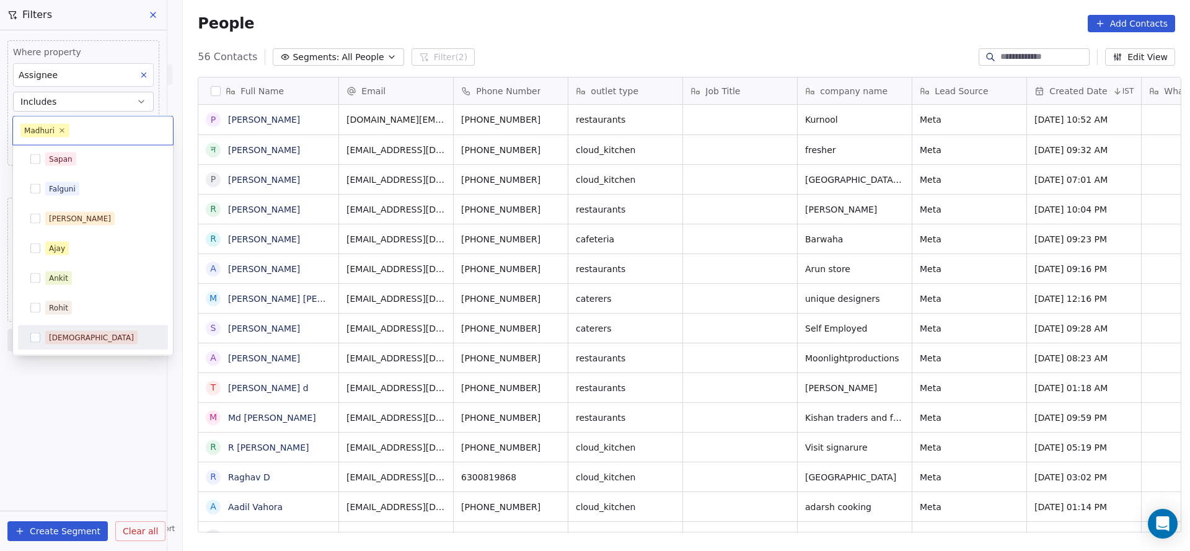
click at [66, 342] on div "[DEMOGRAPHIC_DATA]" at bounding box center [91, 337] width 85 height 11
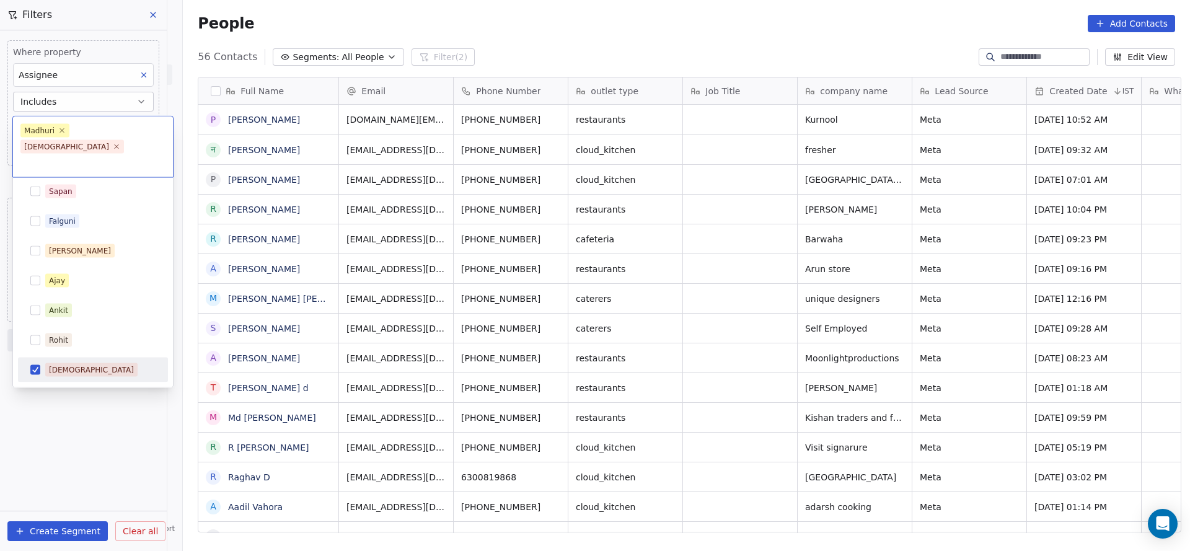
scroll to position [0, 0]
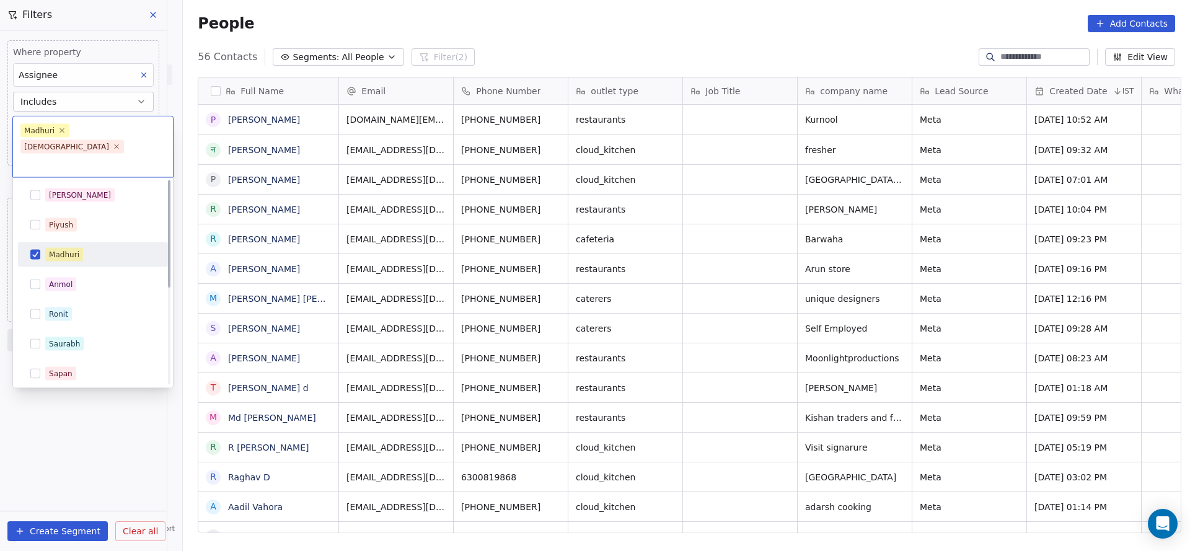
click at [63, 245] on div "Madhuri" at bounding box center [93, 255] width 140 height 20
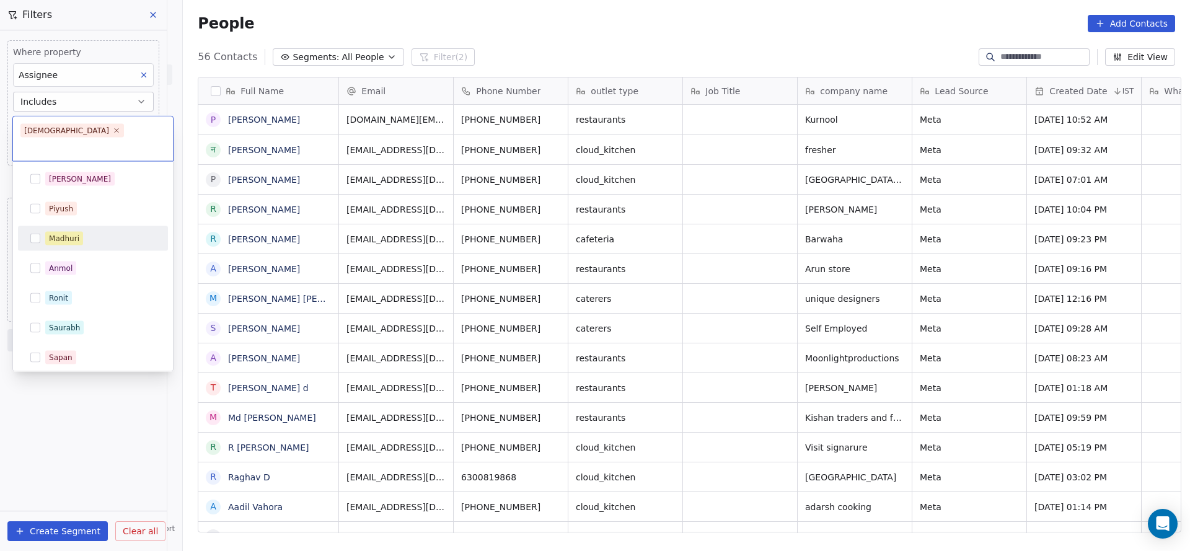
click at [673, 247] on html "On2Cook India Pvt. Ltd. Contacts People Marketing Workflows Campaigns Sales Pip…" at bounding box center [595, 275] width 1190 height 551
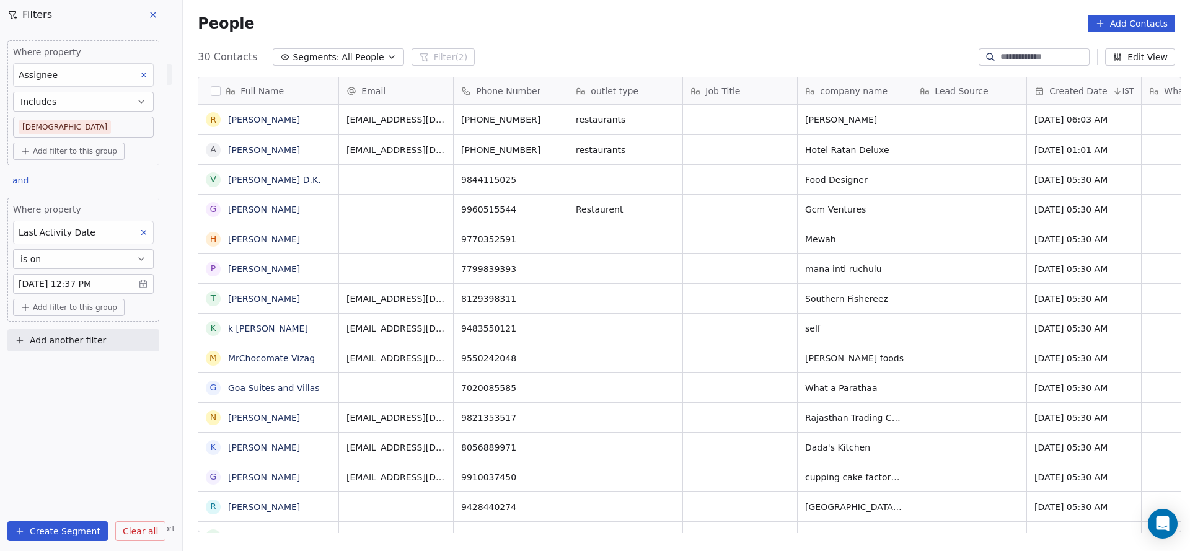
scroll to position [470, 998]
click at [99, 125] on body "On2Cook India Pvt. Ltd. Contacts People Marketing Workflows Campaigns Sales Pip…" at bounding box center [595, 275] width 1190 height 551
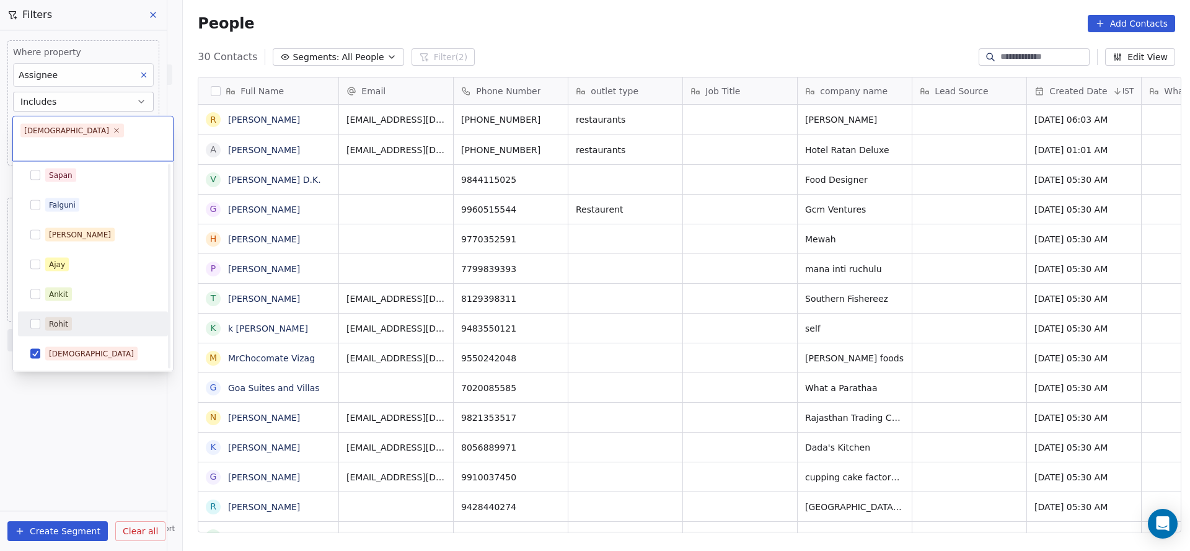
scroll to position [0, 0]
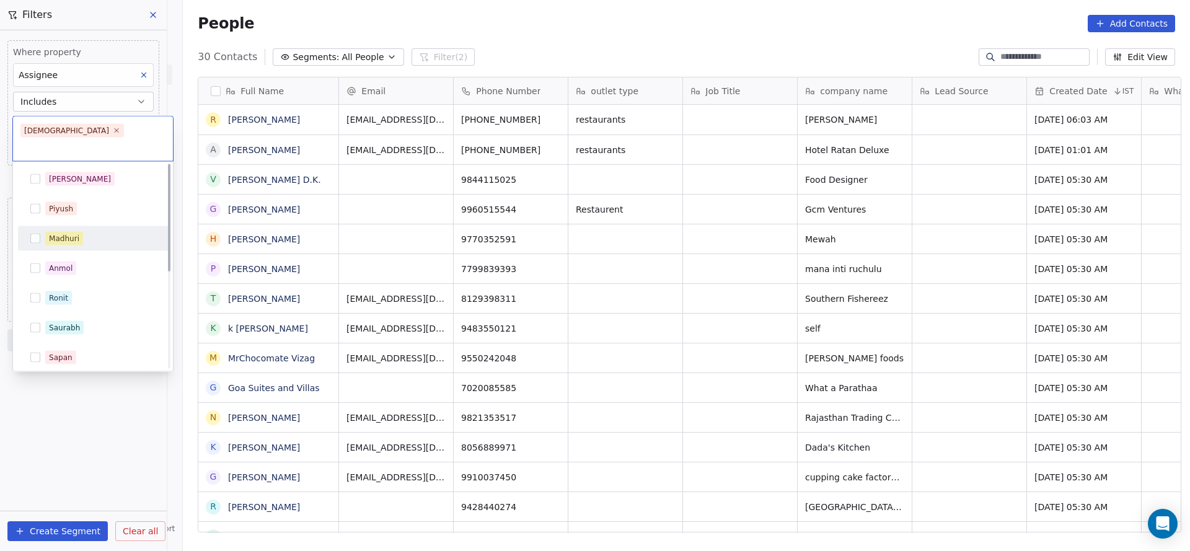
click at [89, 229] on div "Madhuri" at bounding box center [93, 239] width 140 height 20
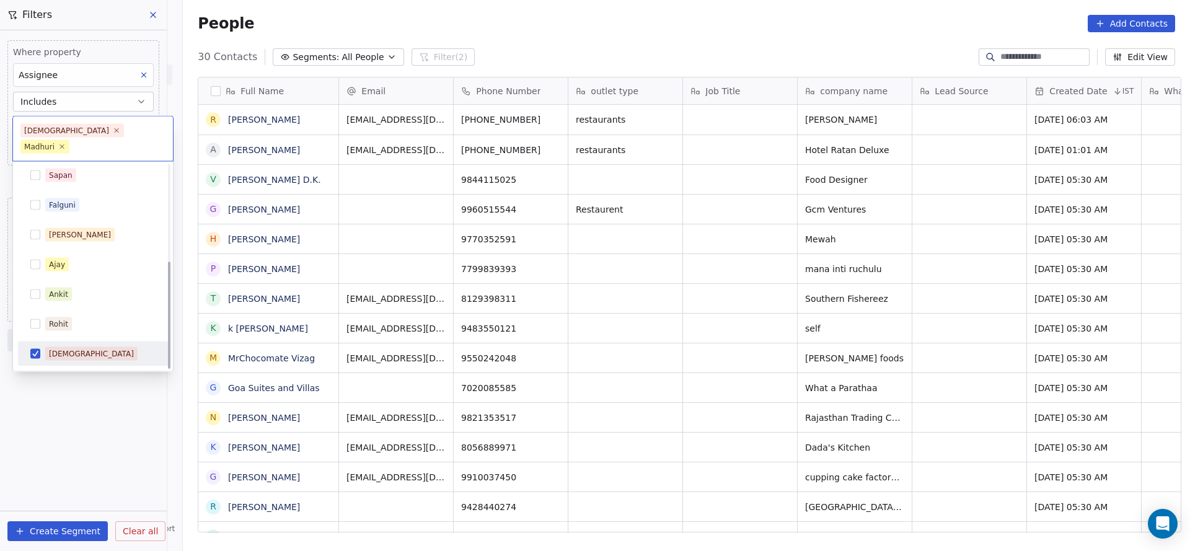
click at [63, 348] on div "[DEMOGRAPHIC_DATA]" at bounding box center [91, 353] width 85 height 11
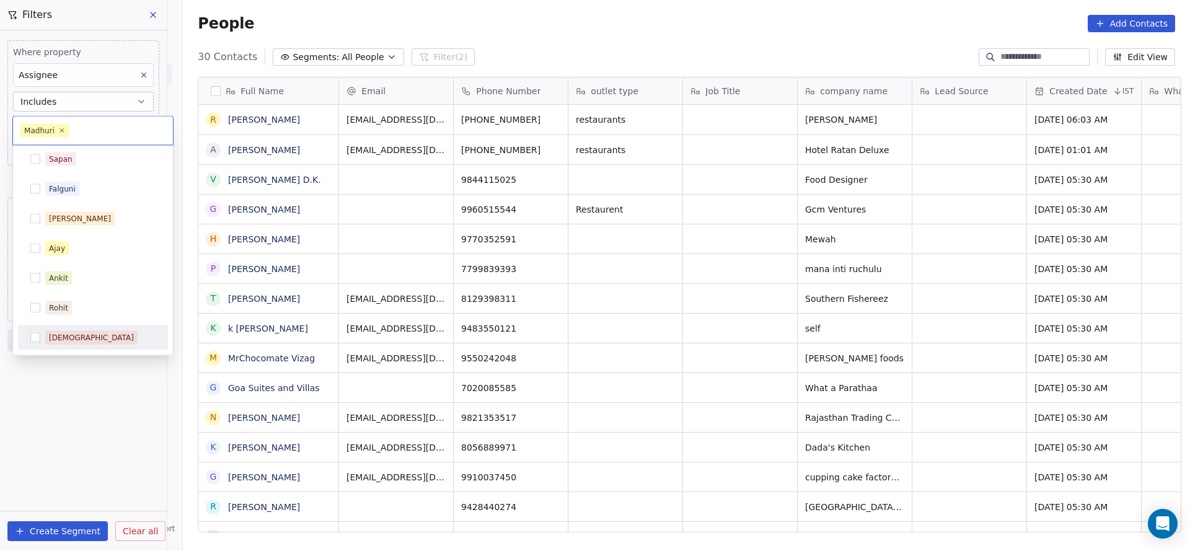
click at [580, 336] on html "On2Cook India Pvt. Ltd. Contacts People Marketing Workflows Campaigns Sales Pip…" at bounding box center [595, 275] width 1190 height 551
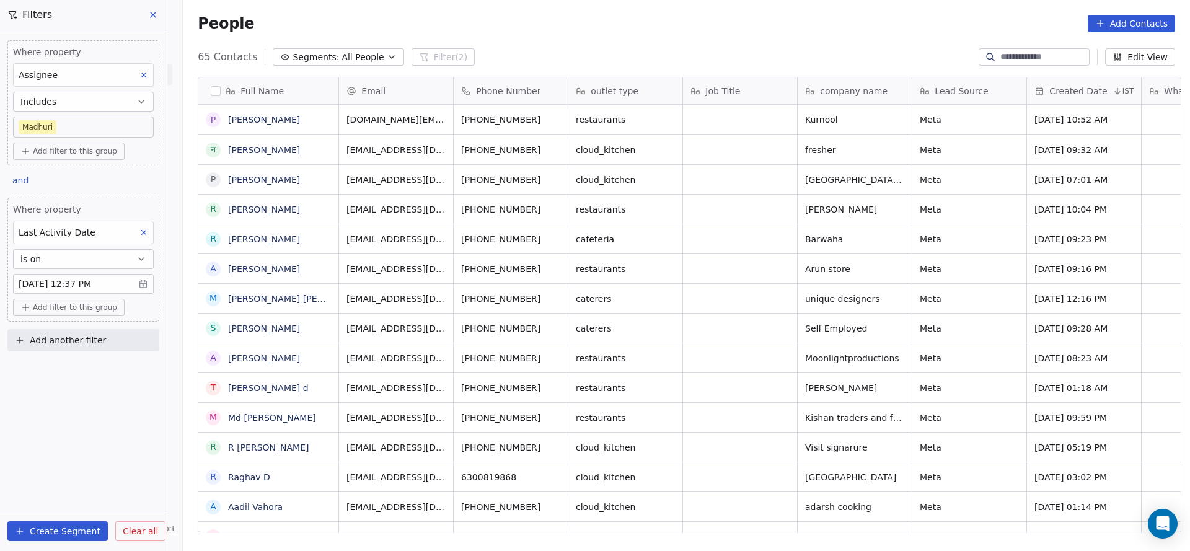
click at [75, 345] on button "Add another filter" at bounding box center [83, 340] width 152 height 22
click at [99, 336] on html "On2Cook India Pvt. Ltd. Contacts People Marketing Workflows Campaigns Sales Pip…" at bounding box center [595, 275] width 1190 height 551
click at [98, 340] on html "On2Cook India Pvt. Ltd. Contacts People Marketing Workflows Campaigns Sales Pip…" at bounding box center [595, 275] width 1190 height 551
type input "***"
click at [72, 458] on div "Lead Status" at bounding box center [83, 452] width 141 height 20
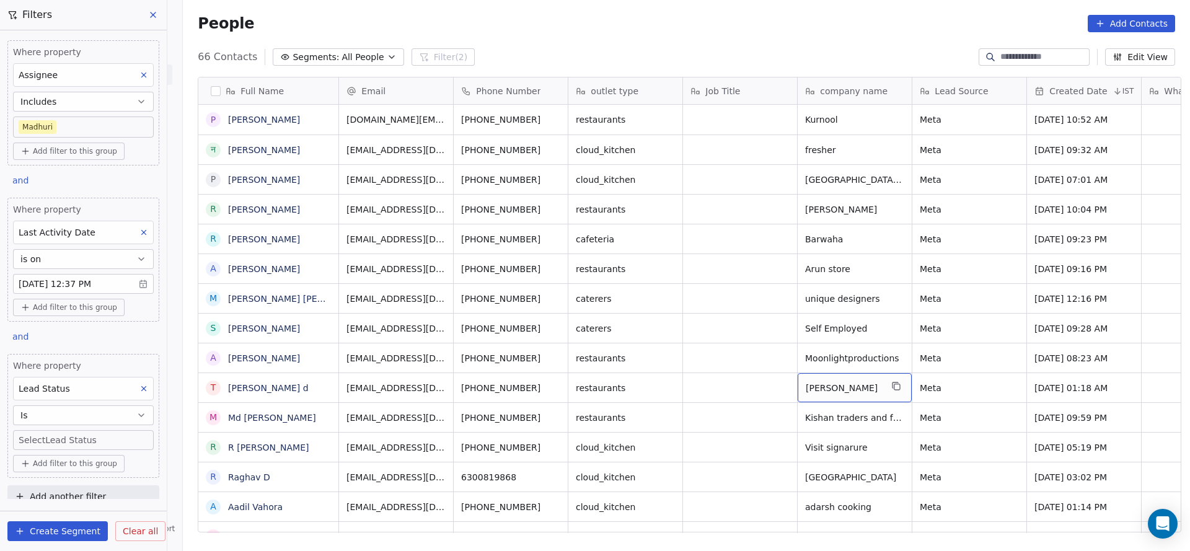
click at [102, 433] on body "On2Cook India Pvt. Ltd. Contacts People Marketing Workflows Campaigns Sales Pip…" at bounding box center [595, 275] width 1190 height 551
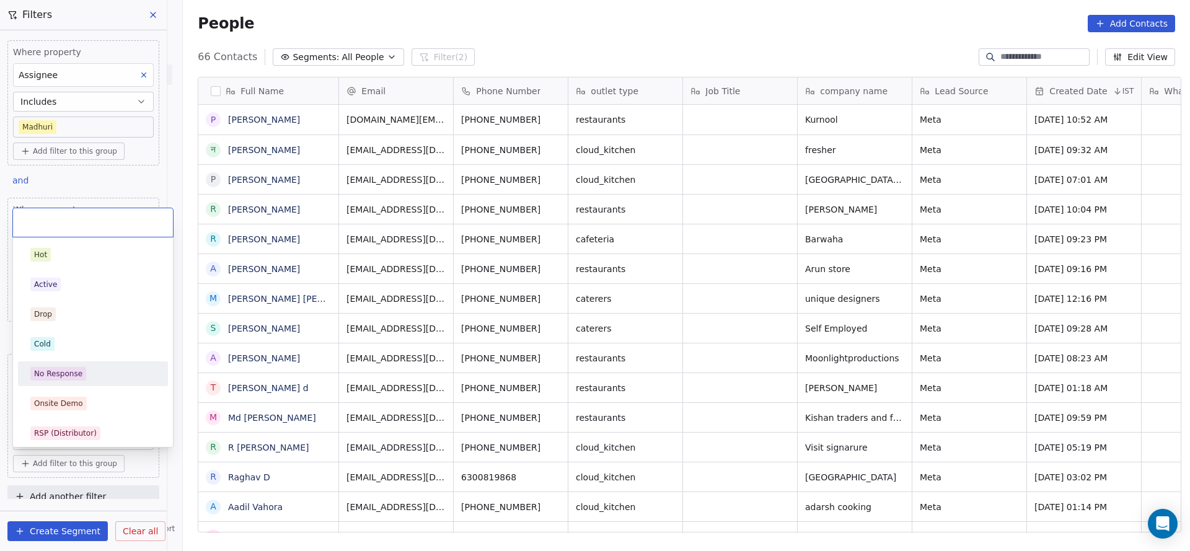
click at [102, 379] on div "No Response" at bounding box center [92, 374] width 125 height 14
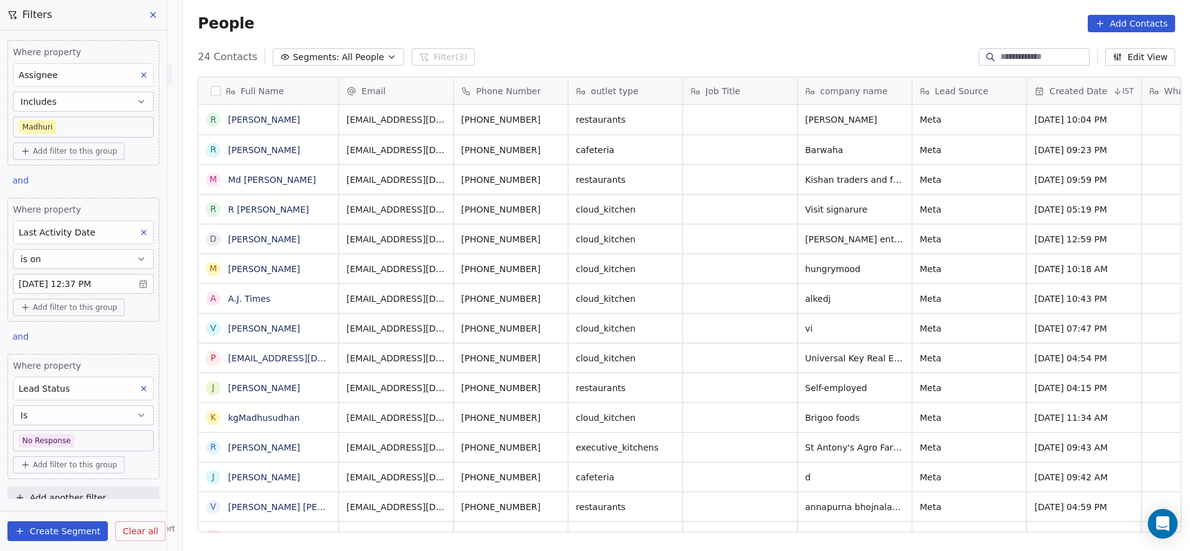
scroll to position [470, 998]
click at [139, 387] on icon at bounding box center [143, 388] width 9 height 9
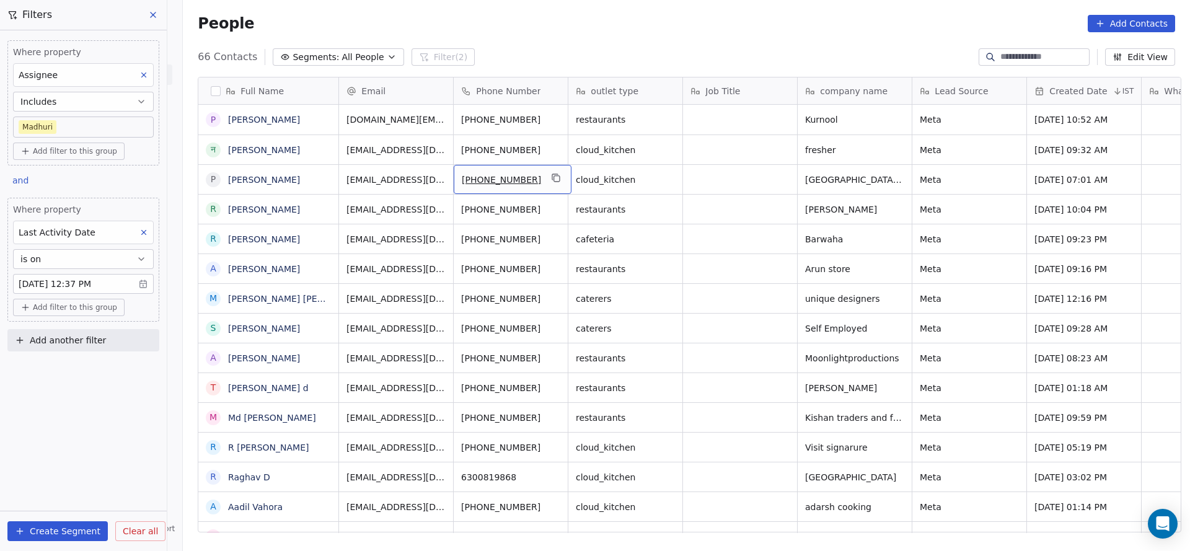
click at [84, 396] on div "Where property Assignee Includes [PERSON_NAME] Add filter to this group and Whe…" at bounding box center [83, 290] width 167 height 520
click at [138, 232] on button at bounding box center [144, 232] width 16 height 16
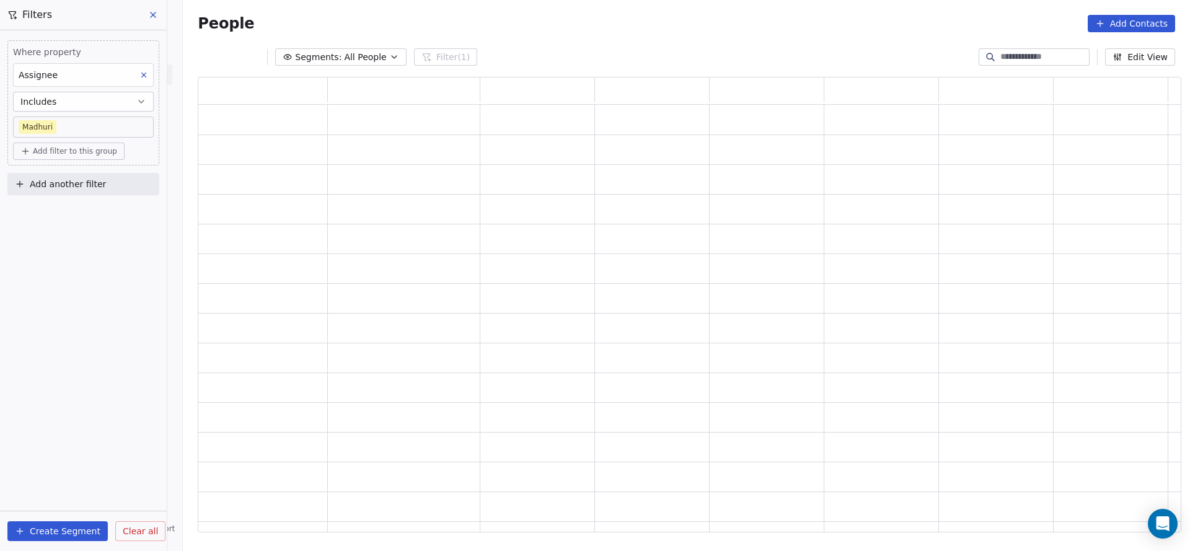
scroll to position [441, 968]
click at [96, 193] on button "Add another filter" at bounding box center [83, 184] width 152 height 22
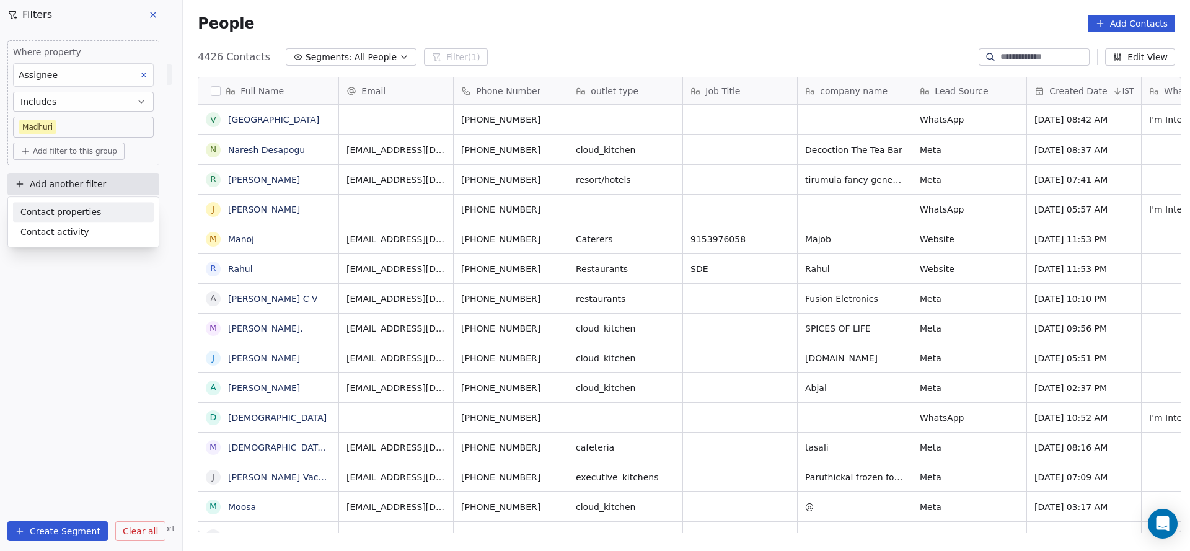
scroll to position [470, 998]
click at [71, 208] on span "Contact properties" at bounding box center [60, 212] width 81 height 13
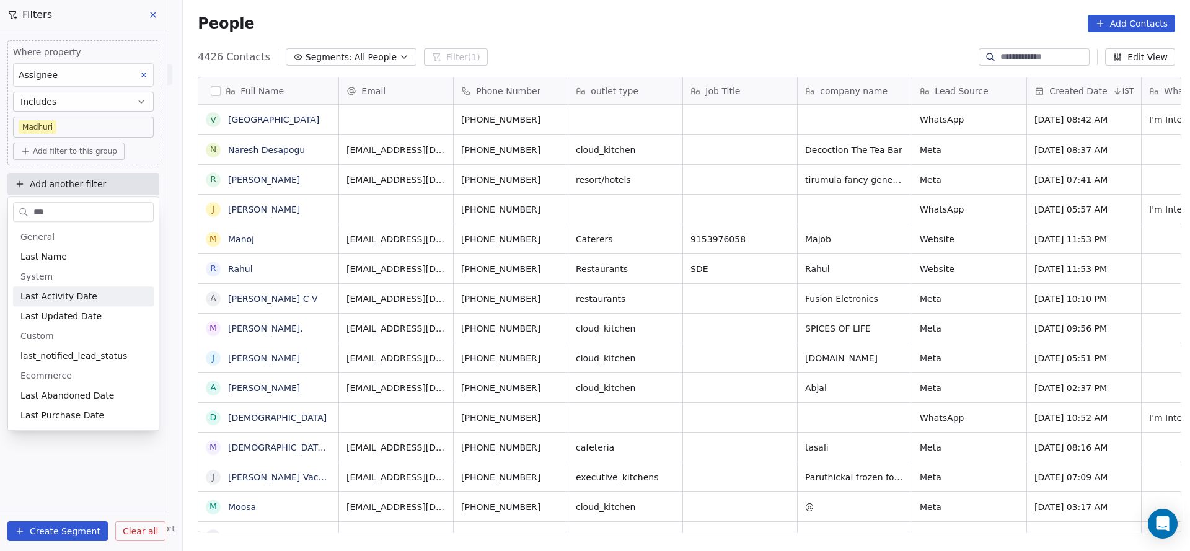
type input "***"
click at [87, 298] on span "Last Activity Date" at bounding box center [58, 296] width 77 height 12
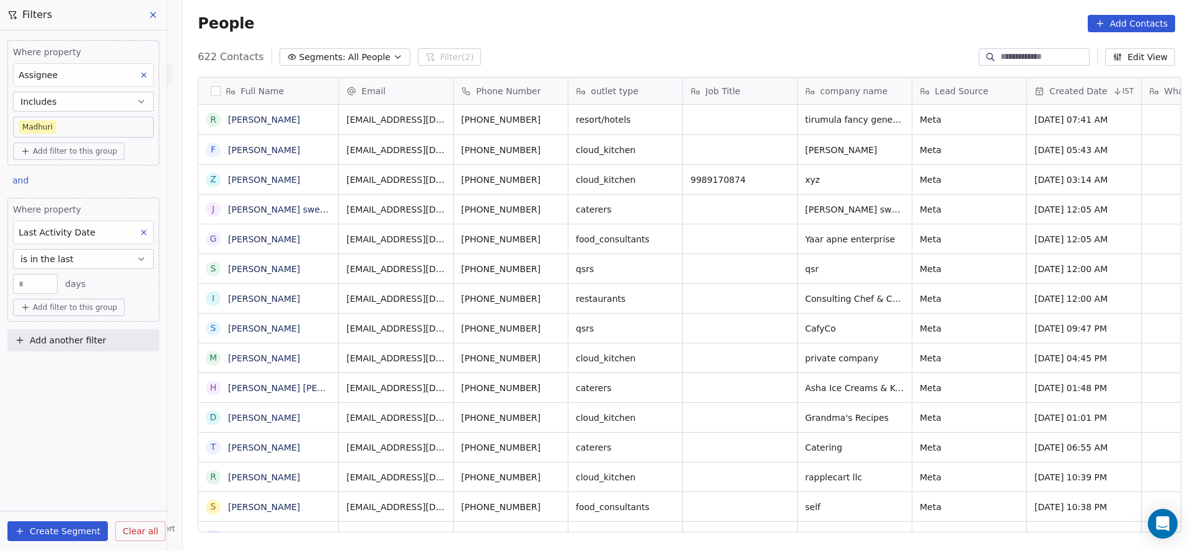
click at [92, 258] on button "is in the last" at bounding box center [83, 259] width 141 height 20
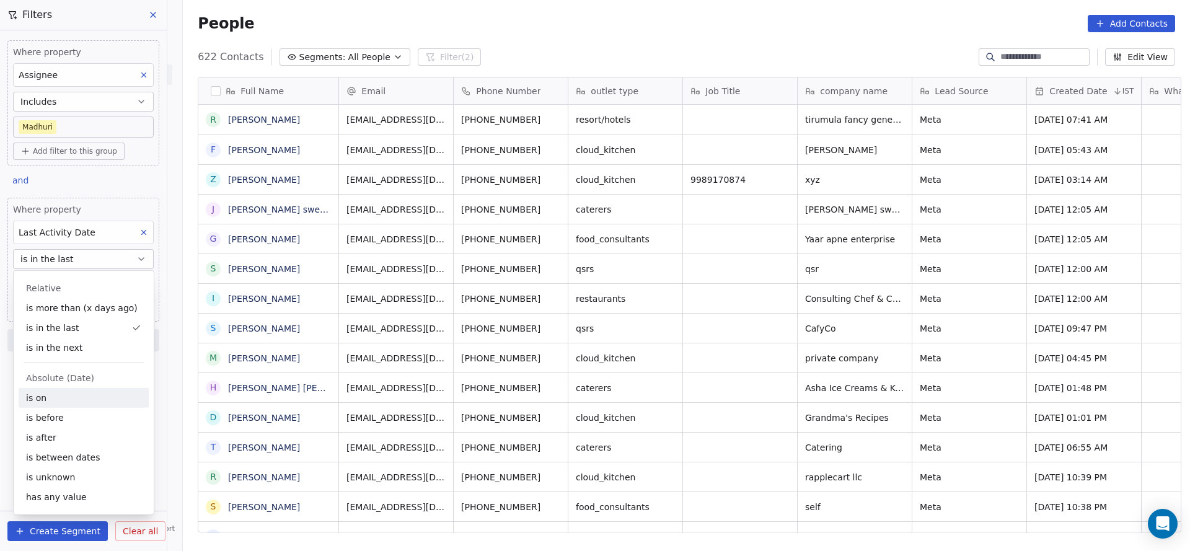
click at [68, 394] on div "is on" at bounding box center [84, 398] width 130 height 20
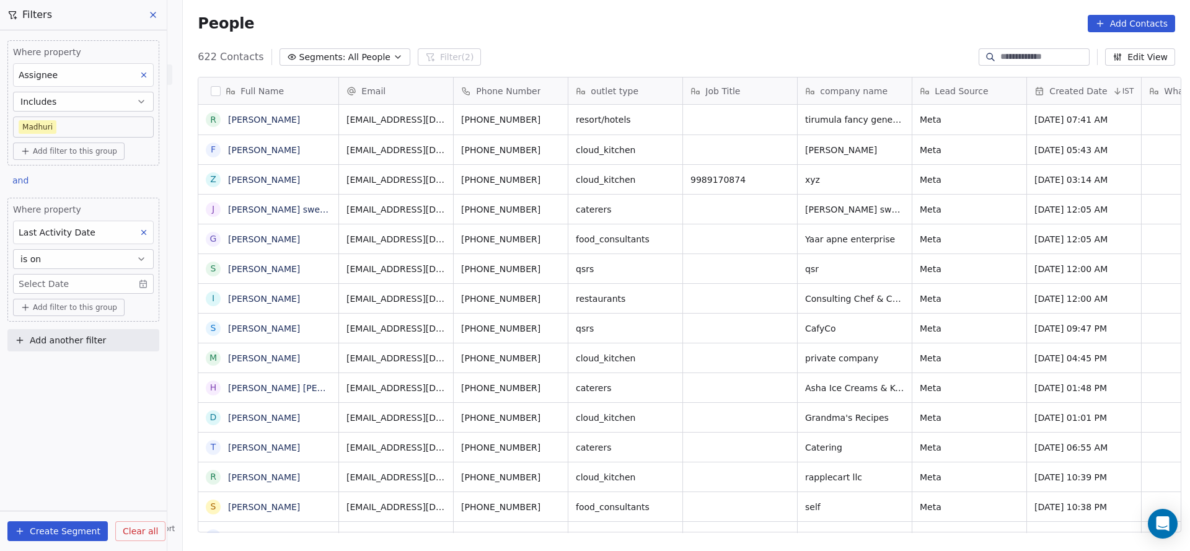
click at [110, 283] on body "On2Cook India Pvt. Ltd. Contacts People Marketing Workflows Campaigns Sales Pip…" at bounding box center [595, 275] width 1190 height 551
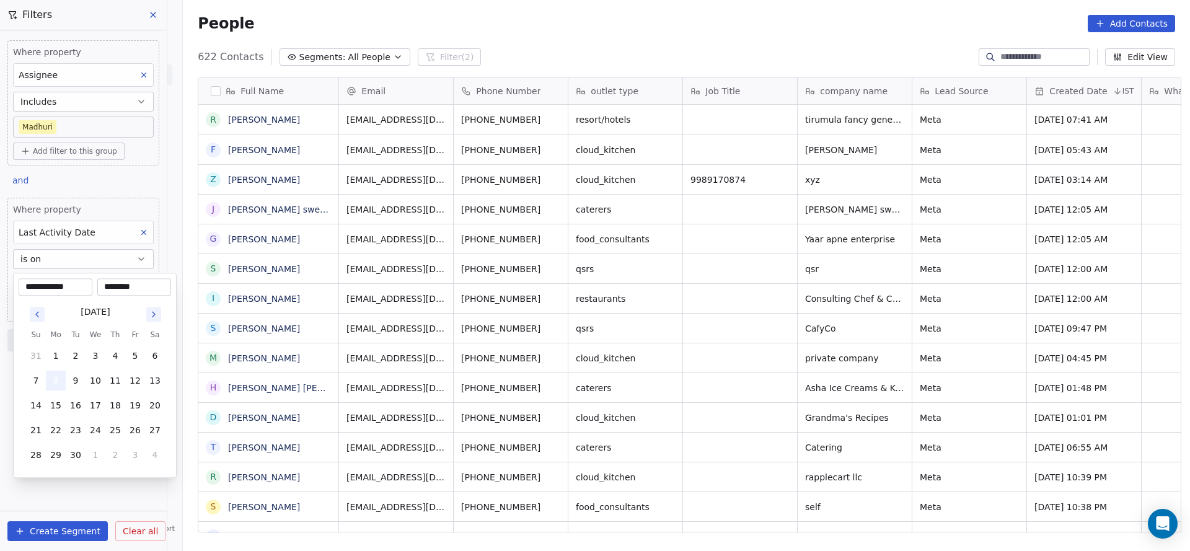
click at [51, 377] on button "8" at bounding box center [56, 381] width 20 height 20
click at [617, 310] on html "On2Cook India Pvt. Ltd. Contacts People Marketing Workflows Campaigns Sales Pip…" at bounding box center [595, 275] width 1190 height 551
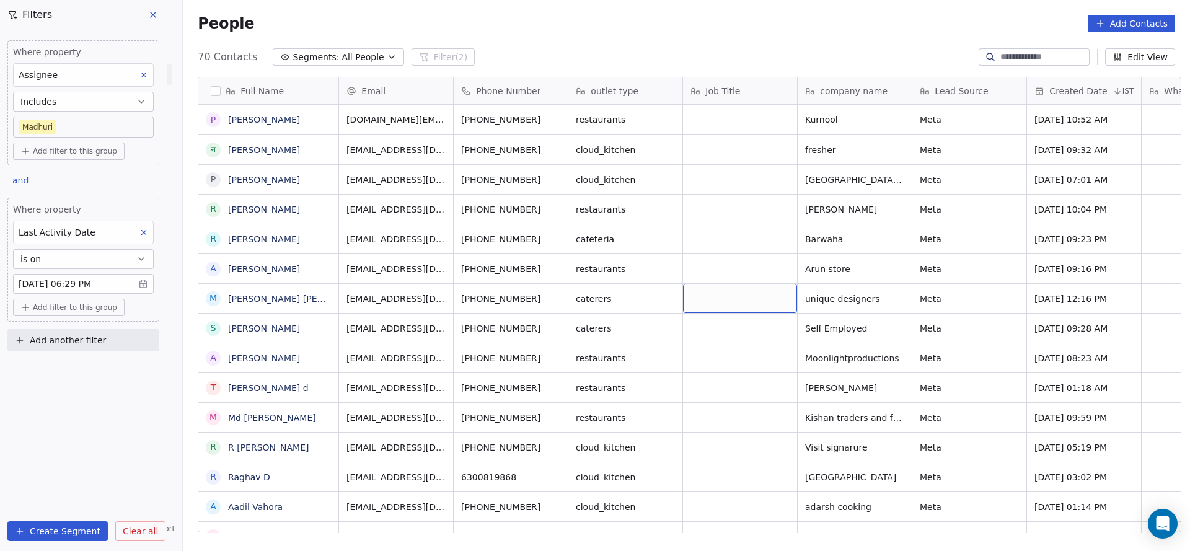
click at [61, 341] on span "Add another filter" at bounding box center [68, 340] width 76 height 13
click at [56, 361] on span "Contact properties" at bounding box center [60, 367] width 81 height 13
type input "***"
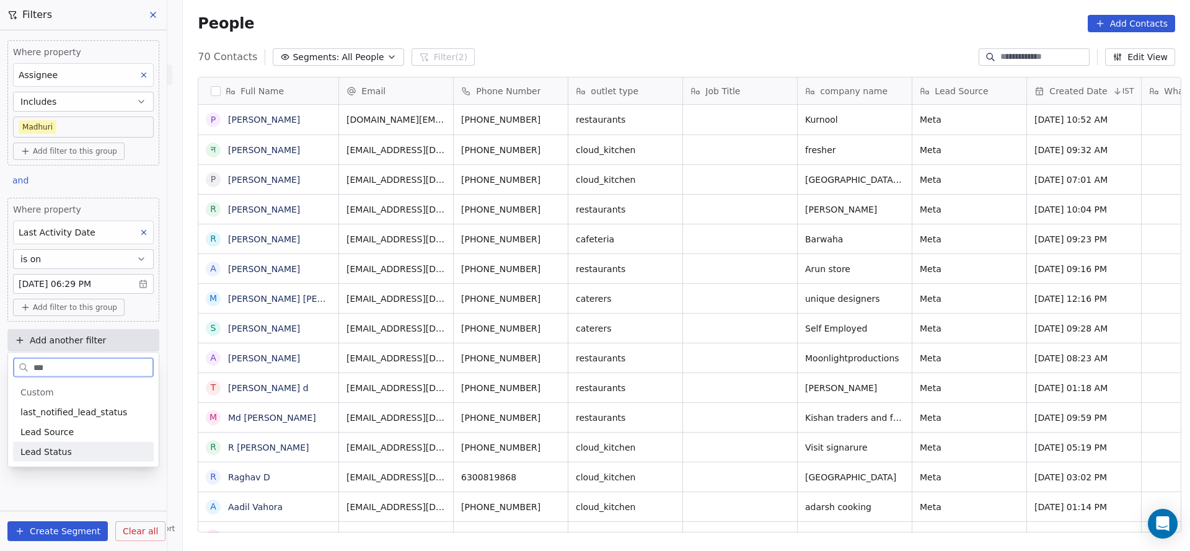
click at [45, 449] on span "Lead Status" at bounding box center [45, 451] width 51 height 12
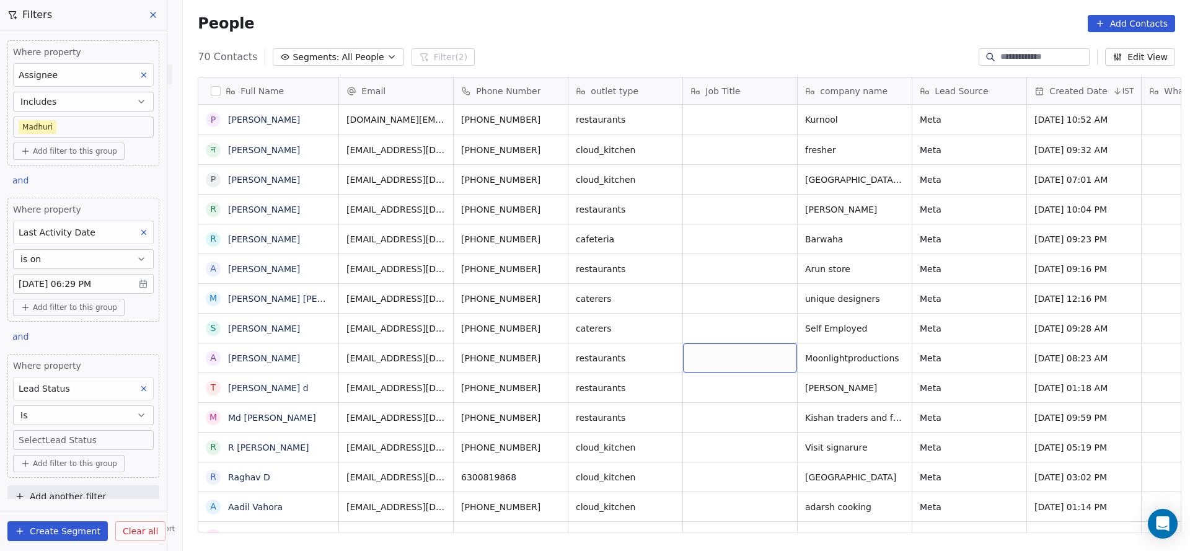
click at [109, 432] on body "On2Cook India Pvt. Ltd. Contacts People Marketing Workflows Campaigns Sales Pip…" at bounding box center [595, 275] width 1190 height 551
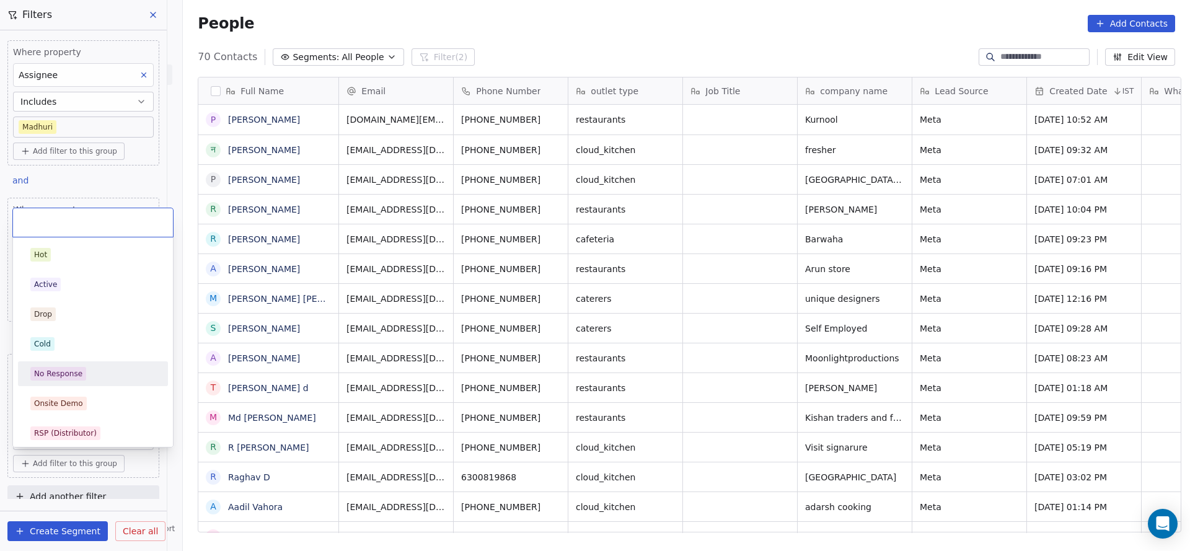
click at [78, 387] on div "Hot Active Drop Cold No Response Onsite Demo RSP (Distributor) Converted Duplic…" at bounding box center [93, 522] width 150 height 560
click at [77, 379] on div "No Response" at bounding box center [58, 373] width 48 height 11
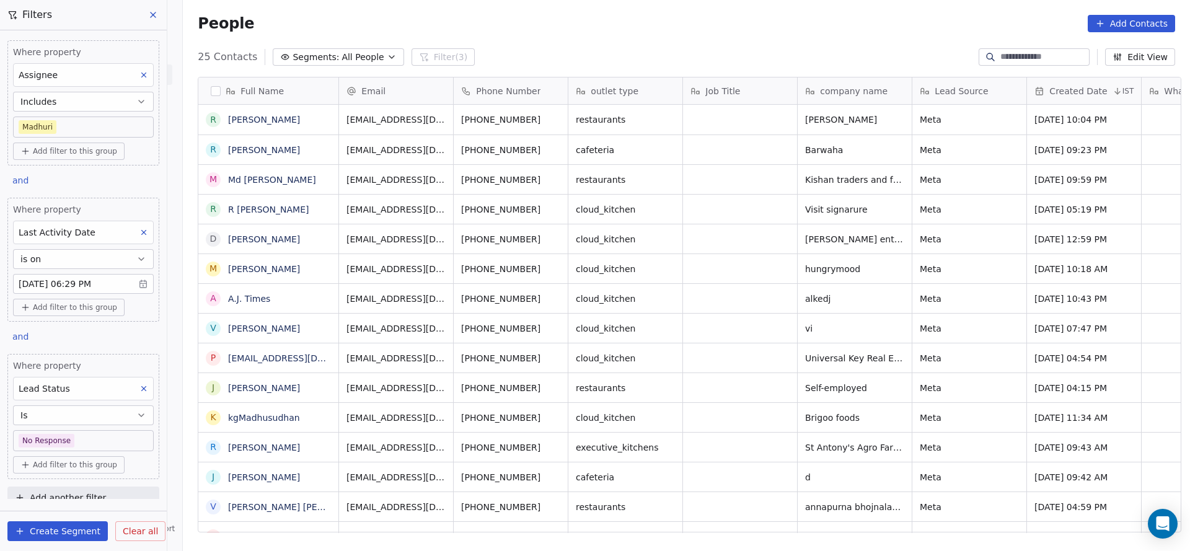
click at [69, 428] on body "On2Cook India Pvt. Ltd. Contacts People Marketing Workflows Campaigns Sales Pip…" at bounding box center [595, 275] width 1190 height 551
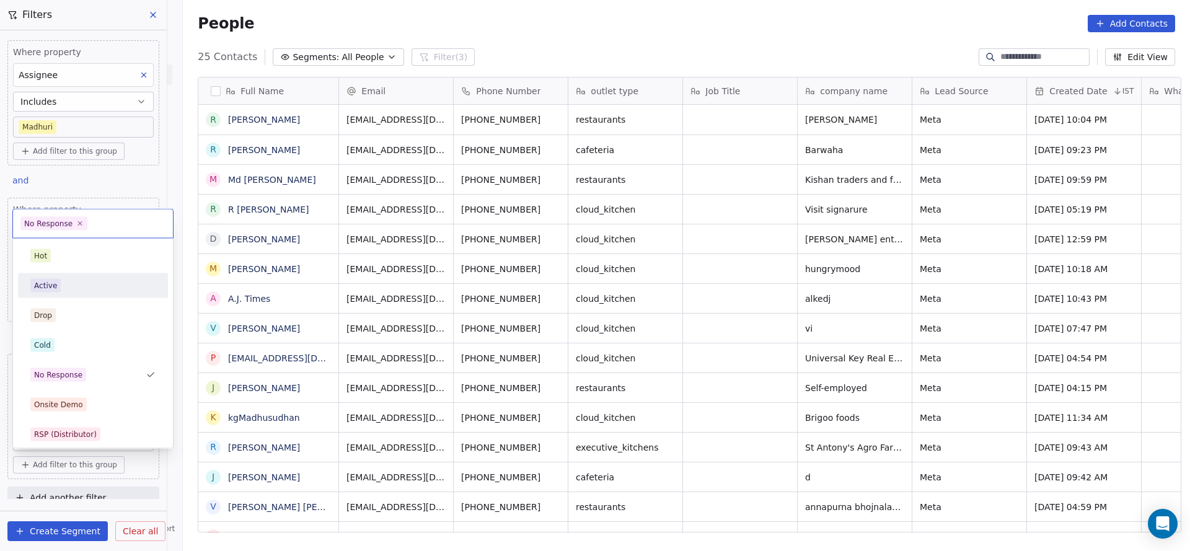
click at [71, 285] on div "Active" at bounding box center [92, 286] width 125 height 14
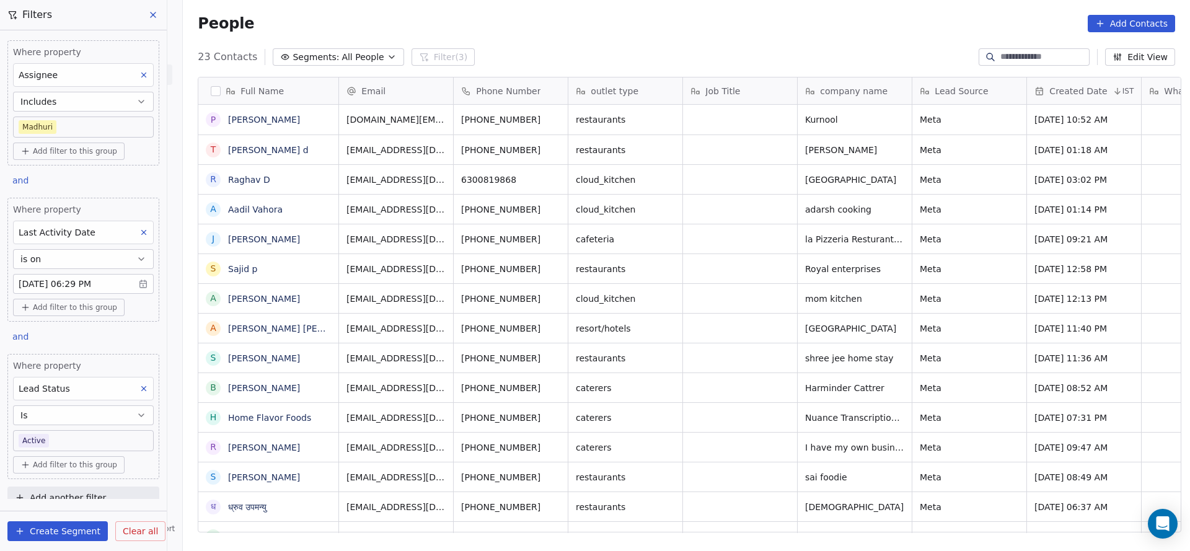
click at [81, 439] on body "On2Cook India Pvt. Ltd. Contacts People Marketing Workflows Campaigns Sales Pip…" at bounding box center [595, 275] width 1190 height 551
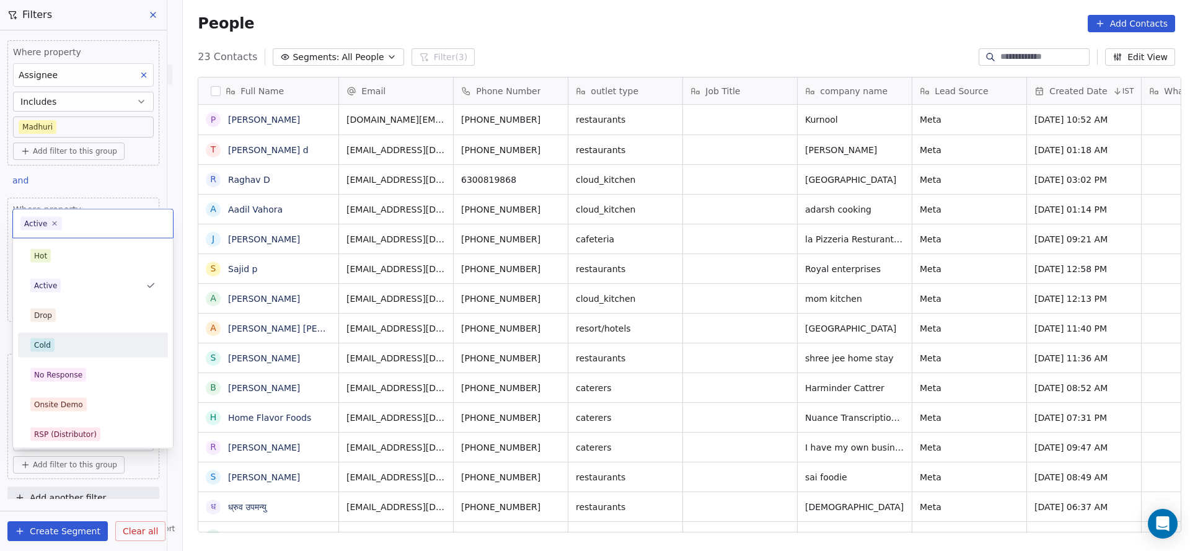
scroll to position [93, 0]
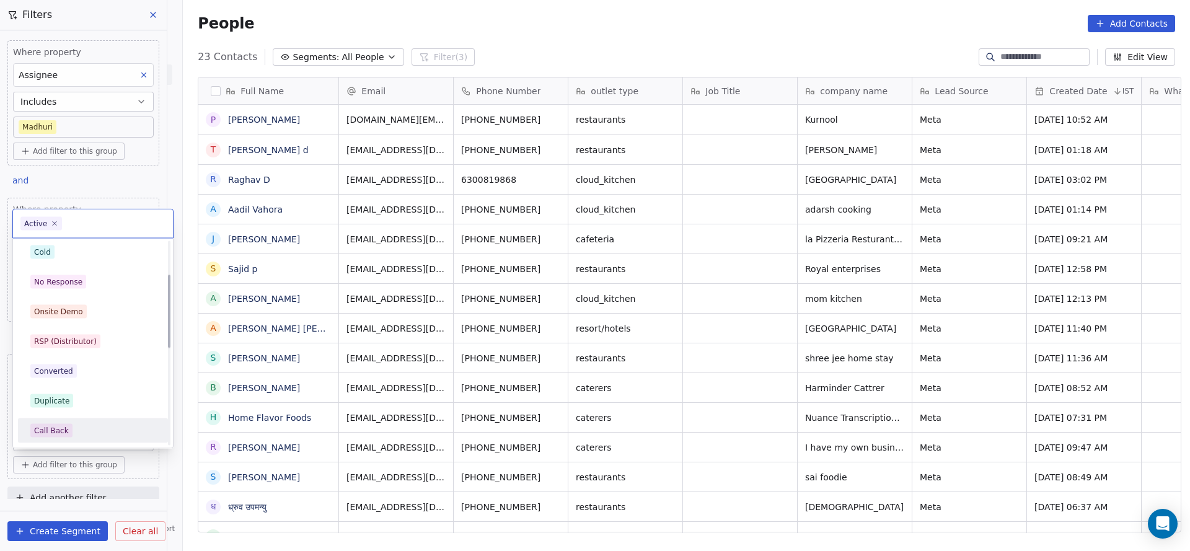
click at [71, 437] on div "Call Back" at bounding box center [93, 431] width 140 height 20
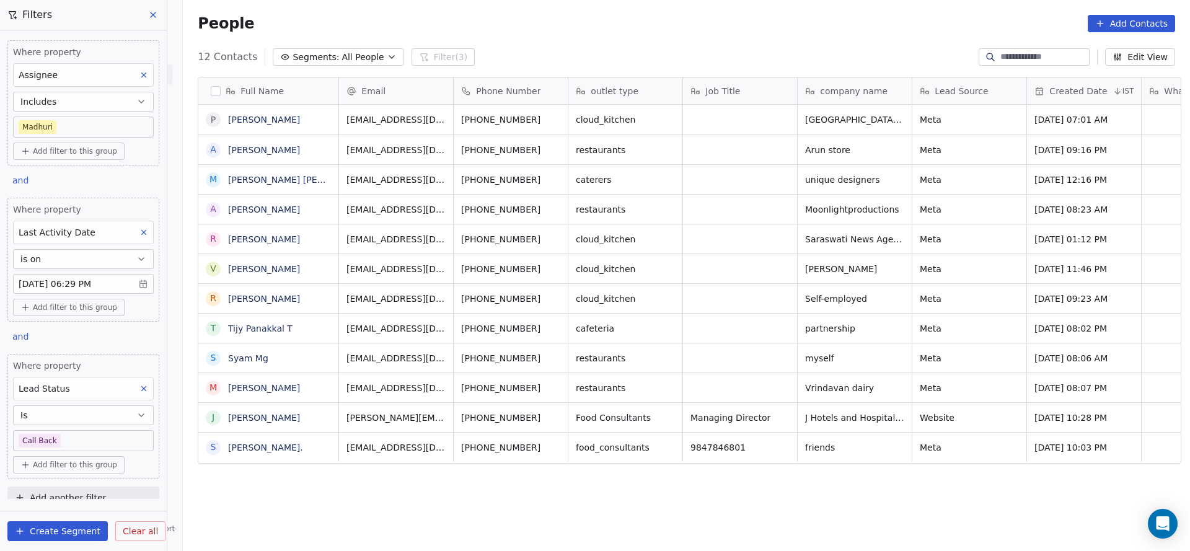
scroll to position [470, 998]
click at [80, 446] on body "On2Cook India Pvt. Ltd. Contacts People Marketing Workflows Campaigns Sales Pip…" at bounding box center [595, 275] width 1190 height 551
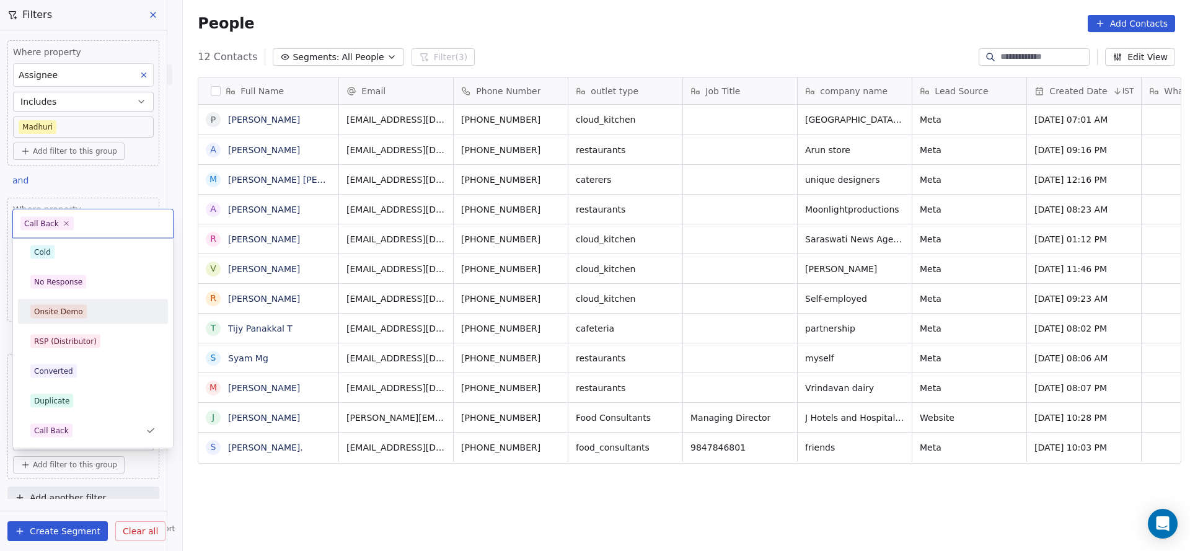
scroll to position [186, 0]
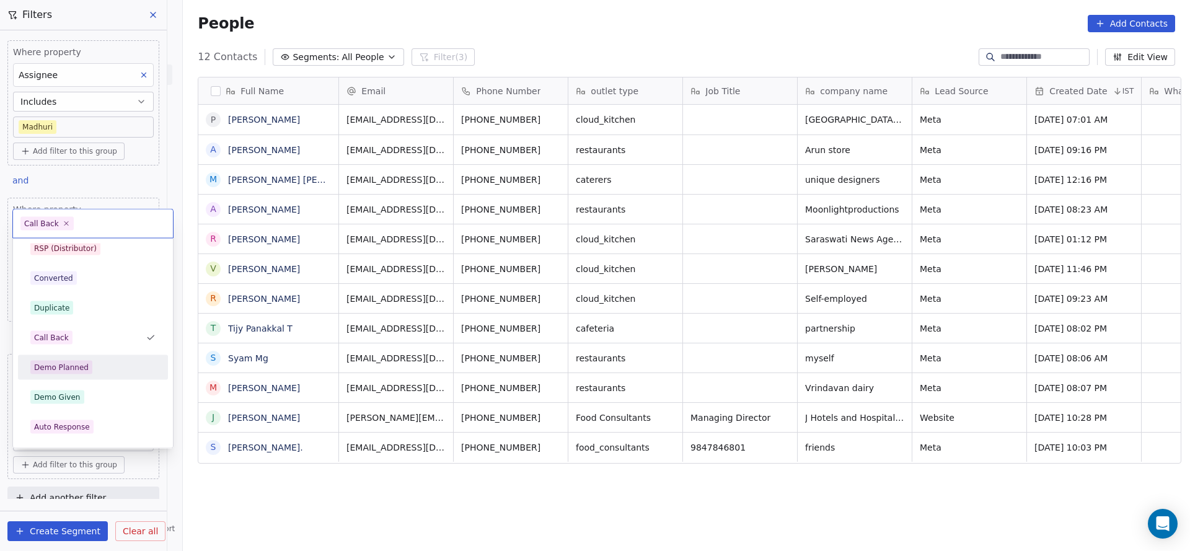
click at [134, 366] on div "Demo Planned" at bounding box center [92, 368] width 125 height 14
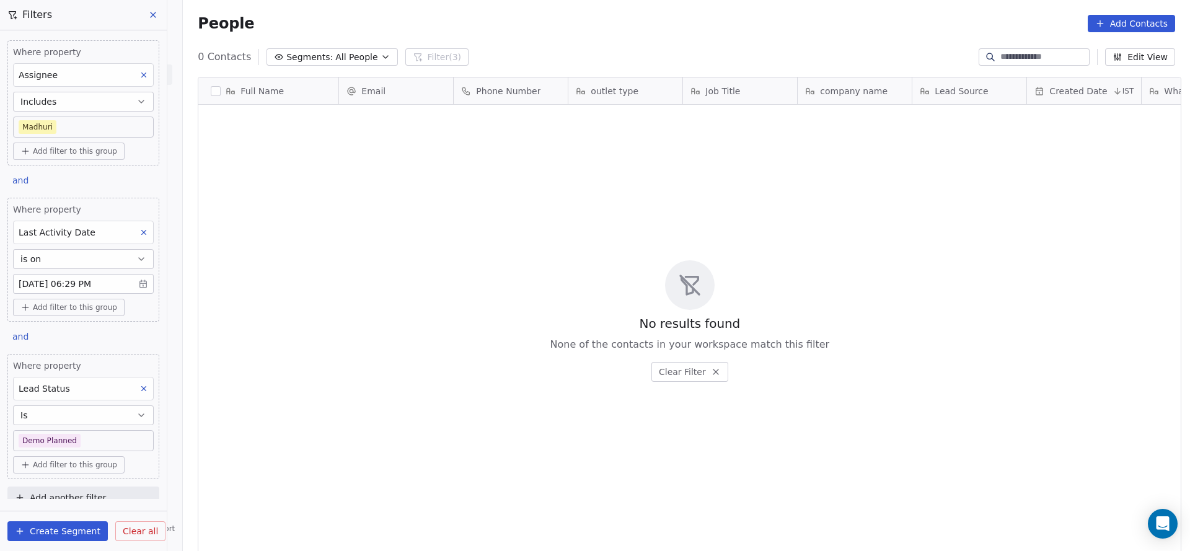
scroll to position [470, 998]
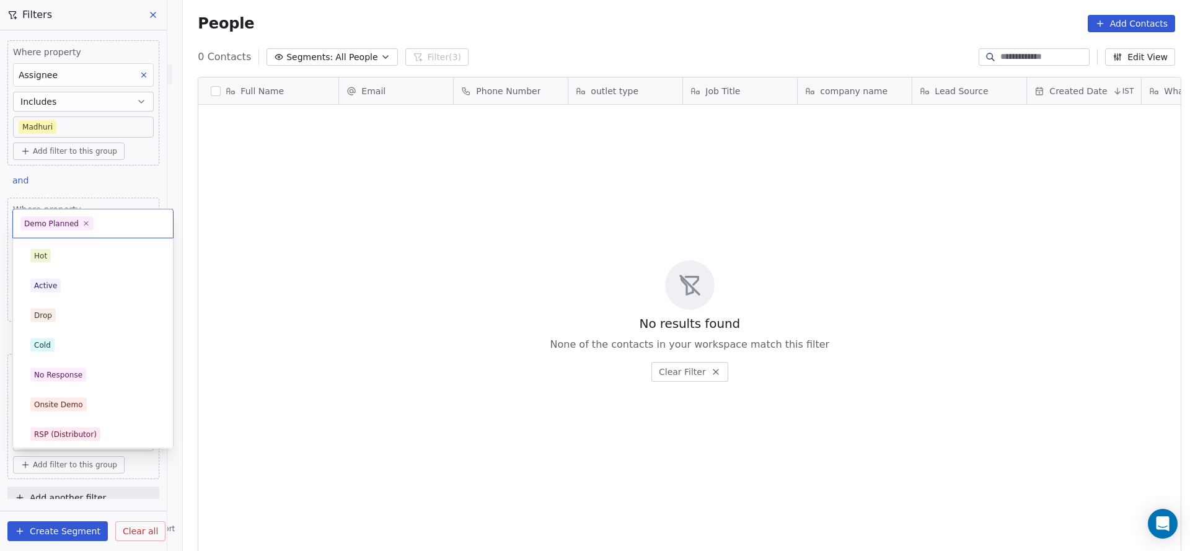
click at [99, 436] on body "On2Cook India Pvt. Ltd. Contacts People Marketing Workflows Campaigns Sales Pip…" at bounding box center [595, 275] width 1190 height 551
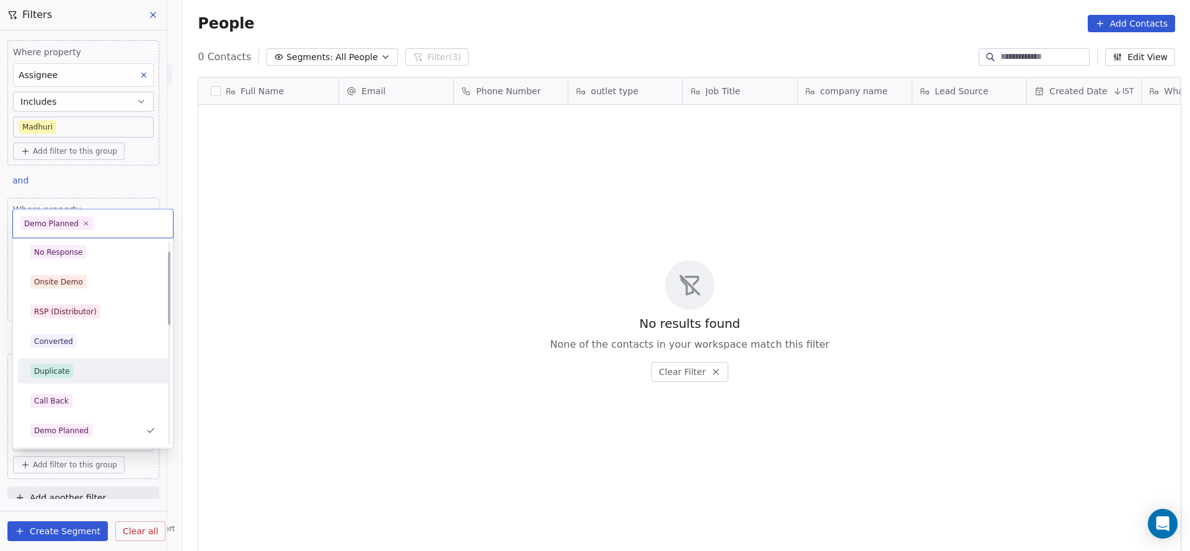
scroll to position [30, 0]
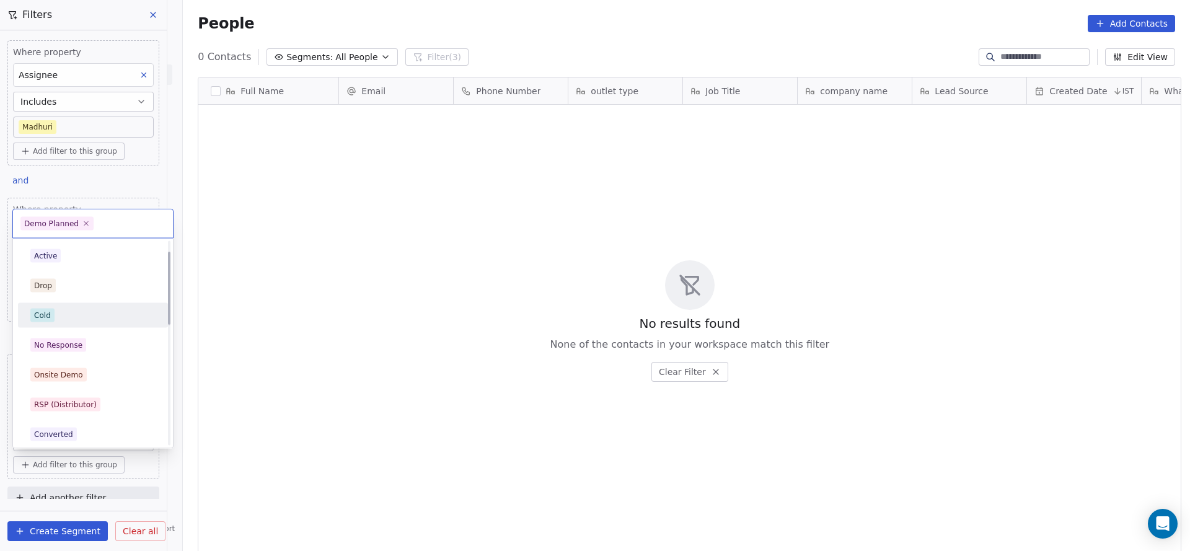
click at [108, 312] on div "Cold" at bounding box center [92, 316] width 125 height 14
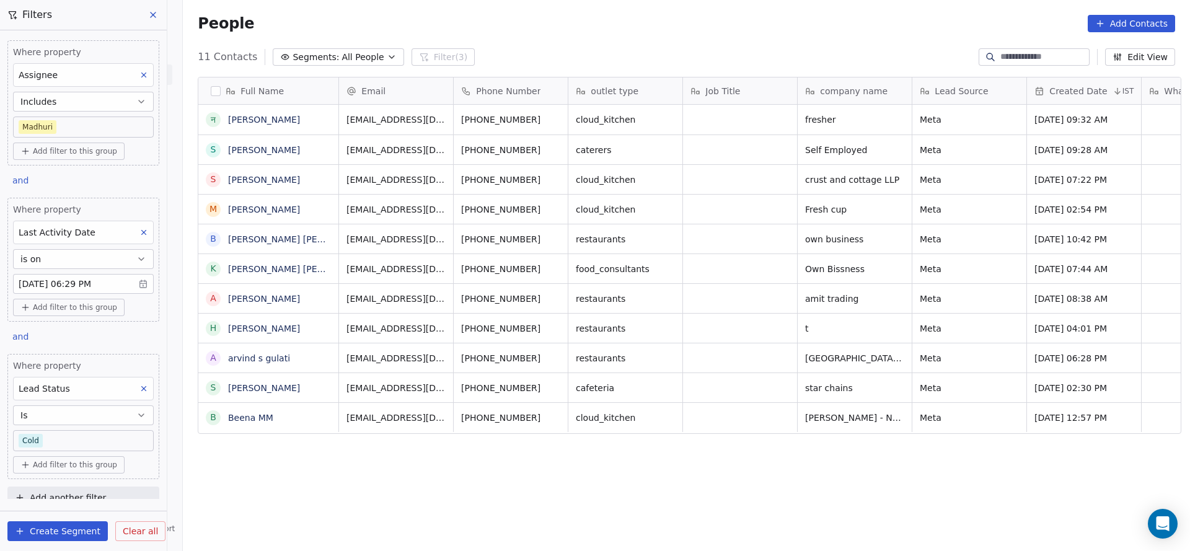
scroll to position [470, 998]
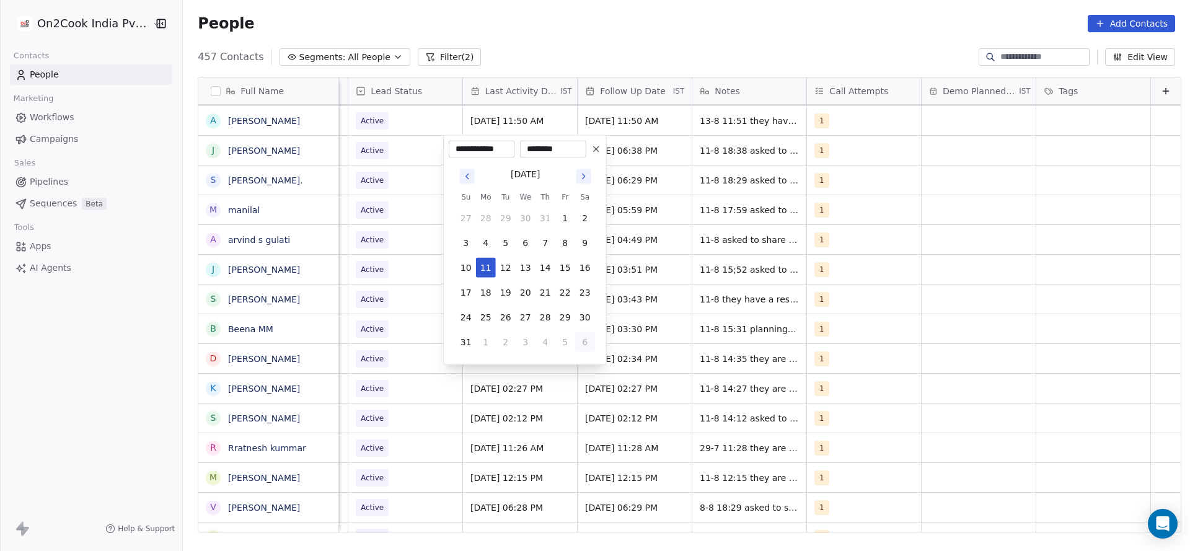
click at [578, 342] on button "6" at bounding box center [585, 342] width 20 height 20
click at [487, 234] on button "8" at bounding box center [486, 243] width 20 height 20
type input "**********"
click at [671, 231] on html "On2Cook India Pvt. Ltd. Contacts People Marketing Workflows Campaigns Sales Pip…" at bounding box center [595, 275] width 1190 height 551
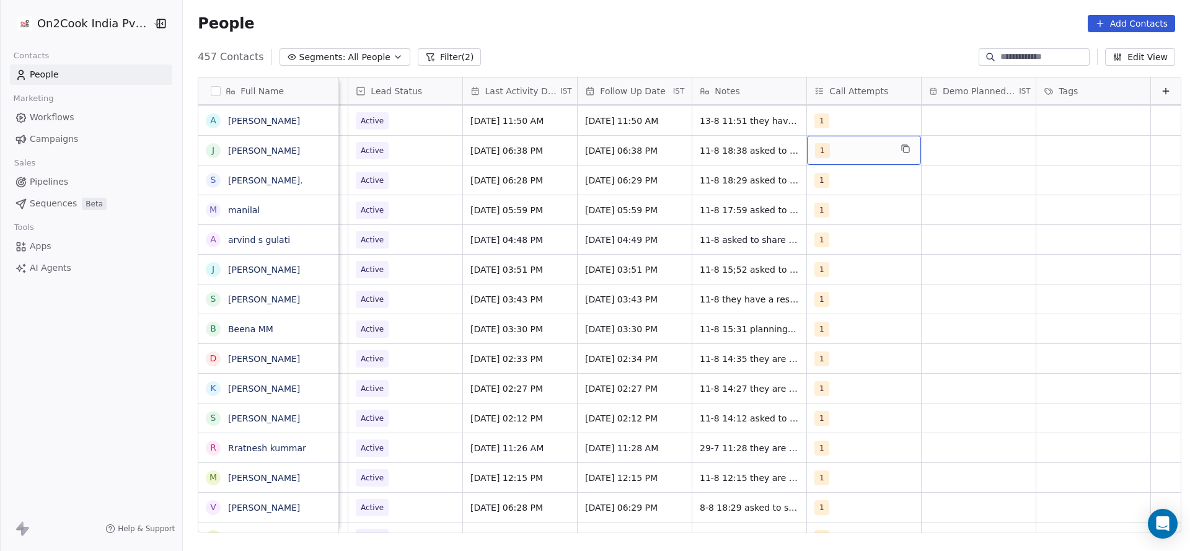
click at [819, 147] on div "1" at bounding box center [853, 150] width 76 height 15
click at [804, 210] on button "Suggestions" at bounding box center [809, 213] width 10 height 10
click at [806, 194] on div "1" at bounding box center [867, 182] width 150 height 25
click at [691, 226] on html "On2Cook India Pvt. Ltd. Contacts People Marketing Workflows Campaigns Sales Pip…" at bounding box center [595, 275] width 1190 height 551
click at [700, 149] on span "11-8 18:38 asked to share details" at bounding box center [773, 150] width 146 height 12
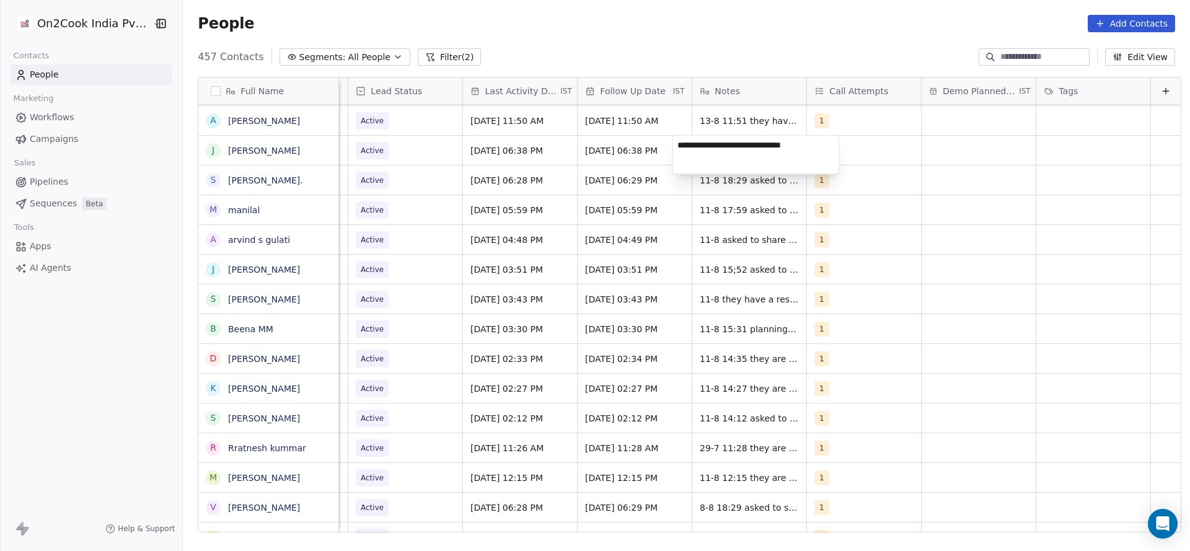
click at [673, 145] on textarea "**********" at bounding box center [756, 155] width 166 height 38
type textarea "**********"
click at [519, 185] on html "On2Cook India Pvt. Ltd. Contacts People Marketing Workflows Campaigns Sales Pip…" at bounding box center [595, 275] width 1190 height 551
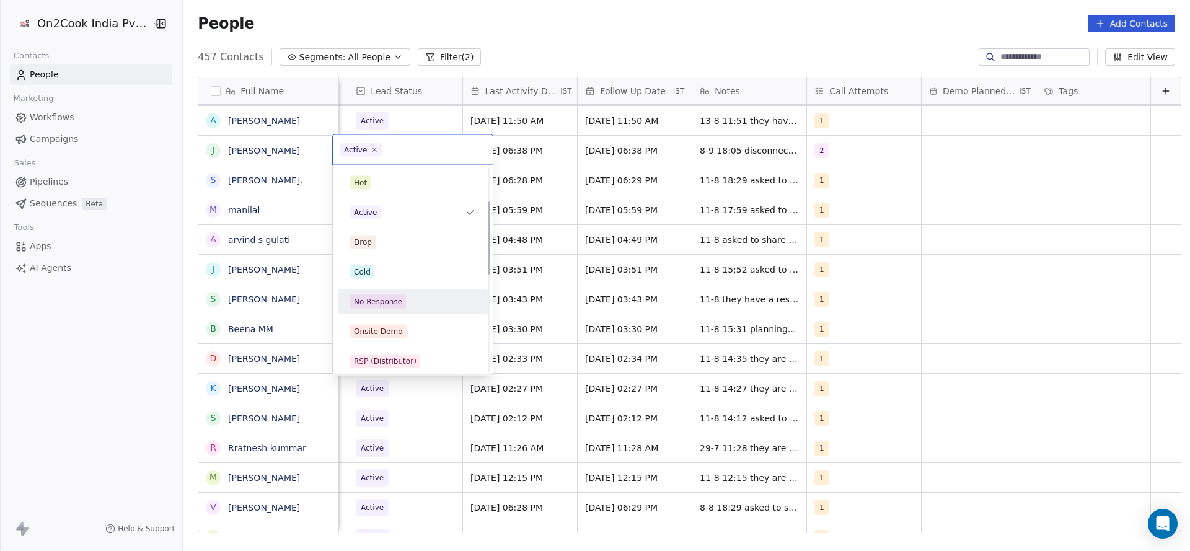
scroll to position [93, 0]
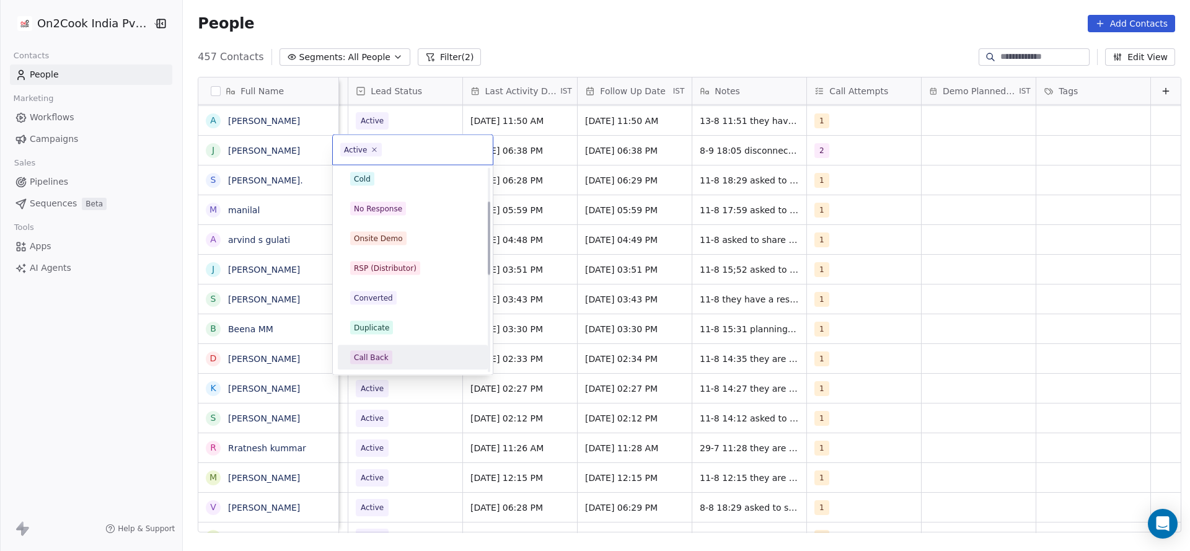
click at [384, 358] on div "Call Back" at bounding box center [371, 357] width 35 height 11
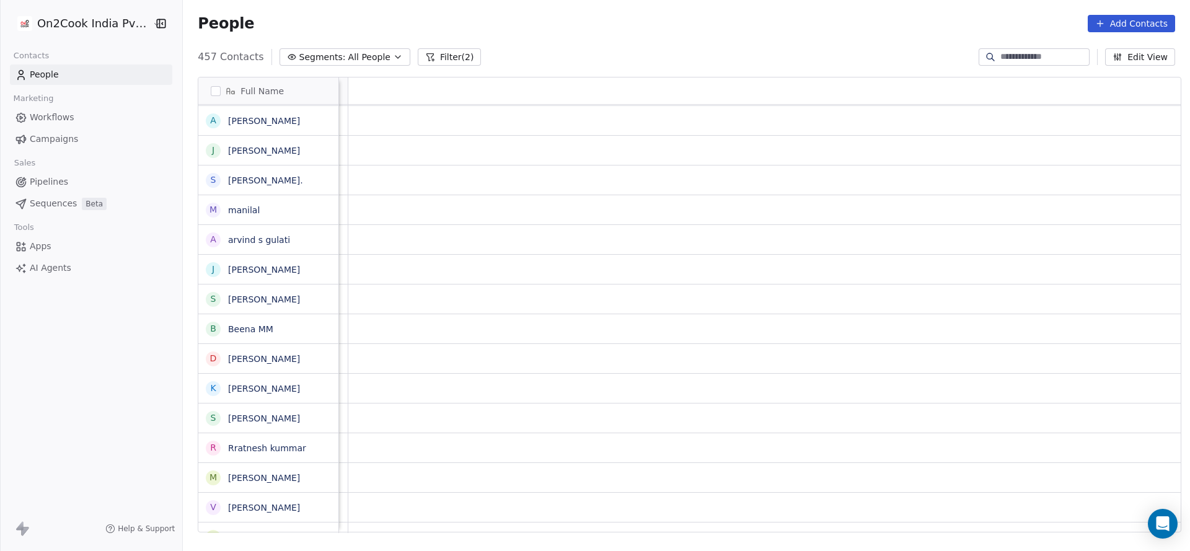
scroll to position [0, 344]
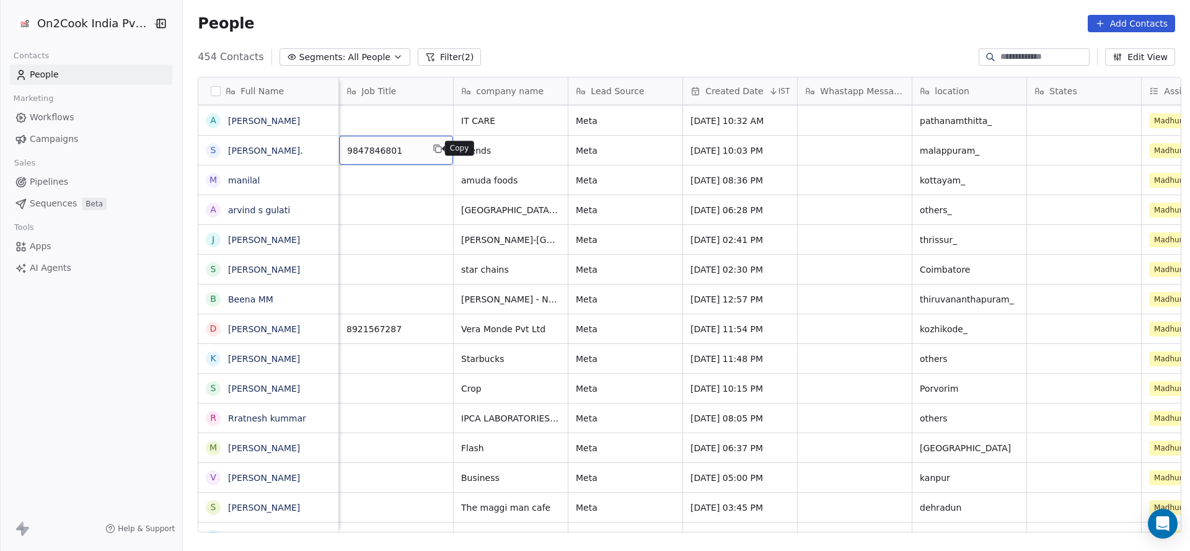
click at [434, 145] on icon "grid" at bounding box center [437, 148] width 6 height 6
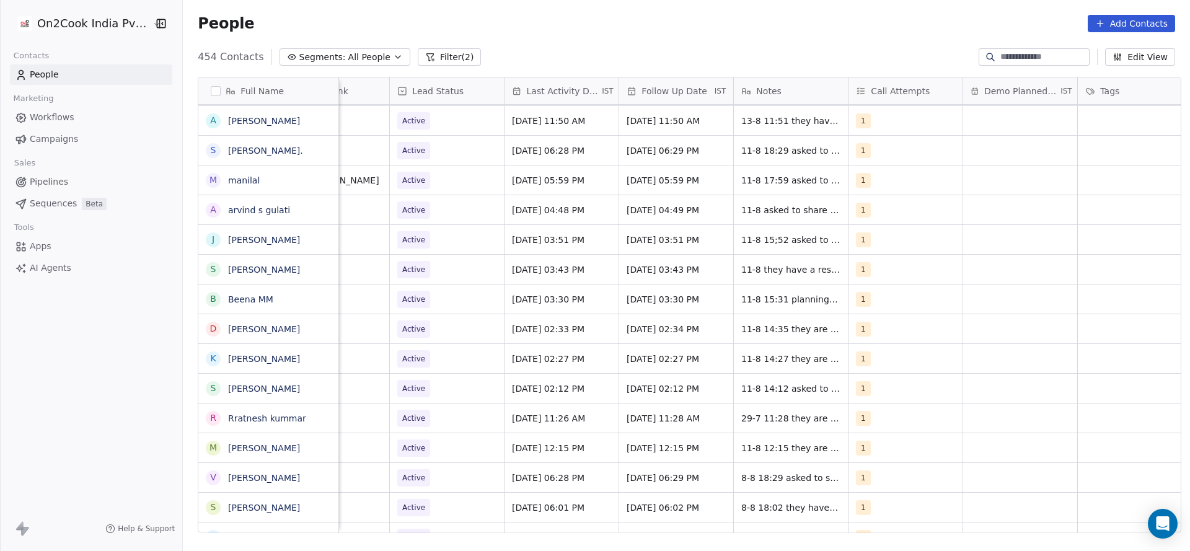
scroll to position [0, 1609]
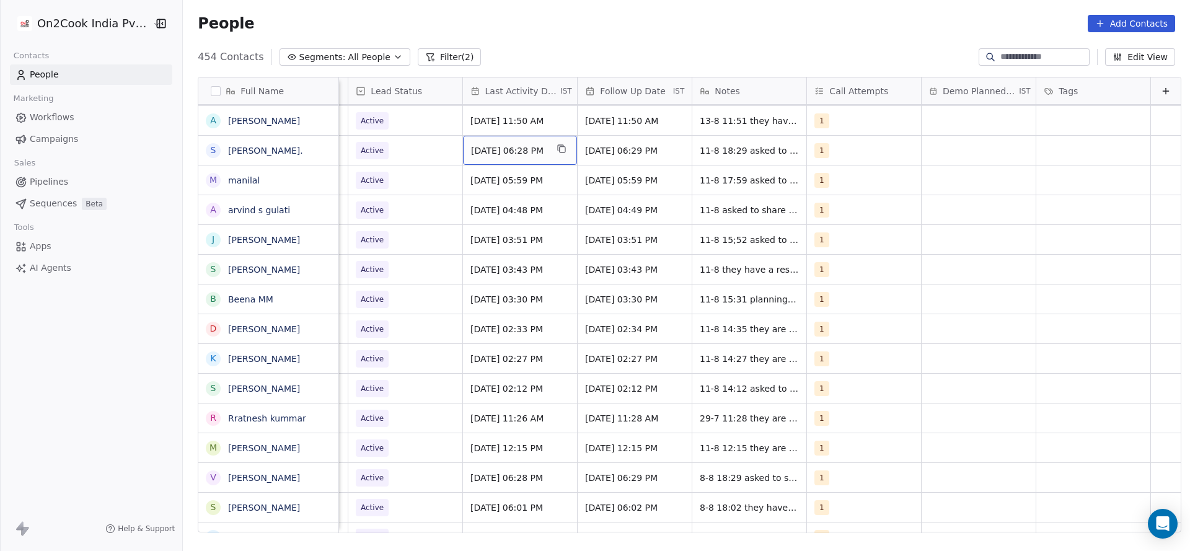
click at [502, 149] on span "[DATE] 06:28 PM" at bounding box center [509, 150] width 76 height 12
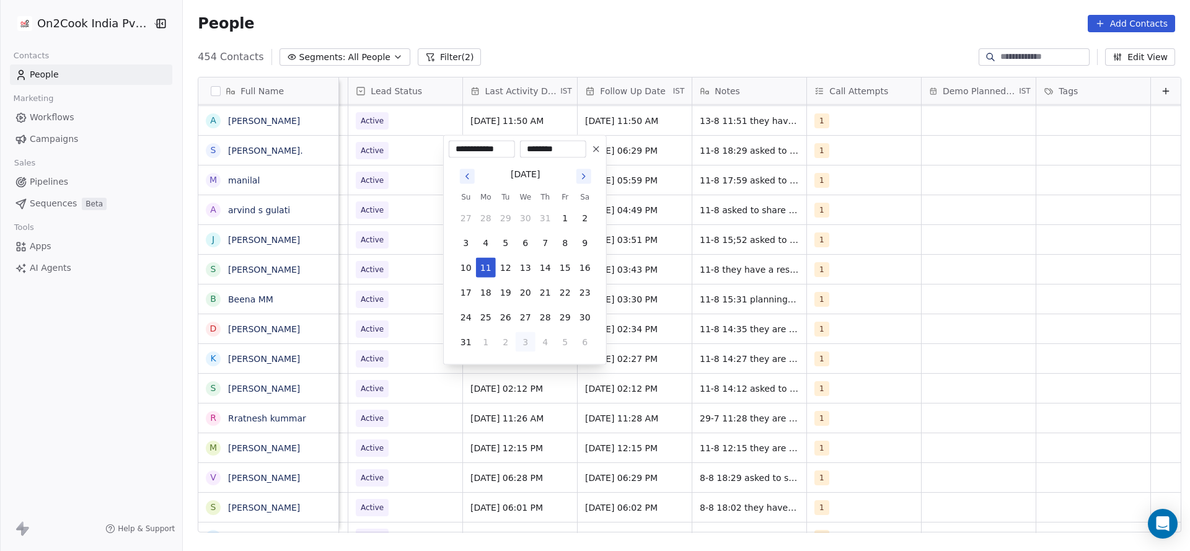
click at [528, 335] on button "3" at bounding box center [525, 342] width 20 height 20
click at [488, 248] on button "8" at bounding box center [486, 243] width 20 height 20
type input "**********"
click at [872, 243] on html "On2Cook India Pvt. Ltd. Contacts People Marketing Workflows Campaigns Sales Pip…" at bounding box center [595, 275] width 1190 height 551
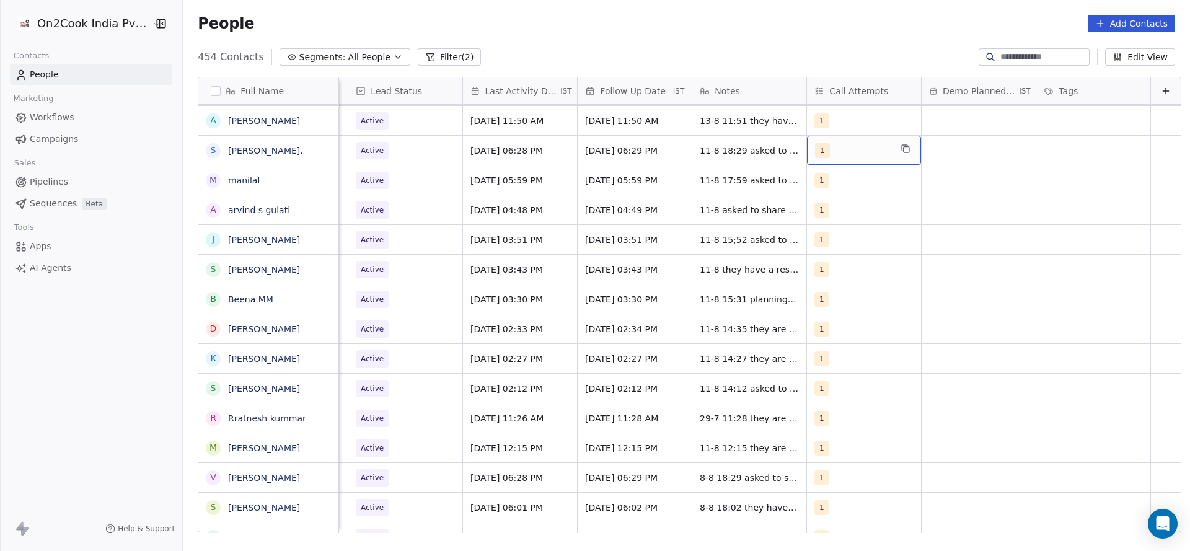
click at [844, 149] on div "1" at bounding box center [853, 150] width 76 height 15
click at [844, 214] on div "2" at bounding box center [874, 213] width 110 height 14
click at [819, 176] on div "1" at bounding box center [874, 183] width 110 height 14
click at [744, 226] on html "On2Cook India Pvt. Ltd. Contacts People Marketing Workflows Campaigns Sales Pip…" at bounding box center [595, 275] width 1190 height 551
click at [717, 154] on span "11-8 18:29 asked to share details" at bounding box center [773, 150] width 146 height 12
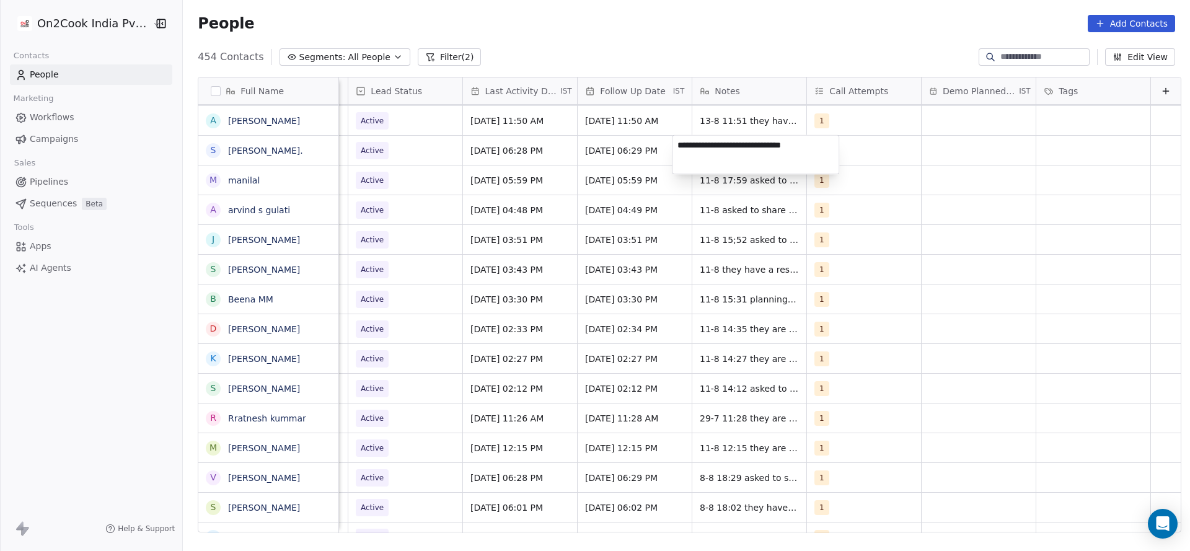
click at [677, 147] on textarea "**********" at bounding box center [756, 155] width 166 height 38
type textarea "**********"
click at [482, 204] on html "On2Cook India Pvt. Ltd. Contacts People Marketing Workflows Campaigns Sales Pip…" at bounding box center [595, 275] width 1190 height 551
click at [387, 154] on span "Active" at bounding box center [394, 150] width 76 height 17
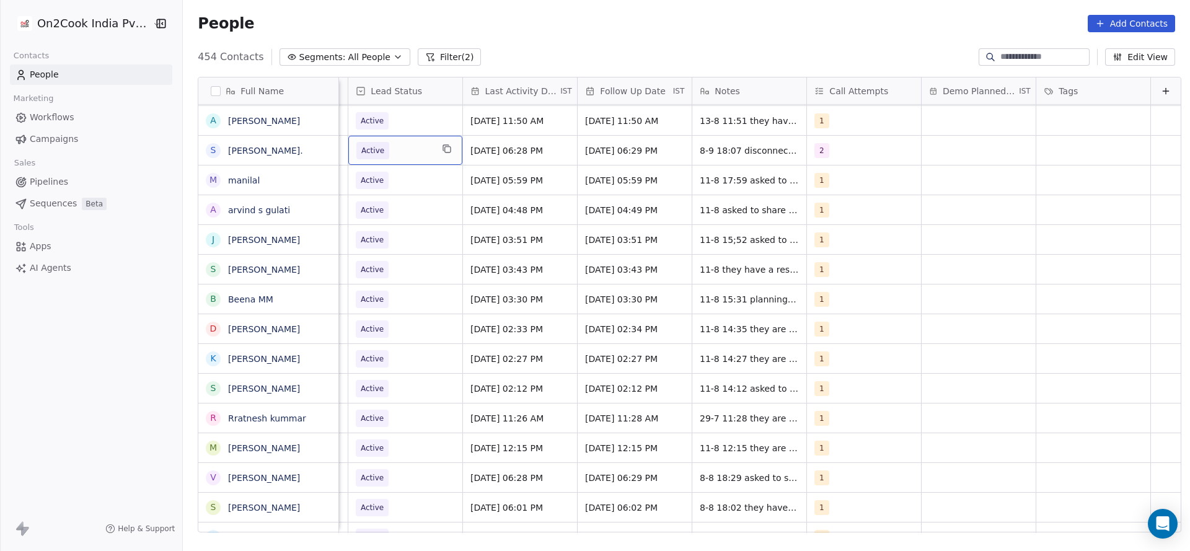
click at [387, 154] on span "Active" at bounding box center [394, 150] width 76 height 17
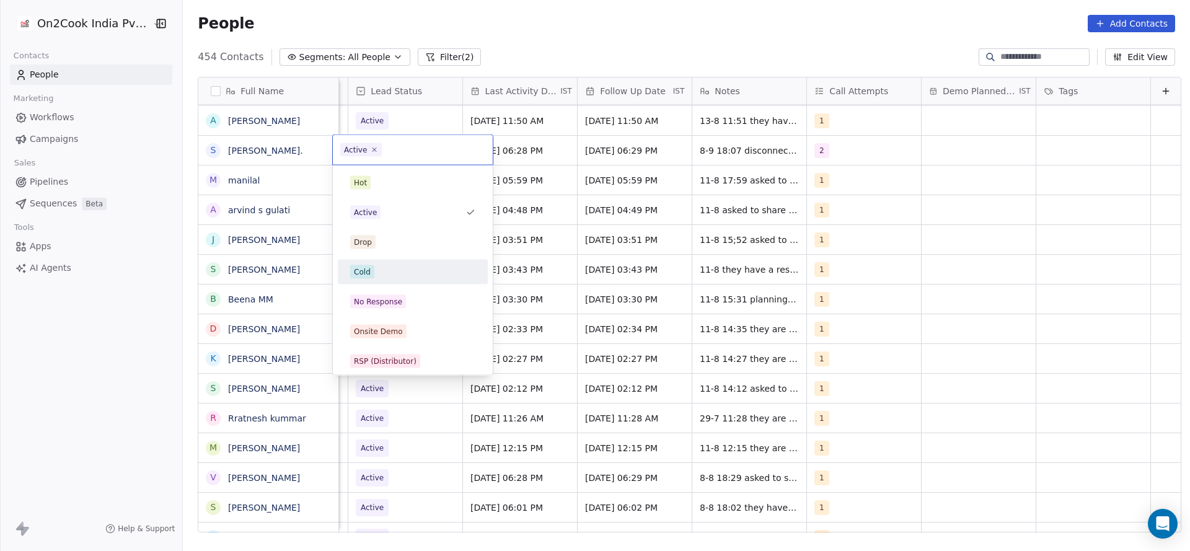
scroll to position [93, 0]
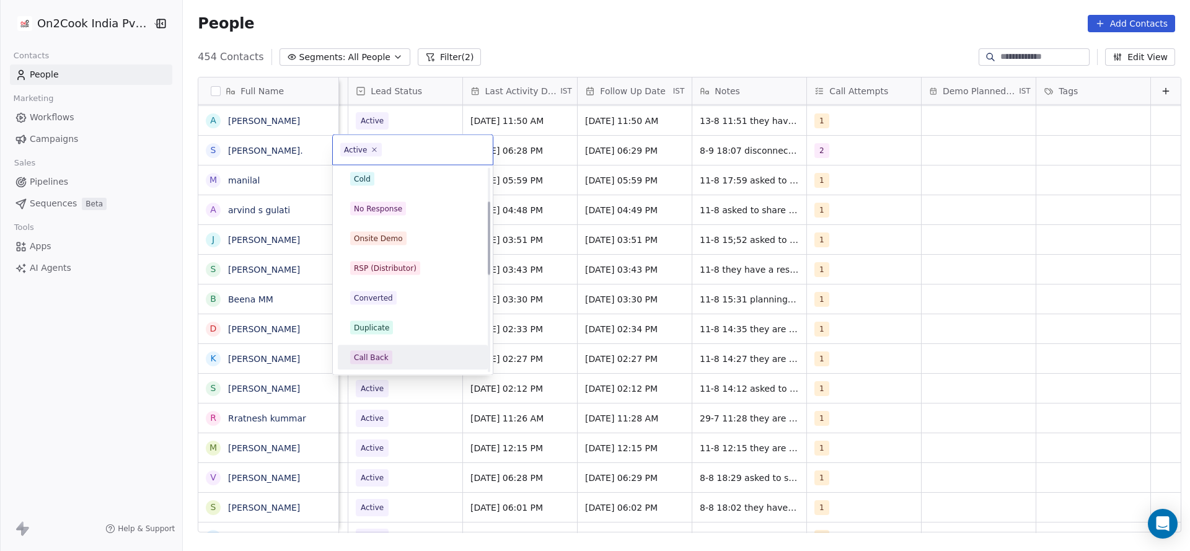
drag, startPoint x: 375, startPoint y: 357, endPoint x: 553, endPoint y: 179, distance: 251.0
click at [374, 358] on div "Call Back" at bounding box center [371, 357] width 35 height 11
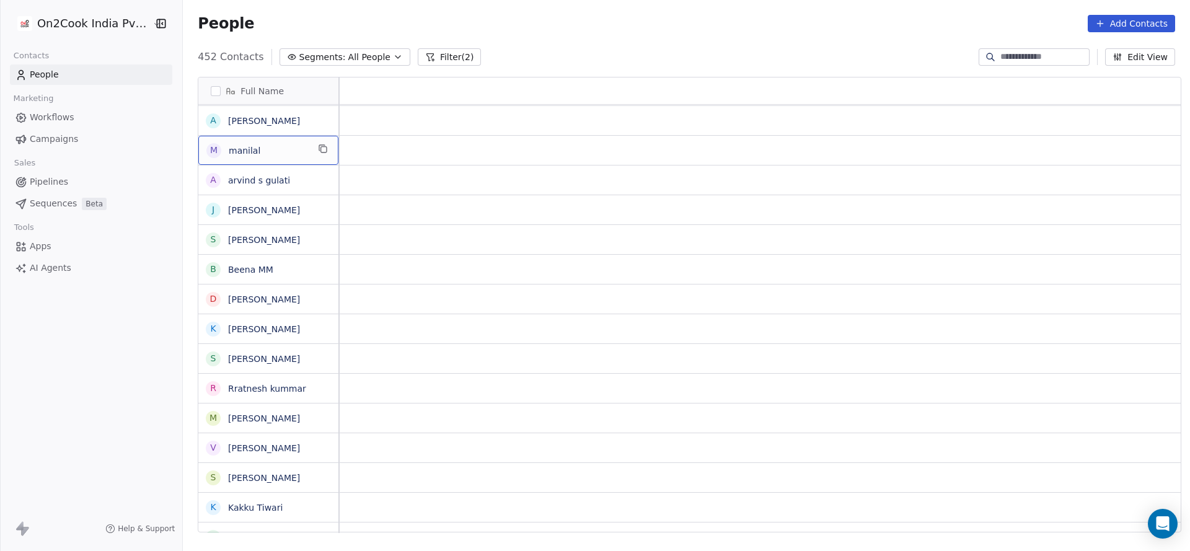
scroll to position [0, 0]
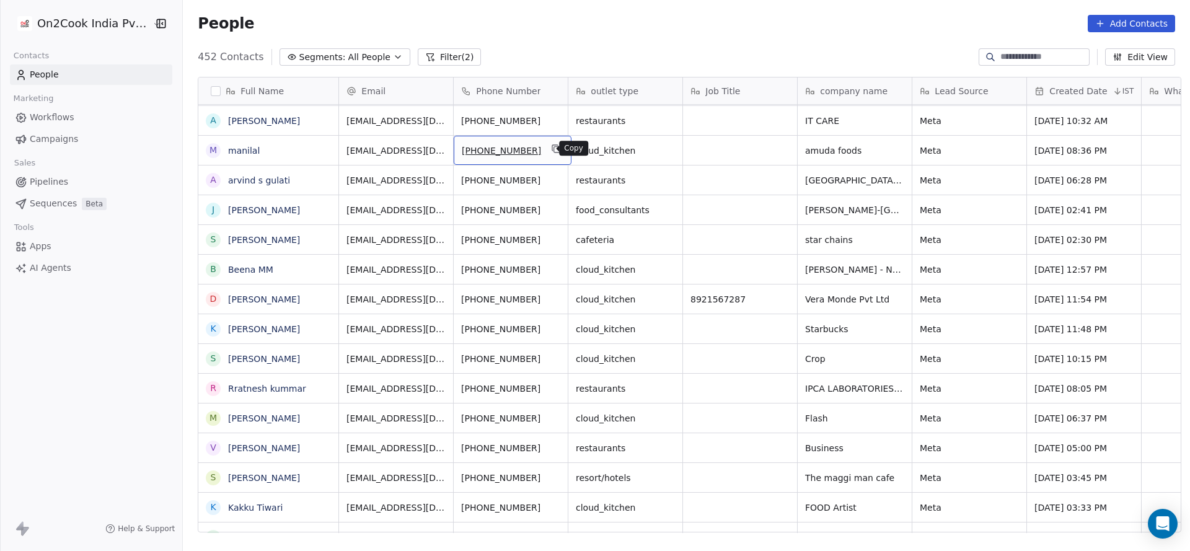
click at [550, 154] on button "grid" at bounding box center [556, 148] width 15 height 15
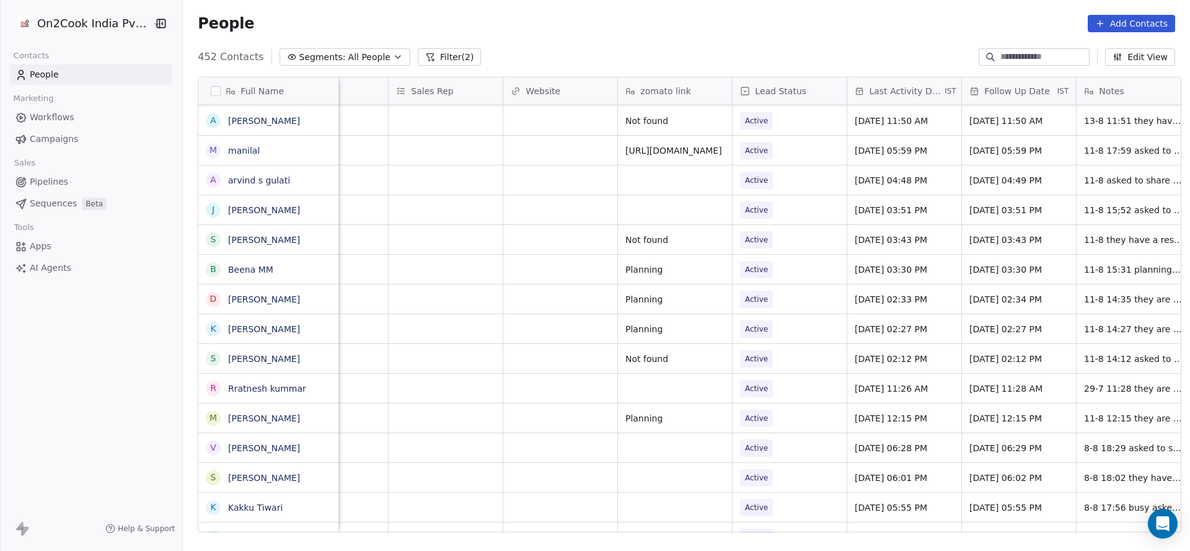
scroll to position [0, 1307]
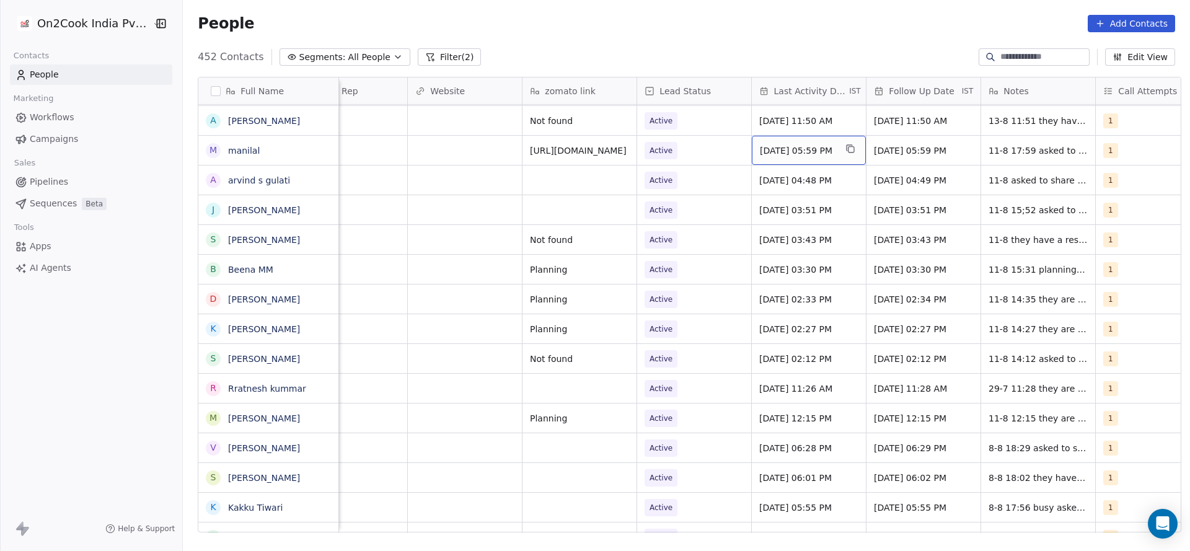
click at [787, 149] on span "Aug 11, 2025 05:59 PM" at bounding box center [798, 150] width 76 height 12
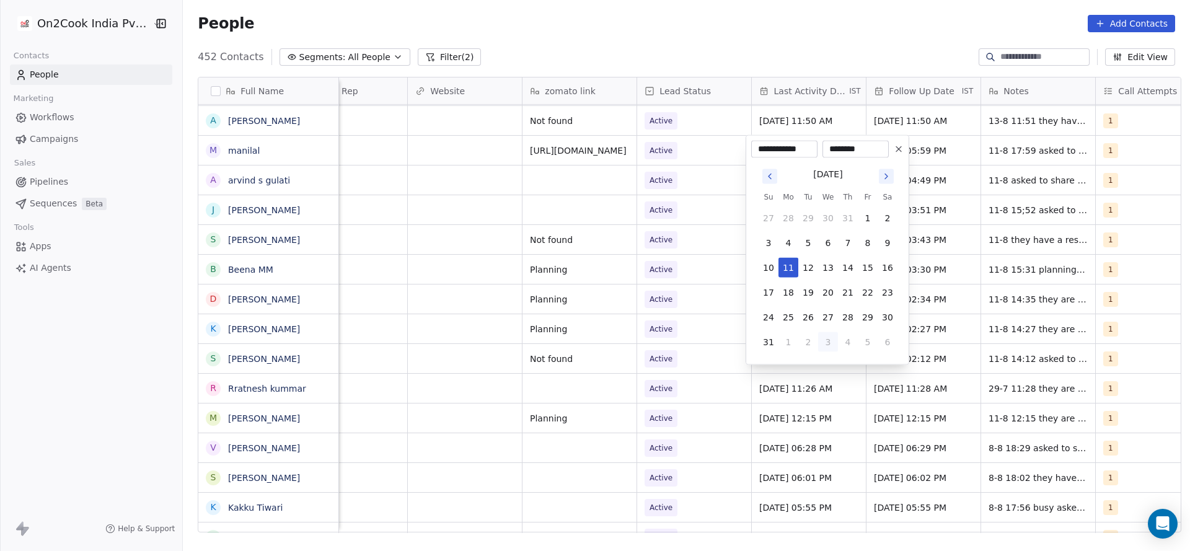
click at [835, 342] on button "3" at bounding box center [828, 342] width 20 height 20
click at [786, 239] on button "8" at bounding box center [788, 243] width 20 height 20
type input "**********"
click at [463, 195] on html "On2Cook India Pvt. Ltd. Contacts People Marketing Workflows Campaigns Sales Pip…" at bounding box center [595, 275] width 1190 height 551
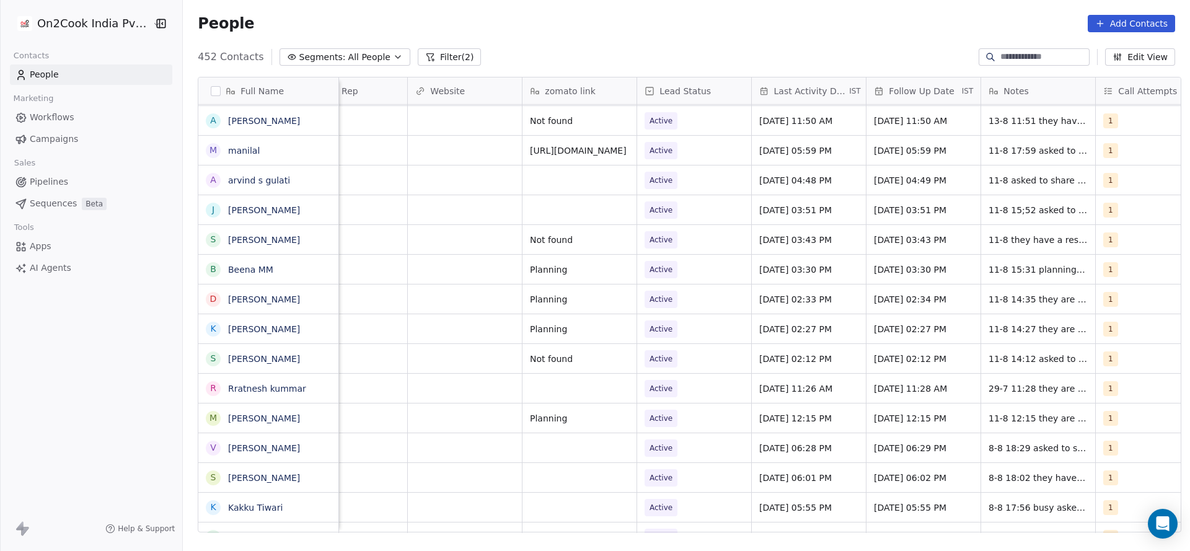
scroll to position [0, 1609]
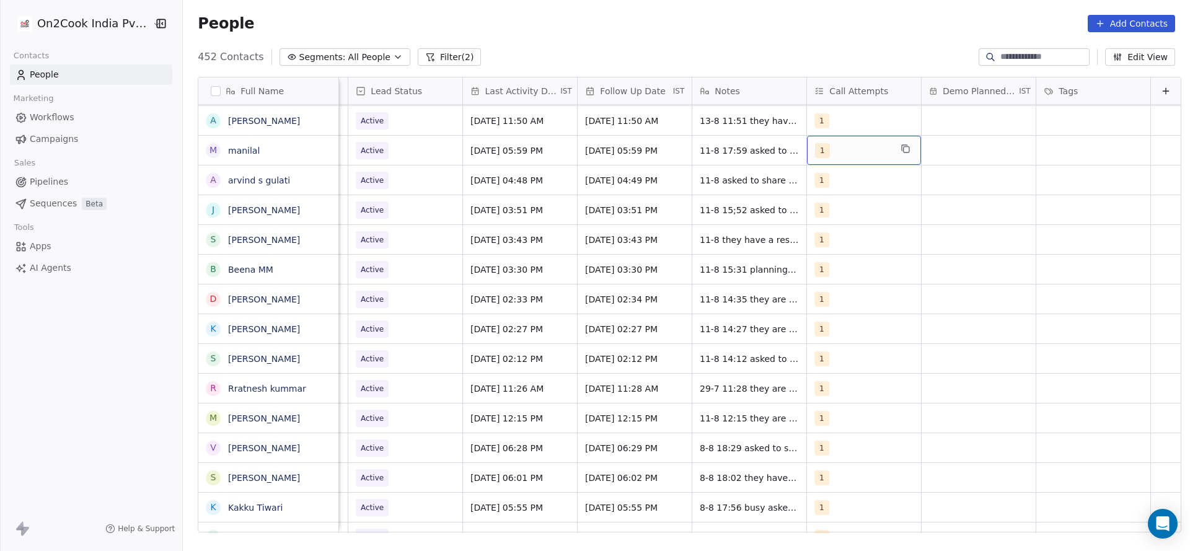
click at [815, 151] on span "1" at bounding box center [822, 150] width 15 height 15
click at [812, 203] on div "2" at bounding box center [867, 213] width 140 height 20
click at [831, 176] on div "1" at bounding box center [874, 183] width 110 height 14
click at [700, 198] on html "On2Cook India Pvt. Ltd. Contacts People Marketing Workflows Campaigns Sales Pip…" at bounding box center [595, 275] width 1190 height 551
click at [700, 145] on span "11-8 17:59 asked to call back details shared" at bounding box center [773, 153] width 147 height 25
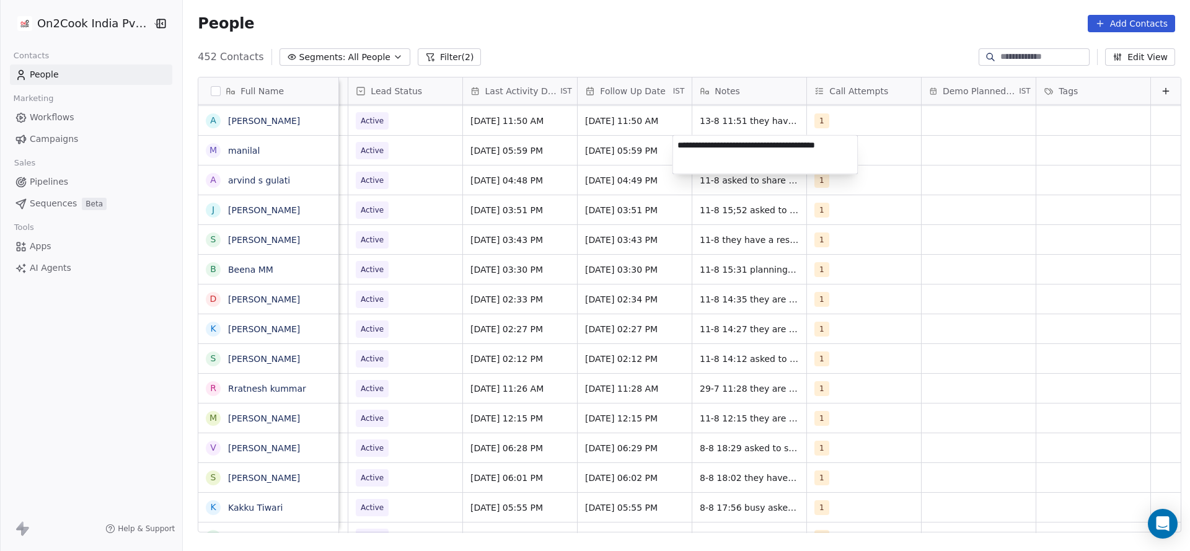
click at [678, 147] on textarea "**********" at bounding box center [765, 155] width 185 height 38
type textarea "**********"
drag, startPoint x: 524, startPoint y: 151, endPoint x: 398, endPoint y: 149, distance: 125.8
click at [517, 155] on html "On2Cook India Pvt. Ltd. Contacts People Marketing Workflows Campaigns Sales Pip…" at bounding box center [595, 275] width 1190 height 551
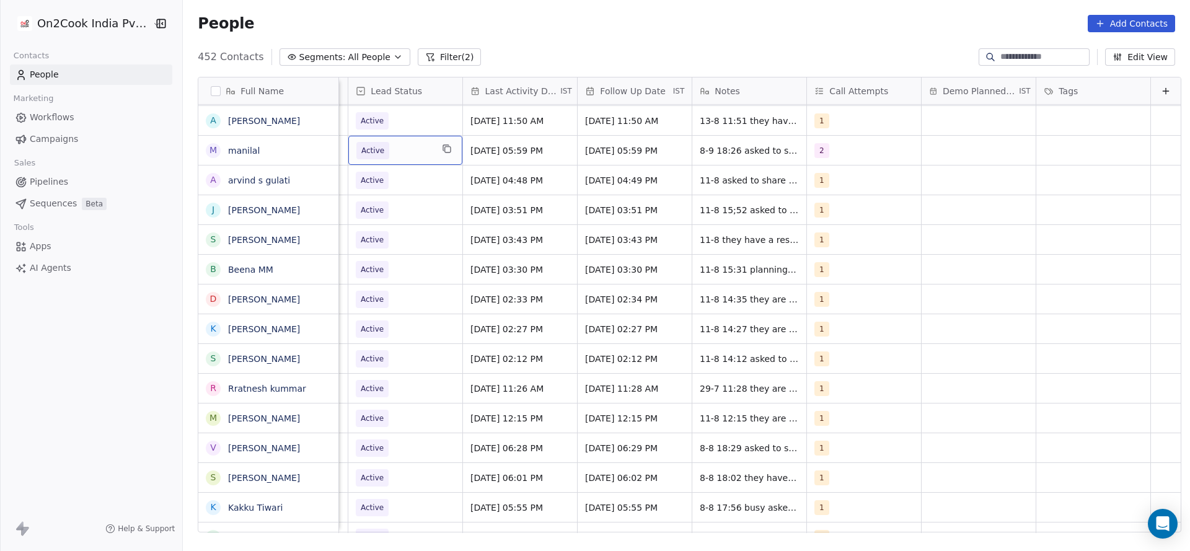
drag, startPoint x: 913, startPoint y: 533, endPoint x: 700, endPoint y: 6, distance: 568.7
click at [590, 531] on div "Full Name P Patta Sajid Hussain T Thakkar jignesh d R Raghav D A Aadil Vahora j…" at bounding box center [686, 309] width 1007 height 485
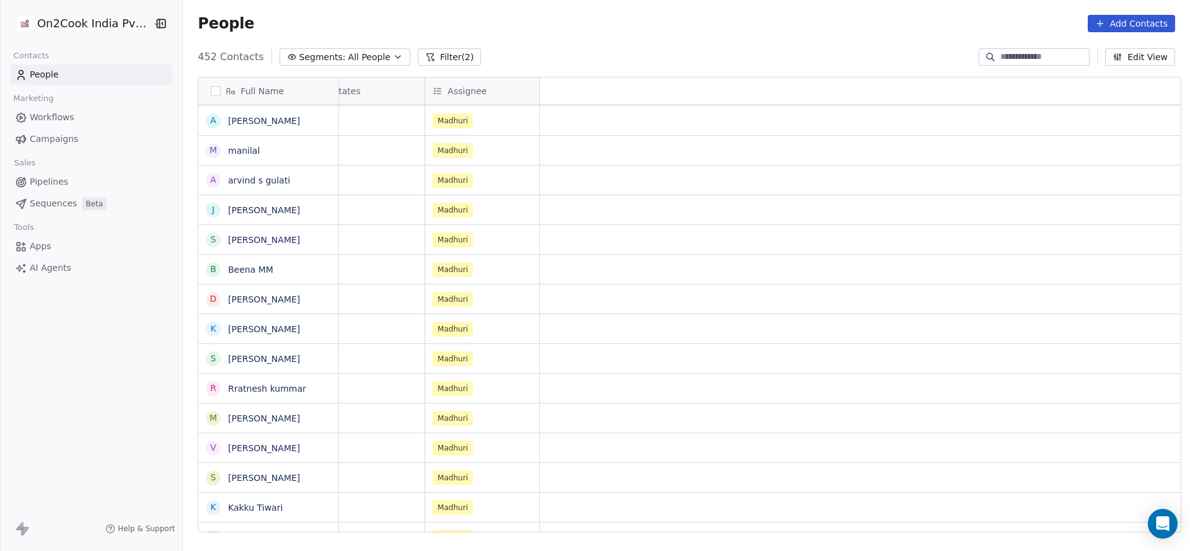
scroll to position [0, 0]
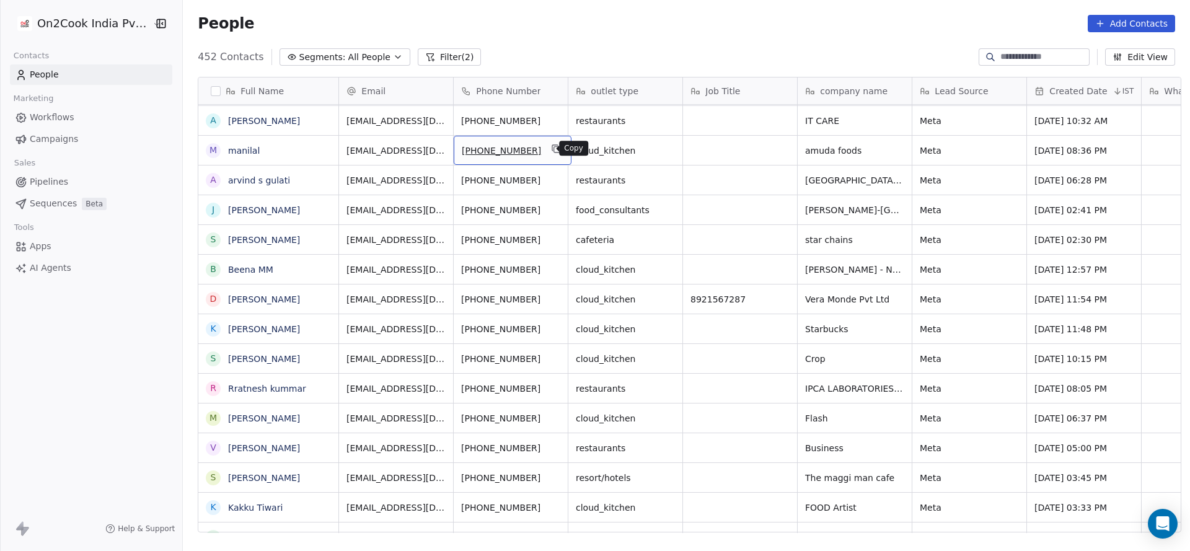
click at [549, 148] on button "grid" at bounding box center [556, 148] width 15 height 15
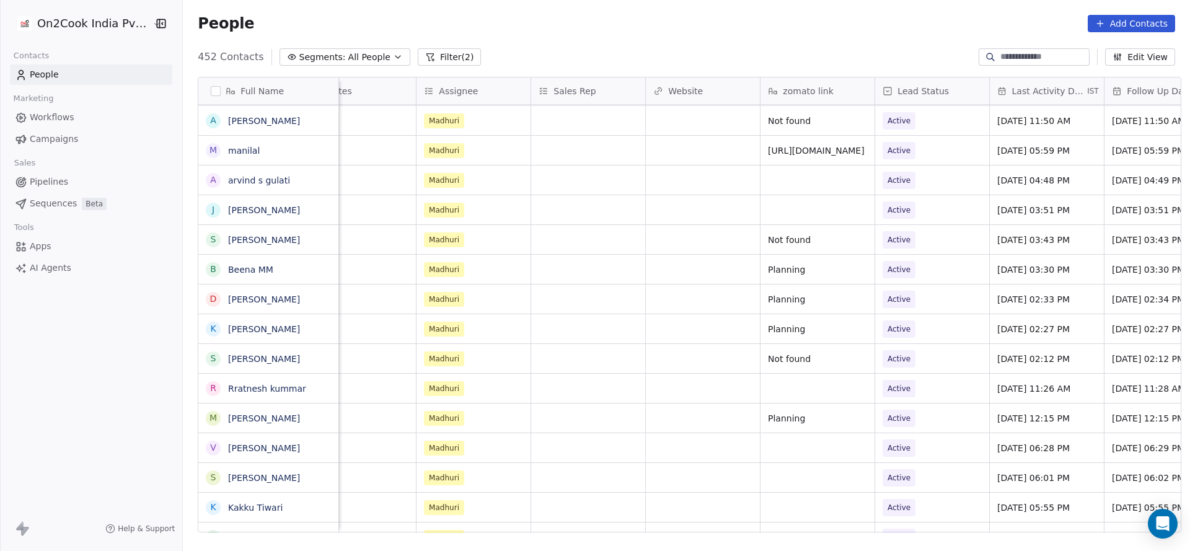
scroll to position [0, 1452]
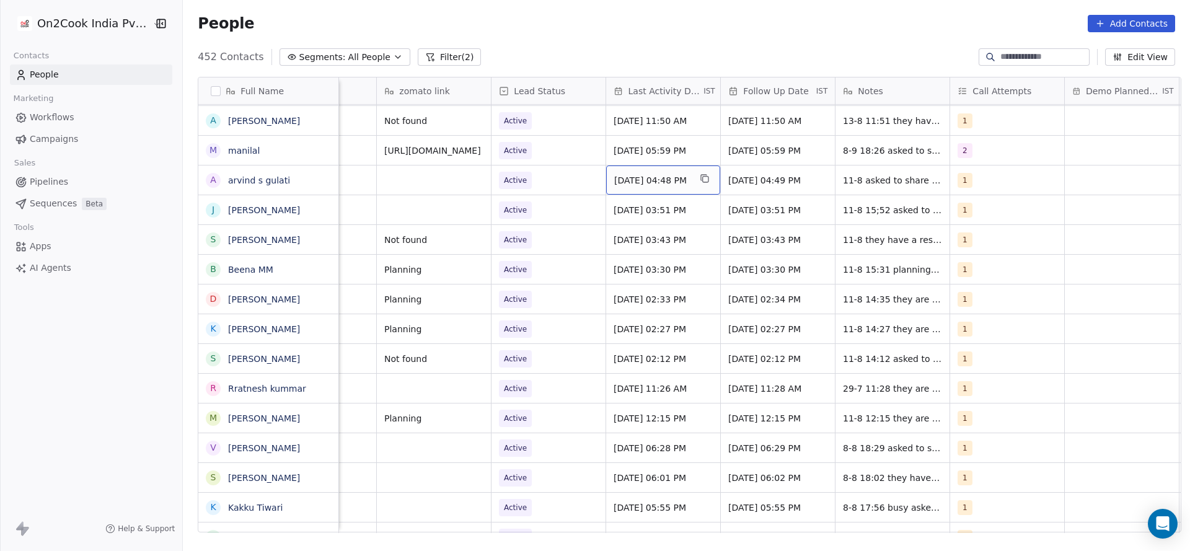
click at [638, 170] on div "Aug 11, 2025 04:48 PM" at bounding box center [663, 179] width 114 height 29
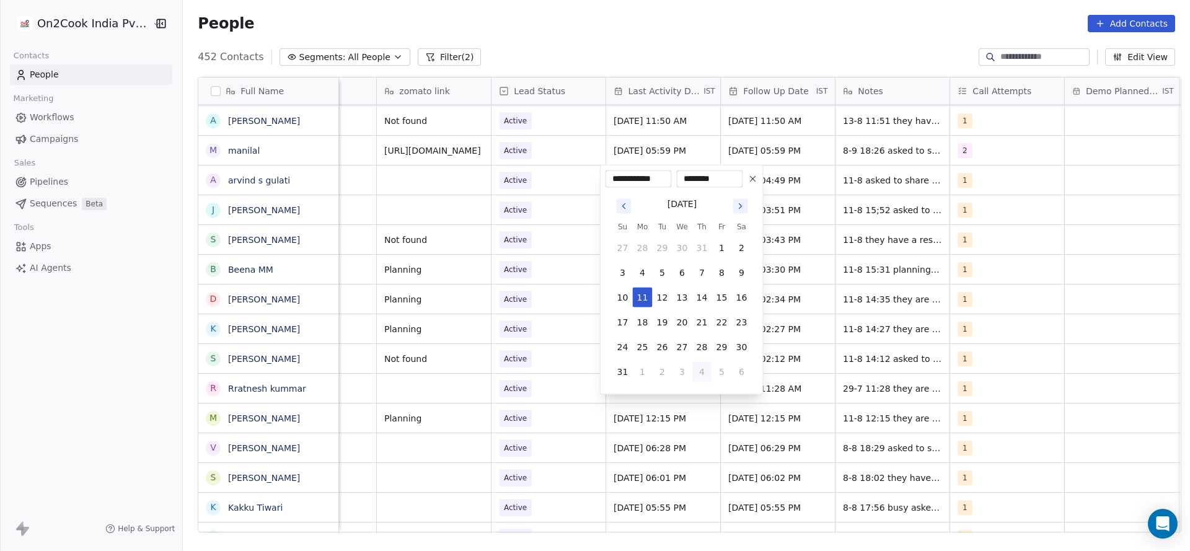
click at [703, 369] on button "4" at bounding box center [702, 372] width 20 height 20
click at [639, 272] on button "8" at bounding box center [643, 273] width 20 height 20
type input "**********"
click at [469, 296] on html "On2Cook India Pvt. Ltd. Contacts People Marketing Workflows Campaigns Sales Pip…" at bounding box center [595, 275] width 1190 height 551
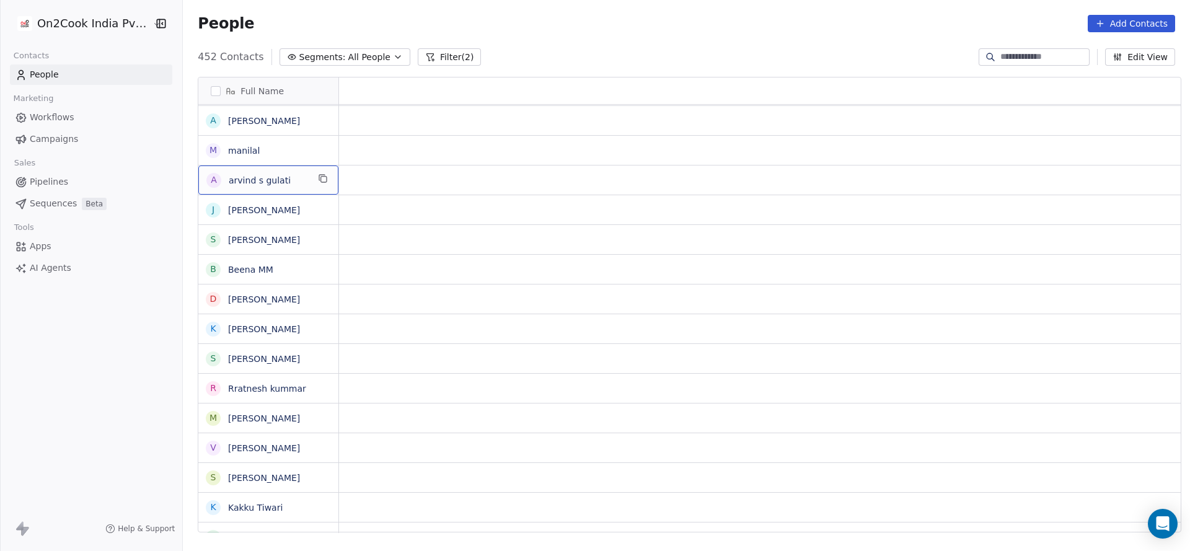
scroll to position [0, 0]
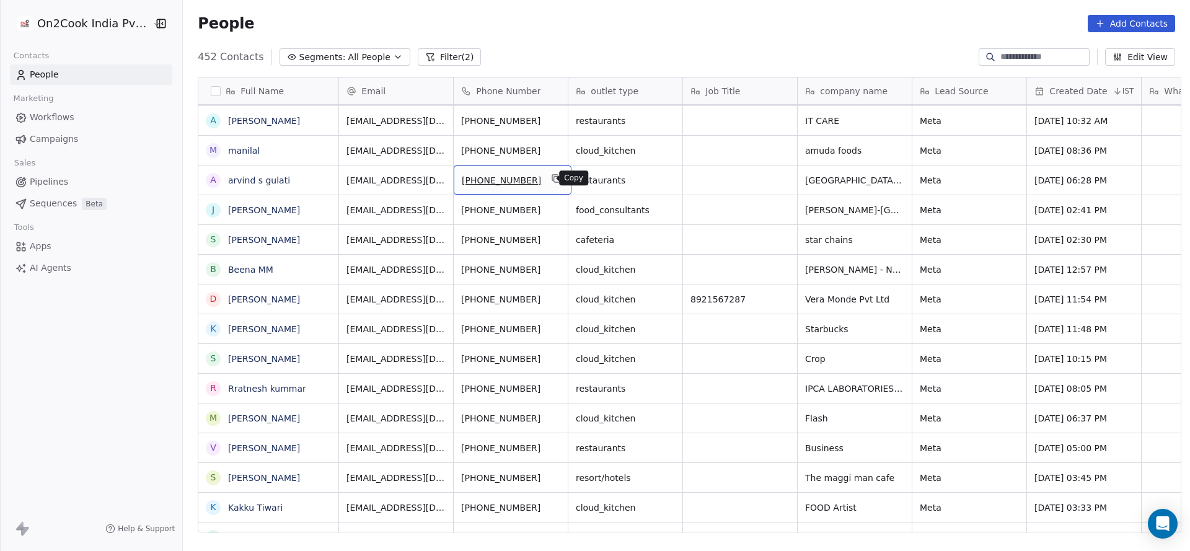
click at [549, 172] on button "grid" at bounding box center [556, 178] width 15 height 15
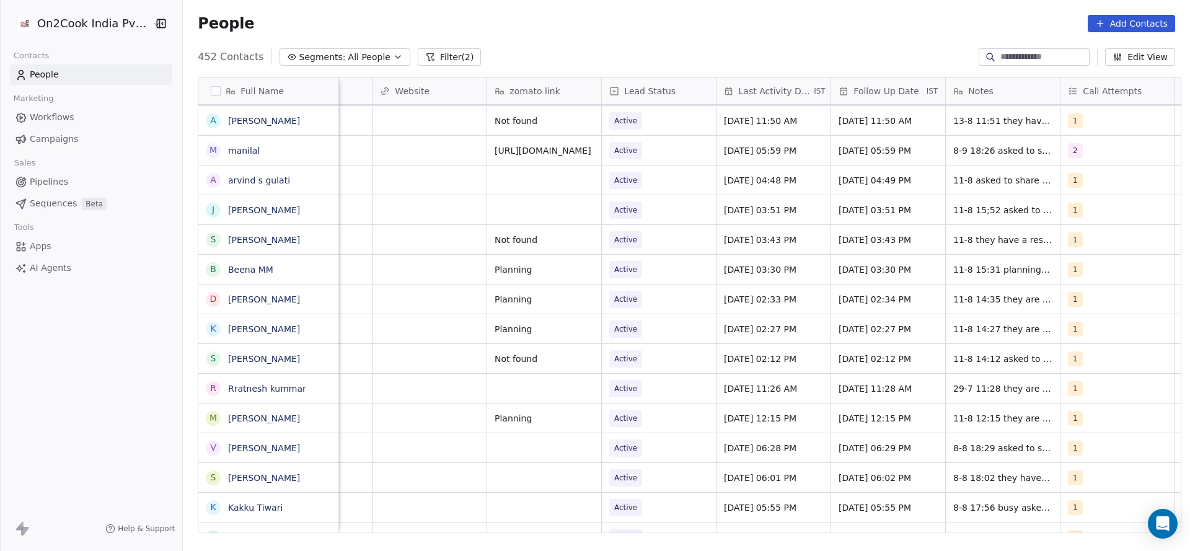
scroll to position [0, 1412]
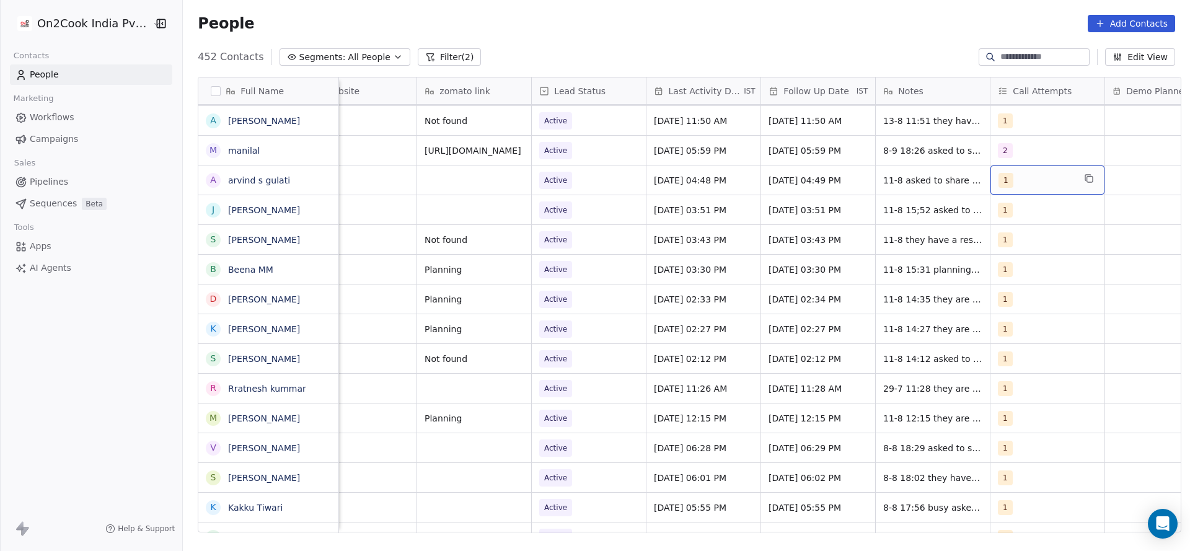
click at [1014, 182] on div "1" at bounding box center [1036, 180] width 76 height 15
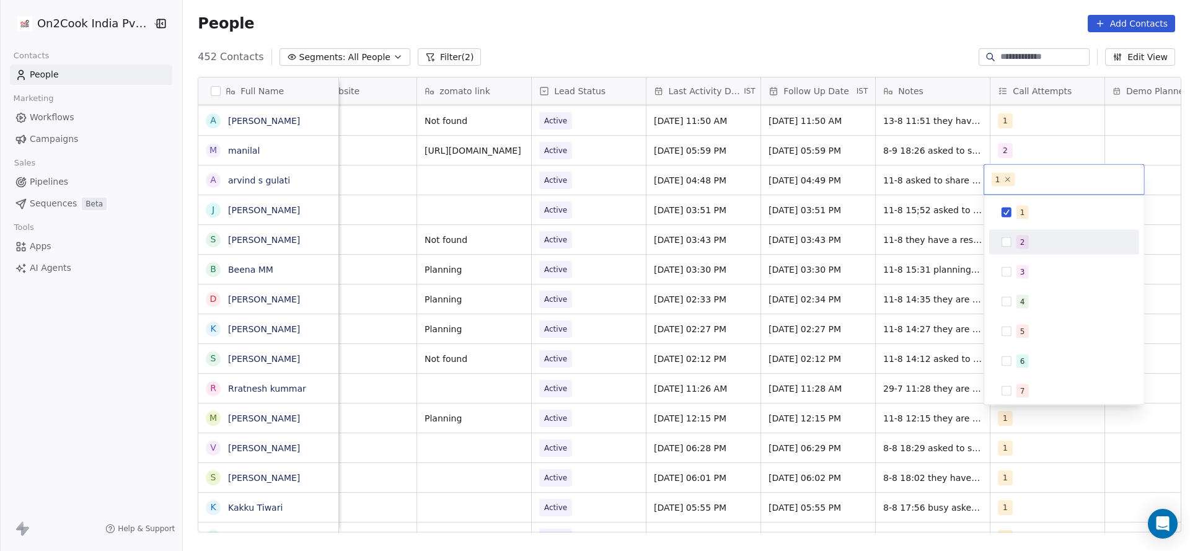
click at [998, 235] on div "2" at bounding box center [1064, 242] width 140 height 20
click at [1015, 203] on div "1" at bounding box center [1064, 213] width 140 height 20
click at [858, 291] on html "On2Cook India Pvt. Ltd. Contacts People Marketing Workflows Campaigns Sales Pip…" at bounding box center [595, 275] width 1190 height 551
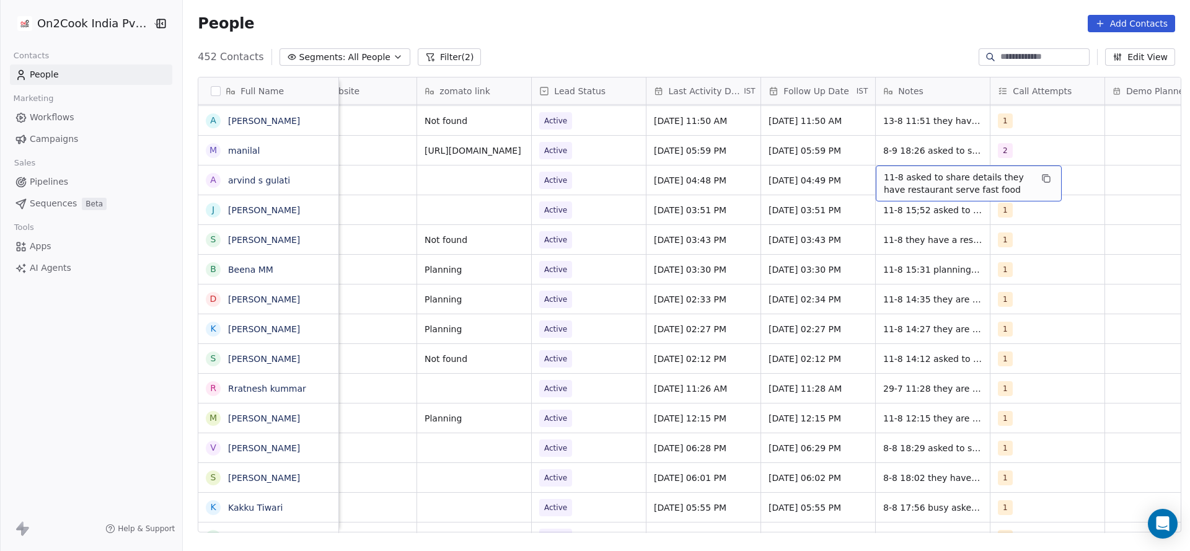
click at [875, 171] on div "11-8 asked to share details they have restaurant serve fast food" at bounding box center [968, 183] width 186 height 36
click at [893, 177] on span "11-8 asked to share details they have restaurant serve fast food" at bounding box center [957, 183] width 147 height 25
click at [874, 173] on textarea "**********" at bounding box center [962, 184] width 185 height 38
type textarea "**********"
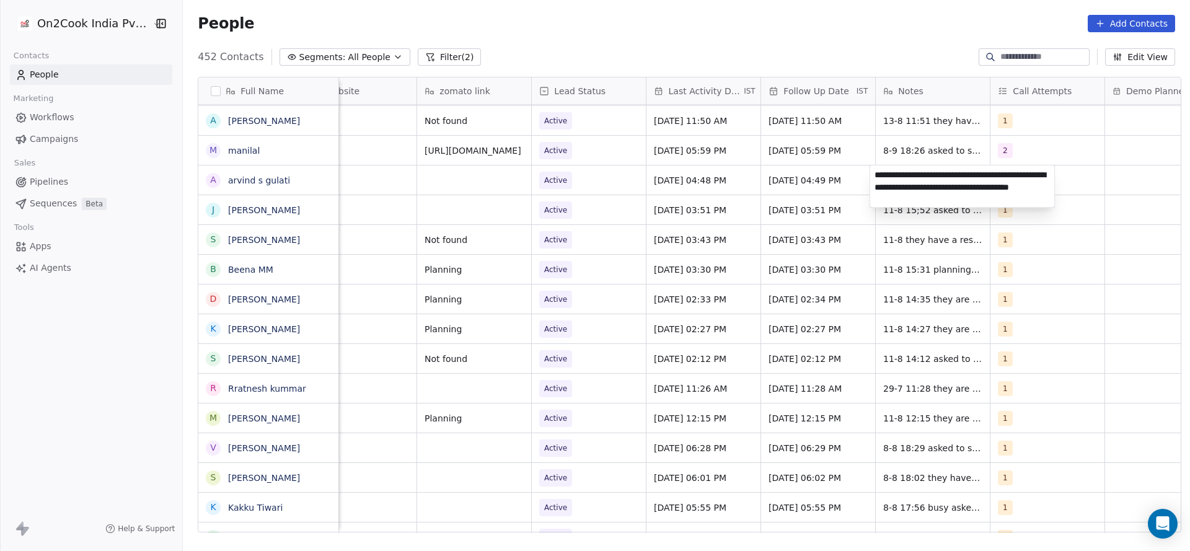
click at [644, 235] on html "On2Cook India Pvt. Ltd. Contacts People Marketing Workflows Campaigns Sales Pip…" at bounding box center [595, 275] width 1190 height 551
click at [875, 169] on div "8-9 18:28 device is costly for me 11-8 asked to share details they have restaur…" at bounding box center [968, 189] width 186 height 48
click at [911, 174] on textarea "**********" at bounding box center [962, 188] width 185 height 46
click at [999, 180] on textarea "**********" at bounding box center [962, 188] width 185 height 46
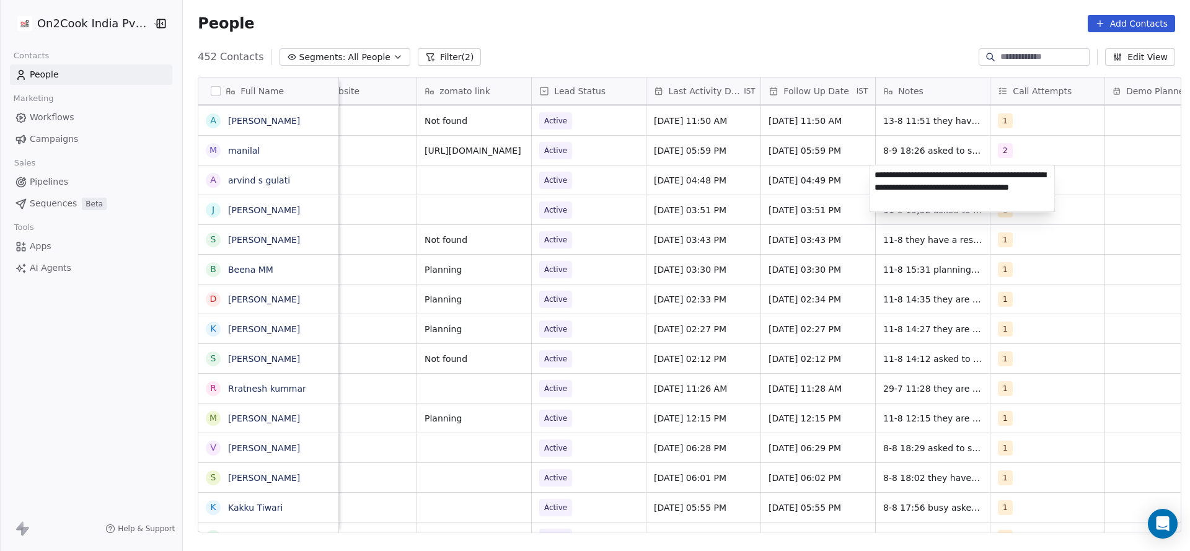
drag, startPoint x: 978, startPoint y: 172, endPoint x: 998, endPoint y: 176, distance: 20.8
click at [998, 176] on textarea "**********" at bounding box center [962, 188] width 185 height 46
type textarea "**********"
click at [830, 222] on html "On2Cook India Pvt. Ltd. Contacts People Marketing Workflows Campaigns Sales Pip…" at bounding box center [595, 275] width 1190 height 551
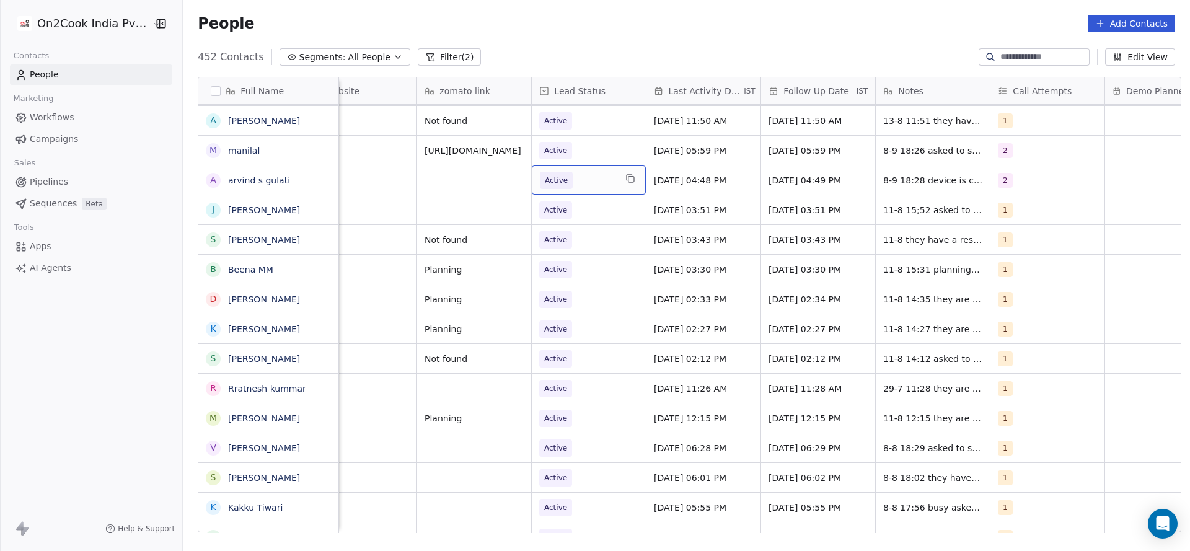
click at [594, 186] on span "Active" at bounding box center [578, 180] width 76 height 17
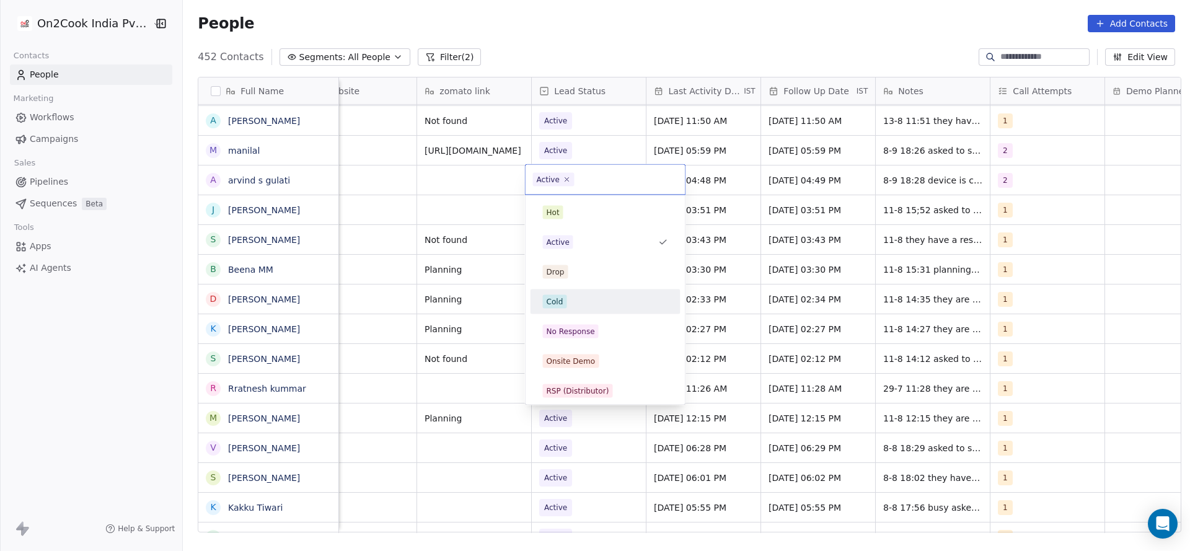
click at [589, 299] on div "Cold" at bounding box center [605, 302] width 125 height 14
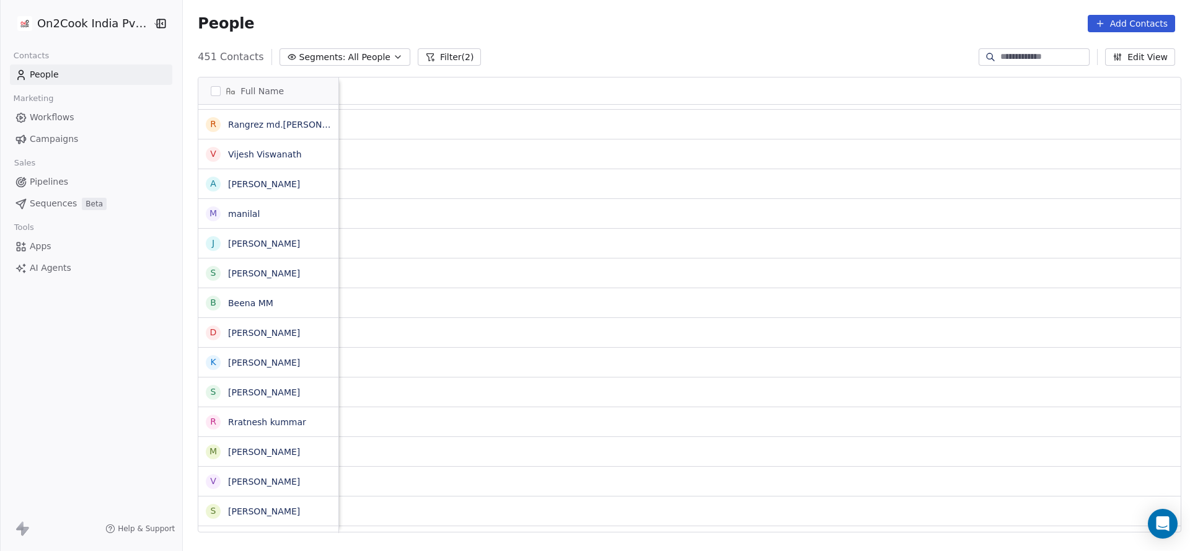
scroll to position [0, 1609]
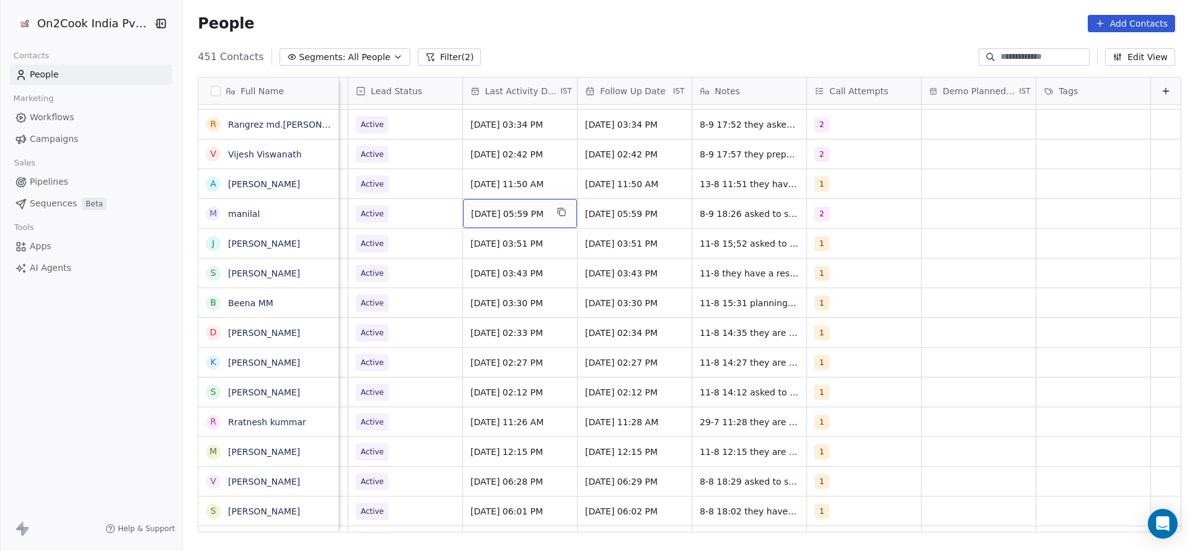
click at [473, 206] on div "Sep 08, 2025 05:59 PM" at bounding box center [520, 213] width 114 height 29
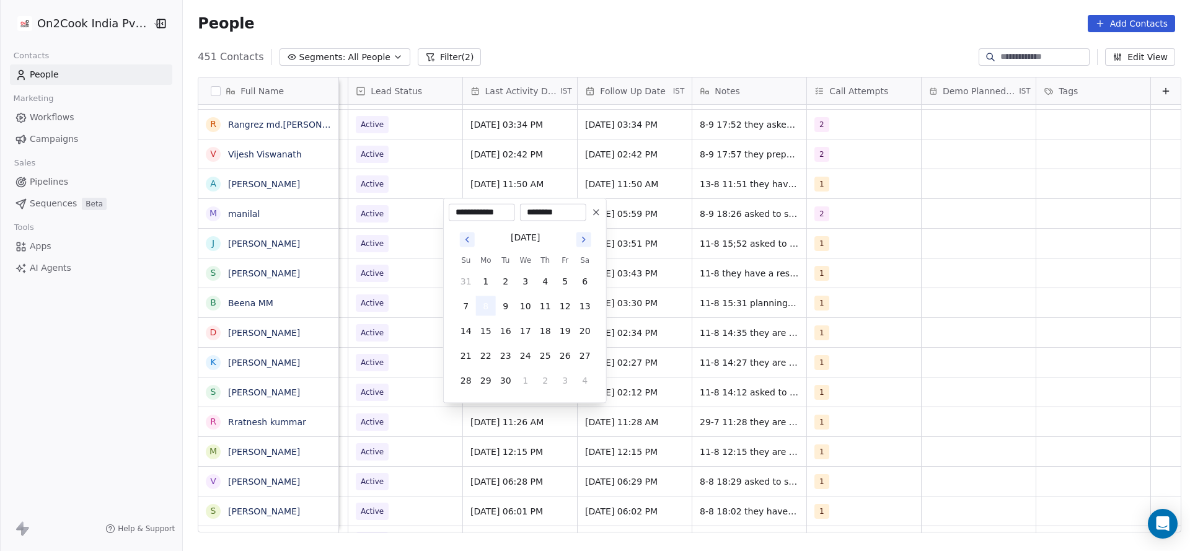
drag, startPoint x: 481, startPoint y: 302, endPoint x: 917, endPoint y: 240, distance: 440.0
click at [491, 302] on button "8" at bounding box center [486, 306] width 20 height 20
click at [926, 240] on html "On2Cook India Pvt. Ltd. Contacts People Marketing Workflows Campaigns Sales Pip…" at bounding box center [595, 275] width 1190 height 551
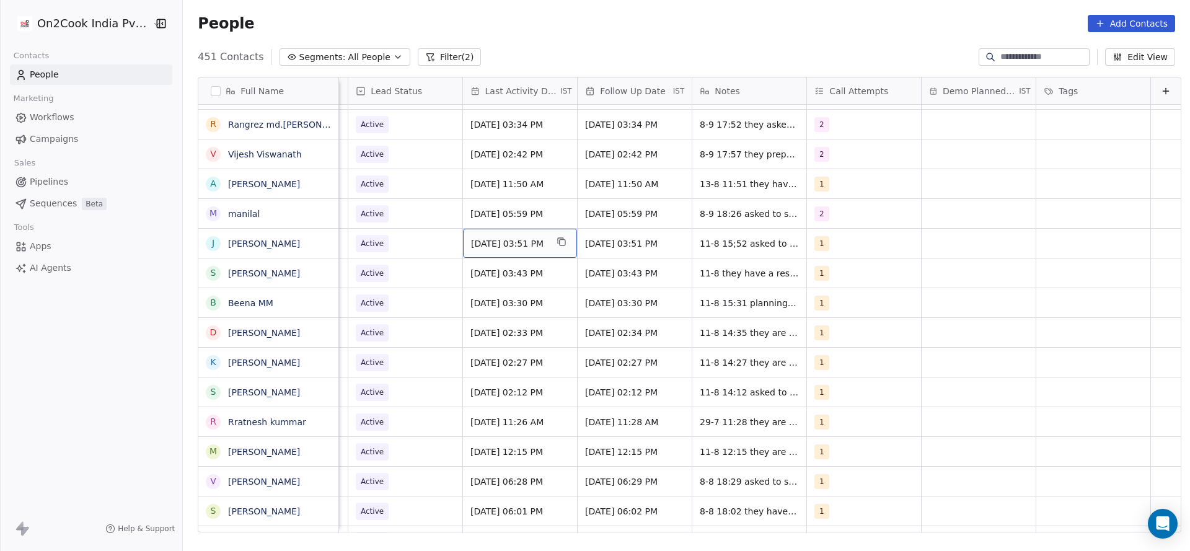
click at [480, 243] on span "Aug 11, 2025 03:51 PM" at bounding box center [509, 243] width 76 height 12
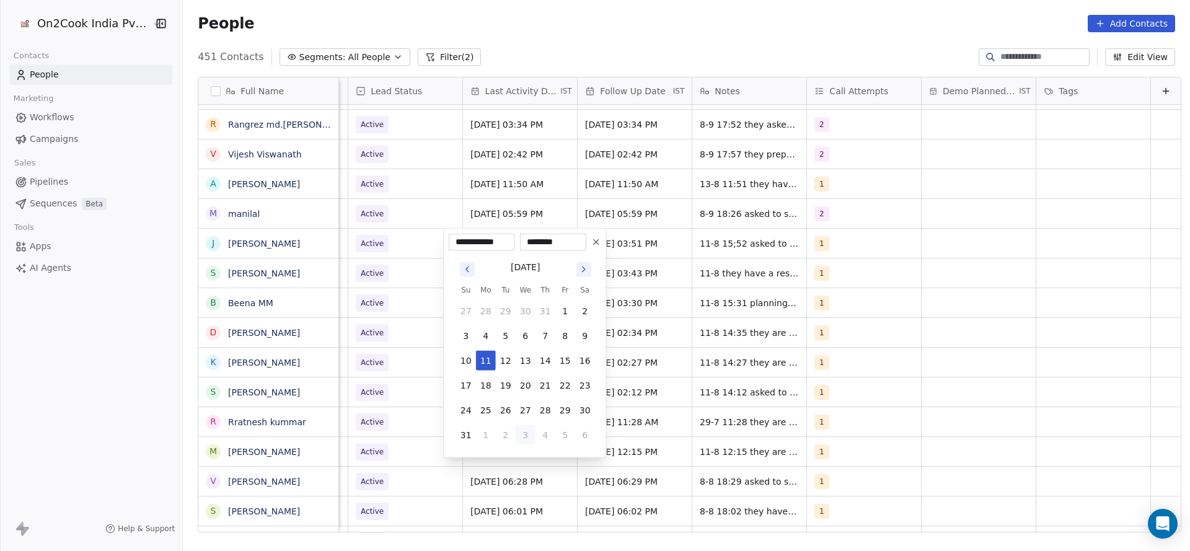
click at [528, 431] on button "3" at bounding box center [525, 435] width 20 height 20
click at [490, 341] on button "8" at bounding box center [486, 336] width 20 height 20
type input "**********"
click at [702, 306] on html "On2Cook India Pvt. Ltd. Contacts People Marketing Workflows Campaigns Sales Pip…" at bounding box center [595, 275] width 1190 height 551
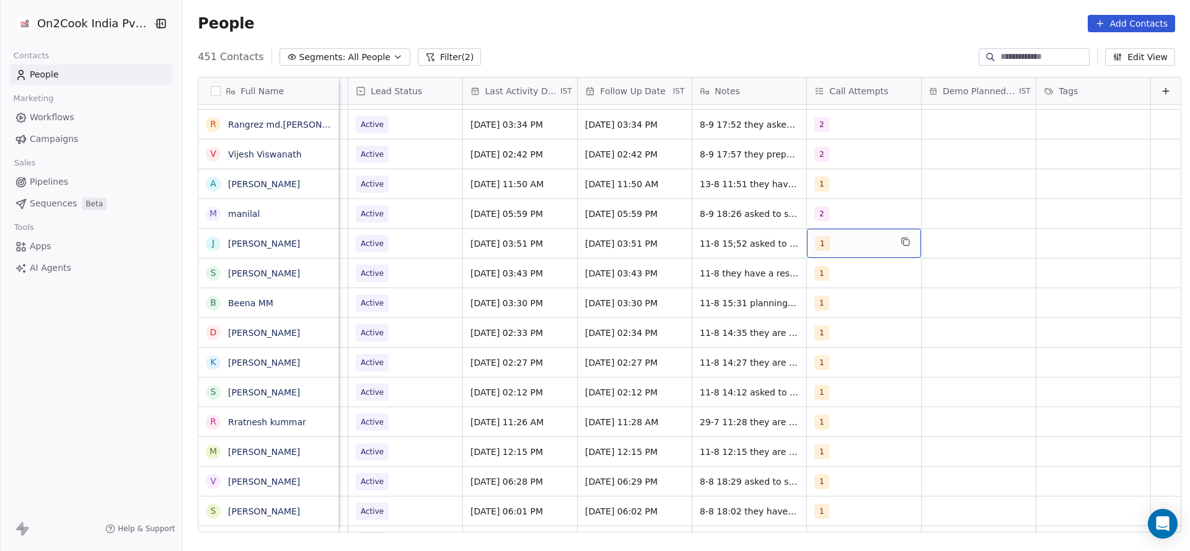
click at [849, 243] on div "1" at bounding box center [853, 243] width 76 height 15
click at [828, 304] on span "2" at bounding box center [825, 306] width 12 height 14
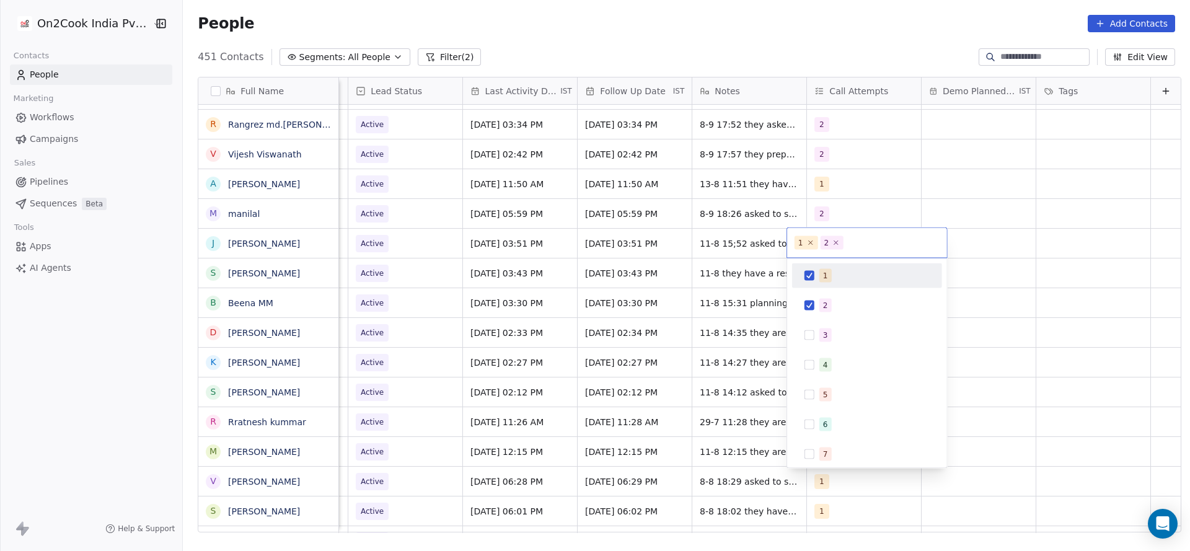
click at [833, 274] on div "1" at bounding box center [874, 276] width 110 height 14
click at [744, 305] on html "On2Cook India Pvt. Ltd. Contacts People Marketing Workflows Campaigns Sales Pip…" at bounding box center [595, 275] width 1190 height 551
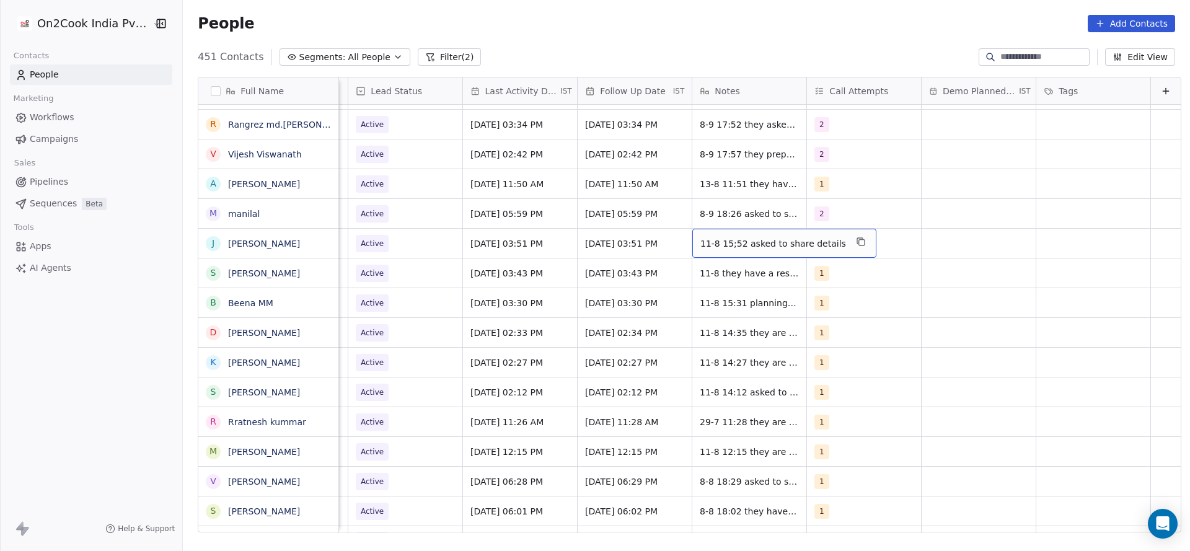
click at [700, 240] on span "11-8 15;52 asked to share details" at bounding box center [773, 243] width 146 height 12
click at [678, 245] on textarea "**********" at bounding box center [756, 248] width 166 height 38
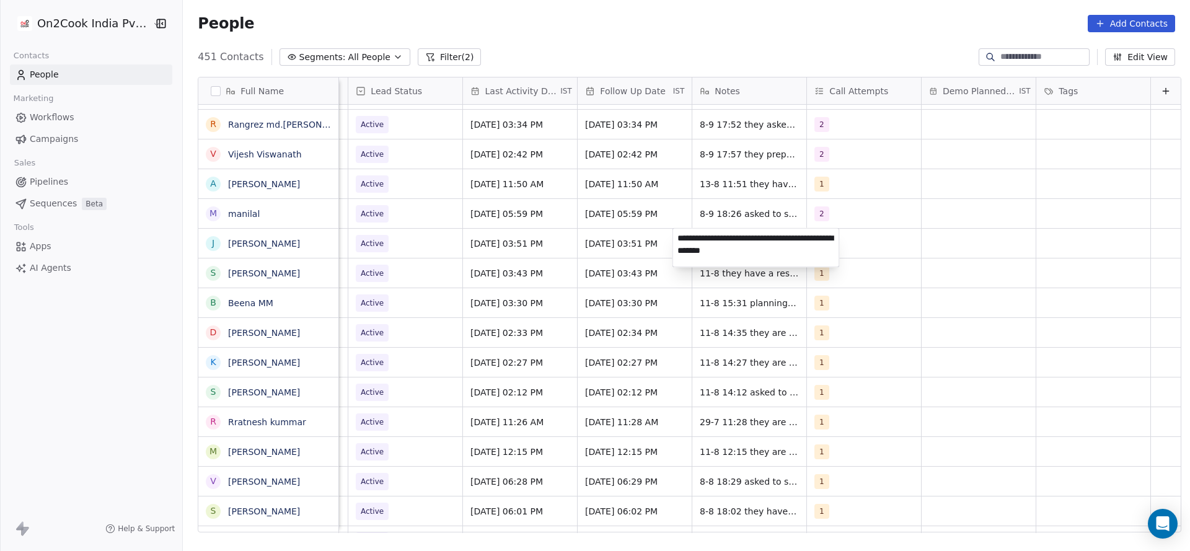
type textarea "**********"
click at [552, 291] on html "On2Cook India Pvt. Ltd. Contacts People Marketing Workflows Campaigns Sales Pip…" at bounding box center [595, 275] width 1190 height 551
click at [378, 233] on div "Active" at bounding box center [405, 243] width 114 height 29
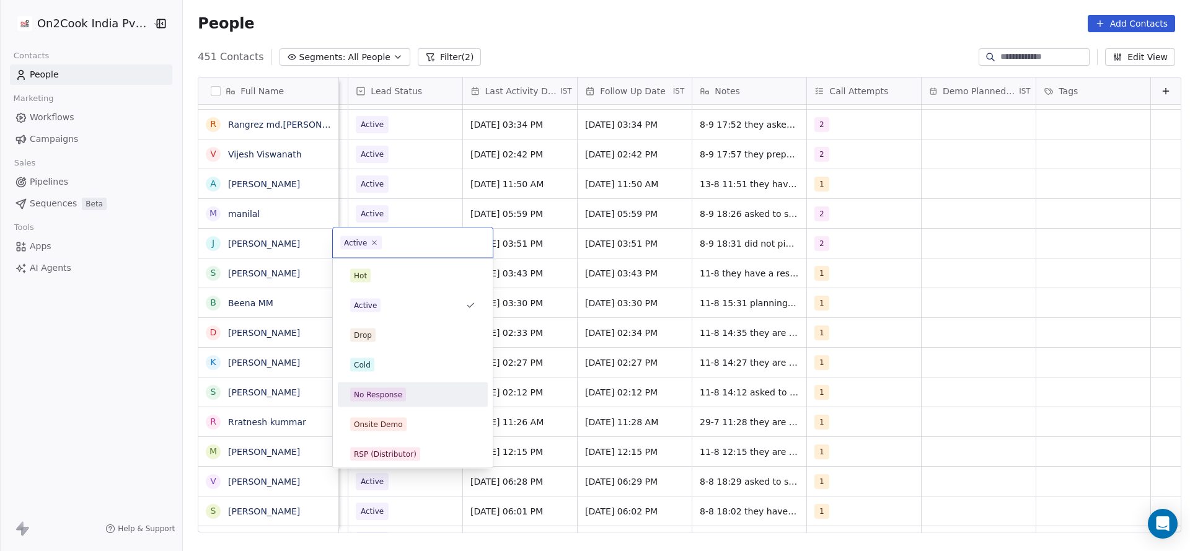
click at [383, 393] on div "No Response" at bounding box center [378, 394] width 48 height 11
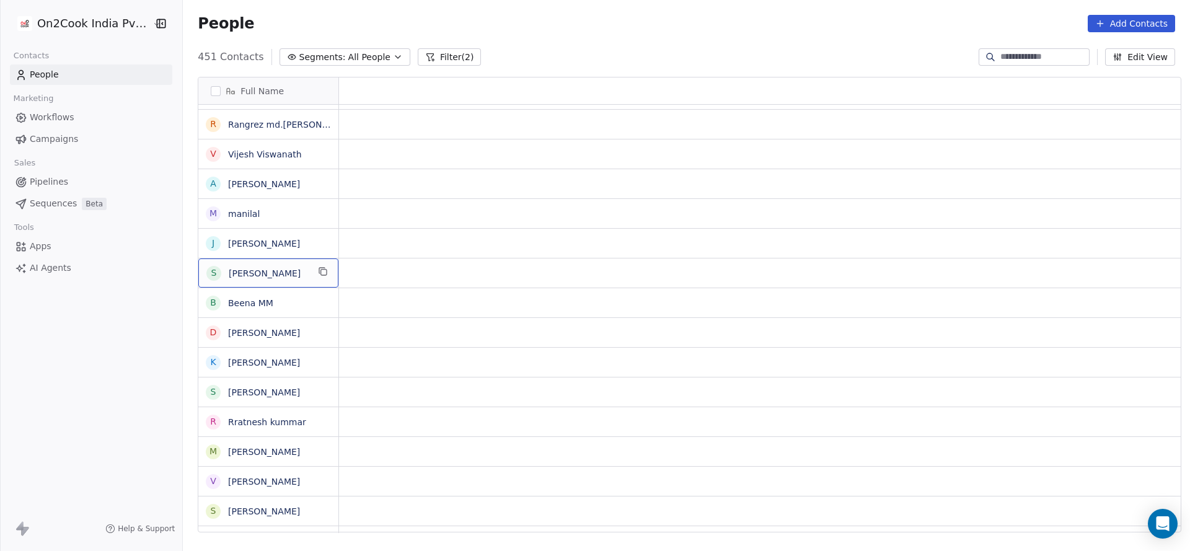
scroll to position [0, 0]
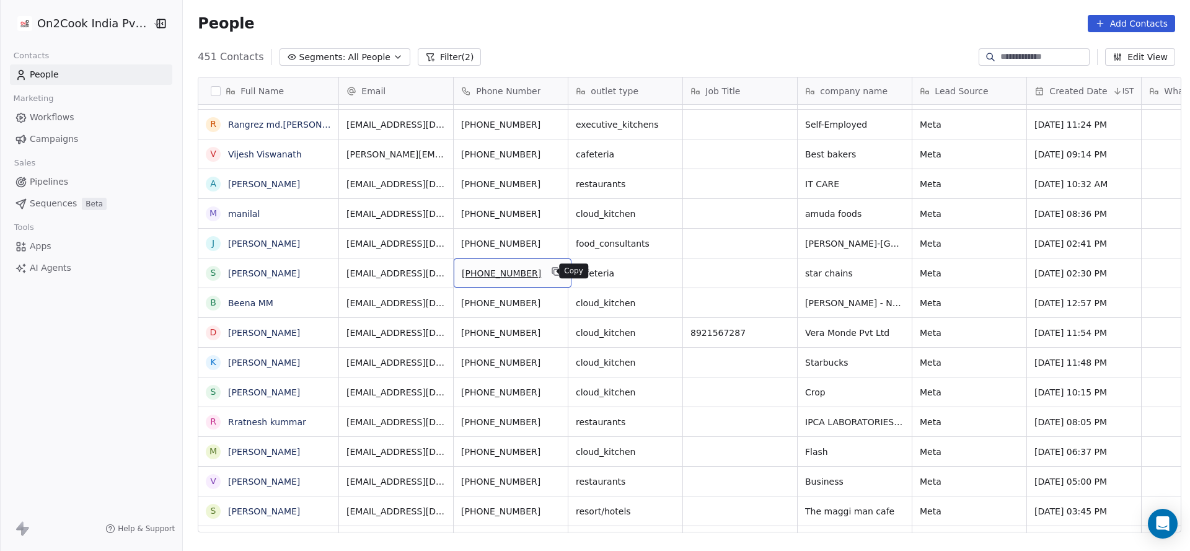
click at [551, 273] on icon "grid" at bounding box center [556, 271] width 10 height 10
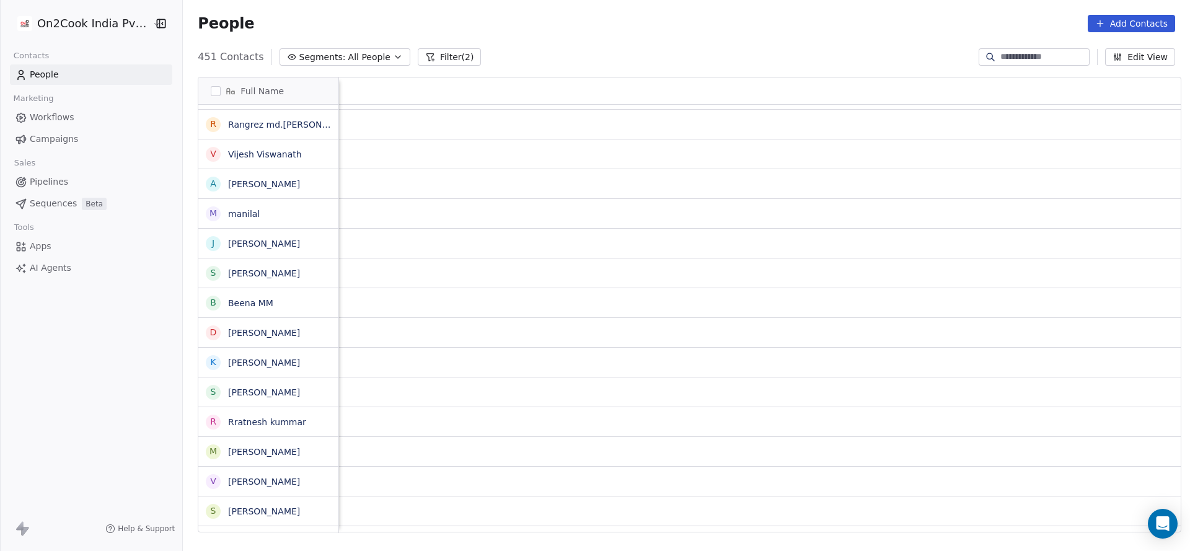
scroll to position [0, 1441]
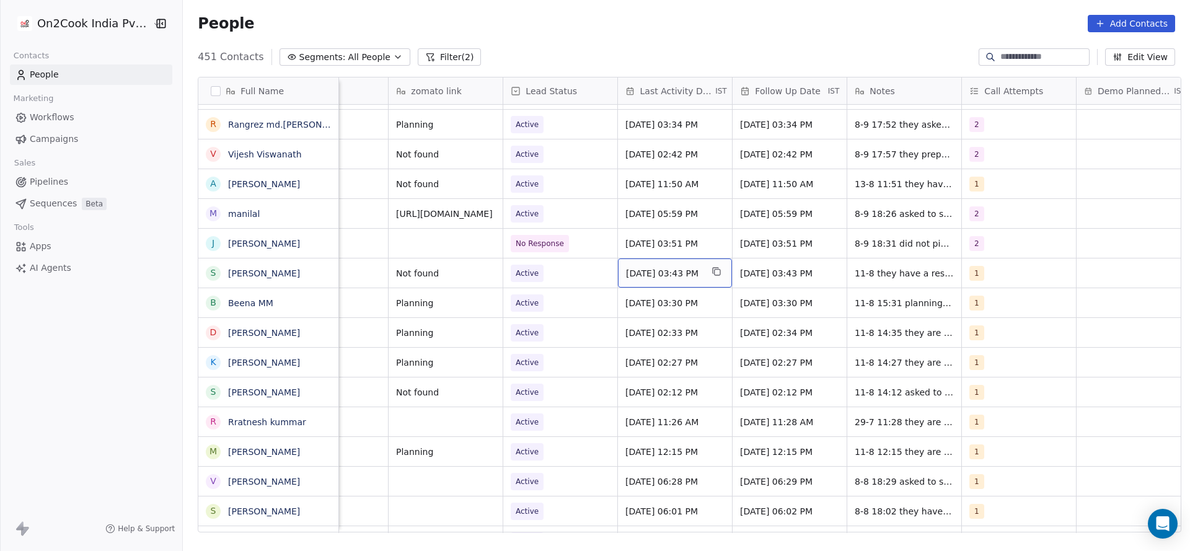
click at [654, 269] on span "Aug 11, 2025 03:43 PM" at bounding box center [664, 273] width 76 height 12
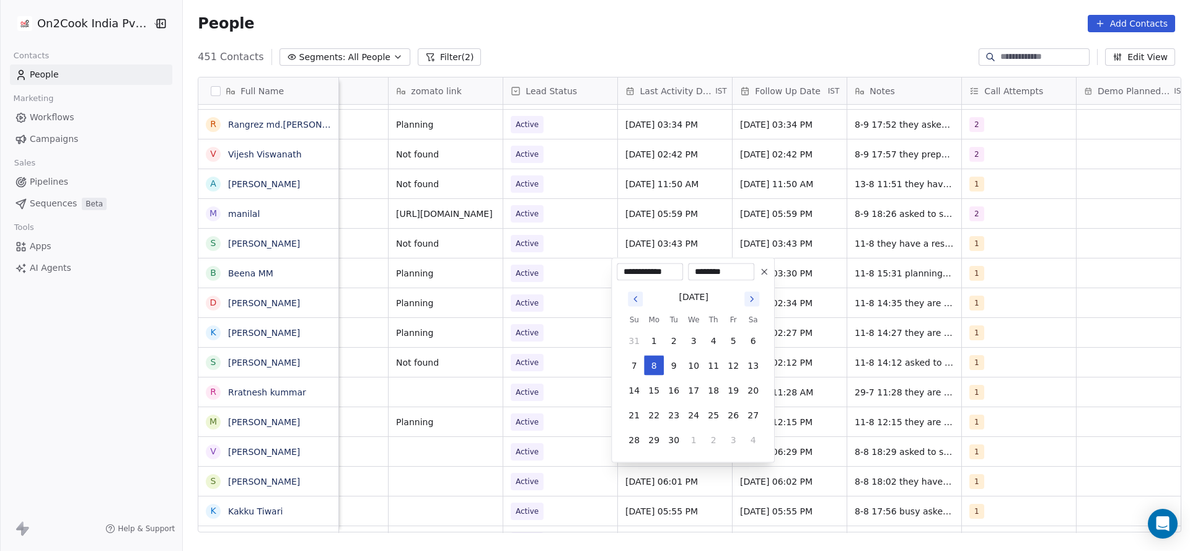
click at [732, 459] on div "**********" at bounding box center [693, 360] width 164 height 205
click at [561, 322] on html "On2Cook India Pvt. Ltd. Contacts People Marketing Workflows Campaigns Sales Pip…" at bounding box center [595, 275] width 1190 height 551
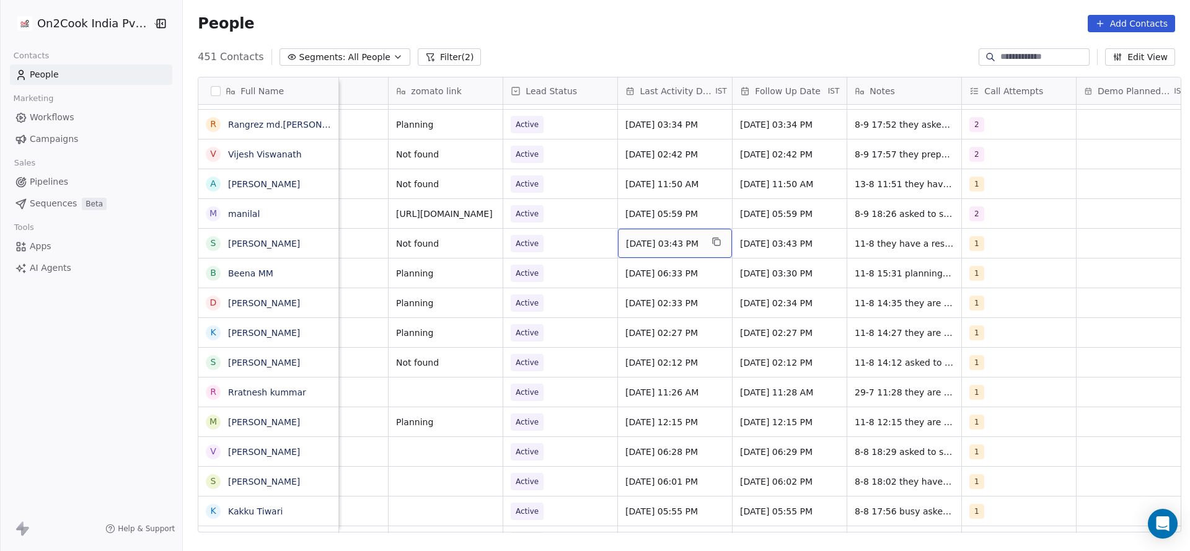
click at [638, 248] on span "Aug 11, 2025 03:43 PM" at bounding box center [664, 243] width 76 height 12
click at [662, 230] on div "Aug 11, 2025 03:43 PM" at bounding box center [675, 243] width 114 height 29
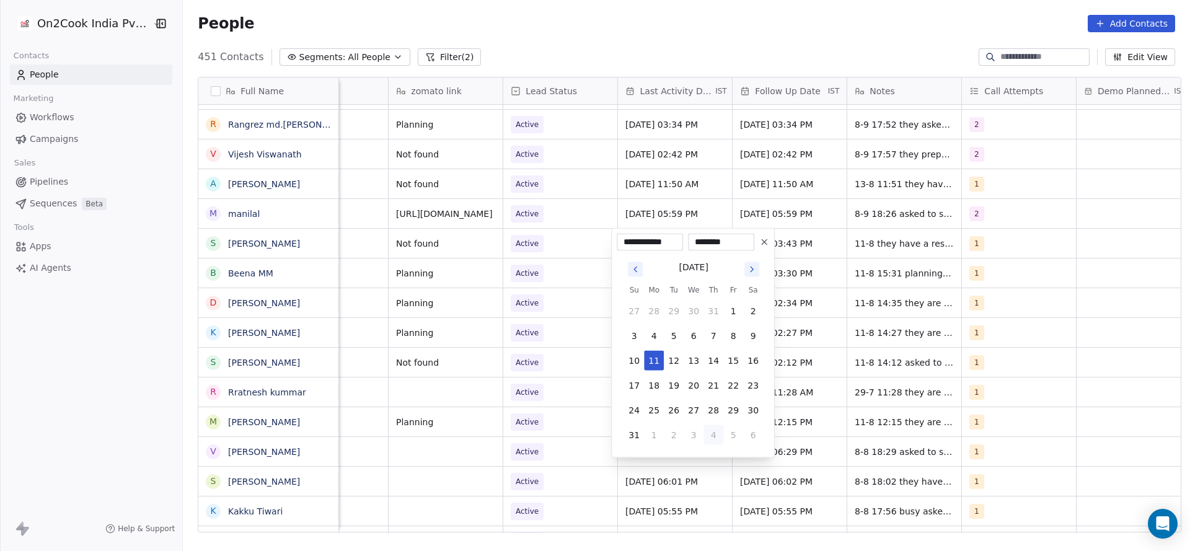
click at [716, 432] on button "4" at bounding box center [713, 435] width 20 height 20
click at [654, 340] on button "8" at bounding box center [654, 336] width 20 height 20
type input "**********"
click at [502, 341] on html "On2Cook India Pvt. Ltd. Contacts People Marketing Workflows Campaigns Sales Pip…" at bounding box center [595, 275] width 1190 height 551
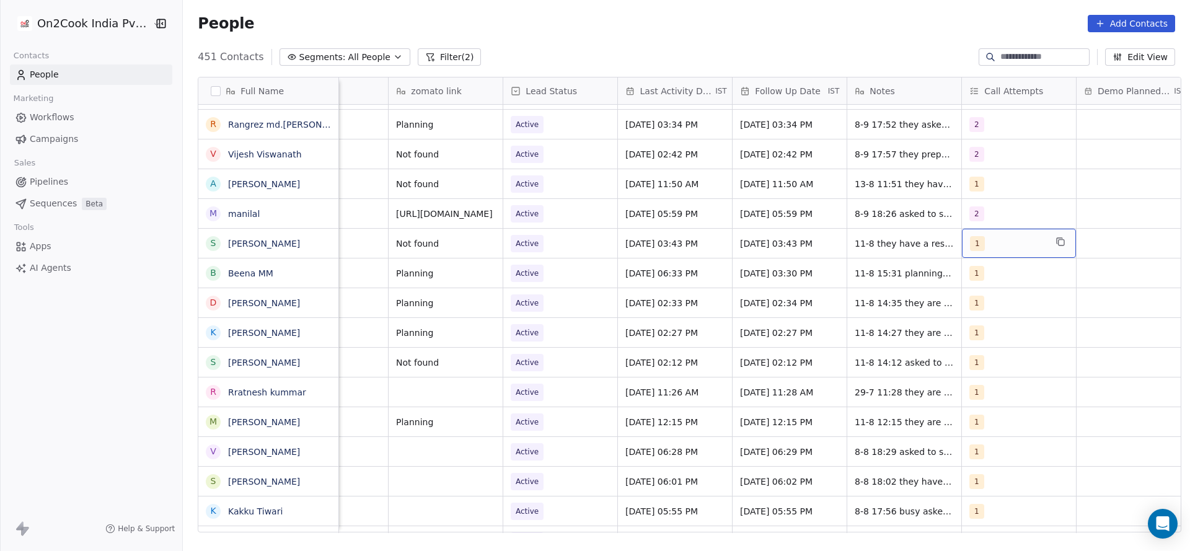
click at [974, 238] on span "1" at bounding box center [977, 243] width 15 height 15
click at [983, 317] on div "1 2 3 4 5 6 7 8 9 10" at bounding box center [1035, 409] width 150 height 292
click at [985, 293] on div "2" at bounding box center [1035, 305] width 150 height 25
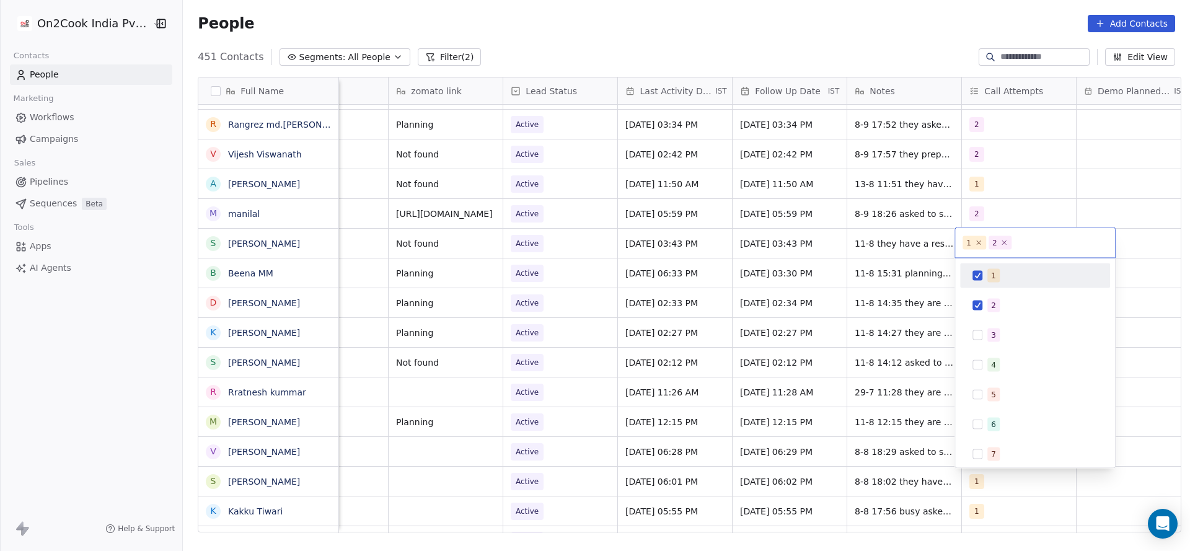
drag, startPoint x: 985, startPoint y: 271, endPoint x: 846, endPoint y: 244, distance: 142.0
click at [983, 271] on div "1" at bounding box center [1035, 276] width 140 height 20
click at [838, 299] on html "On2Cook India Pvt. Ltd. Contacts People Marketing Workflows Campaigns Sales Pip…" at bounding box center [595, 275] width 1190 height 551
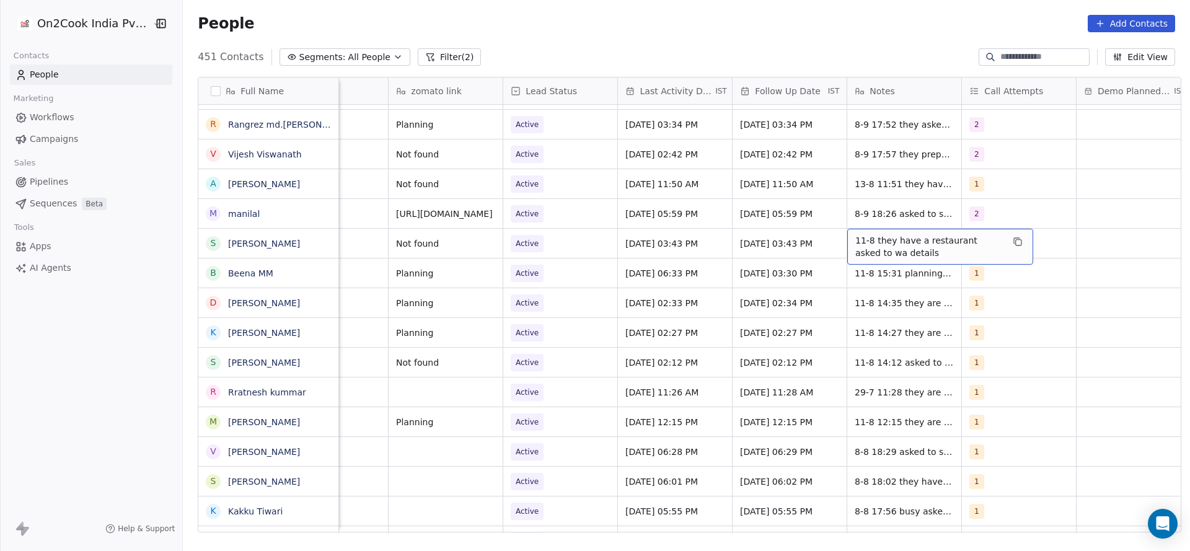
click at [855, 240] on span "11-8 they have a restaurant asked to wa details" at bounding box center [928, 246] width 147 height 25
click at [843, 238] on textarea "**********" at bounding box center [933, 248] width 185 height 38
type textarea "**********"
click at [645, 302] on html "On2Cook India Pvt. Ltd. Contacts People Marketing Workflows Campaigns Sales Pip…" at bounding box center [595, 275] width 1190 height 551
click at [533, 240] on span "Active" at bounding box center [527, 243] width 33 height 17
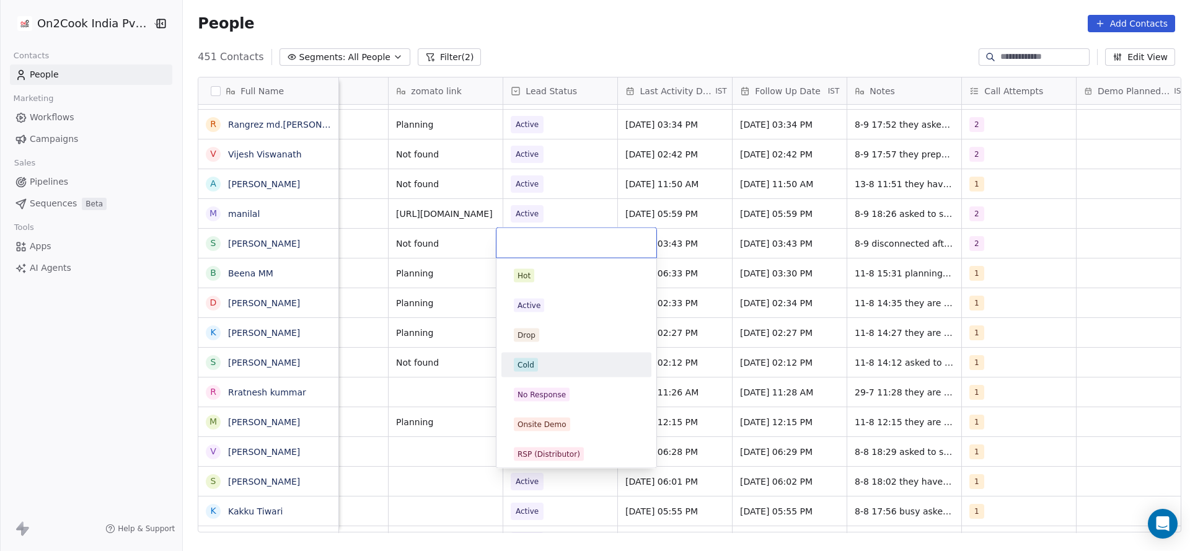
click at [530, 355] on div "Cold" at bounding box center [576, 365] width 140 height 20
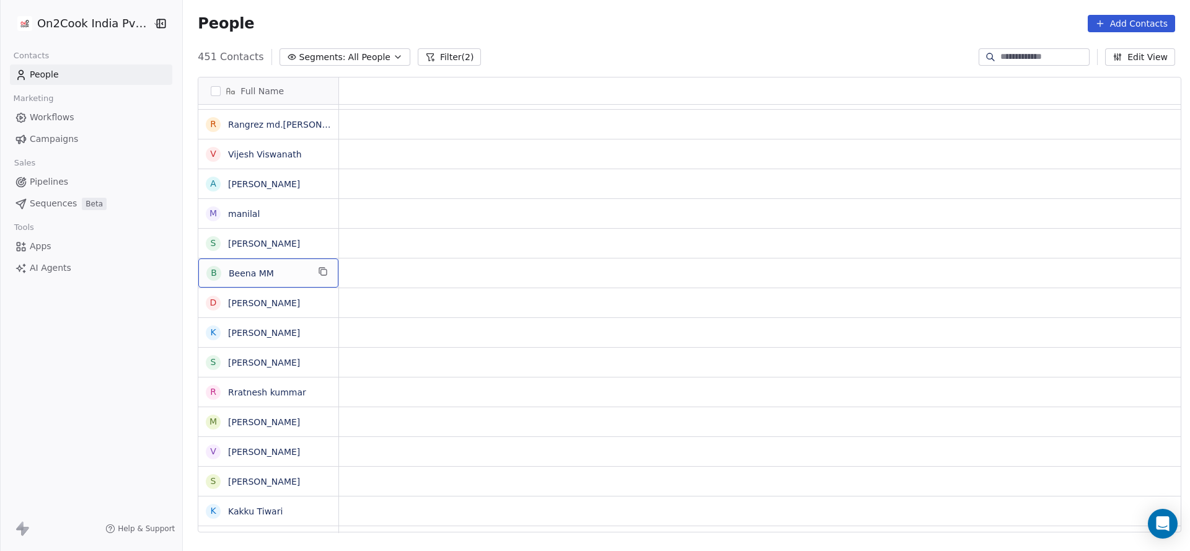
scroll to position [0, 0]
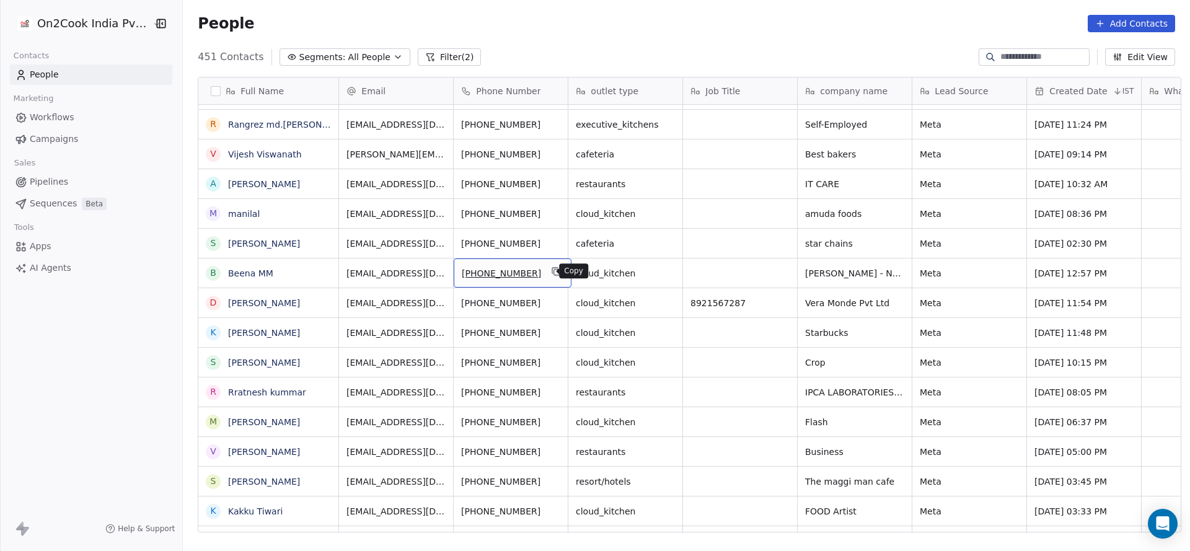
click at [551, 273] on icon "grid" at bounding box center [556, 271] width 10 height 10
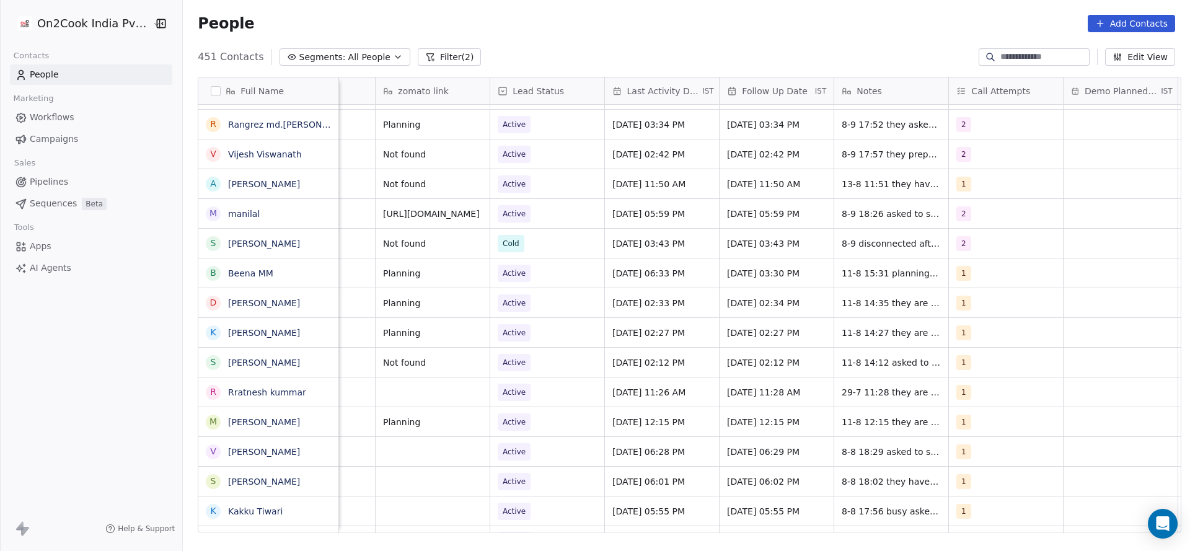
scroll to position [0, 1462]
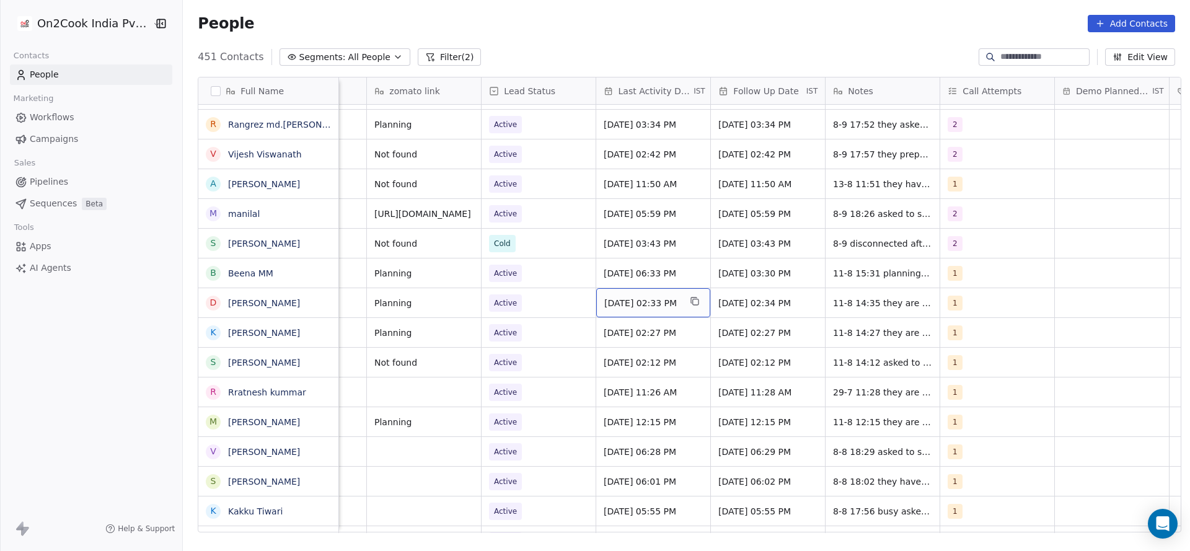
click at [641, 297] on span "Aug 11, 2025 02:33 PM" at bounding box center [642, 303] width 76 height 12
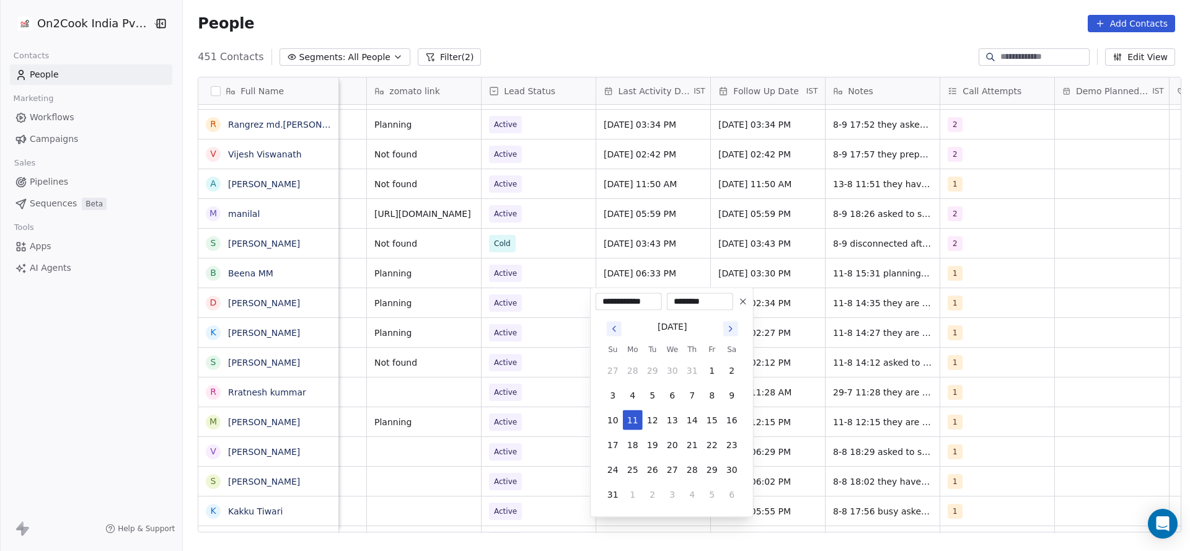
click at [468, 351] on html "On2Cook India Pvt. Ltd. Contacts People Marketing Workflows Campaigns Sales Pip…" at bounding box center [595, 275] width 1190 height 551
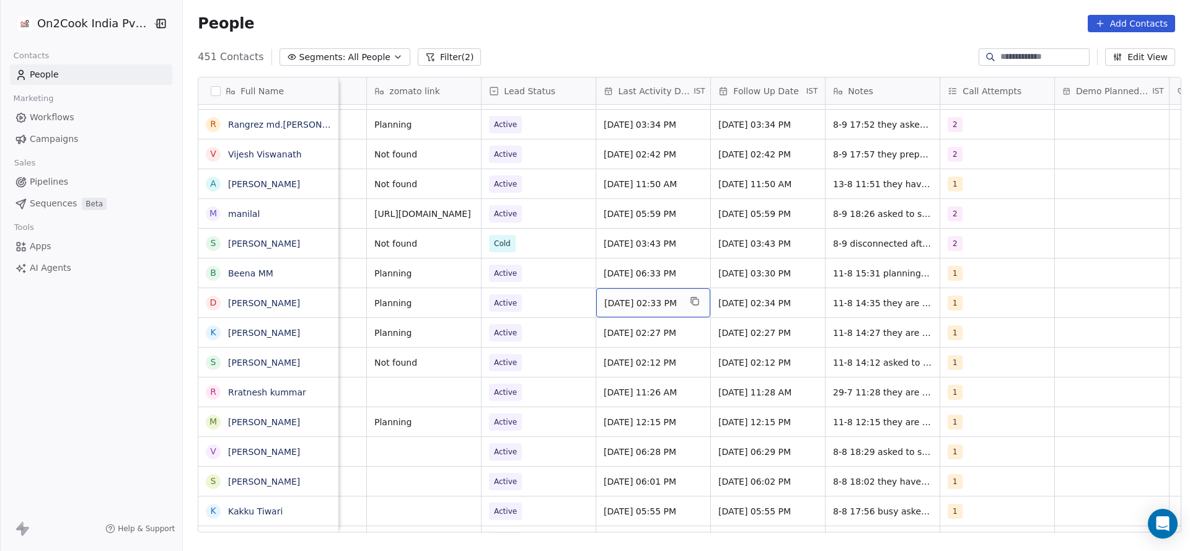
click at [838, 258] on div "Madhuri Planning Active Sep 08, 2025 06:33 PM 26/08/2025 03:30 PM 11-8 15:31 pl…" at bounding box center [95, 273] width 2437 height 30
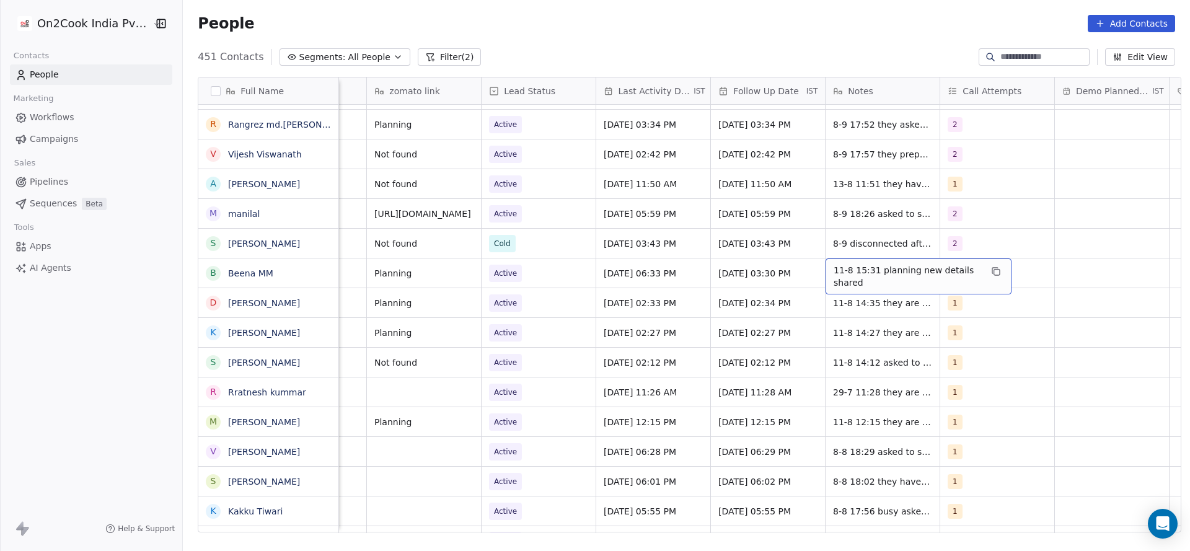
click at [825, 264] on div "11-8 15:31 planning new details shared" at bounding box center [918, 276] width 186 height 36
click at [825, 264] on textarea "**********" at bounding box center [912, 277] width 185 height 38
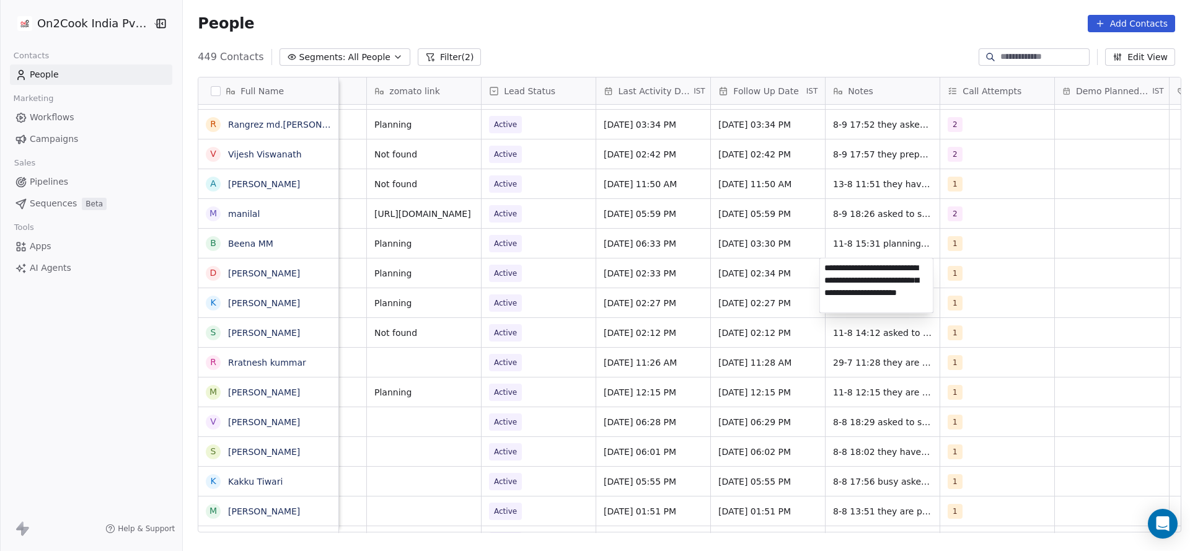
scroll to position [1, 0]
type textarea "**********"
click at [696, 297] on html "On2Cook India Pvt. Ltd. Contacts People Marketing Workflows Campaigns Sales Pip…" at bounding box center [595, 275] width 1190 height 551
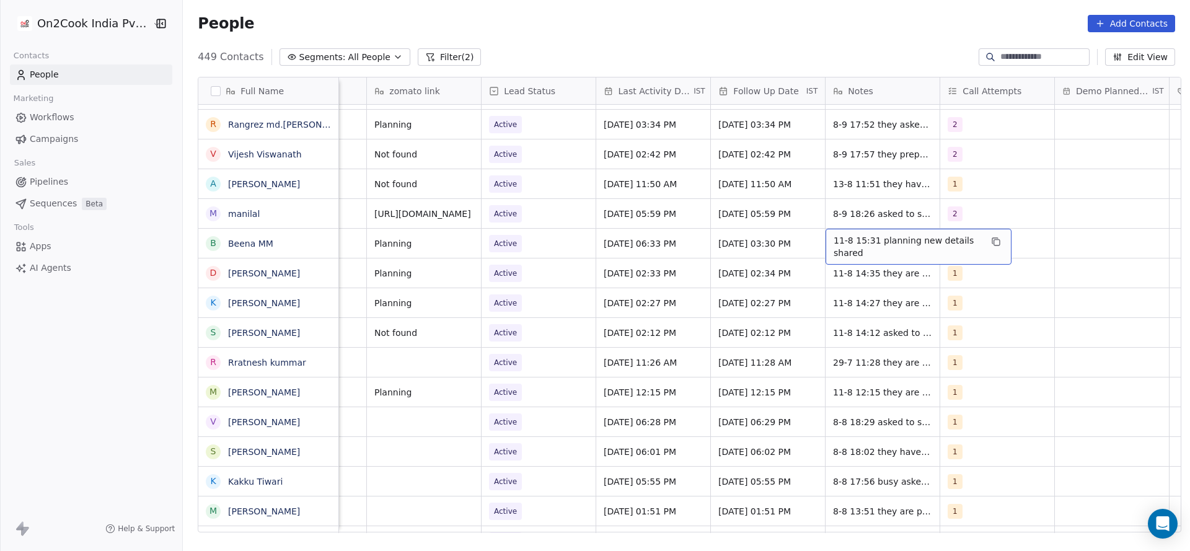
click at [859, 247] on span "11-8 15:31 planning new details shared" at bounding box center [906, 246] width 147 height 25
click at [825, 239] on textarea "**********" at bounding box center [912, 248] width 185 height 38
type textarea "**********"
click at [651, 277] on html "On2Cook India Pvt. Ltd. Contacts People Marketing Workflows Campaigns Sales Pip…" at bounding box center [595, 275] width 1190 height 551
click at [514, 248] on span "Active" at bounding box center [527, 243] width 76 height 17
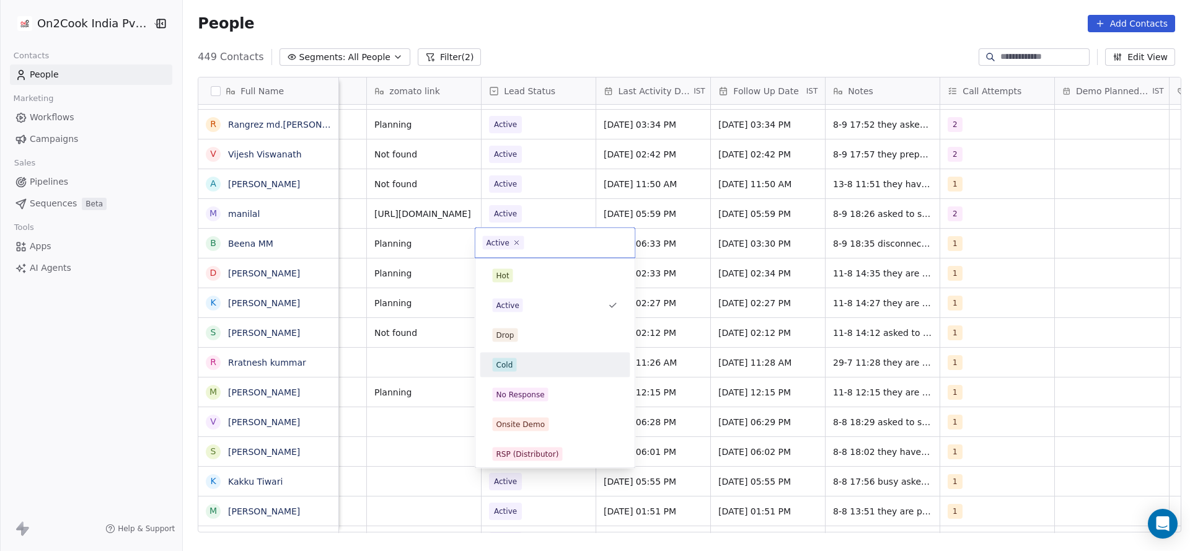
drag, startPoint x: 510, startPoint y: 366, endPoint x: 981, endPoint y: 243, distance: 487.0
click at [511, 363] on div "Cold" at bounding box center [504, 364] width 17 height 11
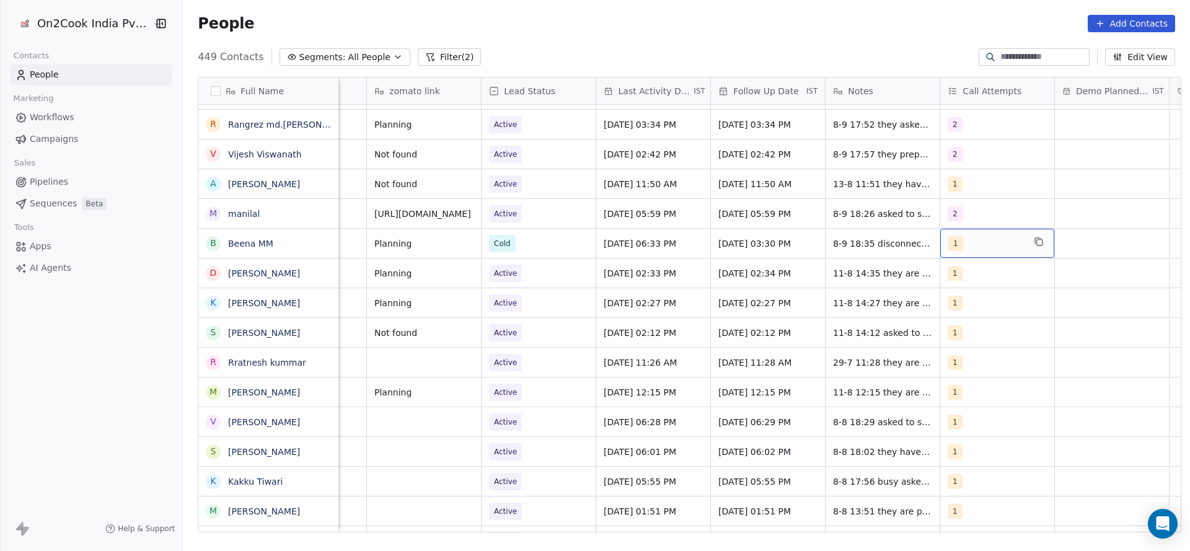
click at [984, 243] on div "1" at bounding box center [986, 243] width 76 height 15
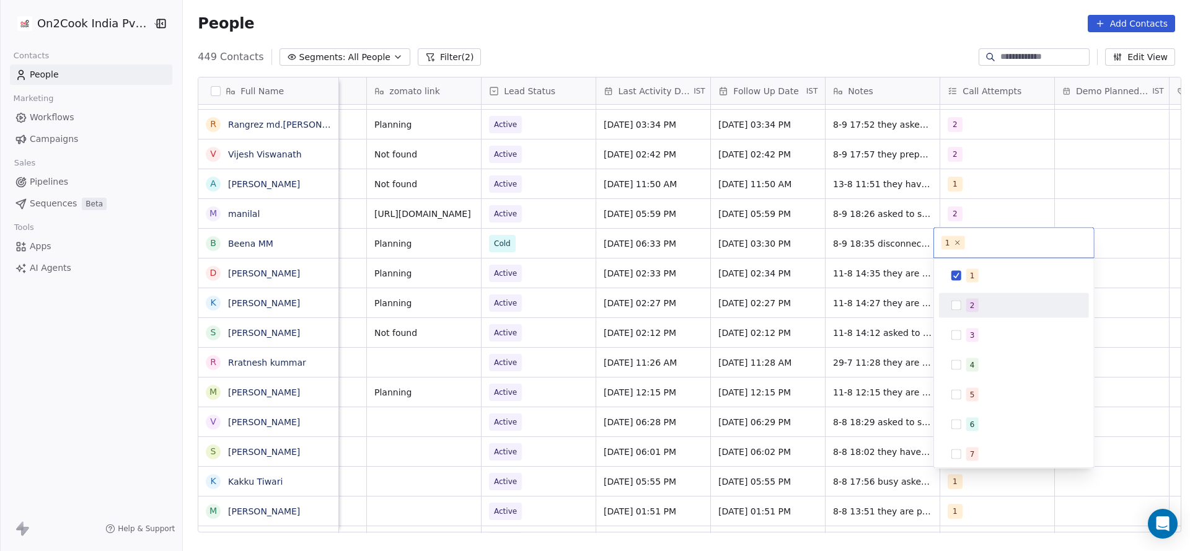
click at [954, 301] on button "Suggestions" at bounding box center [956, 306] width 10 height 10
click at [960, 280] on div "1" at bounding box center [1014, 276] width 140 height 20
click at [855, 316] on html "On2Cook India Pvt. Ltd. Contacts People Marketing Workflows Campaigns Sales Pip…" at bounding box center [595, 275] width 1190 height 551
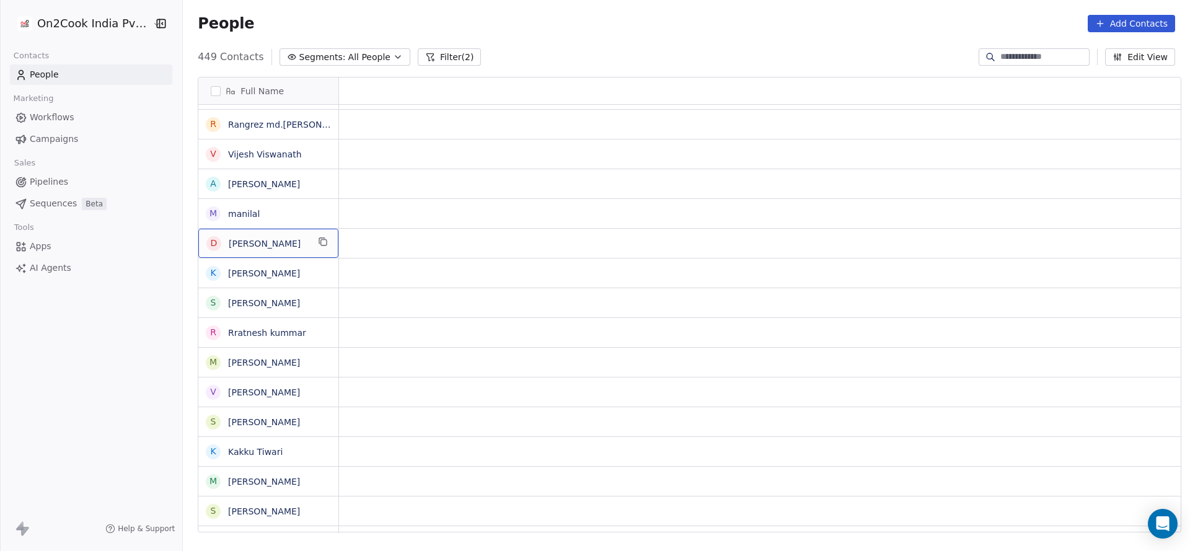
scroll to position [0, 0]
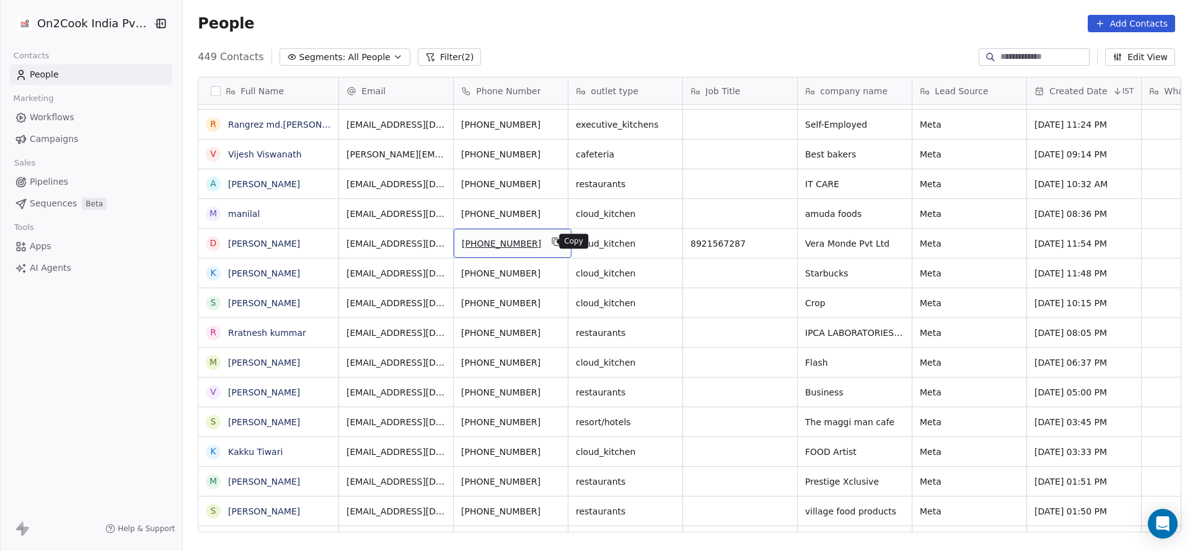
click at [551, 242] on icon "grid" at bounding box center [556, 242] width 10 height 10
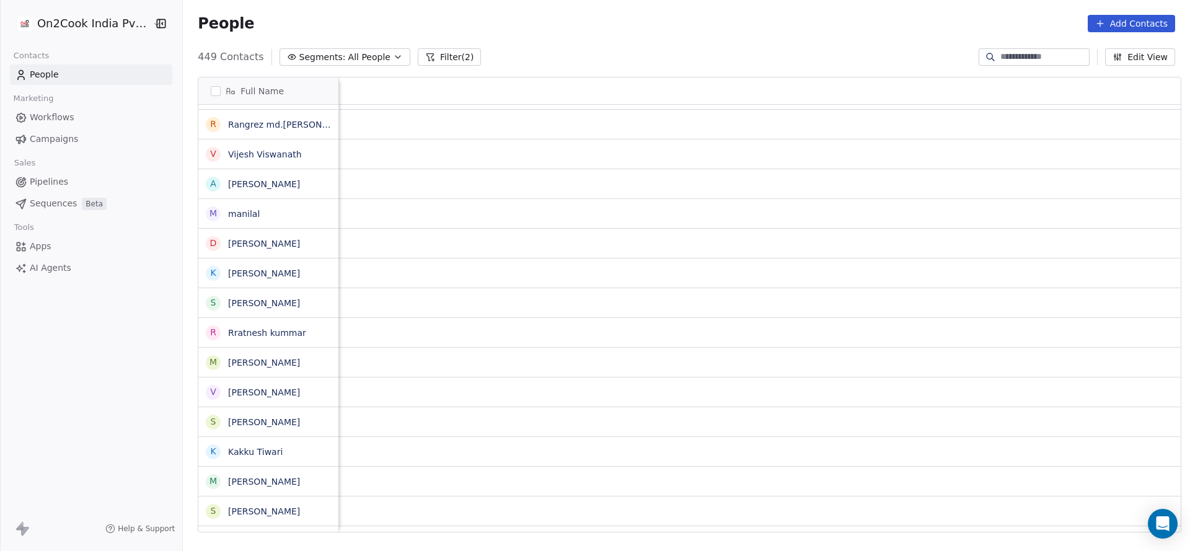
scroll to position [0, 1609]
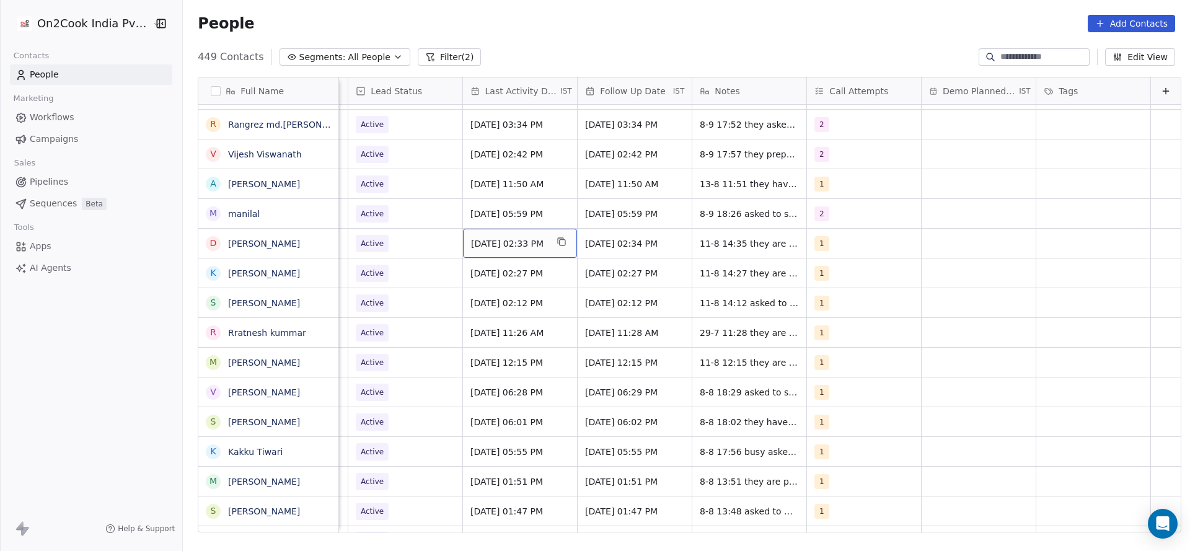
click at [500, 243] on span "Aug 11, 2025 02:33 PM" at bounding box center [509, 243] width 76 height 12
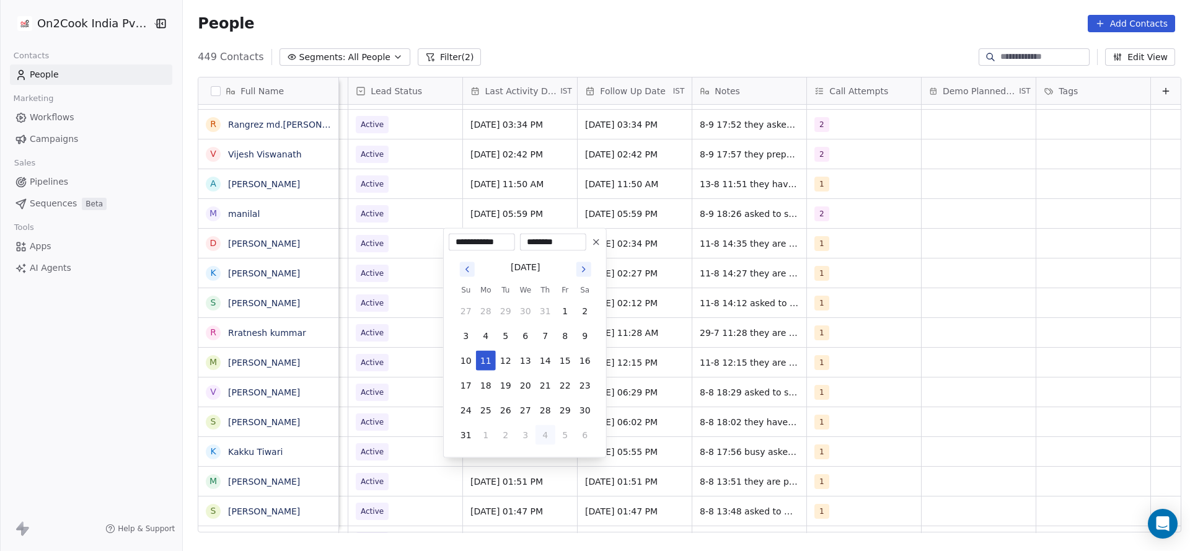
click at [550, 431] on button "4" at bounding box center [545, 435] width 20 height 20
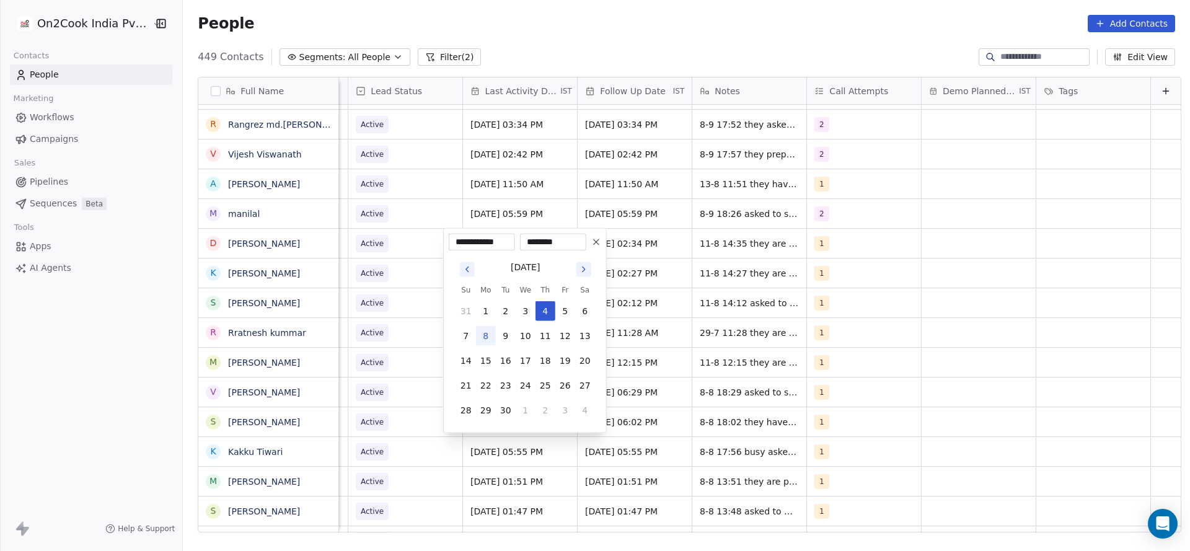
click at [482, 328] on button "8" at bounding box center [486, 336] width 20 height 20
type input "**********"
click at [925, 348] on html "On2Cook India Pvt. Ltd. Contacts People Marketing Workflows Campaigns Sales Pip…" at bounding box center [595, 275] width 1190 height 551
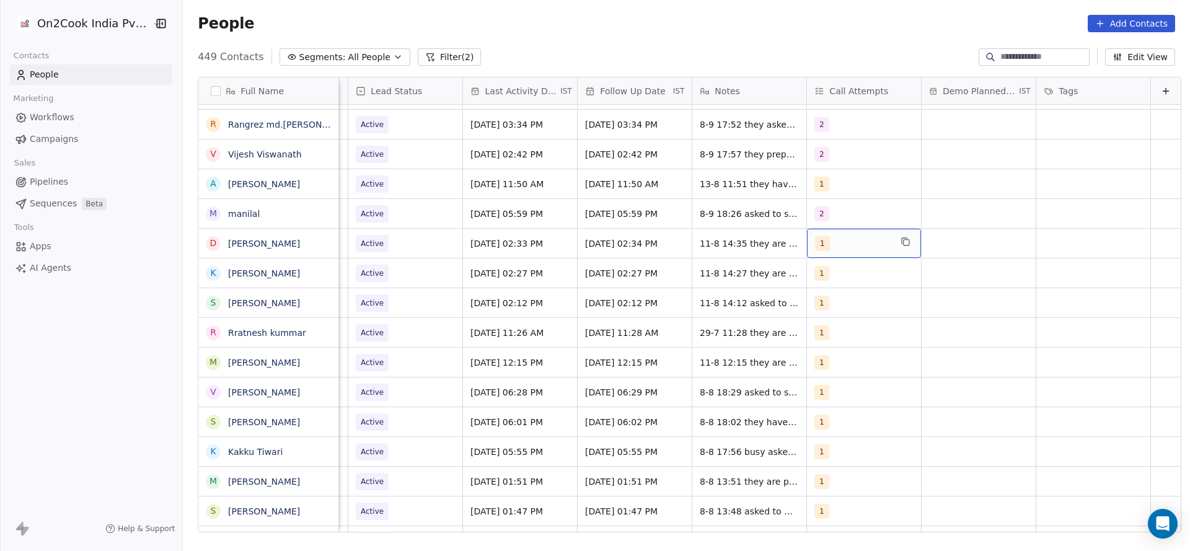
click at [815, 243] on div "1" at bounding box center [853, 243] width 76 height 15
click at [819, 309] on span "2" at bounding box center [825, 306] width 12 height 14
click at [817, 289] on div "1 2 3 4 5 6 7 8 9 10" at bounding box center [867, 409] width 150 height 292
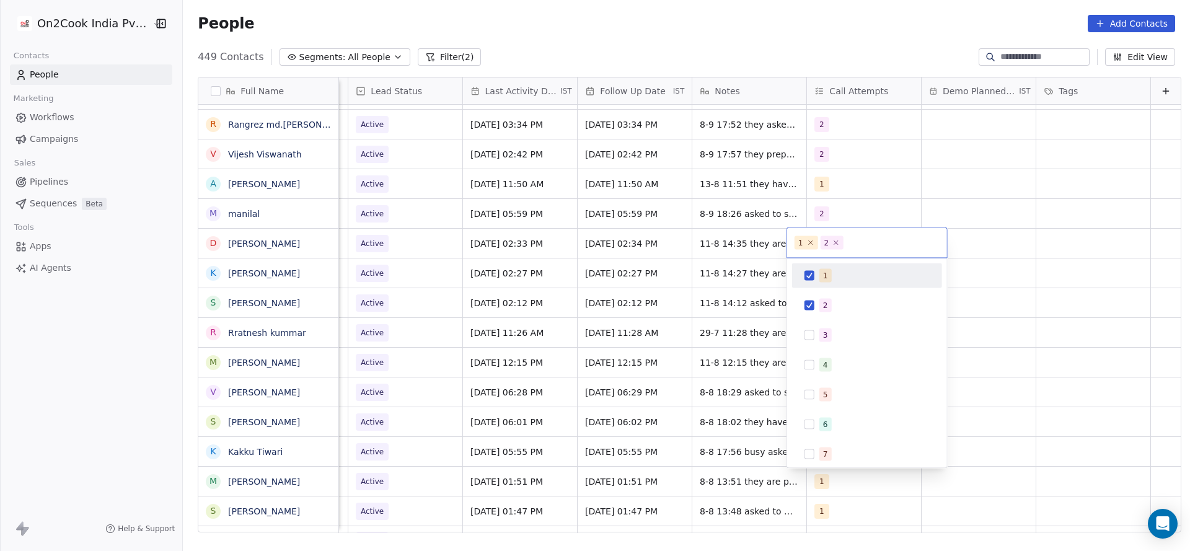
click at [829, 273] on span "1" at bounding box center [825, 276] width 12 height 14
click at [707, 294] on html "On2Cook India Pvt. Ltd. Contacts People Marketing Workflows Campaigns Sales Pip…" at bounding box center [595, 275] width 1190 height 551
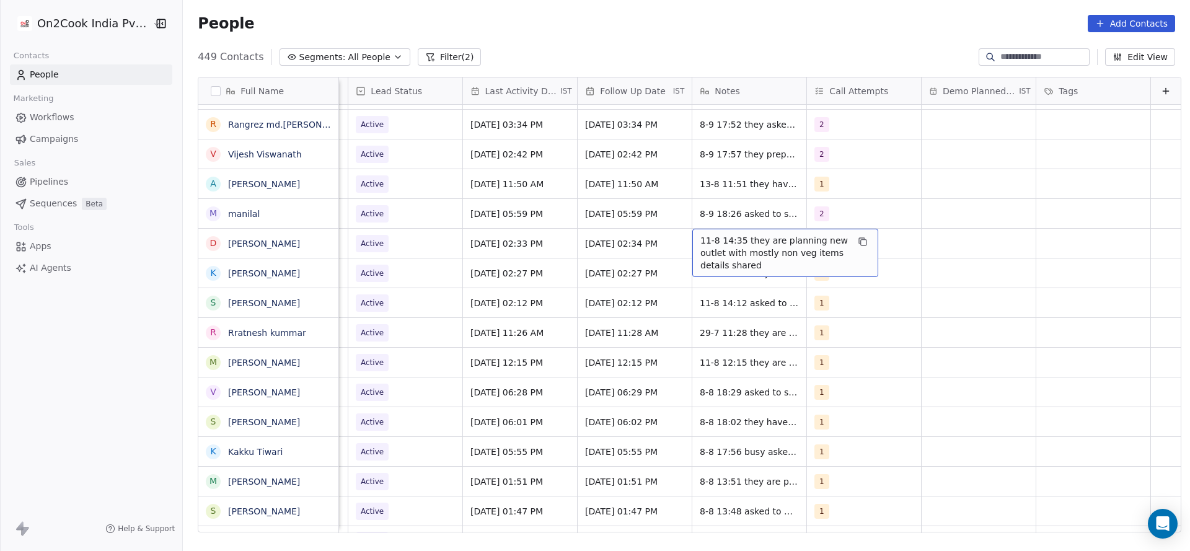
click at [700, 245] on span "11-8 14:35 they are planning new outlet with mostly non veg items details shared" at bounding box center [773, 252] width 147 height 37
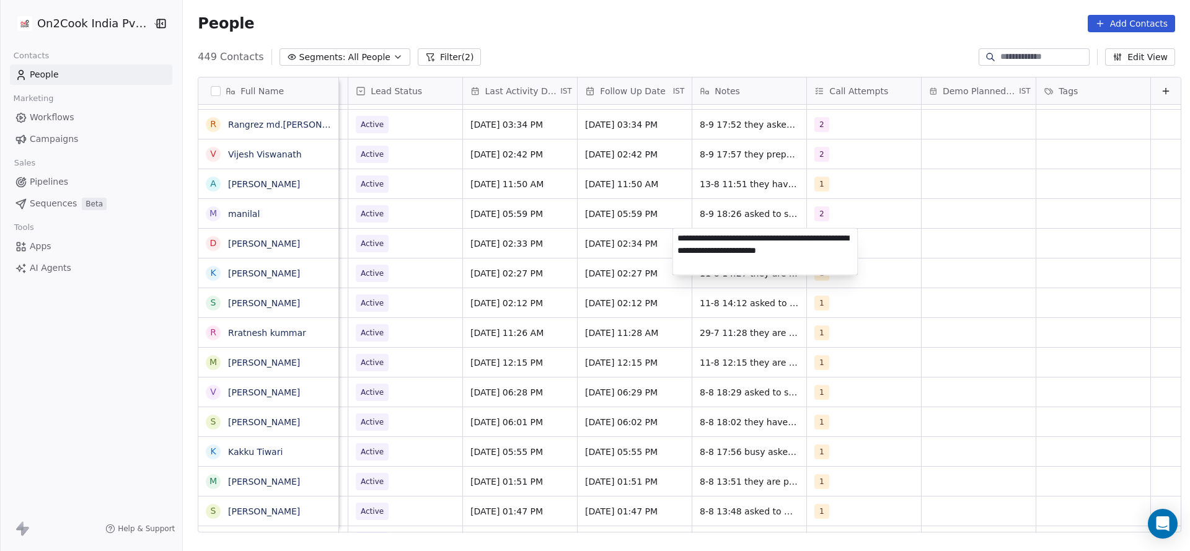
click at [675, 243] on textarea "**********" at bounding box center [765, 252] width 185 height 46
type textarea "**********"
click at [398, 298] on html "On2Cook India Pvt. Ltd. Contacts People Marketing Workflows Campaigns Sales Pip…" at bounding box center [595, 275] width 1190 height 551
